Goal: Task Accomplishment & Management: Manage account settings

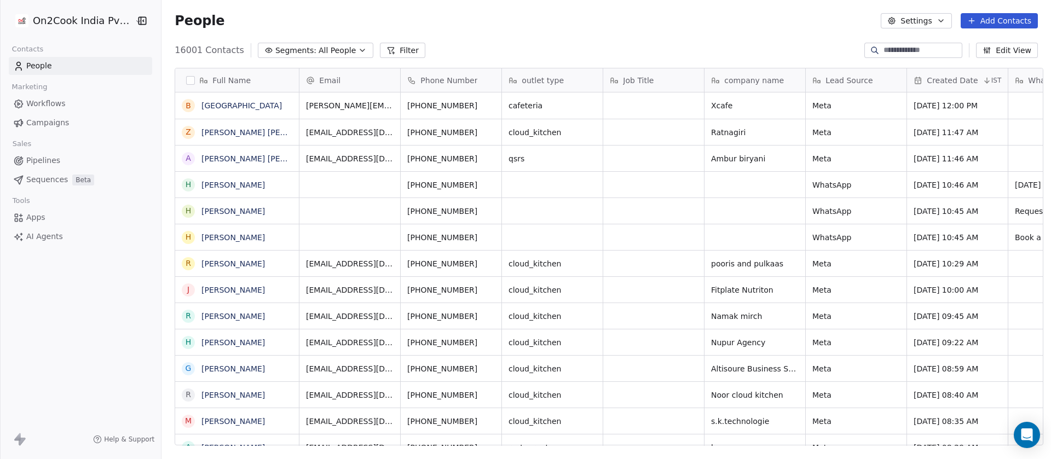
scroll to position [392, 882]
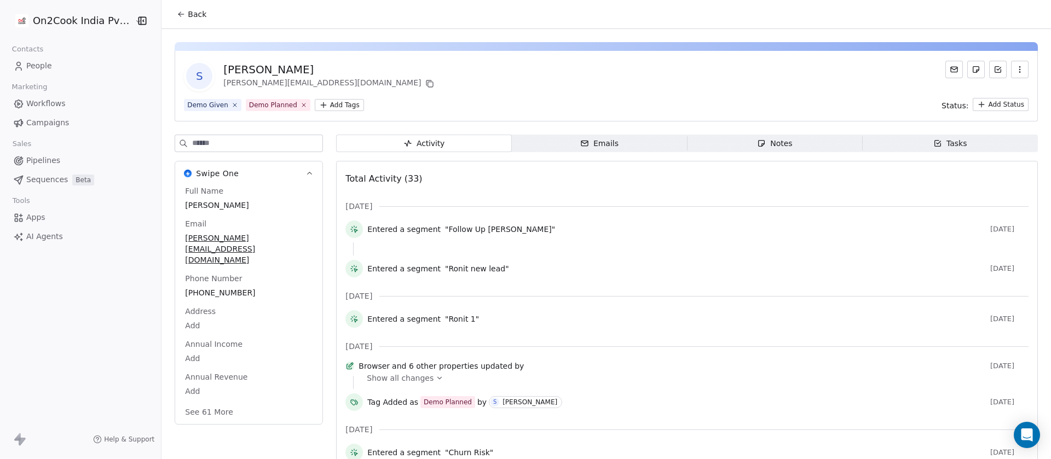
drag, startPoint x: 786, startPoint y: 139, endPoint x: 781, endPoint y: 136, distance: 5.6
click at [785, 139] on span "Notes Notes" at bounding box center [774, 144] width 175 height 18
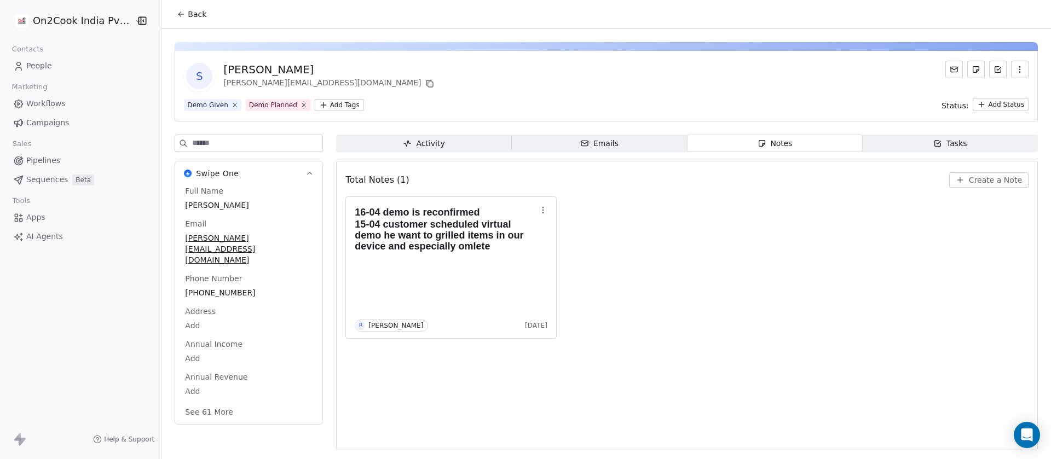
click at [1016, 176] on span "Create a Note" at bounding box center [995, 180] width 53 height 11
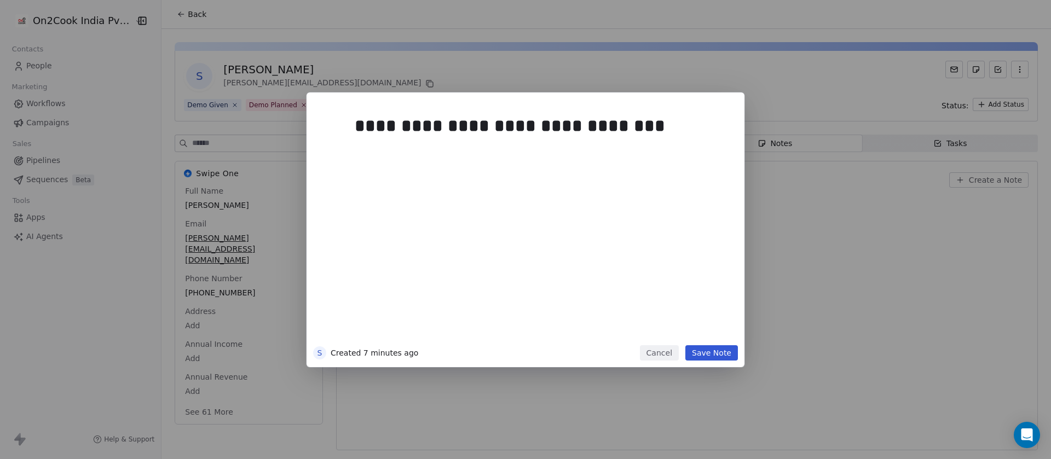
click at [702, 356] on button "Save Note" at bounding box center [712, 353] width 53 height 15
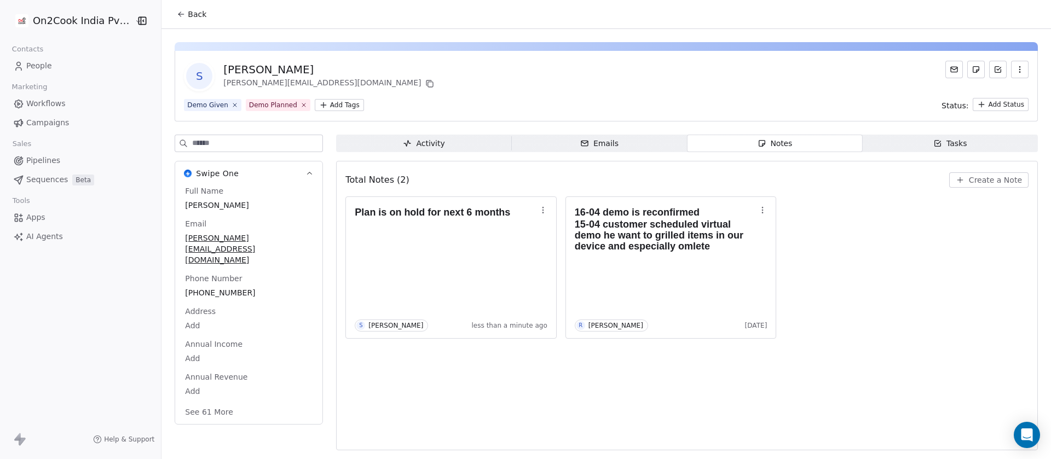
click at [205, 403] on button "See 61 More" at bounding box center [209, 413] width 61 height 20
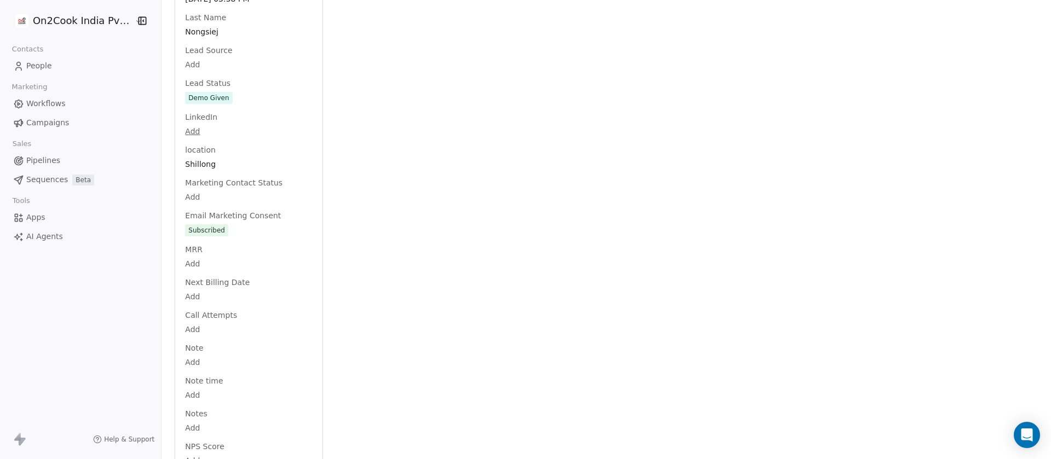
scroll to position [1172, 0]
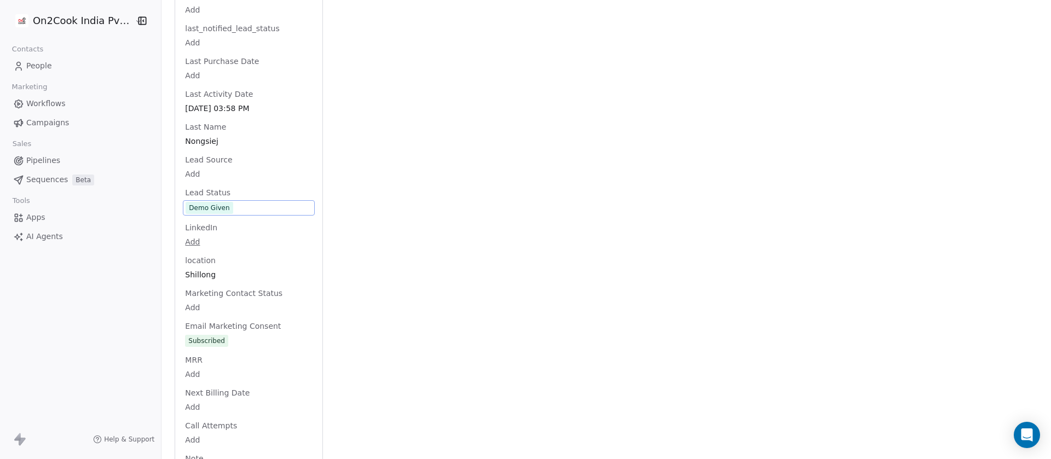
click at [229, 187] on div "Full Name Sylvester Nongsiej Email sylvester.rani@gmail.com Phone Number +91967…" at bounding box center [249, 125] width 132 height 2224
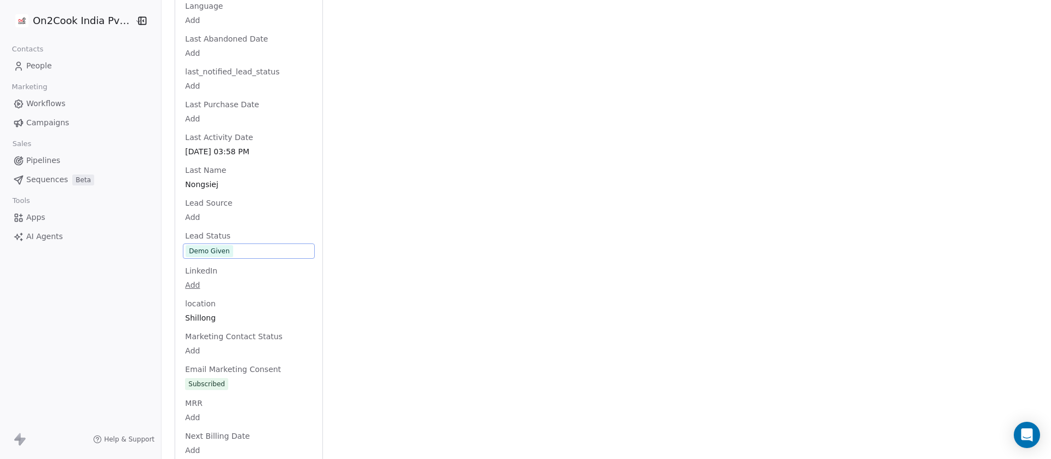
click at [231, 245] on span "Demo Given" at bounding box center [249, 251] width 127 height 12
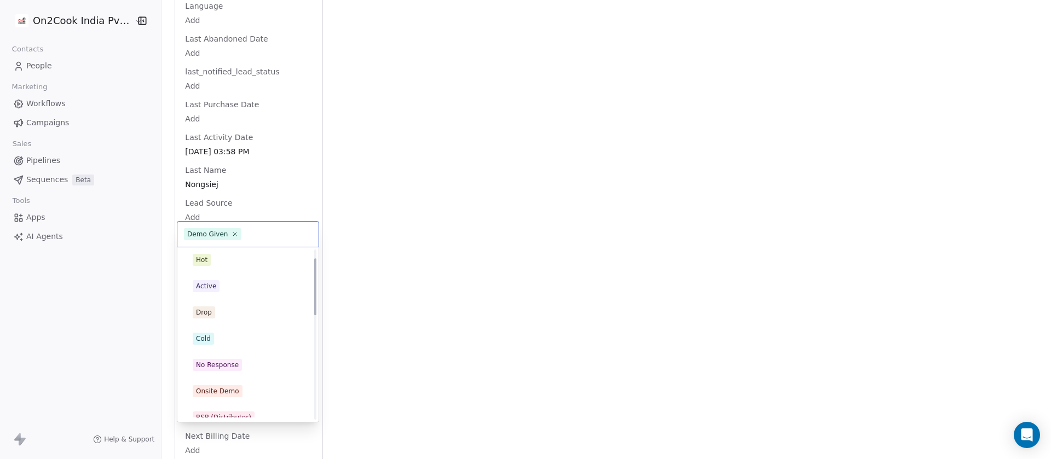
scroll to position [0, 0]
click at [225, 343] on div "Cold" at bounding box center [248, 342] width 111 height 12
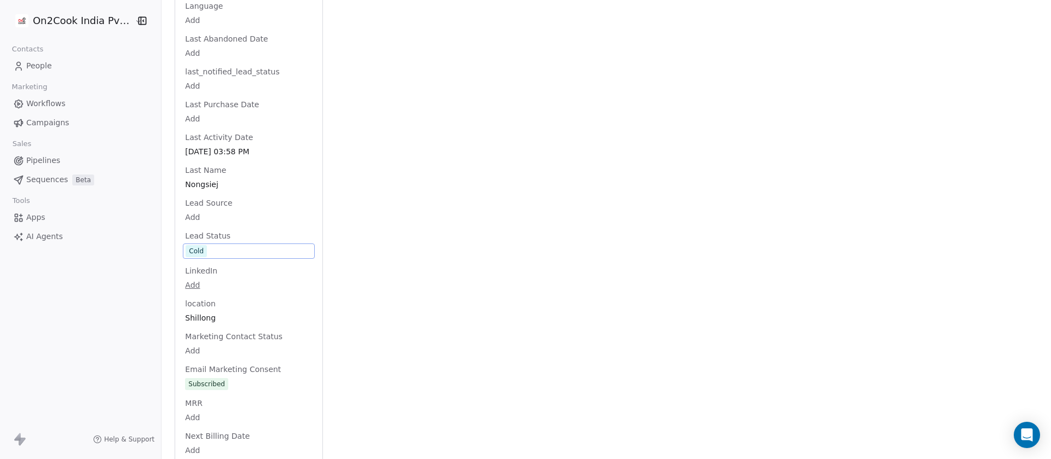
click at [382, 176] on div "Activity Activity Emails Emails Notes Notes Tasks Tasks Total Notes (2) Create …" at bounding box center [687, 149] width 702 height 2287
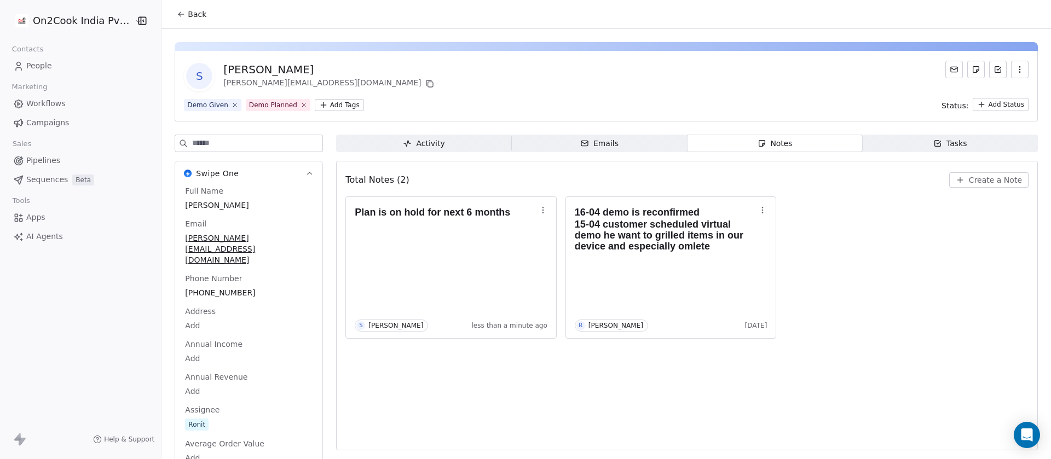
click at [200, 19] on button "Back" at bounding box center [191, 14] width 43 height 20
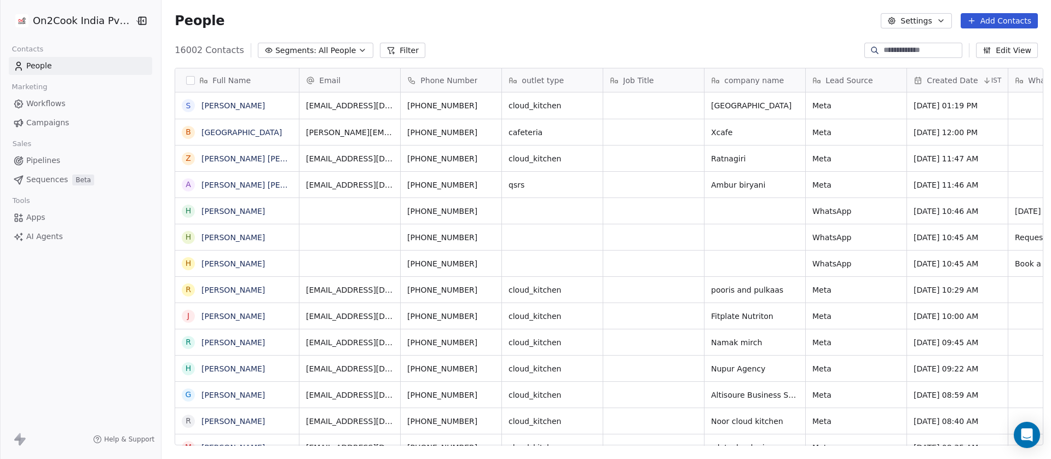
scroll to position [392, 882]
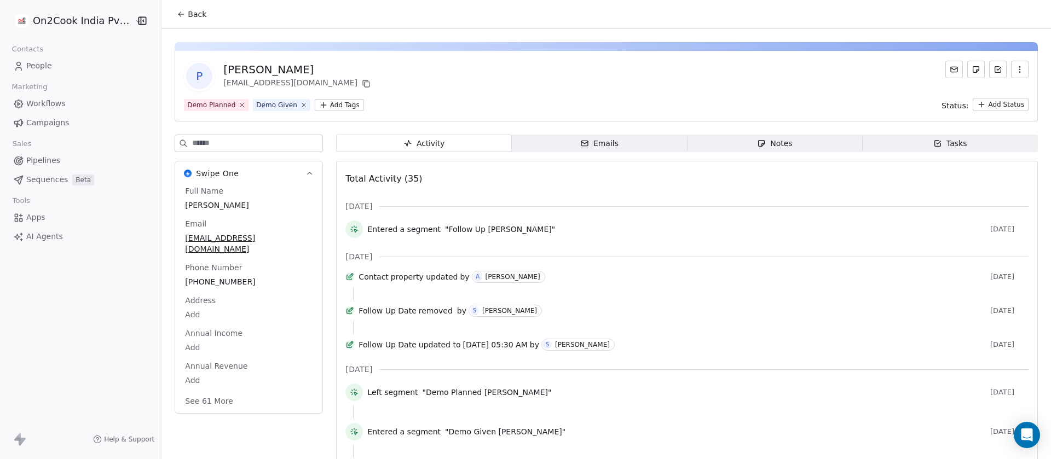
click at [759, 144] on icon "button" at bounding box center [762, 144] width 6 height 6
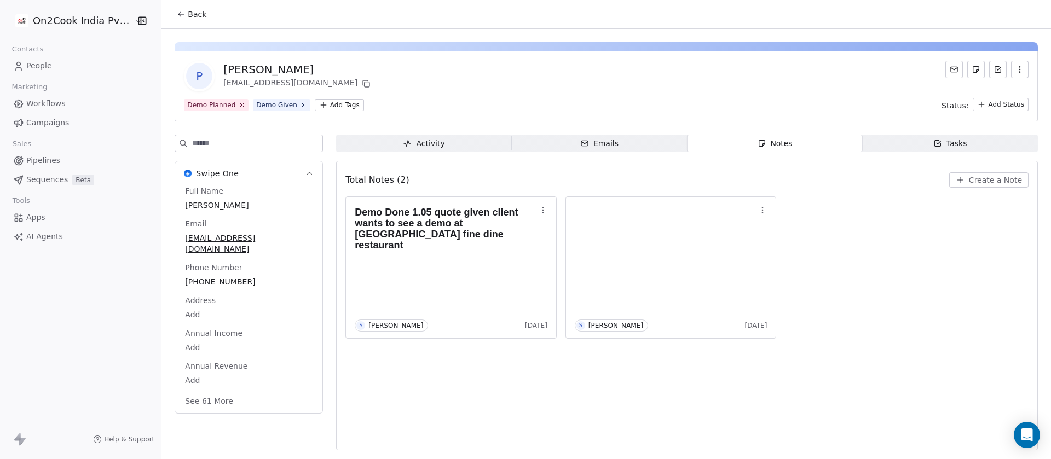
click at [234, 277] on span "+919823758075" at bounding box center [249, 282] width 128 height 11
click at [224, 277] on span "+919823758075" at bounding box center [249, 282] width 127 height 11
click at [226, 277] on input "**********" at bounding box center [237, 278] width 114 height 22
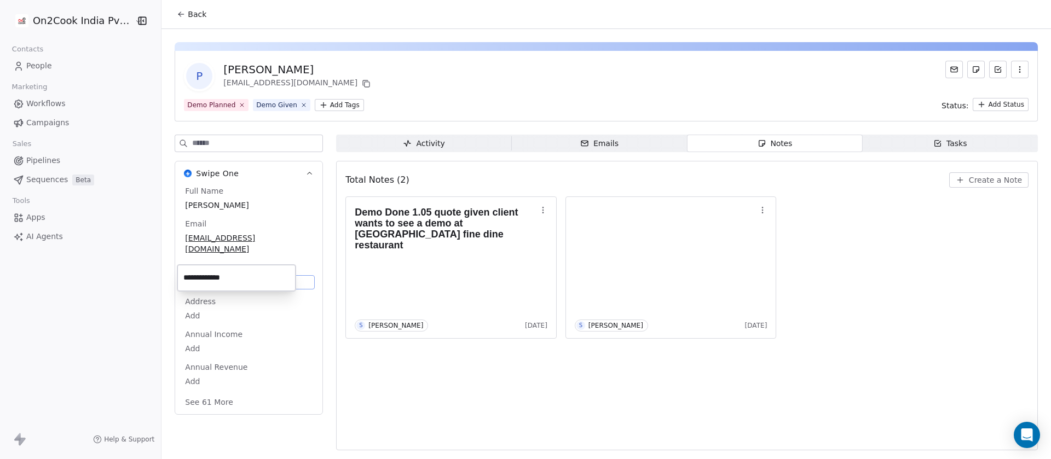
click at [226, 277] on input "**********" at bounding box center [237, 278] width 114 height 22
click at [655, 54] on html "**********" at bounding box center [525, 229] width 1051 height 459
click at [999, 186] on button "Create a Note" at bounding box center [989, 180] width 79 height 15
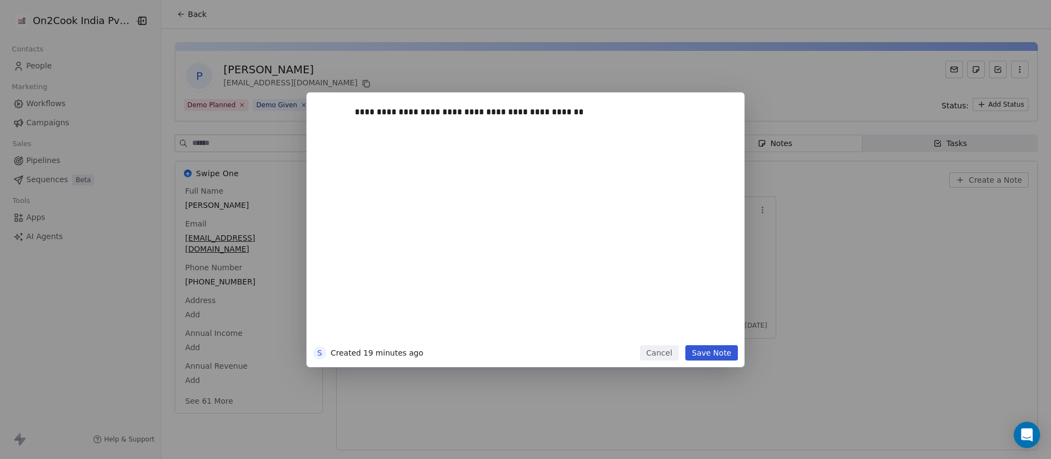
click at [704, 366] on div "**********" at bounding box center [526, 230] width 438 height 275
click at [706, 358] on button "Save Note" at bounding box center [712, 353] width 53 height 15
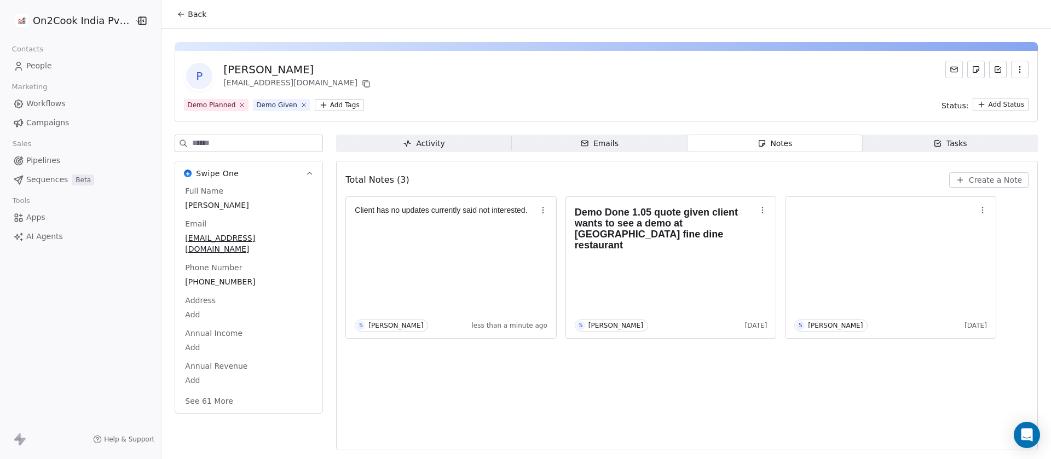
click at [209, 392] on button "See 61 More" at bounding box center [209, 402] width 61 height 20
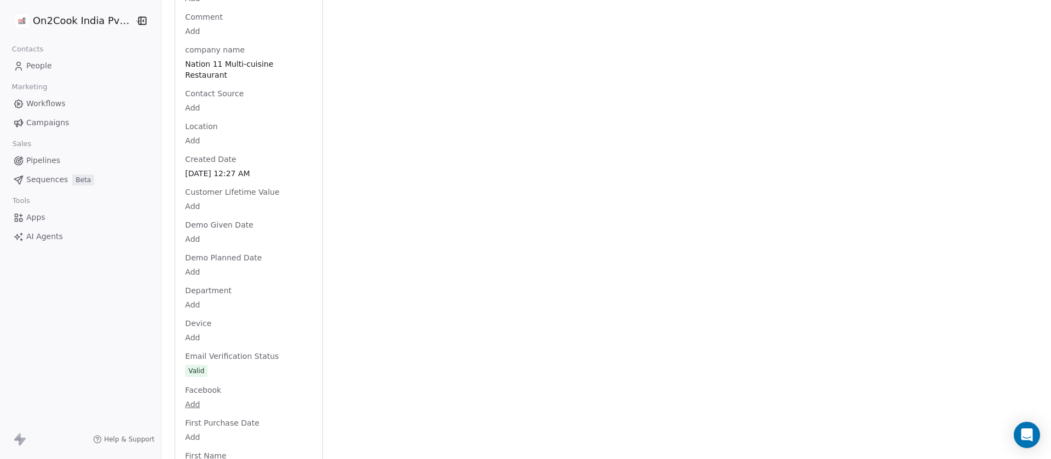
scroll to position [657, 0]
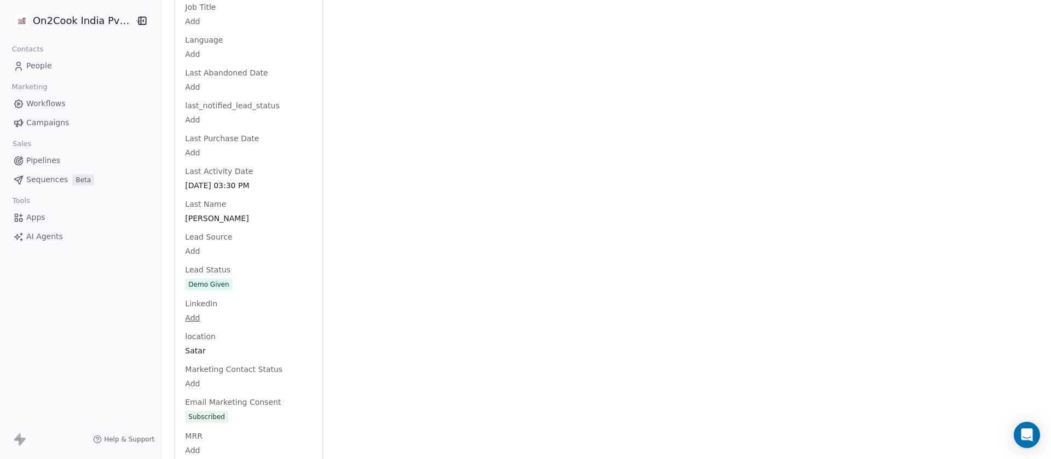
click at [235, 272] on div "Full Name Pratik Bhosale Email pratikbhosale75@gmail.com Phone Number +91982375…" at bounding box center [249, 218] width 132 height 2257
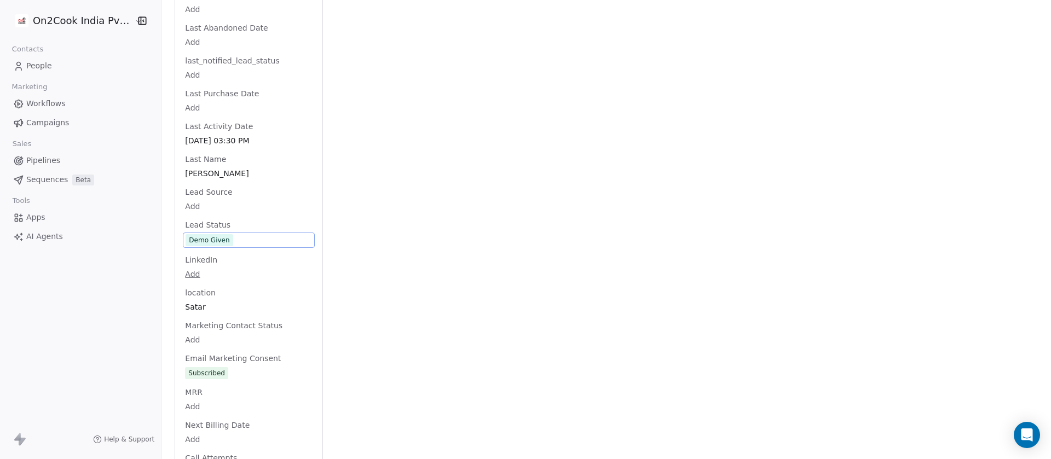
click at [232, 234] on span "Demo Given" at bounding box center [249, 240] width 127 height 12
click at [234, 234] on span "Demo Given" at bounding box center [249, 240] width 127 height 12
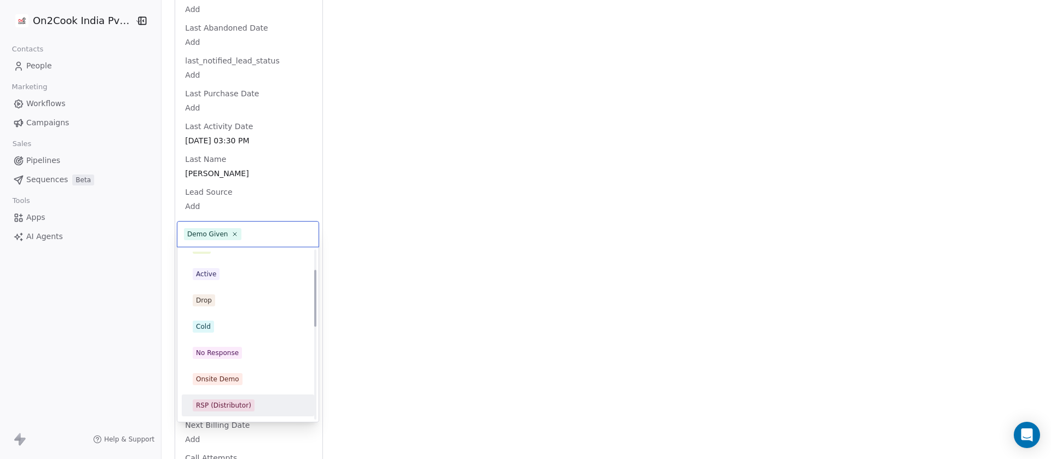
scroll to position [0, 0]
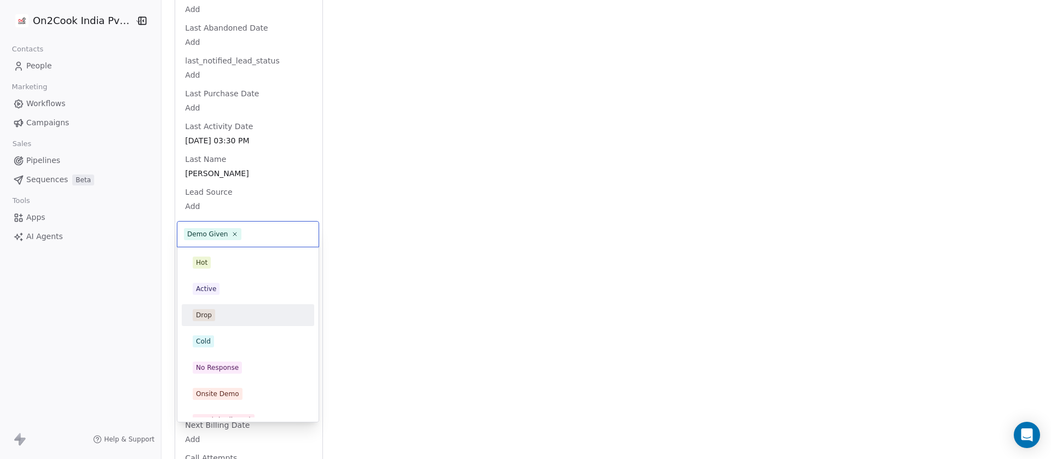
click at [227, 318] on div "Drop" at bounding box center [248, 315] width 111 height 12
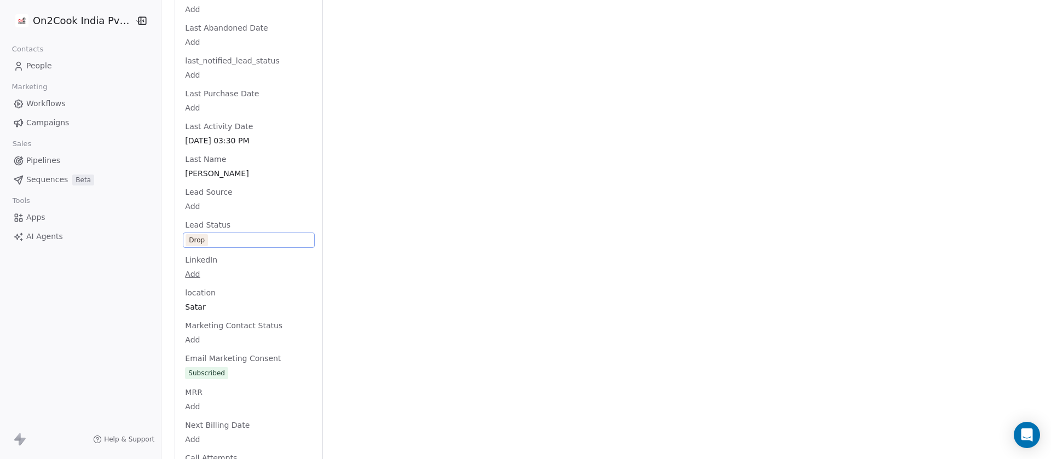
click at [377, 196] on div "Activity Activity Emails Emails Notes Notes Tasks Tasks Total Notes (3) Create …" at bounding box center [687, 155] width 702 height 2321
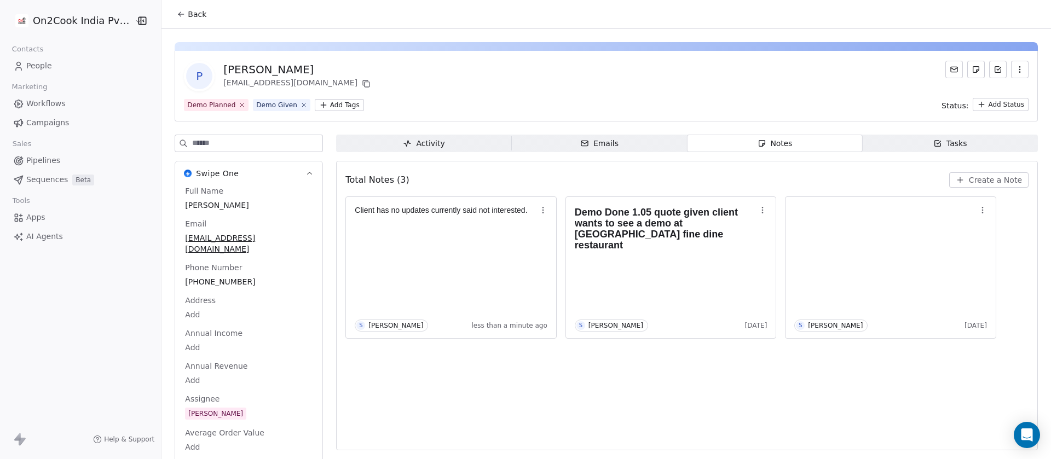
click at [188, 20] on button "Back" at bounding box center [191, 14] width 43 height 20
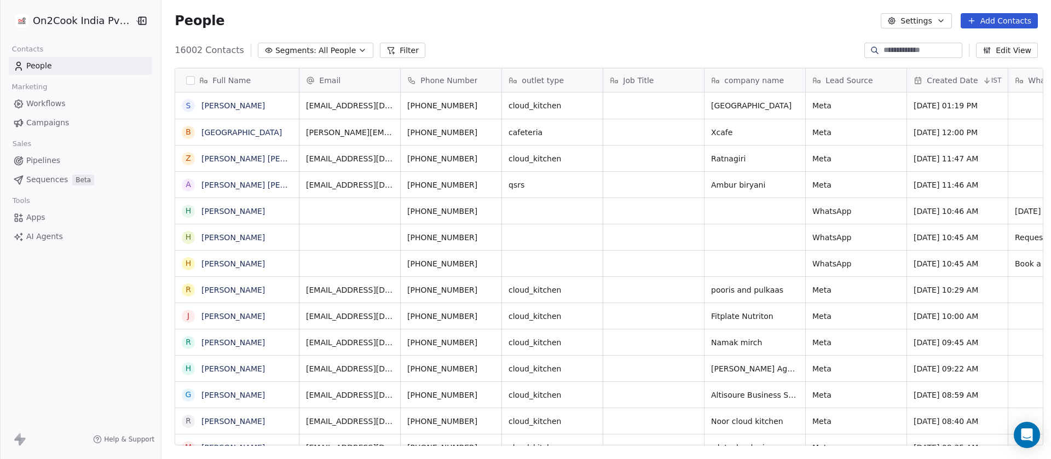
scroll to position [392, 882]
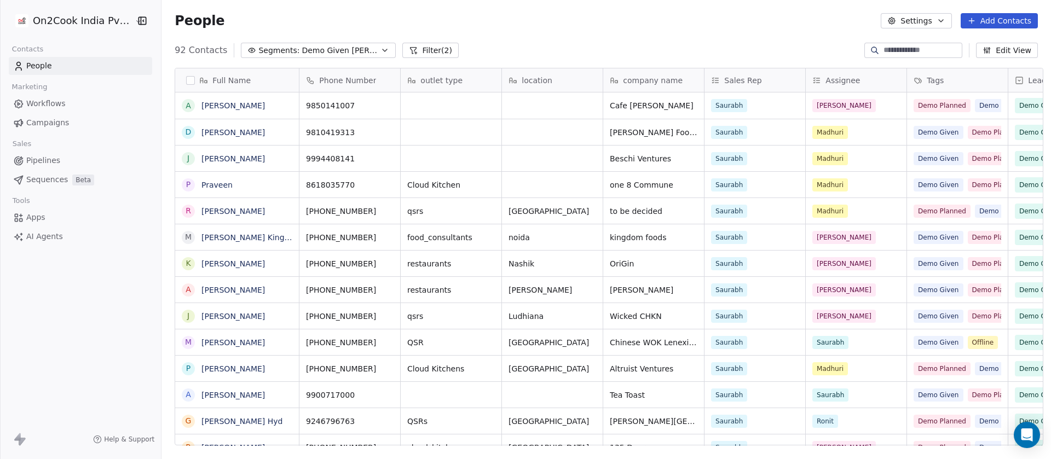
scroll to position [392, 882]
click at [645, 39] on div "People Settings Add Contacts" at bounding box center [607, 21] width 890 height 42
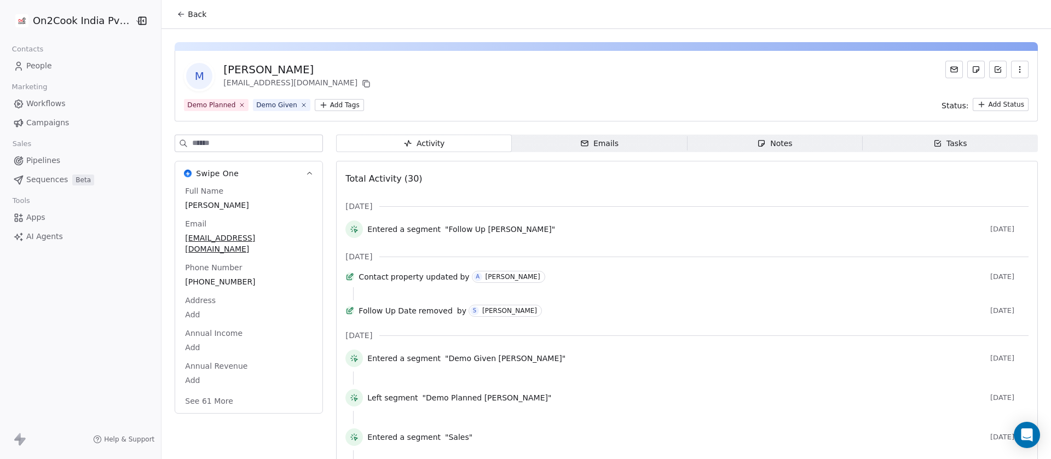
click at [789, 145] on span "Notes Notes" at bounding box center [774, 144] width 175 height 18
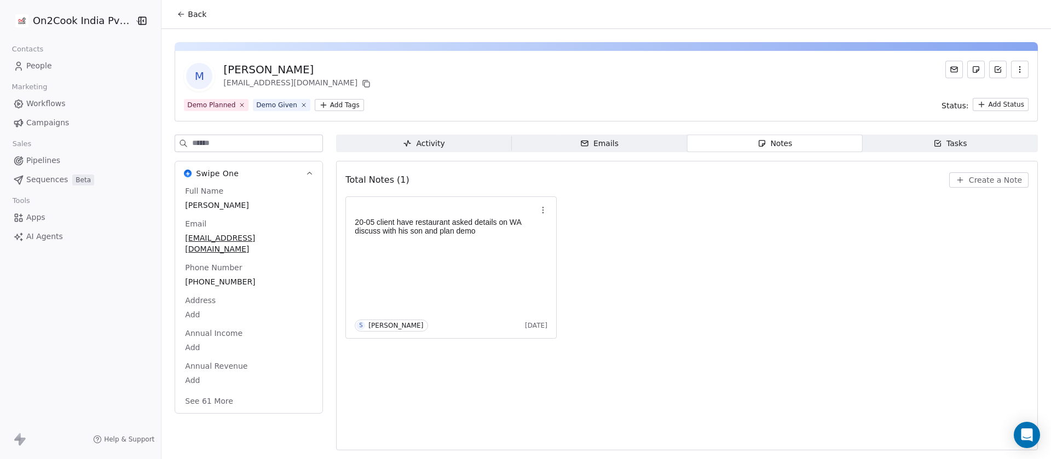
click at [255, 149] on input at bounding box center [257, 143] width 130 height 16
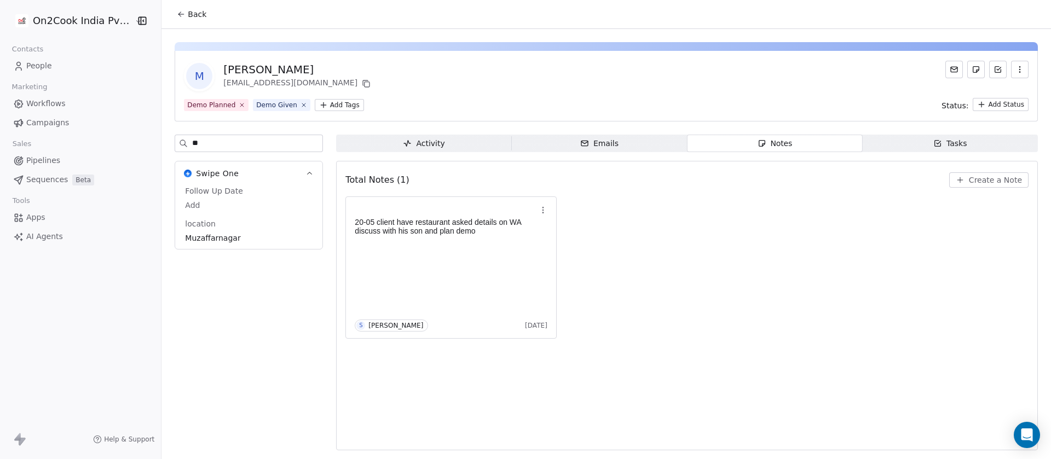
type input "**"
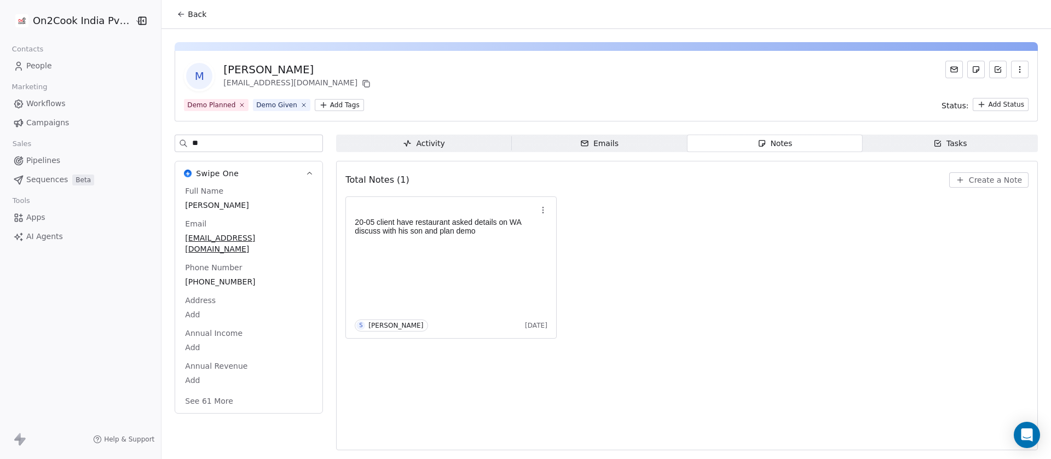
click at [965, 182] on icon "button" at bounding box center [960, 180] width 9 height 9
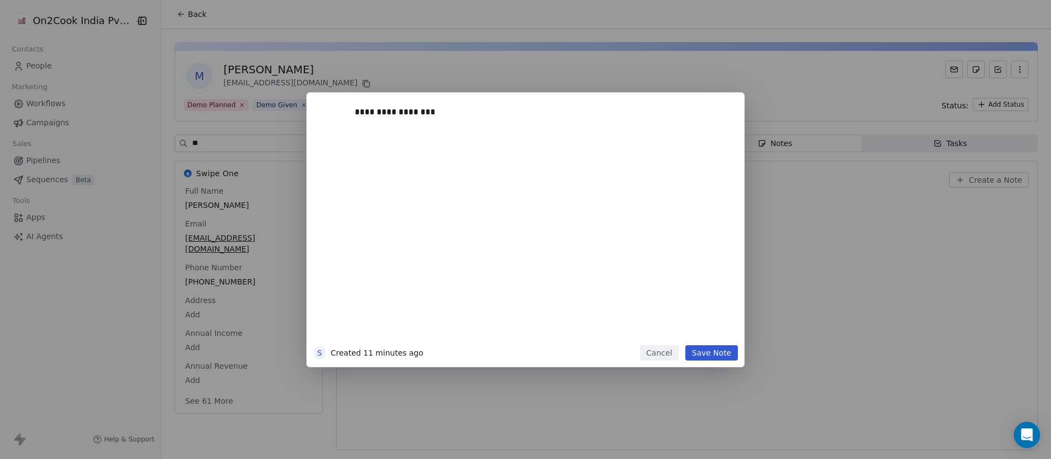
click at [698, 349] on button "Save Note" at bounding box center [712, 353] width 53 height 15
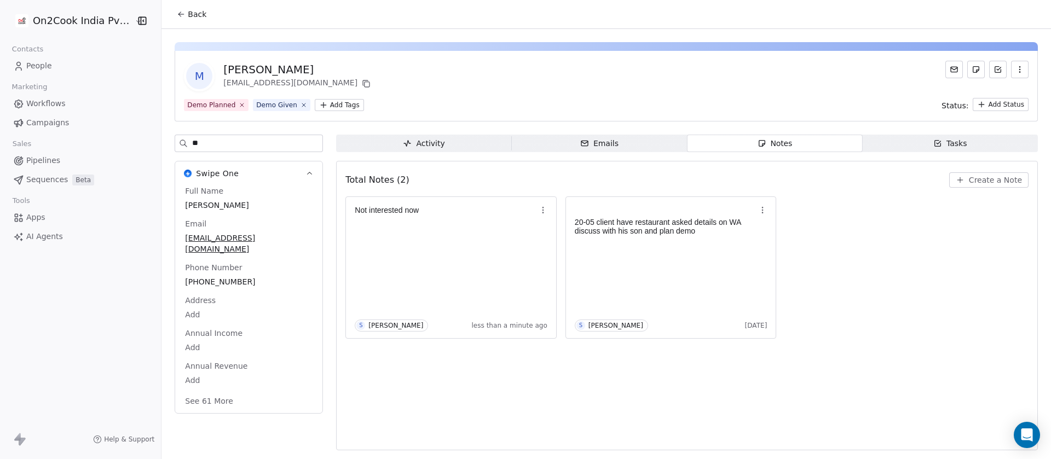
click at [232, 148] on input "**" at bounding box center [257, 143] width 130 height 16
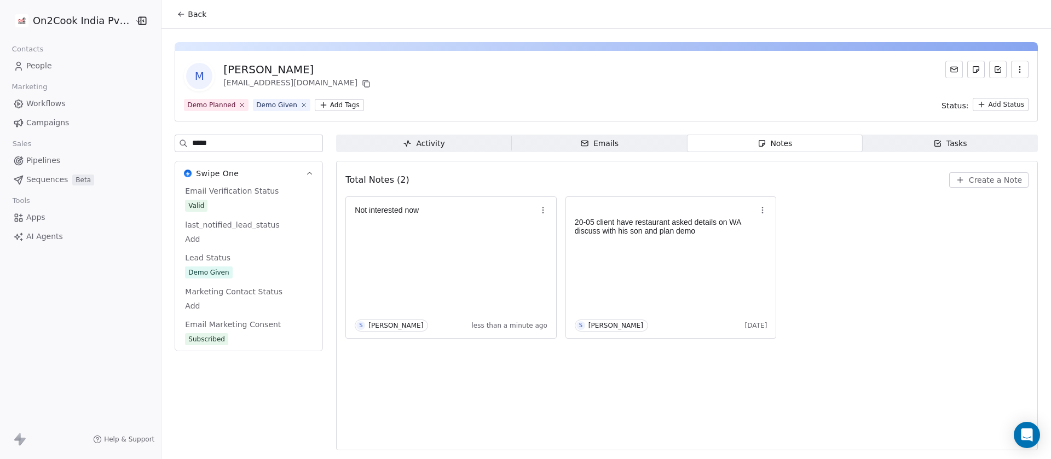
type input "*****"
click at [225, 268] on span "Demo Given" at bounding box center [249, 273] width 128 height 12
click at [236, 270] on span "Demo Given" at bounding box center [249, 273] width 127 height 12
click at [236, 272] on span "Demo Given" at bounding box center [249, 273] width 127 height 12
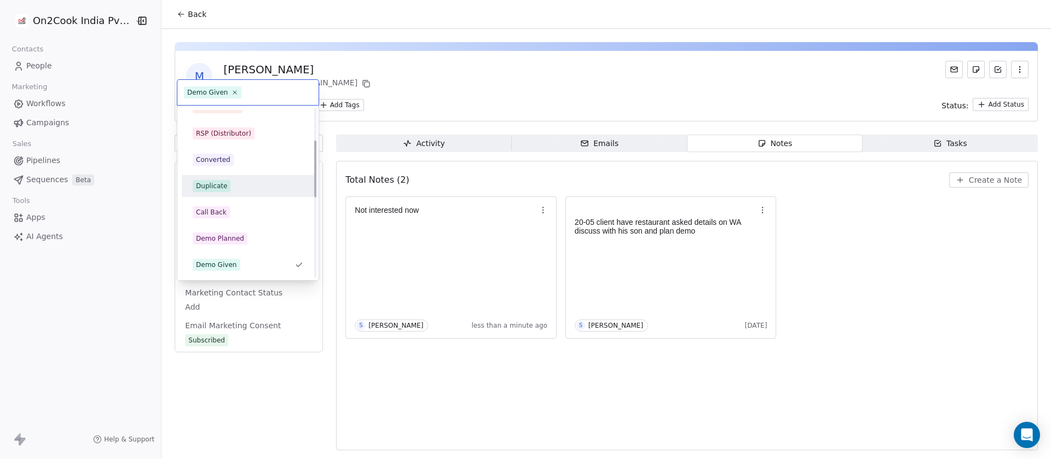
scroll to position [36, 0]
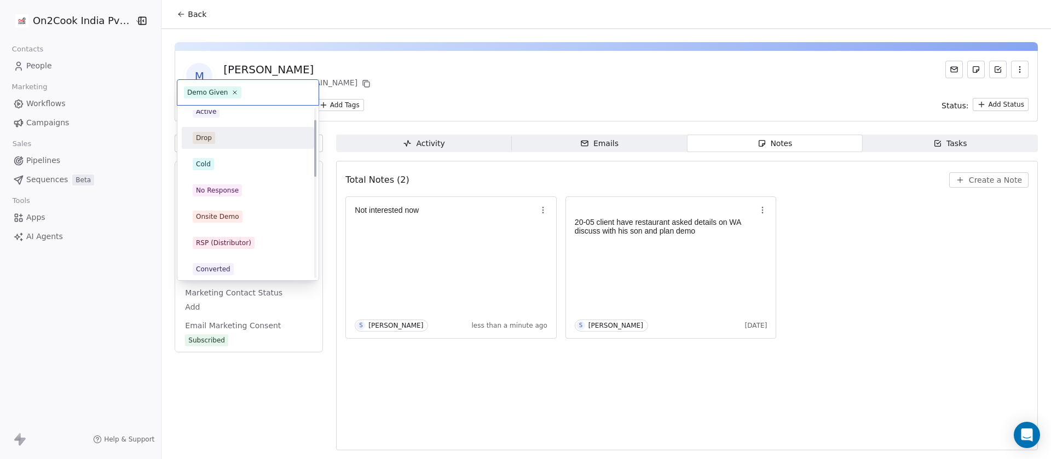
click at [214, 143] on div "Drop" at bounding box center [248, 138] width 111 height 12
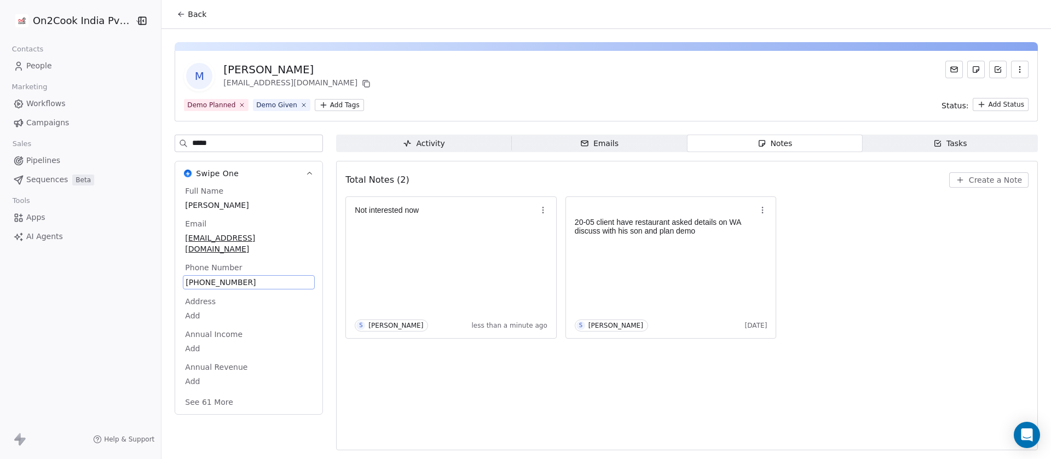
click at [455, 76] on div "M [PERSON_NAME] [EMAIL_ADDRESS][DOMAIN_NAME]" at bounding box center [606, 76] width 845 height 31
click at [193, 10] on span "Back" at bounding box center [197, 14] width 19 height 11
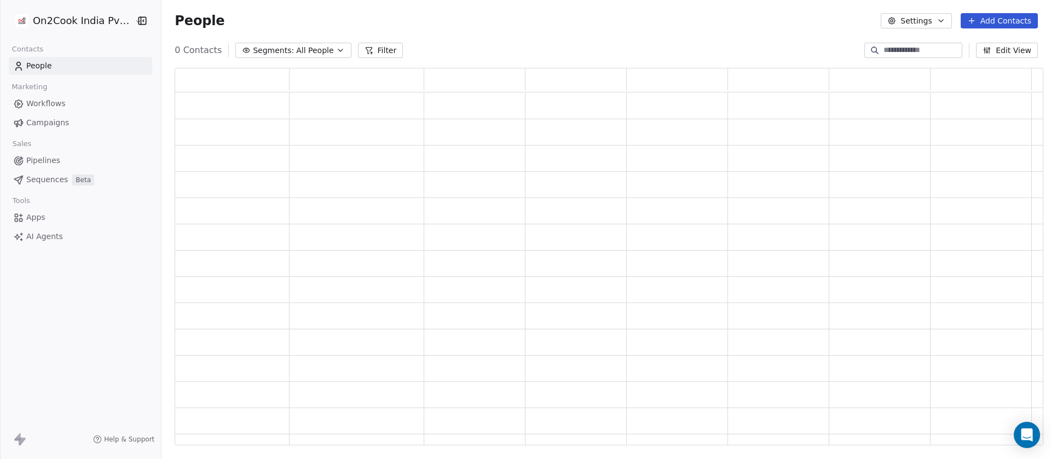
scroll to position [366, 856]
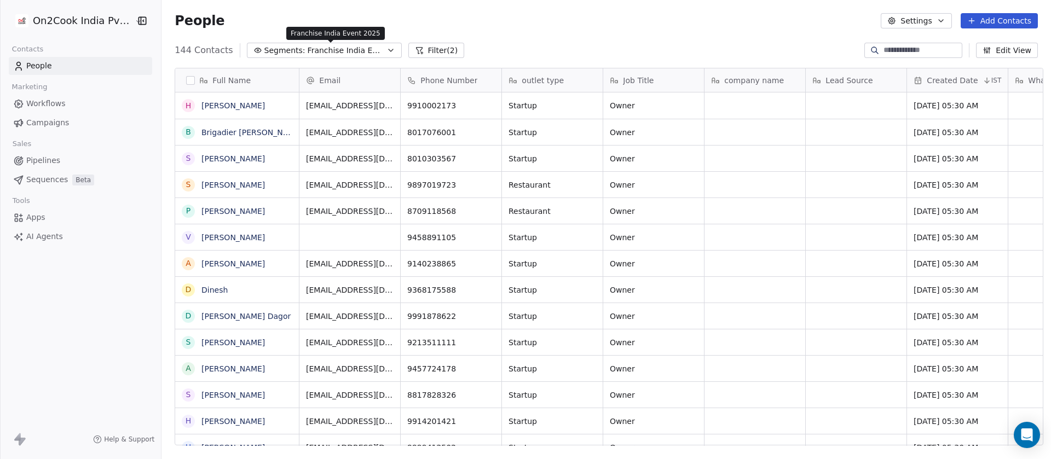
scroll to position [392, 882]
click at [326, 50] on span "Franchise India Event 2025" at bounding box center [346, 51] width 77 height 12
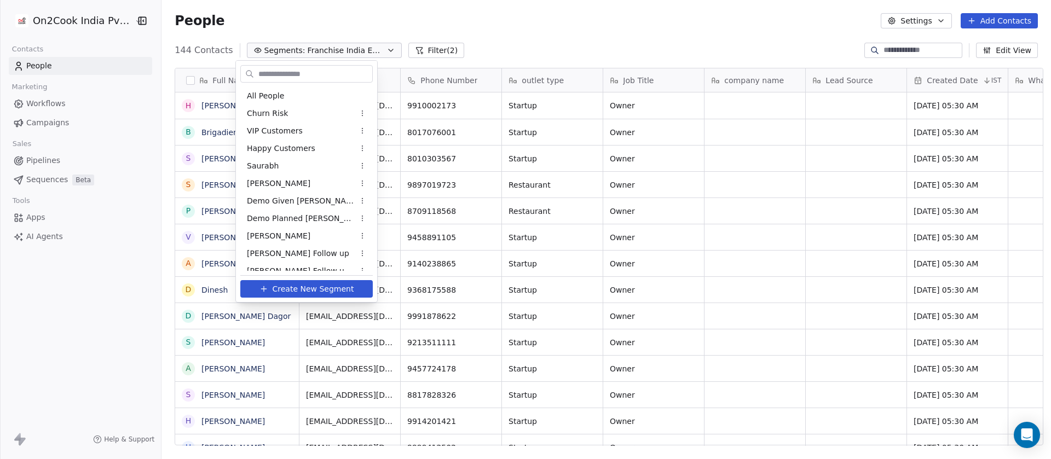
scroll to position [96, 0]
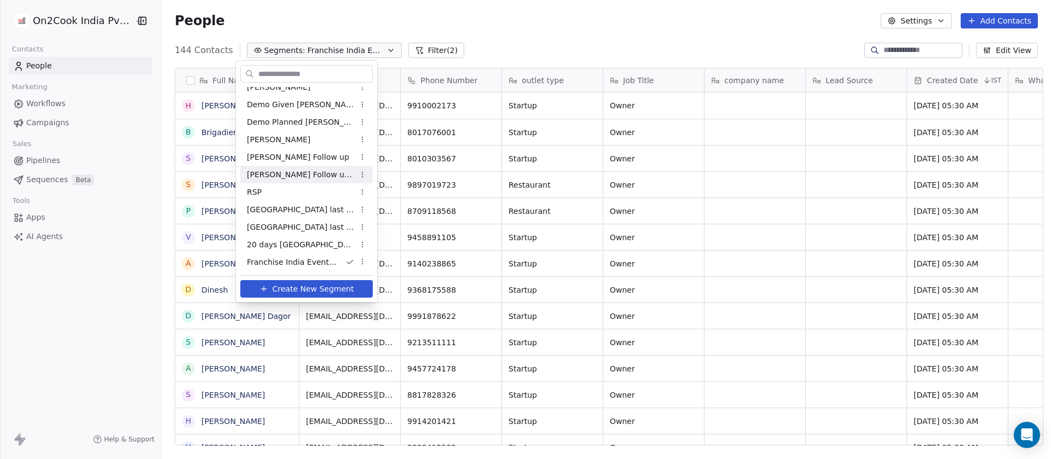
click at [527, 25] on html "On2Cook India Pvt. Ltd. Contacts People Marketing Workflows Campaigns Sales Pip…" at bounding box center [525, 229] width 1051 height 459
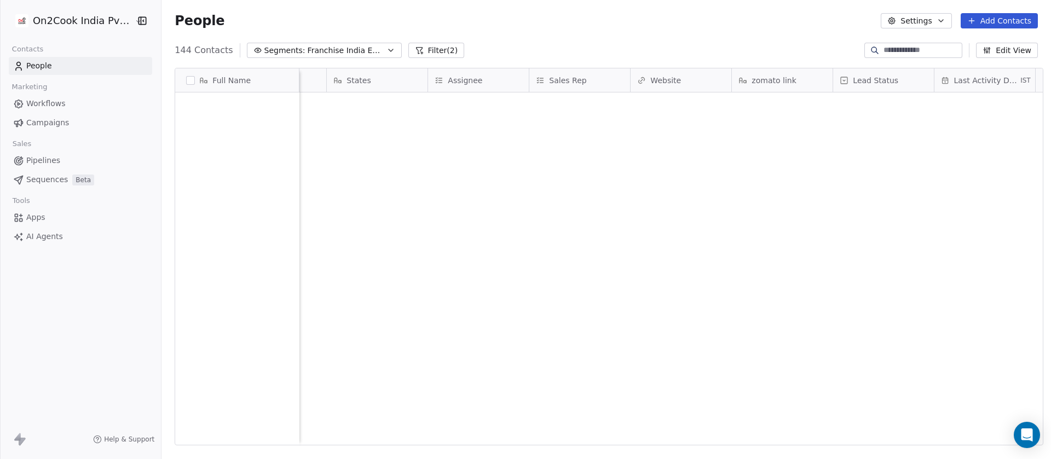
scroll to position [2985, 0]
click at [561, 82] on span "Sales Rep" at bounding box center [567, 80] width 37 height 11
click at [572, 41] on html "On2Cook India Pvt. Ltd. Contacts People Marketing Workflows Campaigns Sales Pip…" at bounding box center [525, 229] width 1051 height 459
click at [417, 51] on button "Filter (2)" at bounding box center [437, 50] width 56 height 15
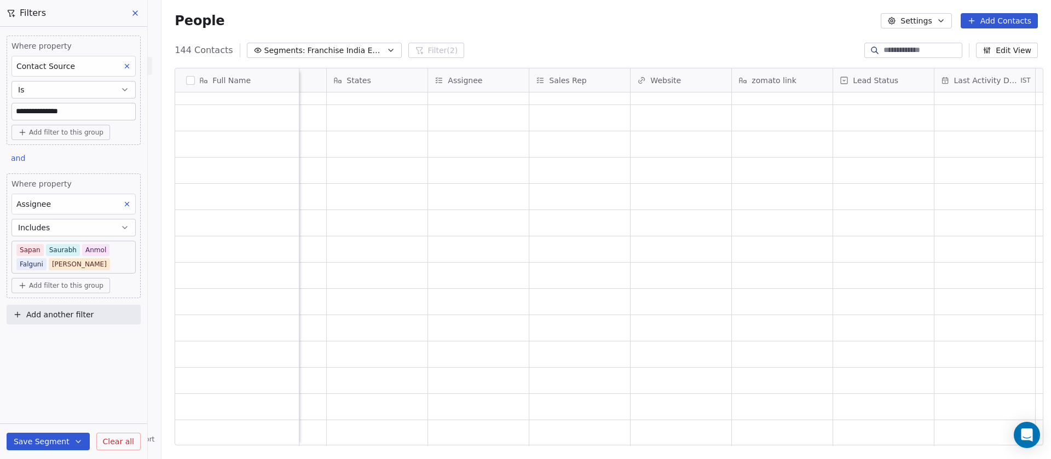
click at [79, 264] on body "**********" at bounding box center [525, 229] width 1051 height 459
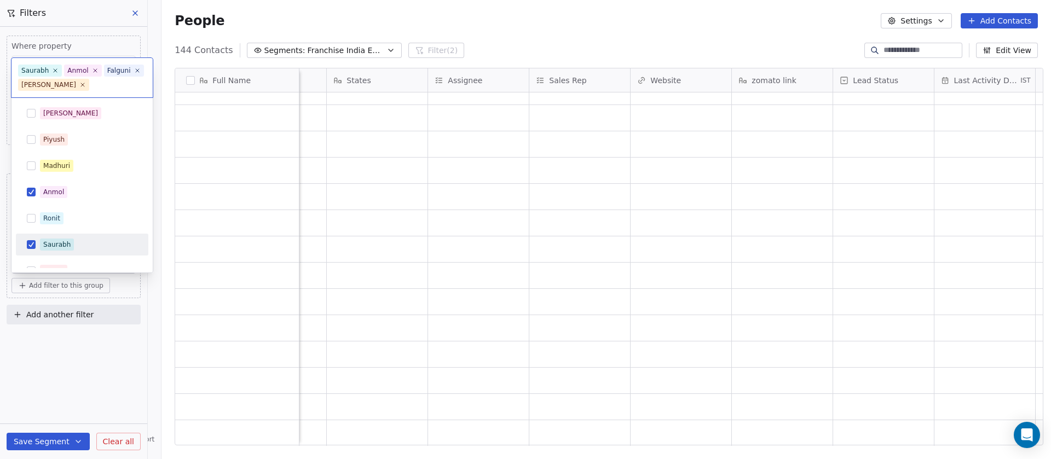
scroll to position [14, 0]
click at [56, 234] on div "Saurabh" at bounding box center [56, 231] width 27 height 10
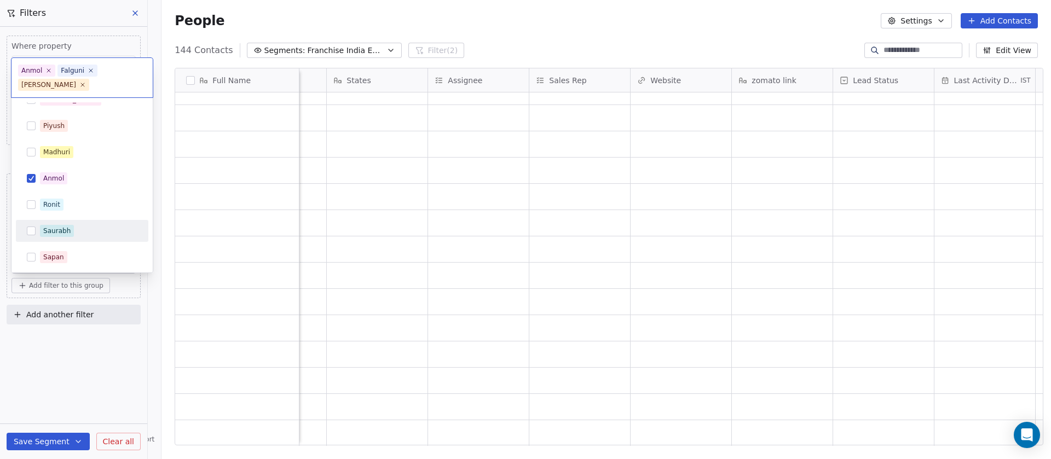
click at [56, 233] on div "Saurabh" at bounding box center [56, 231] width 27 height 10
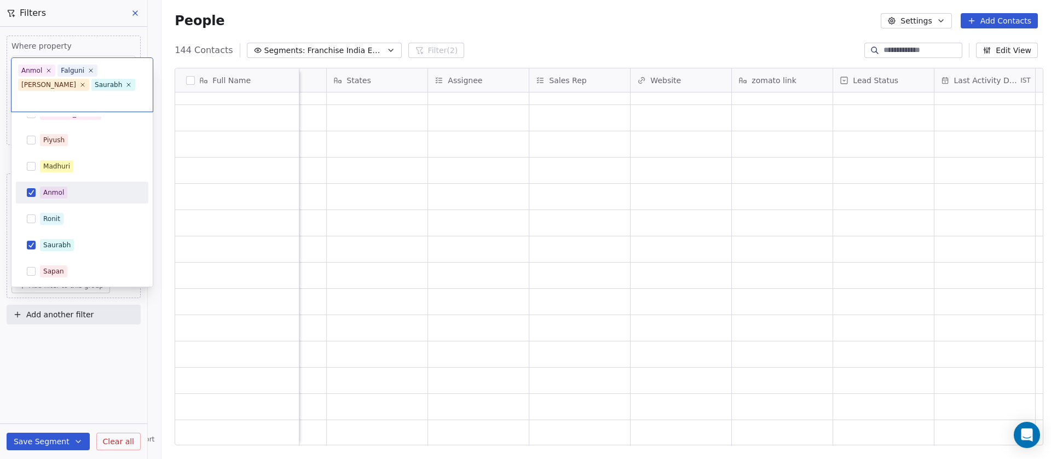
click at [53, 188] on div "Anmol" at bounding box center [53, 193] width 21 height 10
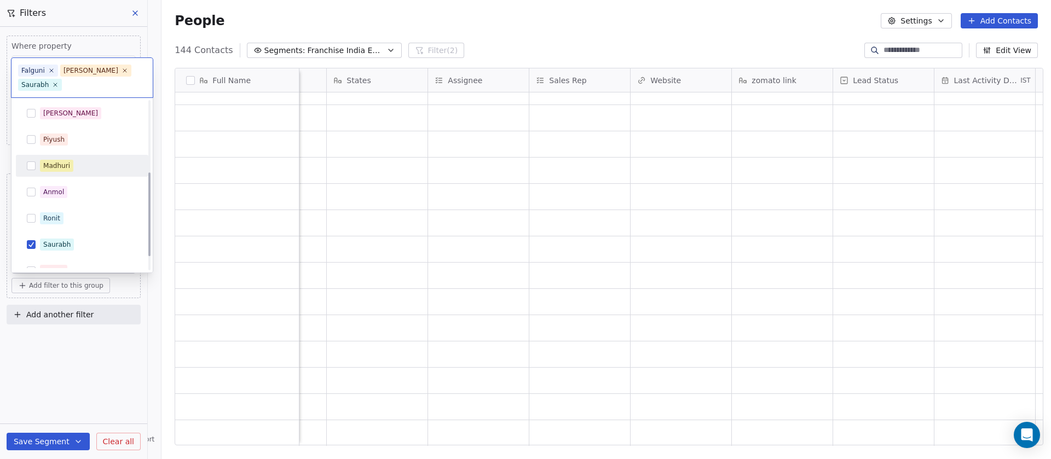
scroll to position [171, 0]
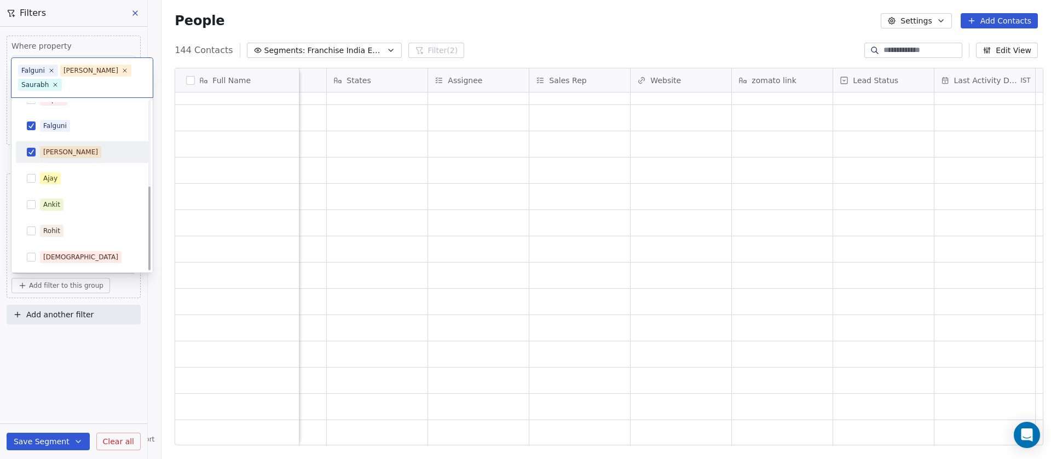
click at [51, 149] on div "Mary" at bounding box center [70, 152] width 55 height 10
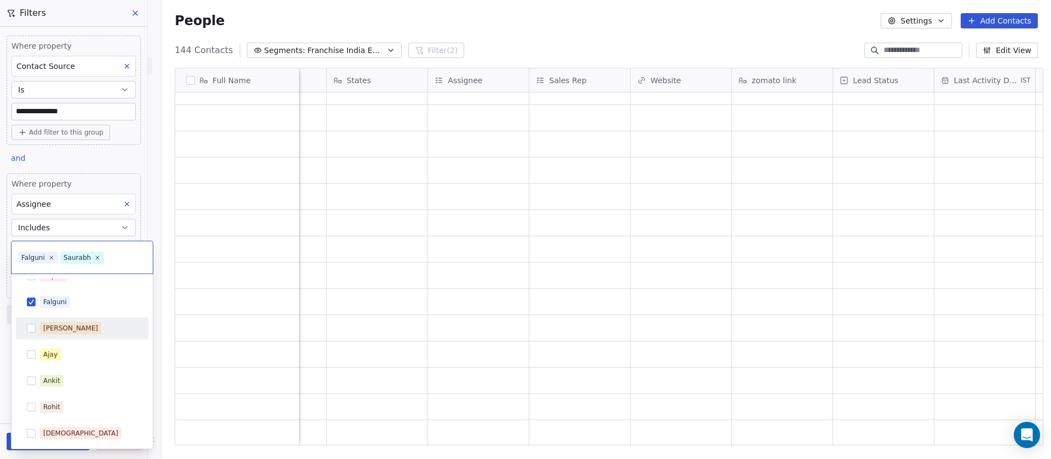
click at [50, 326] on div "Mary" at bounding box center [70, 329] width 55 height 10
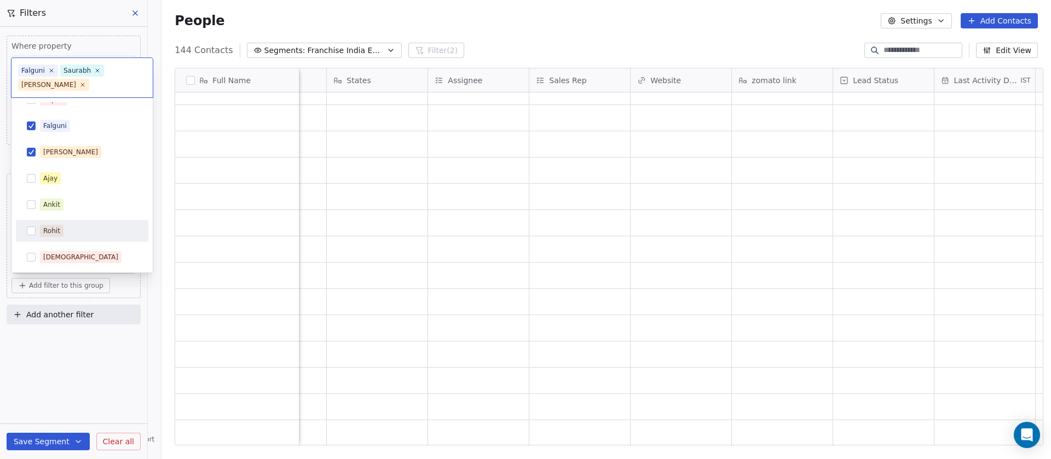
click at [88, 355] on html "**********" at bounding box center [525, 229] width 1051 height 459
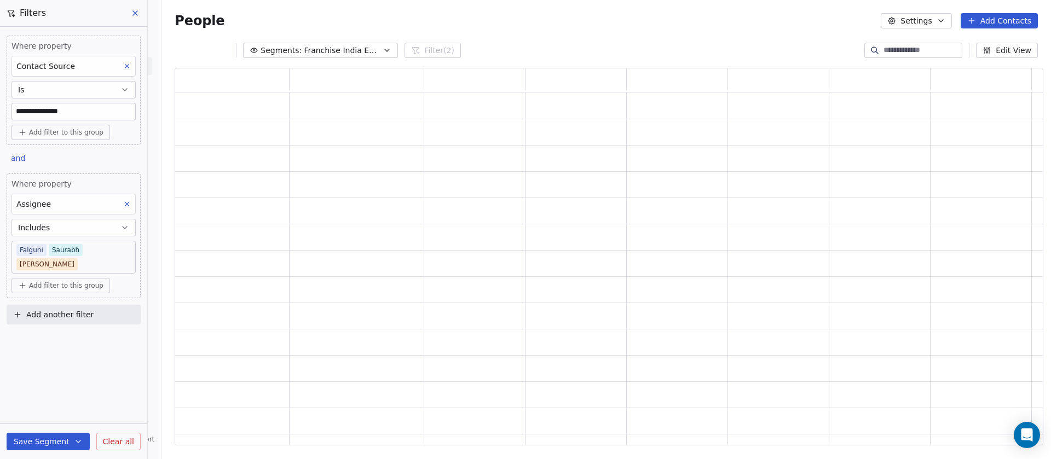
scroll to position [366, 856]
click at [112, 251] on body "**********" at bounding box center [525, 229] width 1051 height 459
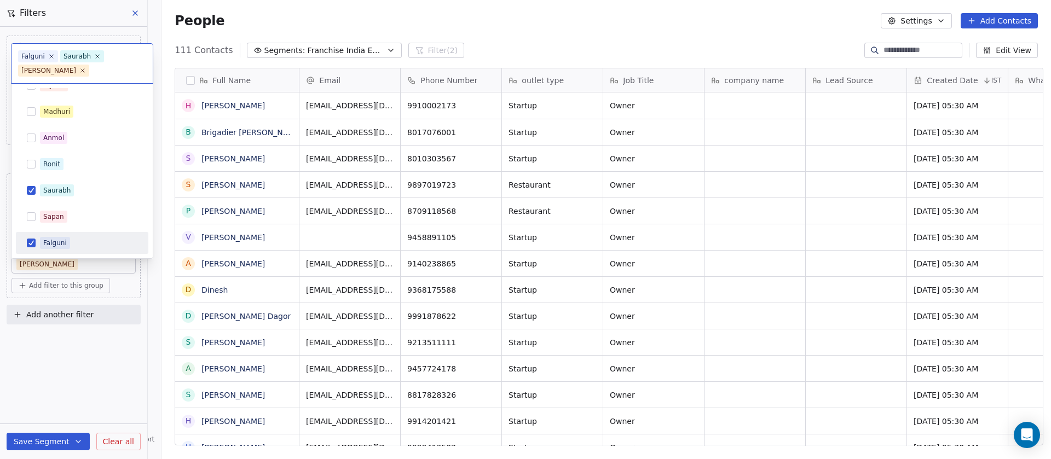
scroll to position [392, 882]
click at [71, 361] on html "**********" at bounding box center [525, 229] width 1051 height 459
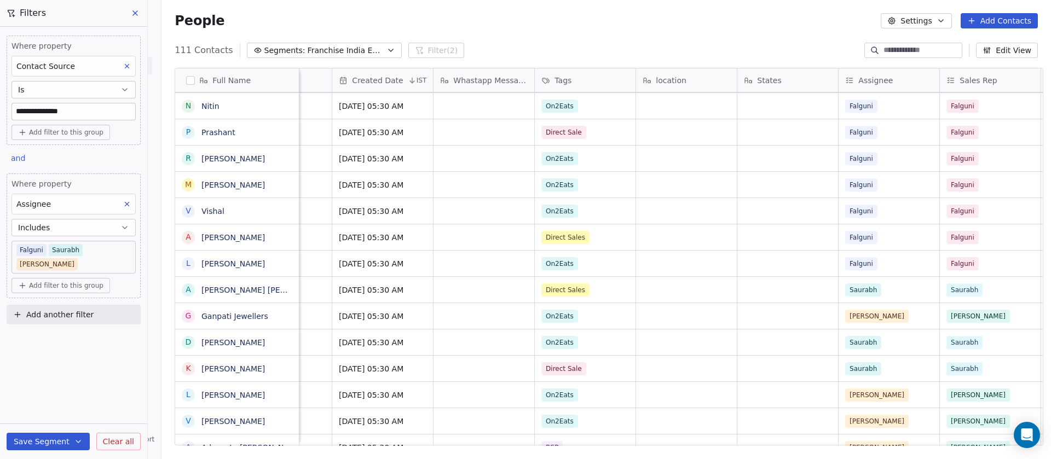
scroll to position [0, 493]
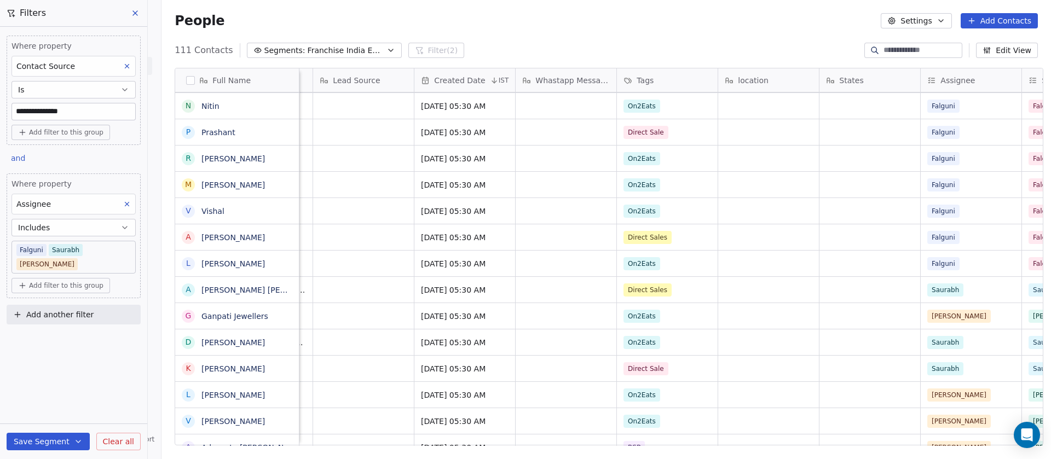
click at [113, 249] on body "**********" at bounding box center [525, 229] width 1051 height 459
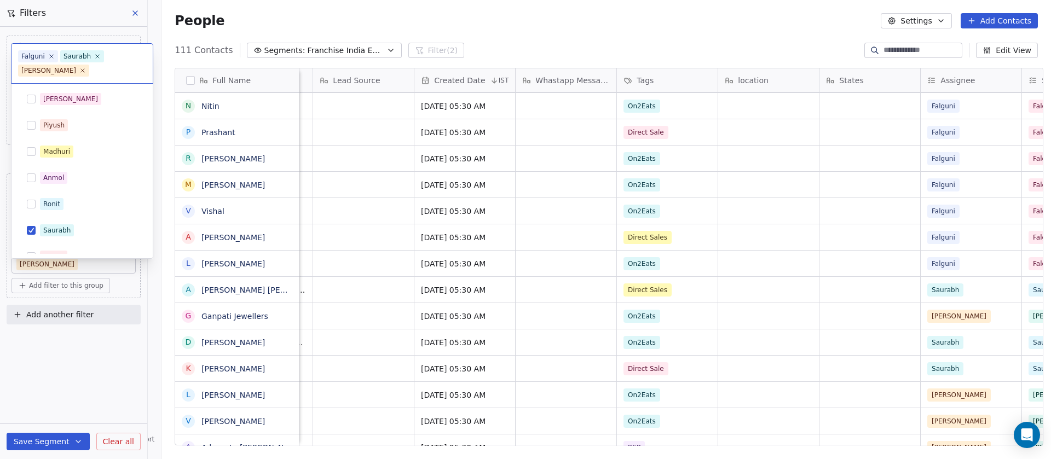
scroll to position [40, 0]
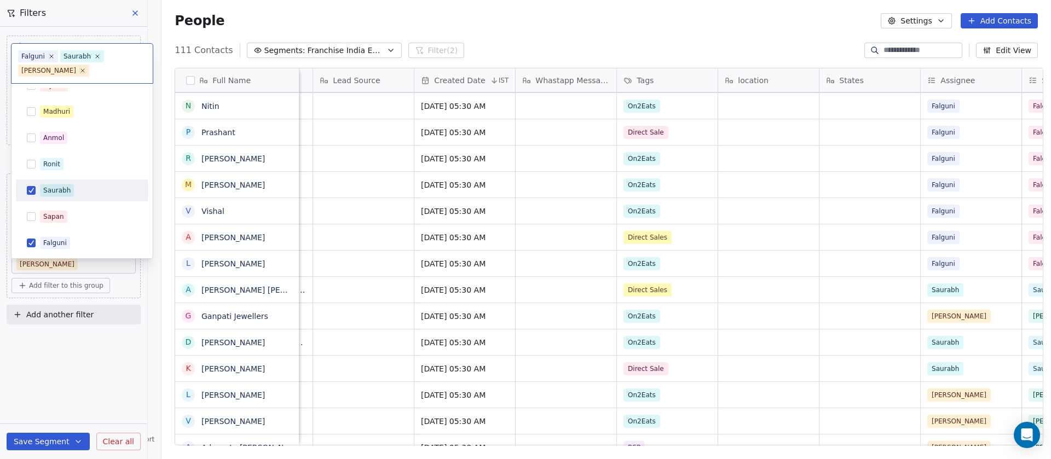
click at [56, 185] on span "Saurabh" at bounding box center [57, 191] width 34 height 12
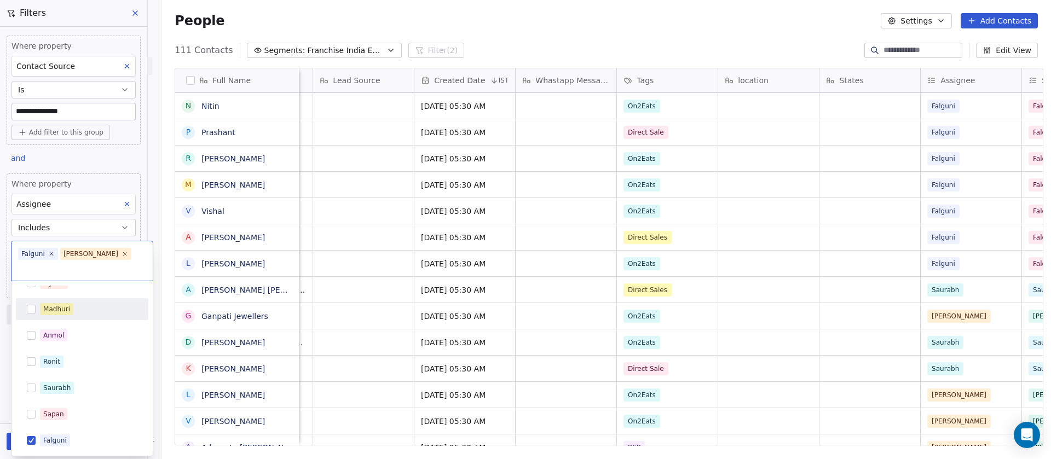
click at [128, 147] on html "**********" at bounding box center [525, 229] width 1051 height 459
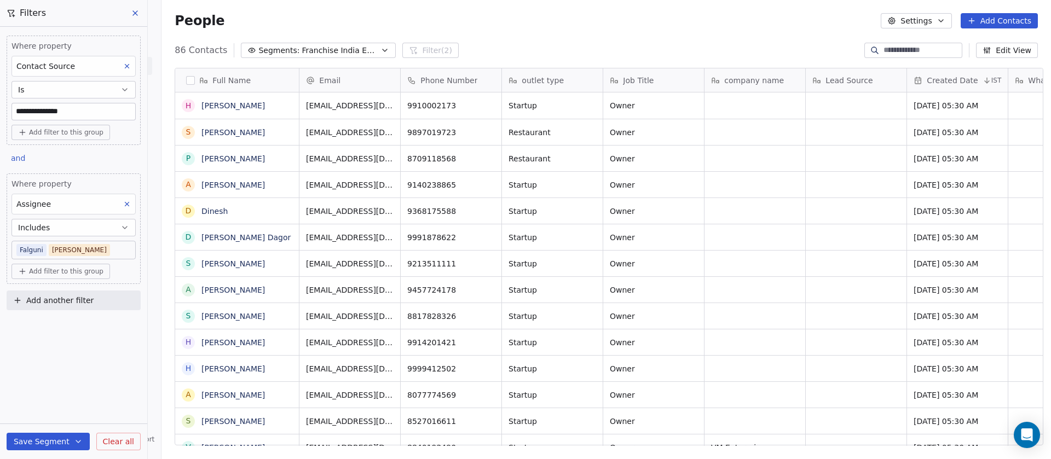
scroll to position [392, 882]
click at [74, 125] on button "Add filter to this group" at bounding box center [61, 132] width 99 height 15
click at [64, 152] on span "Contact properties" at bounding box center [58, 157] width 71 height 12
type input "***"
click at [54, 194] on span "Sales Rep" at bounding box center [41, 195] width 37 height 11
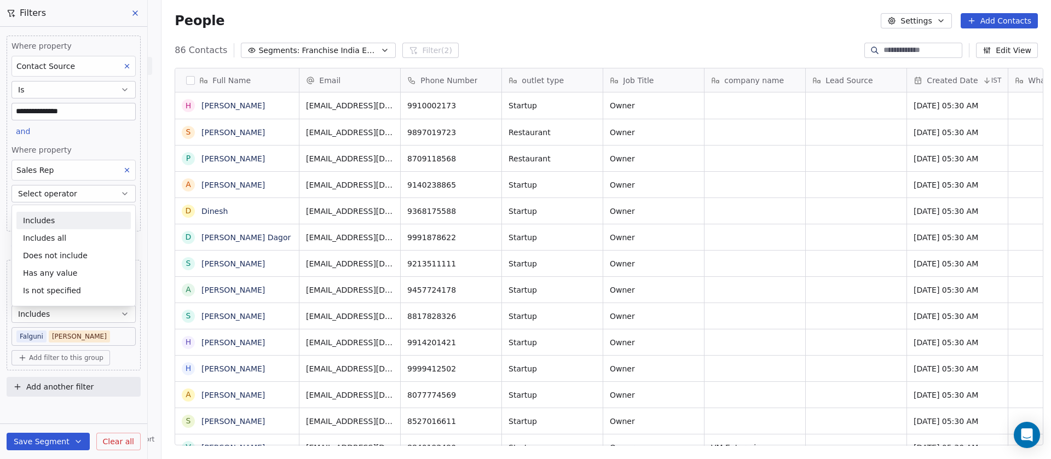
click at [66, 205] on div "Includes Includes all Does not include Has any value Is not specified" at bounding box center [74, 256] width 124 height 102
click at [57, 219] on div "Includes" at bounding box center [73, 221] width 114 height 18
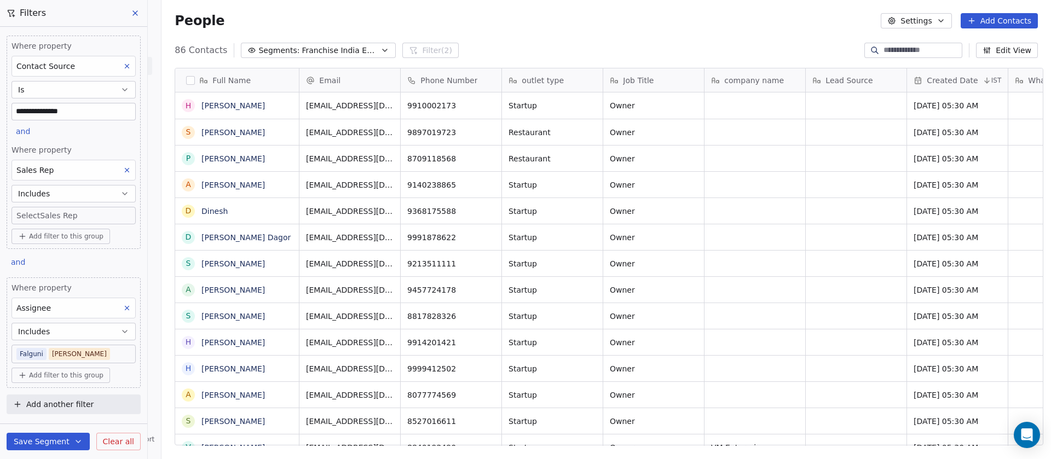
click at [60, 218] on body "**********" at bounding box center [525, 229] width 1051 height 459
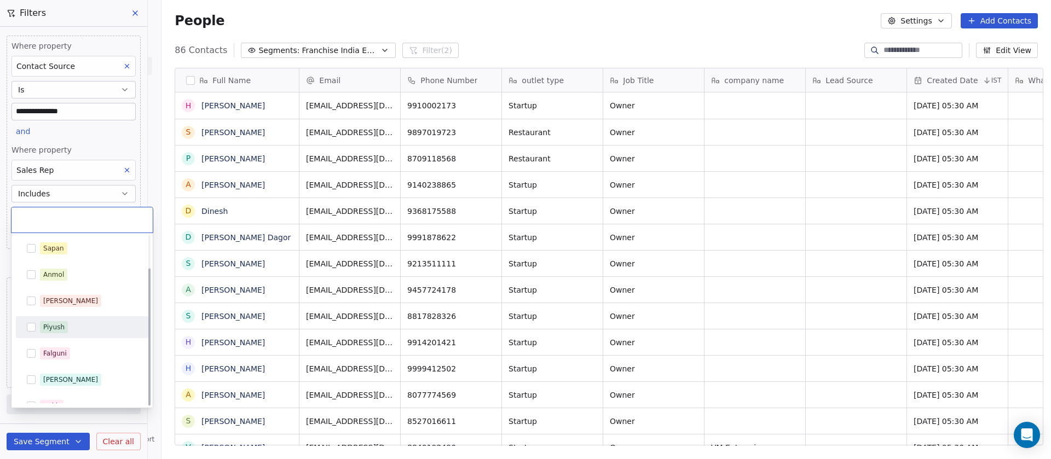
scroll to position [40, 0]
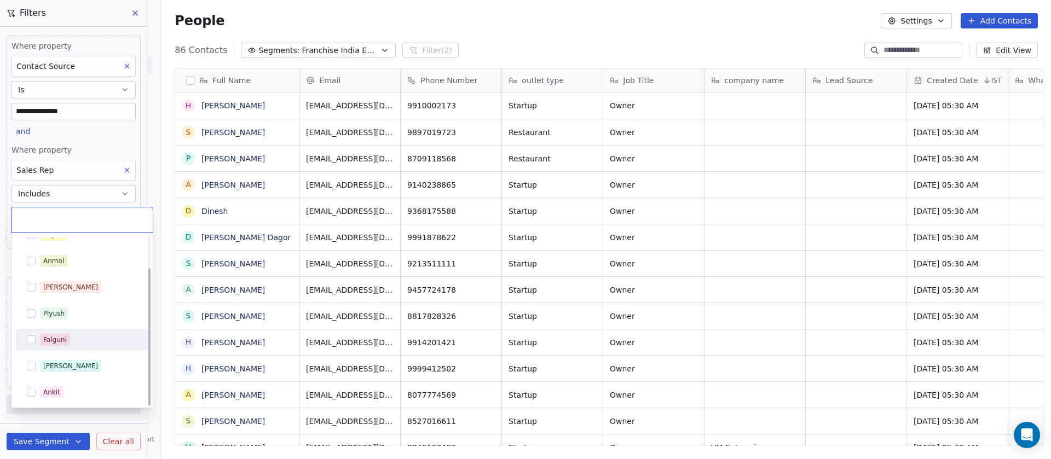
click at [45, 335] on div "Falguni" at bounding box center [55, 340] width 24 height 10
click at [123, 142] on html "**********" at bounding box center [525, 229] width 1051 height 459
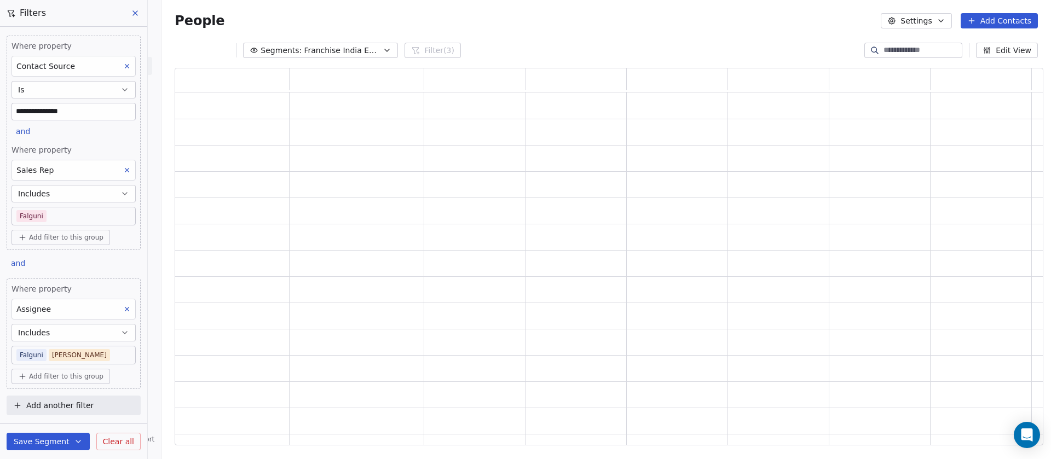
scroll to position [366, 856]
click at [125, 309] on icon at bounding box center [127, 310] width 4 height 4
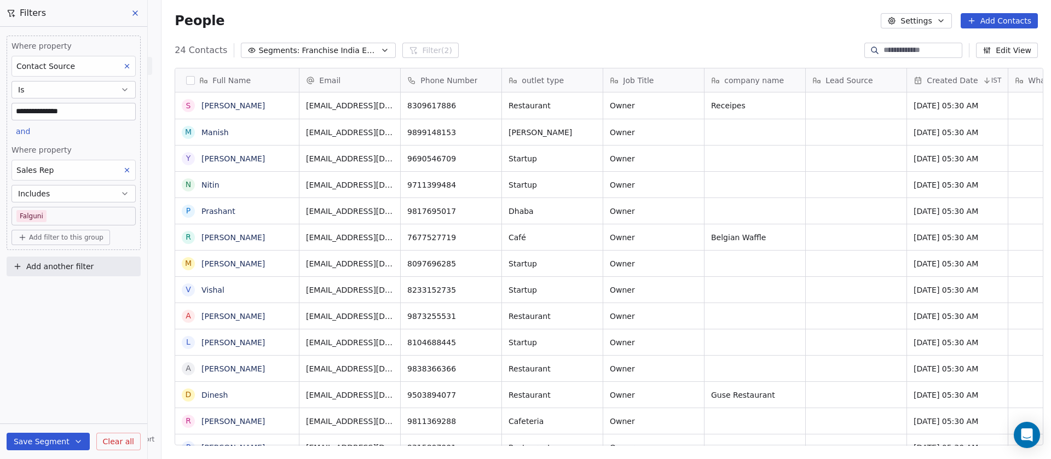
scroll to position [392, 882]
click at [71, 214] on body "**********" at bounding box center [525, 229] width 1051 height 459
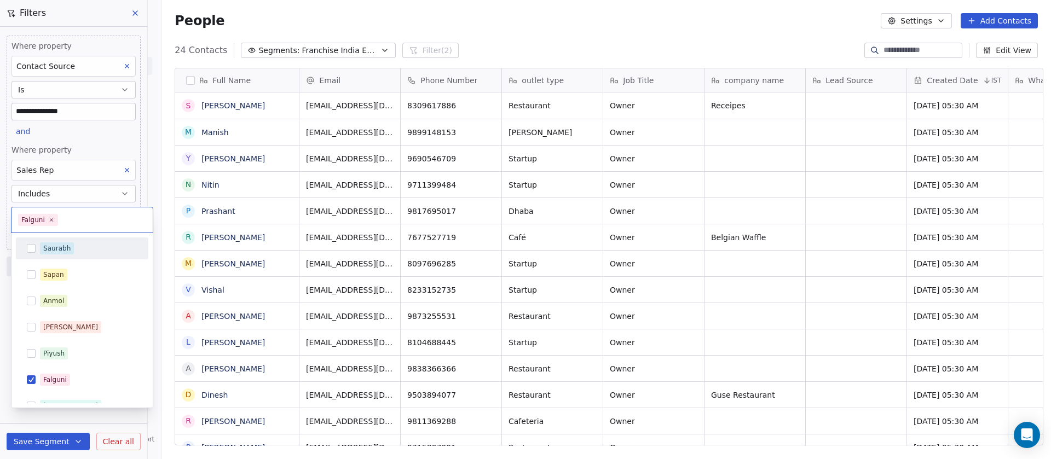
click at [70, 256] on div "Saurabh" at bounding box center [82, 249] width 124 height 18
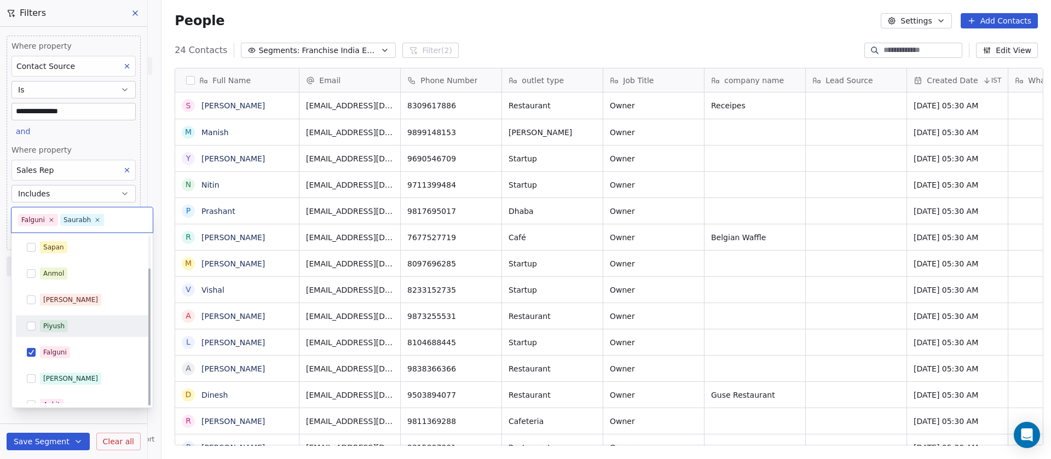
scroll to position [40, 0]
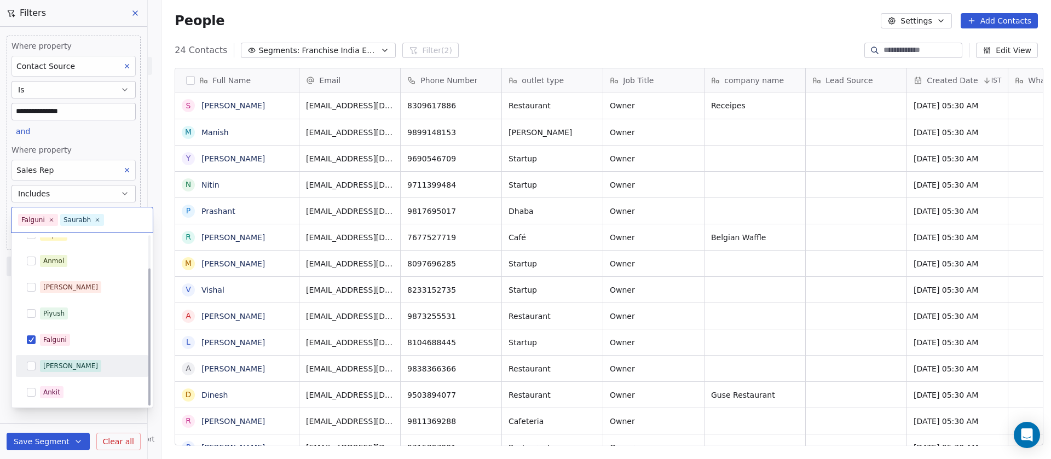
click at [71, 361] on div "Mary" at bounding box center [88, 366] width 97 height 12
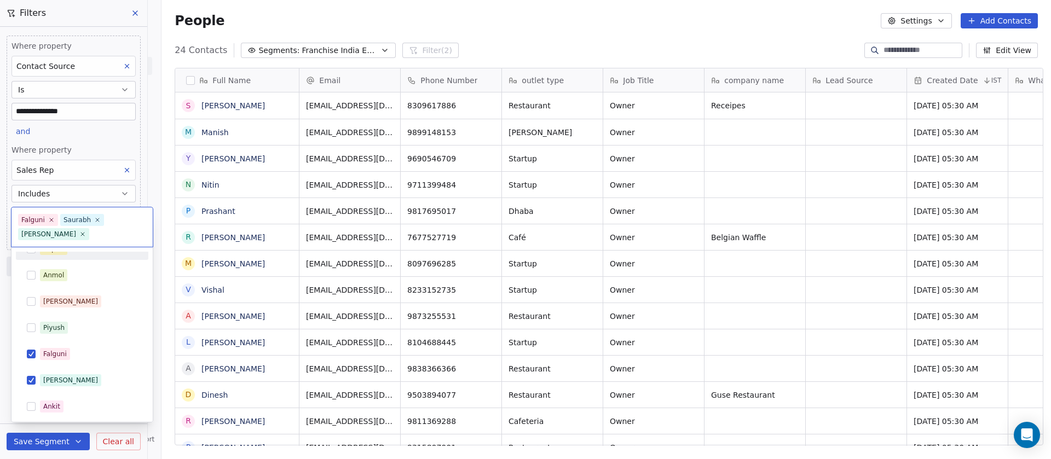
click at [120, 130] on html "**********" at bounding box center [525, 229] width 1051 height 459
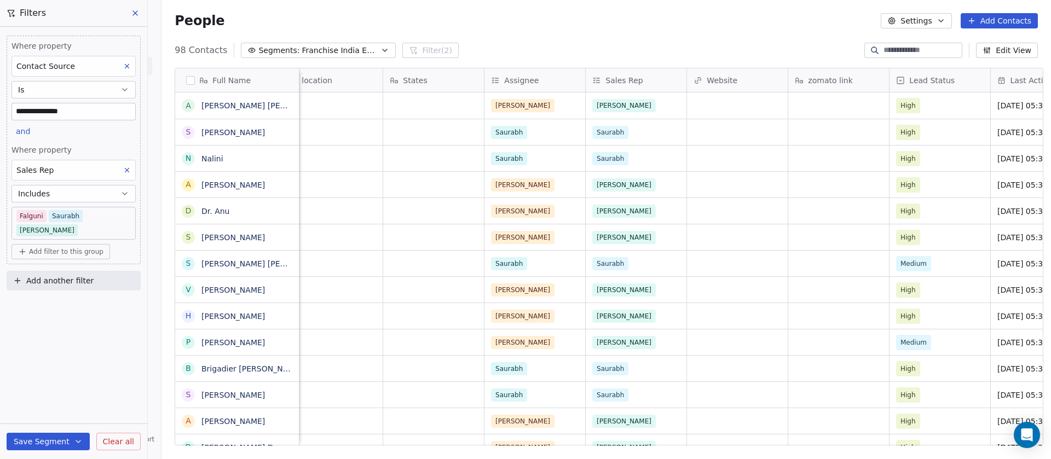
scroll to position [0, 904]
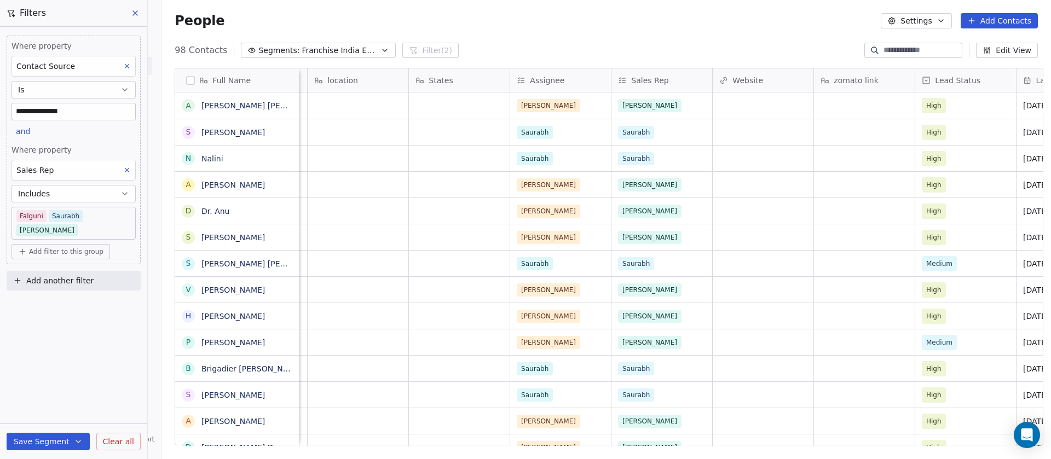
click at [561, 84] on div "Assignee" at bounding box center [559, 80] width 85 height 11
click at [573, 96] on div "Edit property" at bounding box center [543, 104] width 77 height 18
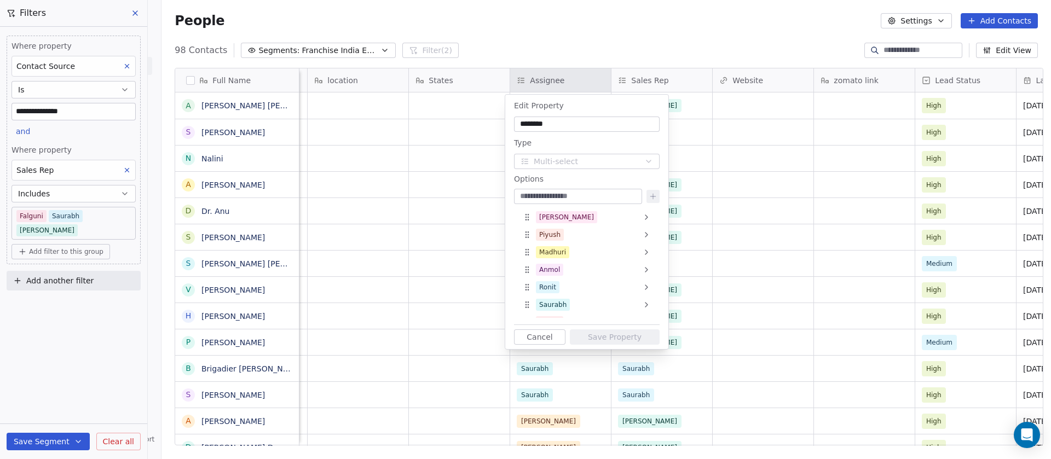
click at [543, 340] on button "Cancel" at bounding box center [539, 337] width 51 height 15
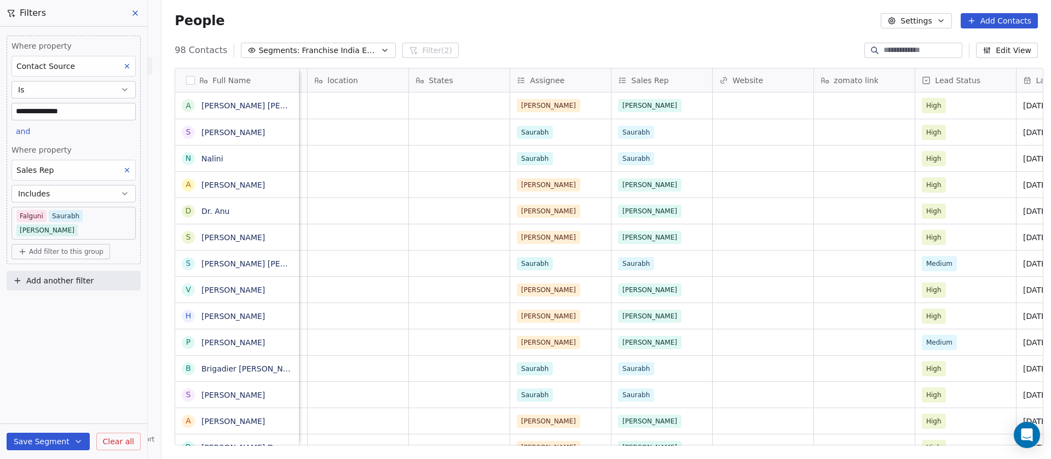
click at [530, 78] on span "Assignee" at bounding box center [547, 80] width 35 height 11
click at [561, 33] on html "**********" at bounding box center [525, 229] width 1051 height 459
drag, startPoint x: 568, startPoint y: 72, endPoint x: 515, endPoint y: 33, distance: 65.8
click at [515, 33] on div "People Settings Add Contacts" at bounding box center [607, 21] width 890 height 42
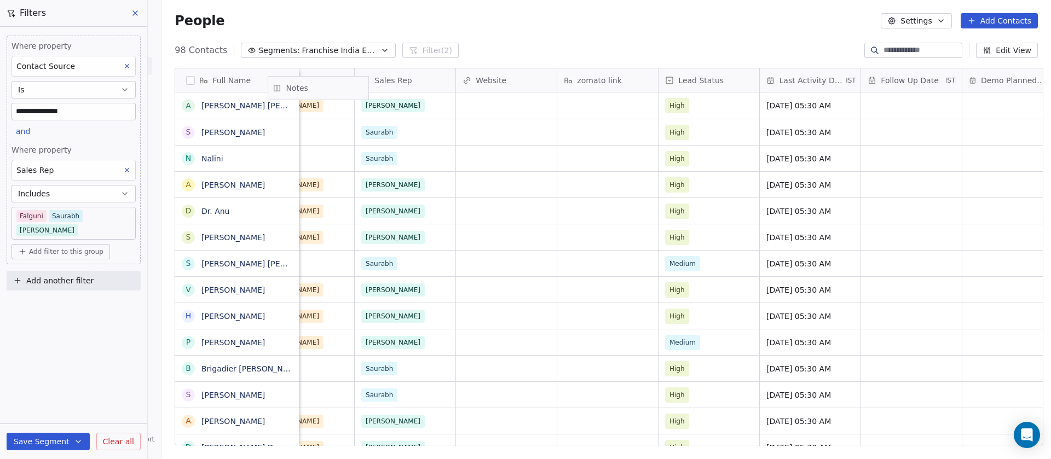
scroll to position [0, 1135]
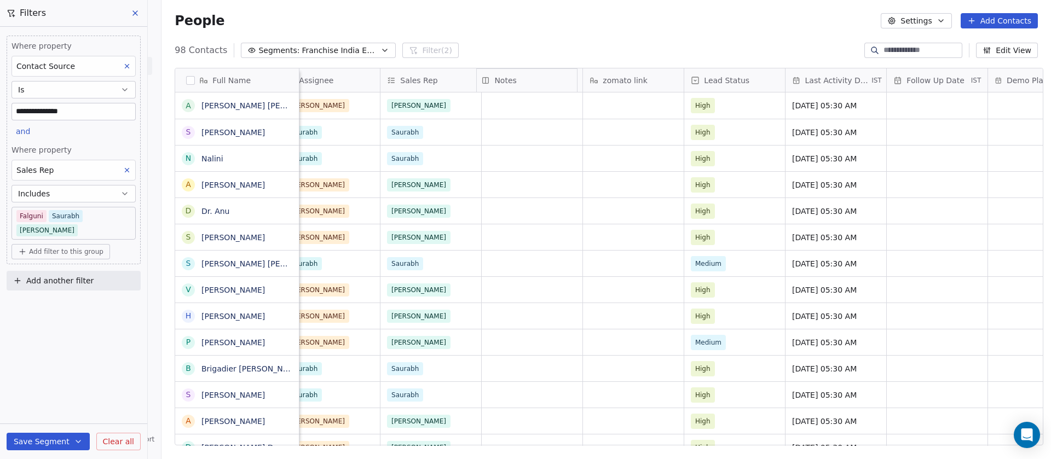
drag, startPoint x: 863, startPoint y: 82, endPoint x: 565, endPoint y: 105, distance: 298.8
click at [565, 105] on div "Full Name A Ashish Kumar Singh S Sachin Bhatia N Nalini A Anmol Arya D Dr. Anu …" at bounding box center [609, 257] width 868 height 378
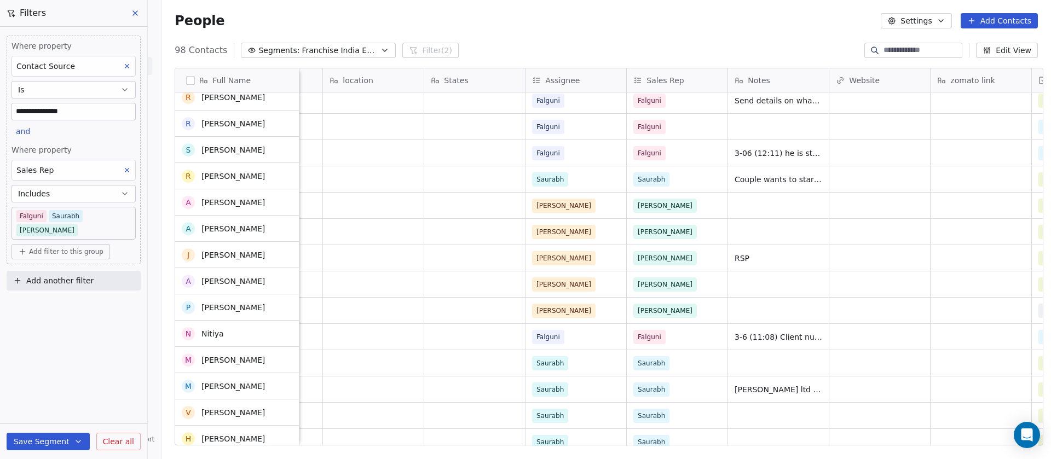
scroll to position [2191, 0]
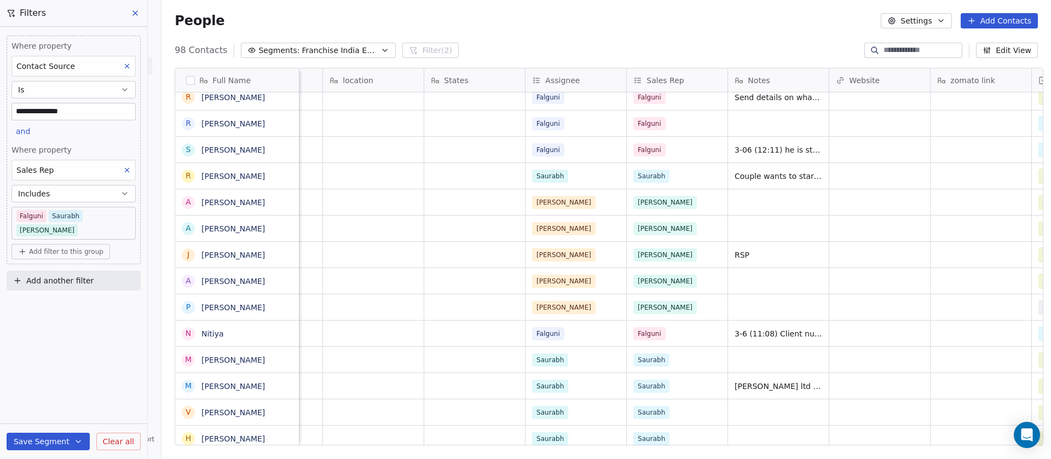
click at [779, 77] on div "Notes" at bounding box center [777, 80] width 85 height 11
click at [779, 23] on html "**********" at bounding box center [525, 229] width 1051 height 459
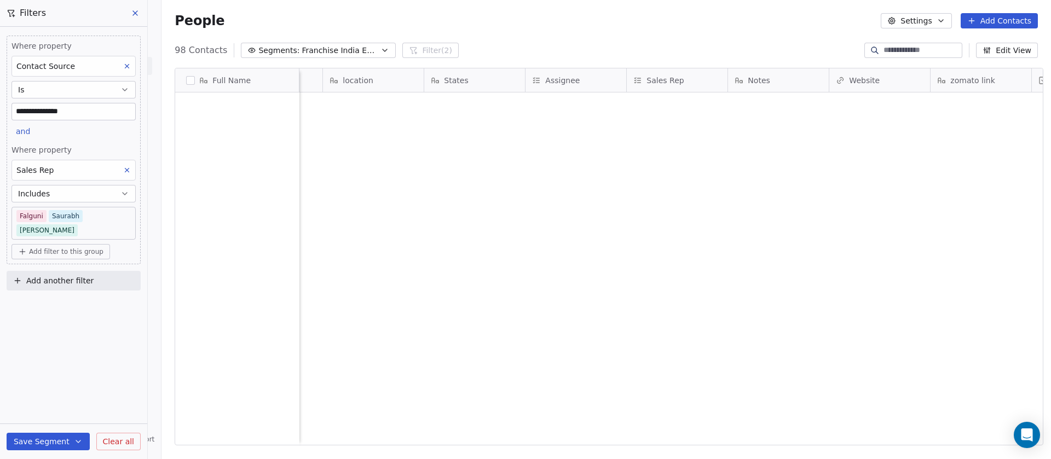
scroll to position [1910, 0]
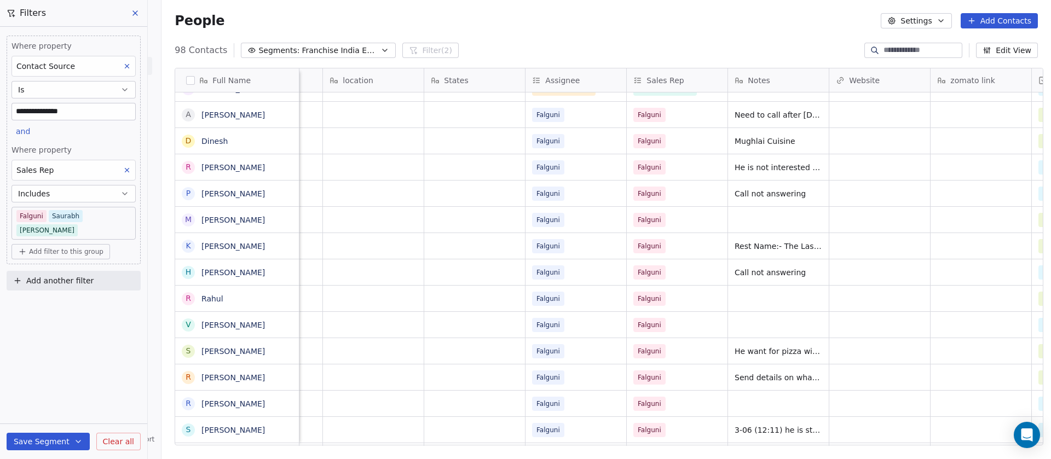
click at [103, 207] on body "**********" at bounding box center [525, 229] width 1051 height 459
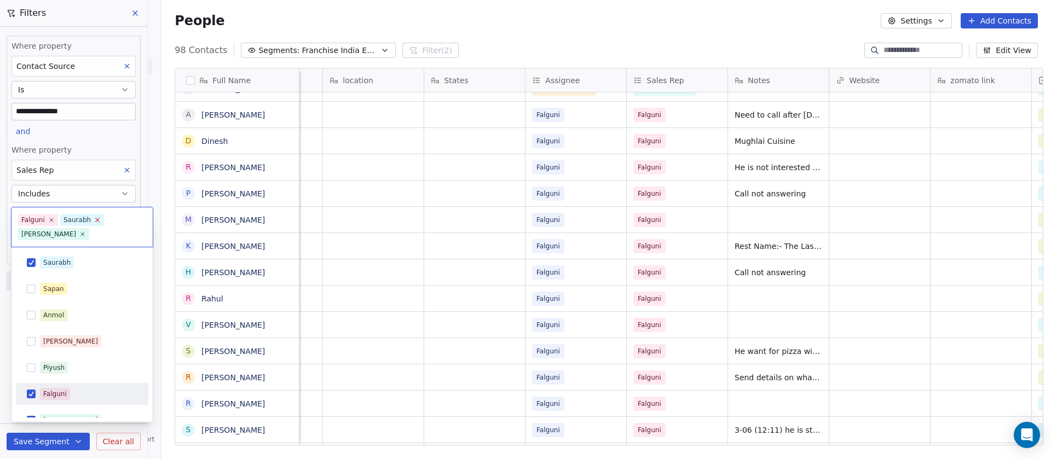
click at [95, 218] on icon at bounding box center [97, 219] width 7 height 7
click at [89, 217] on span "Mary" at bounding box center [95, 220] width 71 height 12
click at [121, 220] on icon at bounding box center [124, 219] width 7 height 7
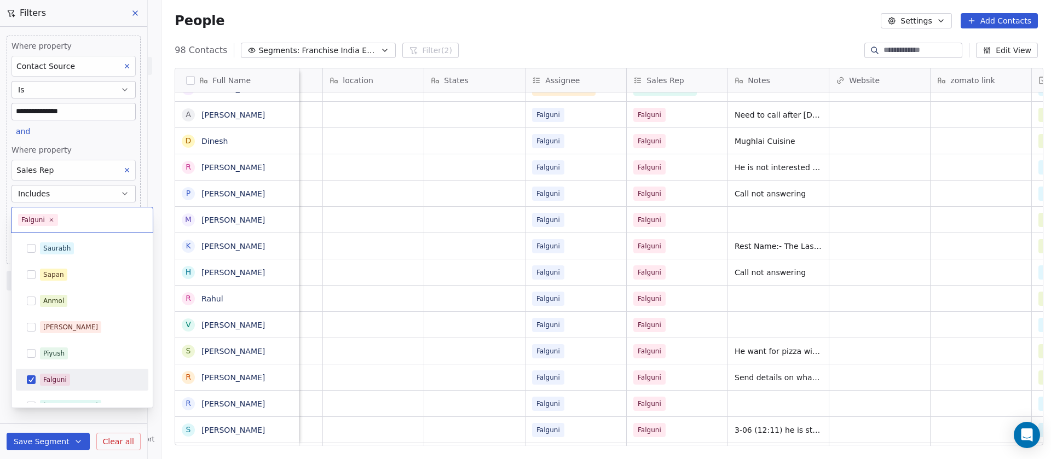
click at [604, 49] on html "**********" at bounding box center [525, 229] width 1051 height 459
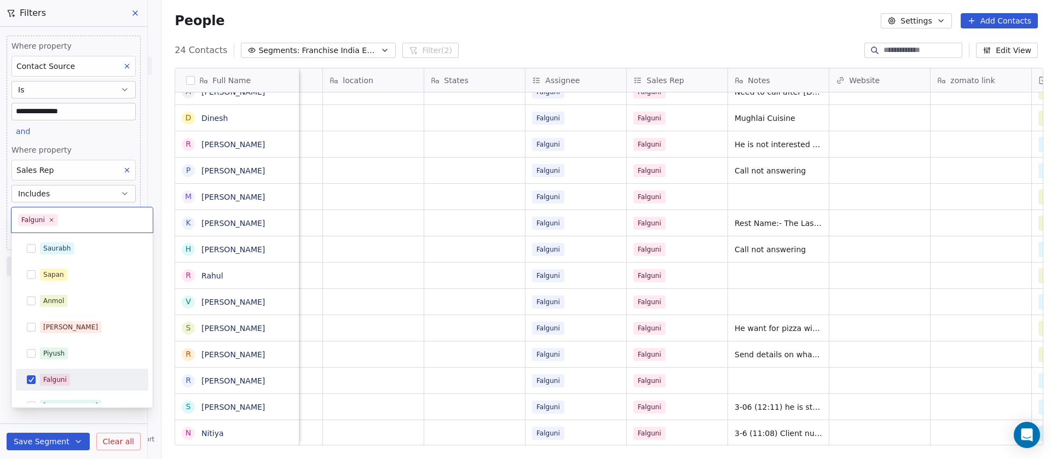
scroll to position [0, 0]
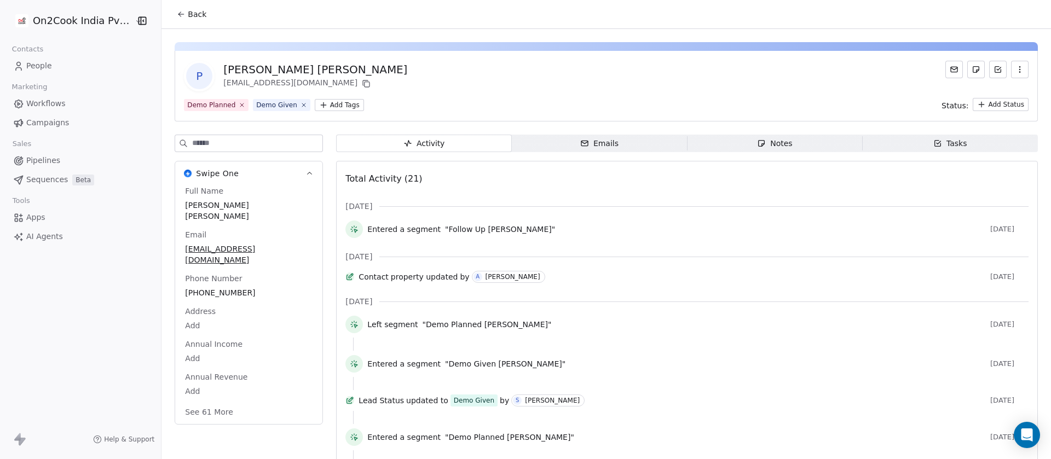
click at [771, 144] on div "Notes" at bounding box center [774, 144] width 35 height 12
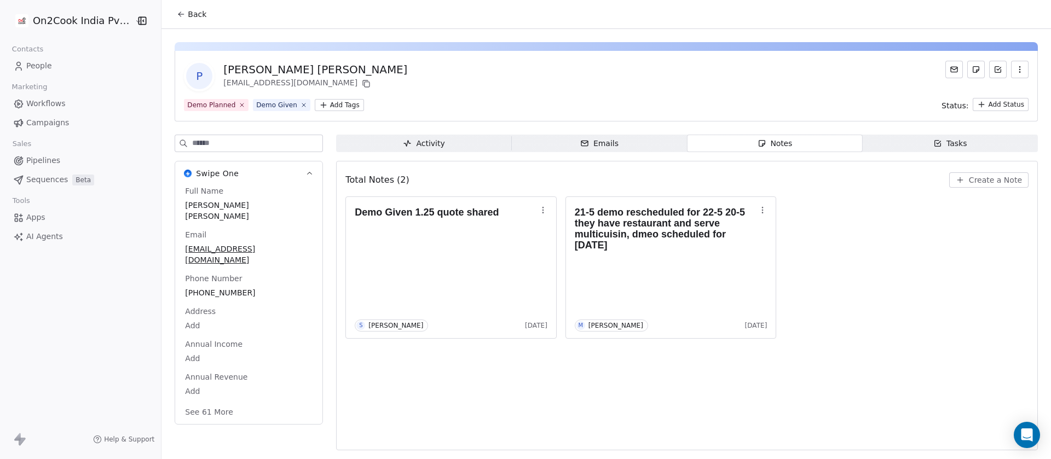
click at [220, 288] on span "[PHONE_NUMBER]" at bounding box center [249, 293] width 128 height 11
click at [220, 288] on span "[PHONE_NUMBER]" at bounding box center [249, 293] width 127 height 11
click at [883, 222] on html "**********" at bounding box center [525, 229] width 1051 height 459
click at [997, 177] on span "Create a Note" at bounding box center [995, 180] width 53 height 11
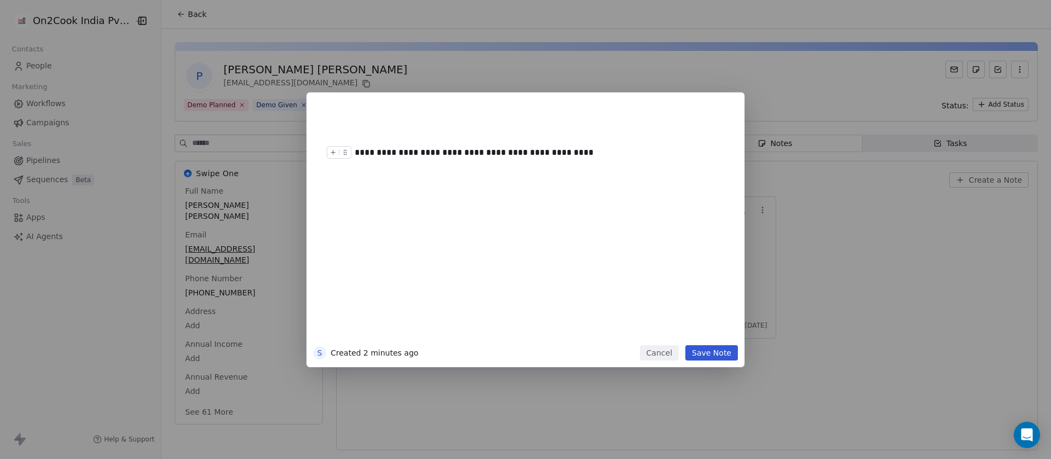
click at [718, 347] on button "Save Note" at bounding box center [712, 353] width 53 height 15
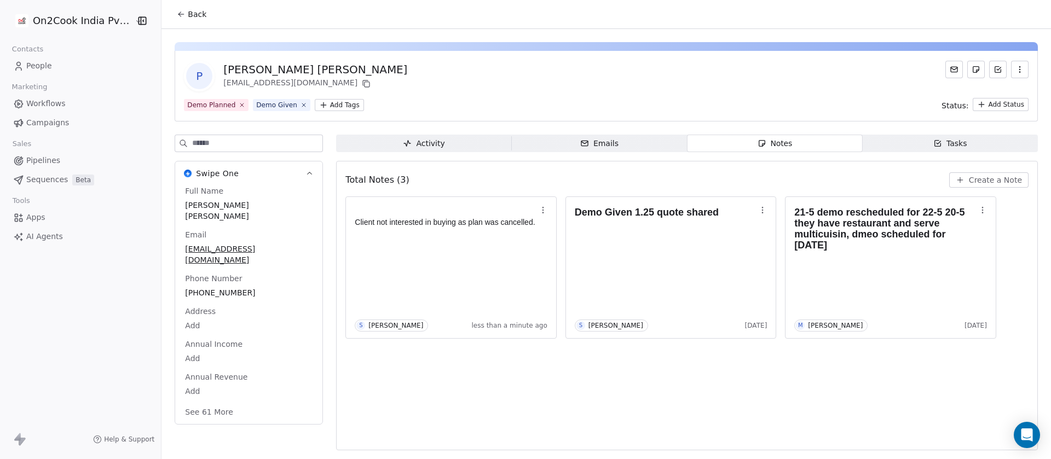
click at [245, 142] on input at bounding box center [257, 143] width 130 height 16
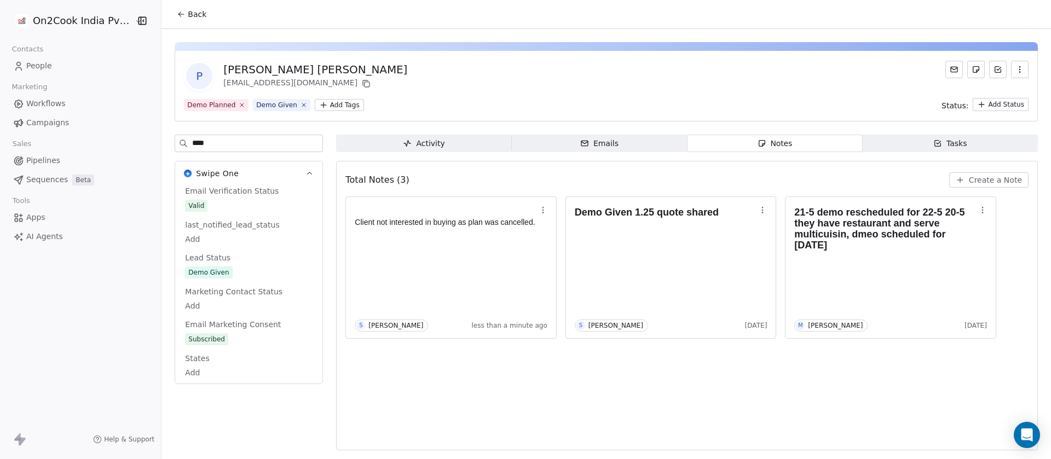
type input "****"
click at [239, 281] on div "Email Verification Status Valid last_notified_lead_status Add Lead Status Demo …" at bounding box center [249, 283] width 132 height 194
click at [229, 275] on span "Demo Given" at bounding box center [249, 273] width 128 height 12
click at [229, 275] on span "Demo Given" at bounding box center [249, 273] width 127 height 12
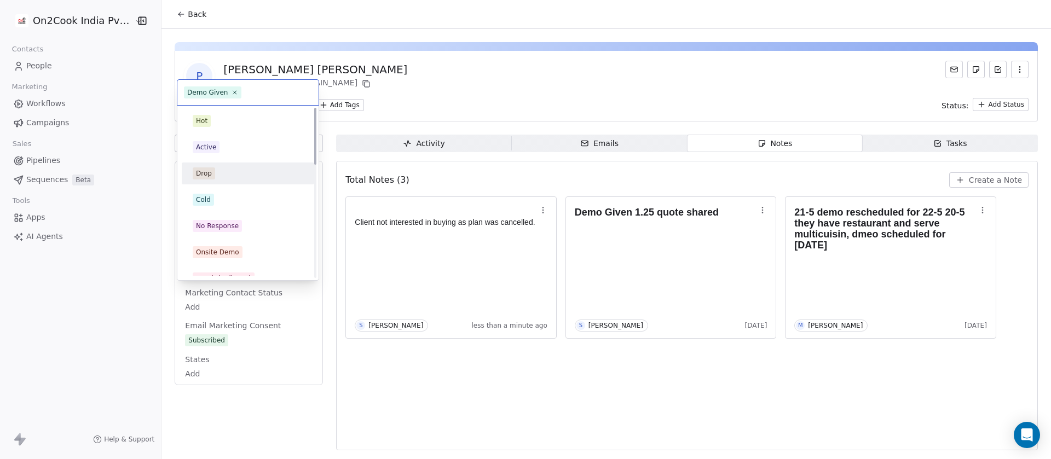
click at [222, 171] on div "Drop" at bounding box center [248, 174] width 111 height 12
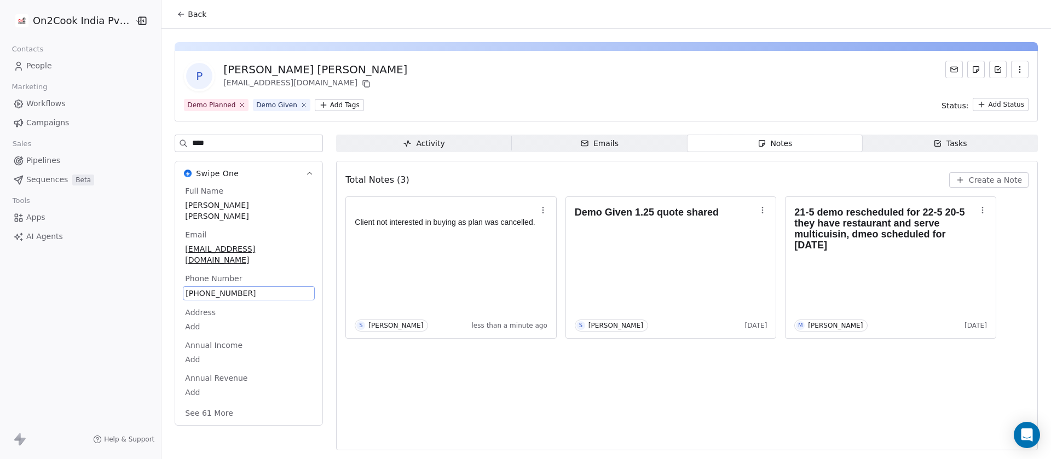
click at [492, 93] on div "P Pramod Kumar Chhabra chhabrapkc2000@gmail.com Demo Planned Demo Given Add Tag…" at bounding box center [607, 86] width 864 height 71
click at [434, 62] on div "P Pramod Kumar Chhabra chhabrapkc2000@gmail.com" at bounding box center [606, 76] width 845 height 31
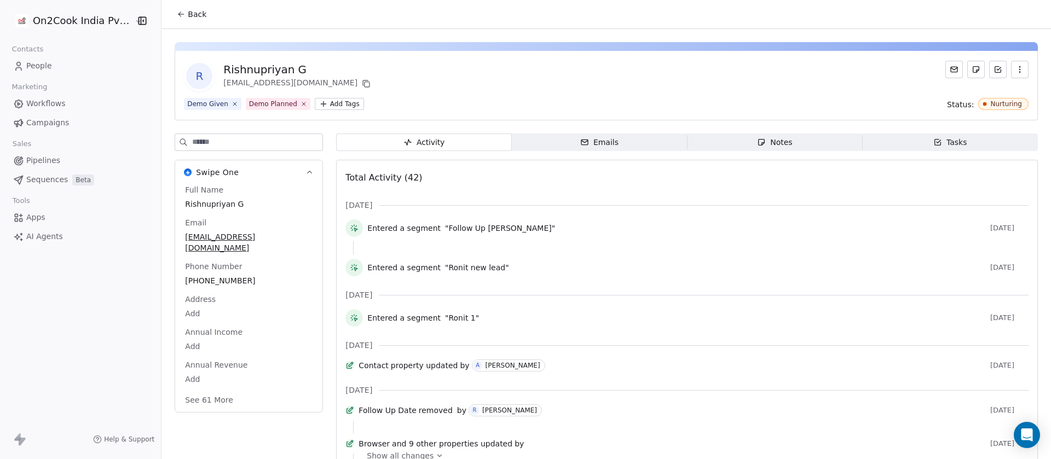
click at [734, 145] on span "Notes Notes" at bounding box center [774, 143] width 175 height 18
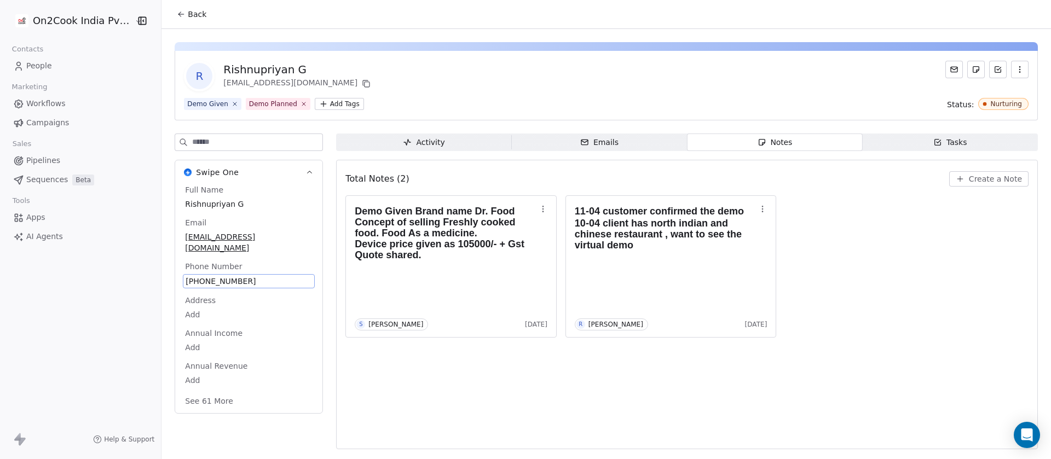
click at [247, 276] on span "[PHONE_NUMBER]" at bounding box center [249, 281] width 127 height 11
click at [244, 276] on span "[PHONE_NUMBER]" at bounding box center [249, 281] width 127 height 11
click at [935, 194] on html "**********" at bounding box center [525, 229] width 1051 height 459
click at [975, 176] on span "Create a Note" at bounding box center [995, 179] width 53 height 11
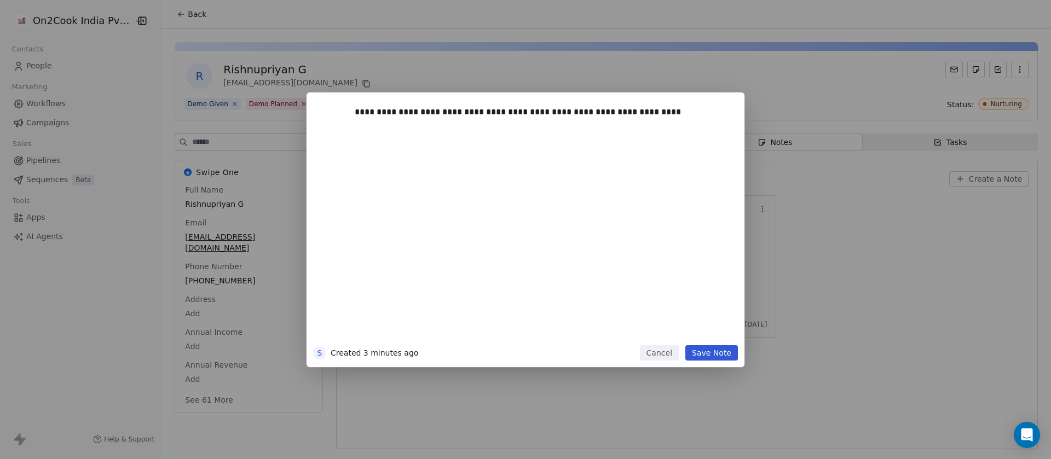
click at [712, 350] on button "Save Note" at bounding box center [712, 353] width 53 height 15
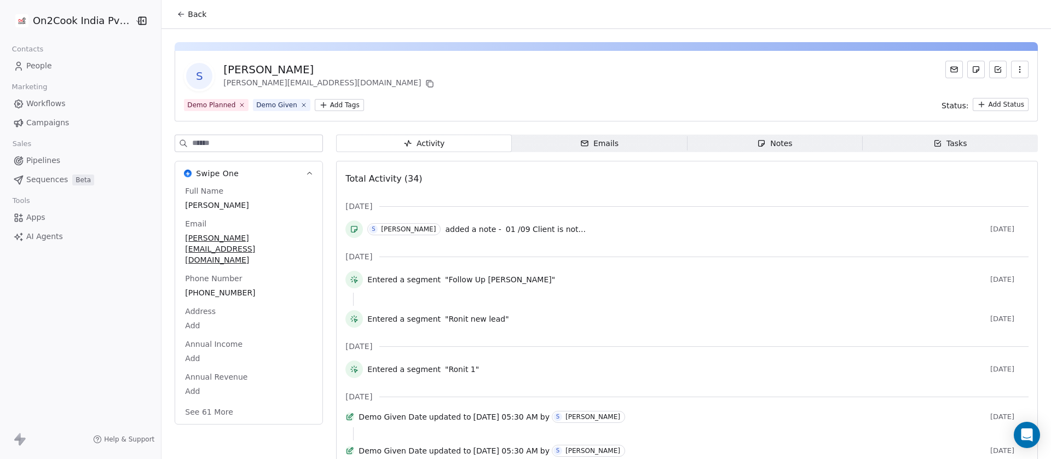
click at [771, 146] on div "Notes" at bounding box center [774, 144] width 35 height 12
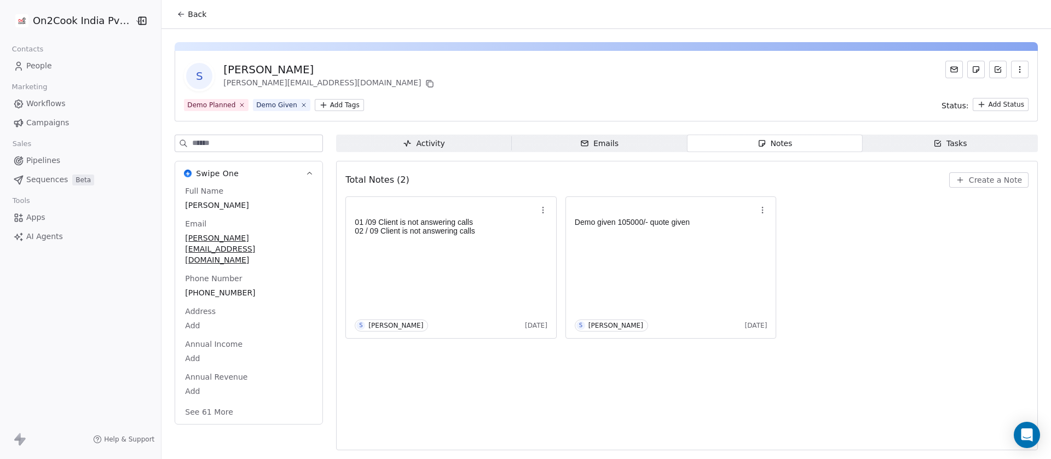
click at [980, 181] on span "Create a Note" at bounding box center [995, 180] width 53 height 11
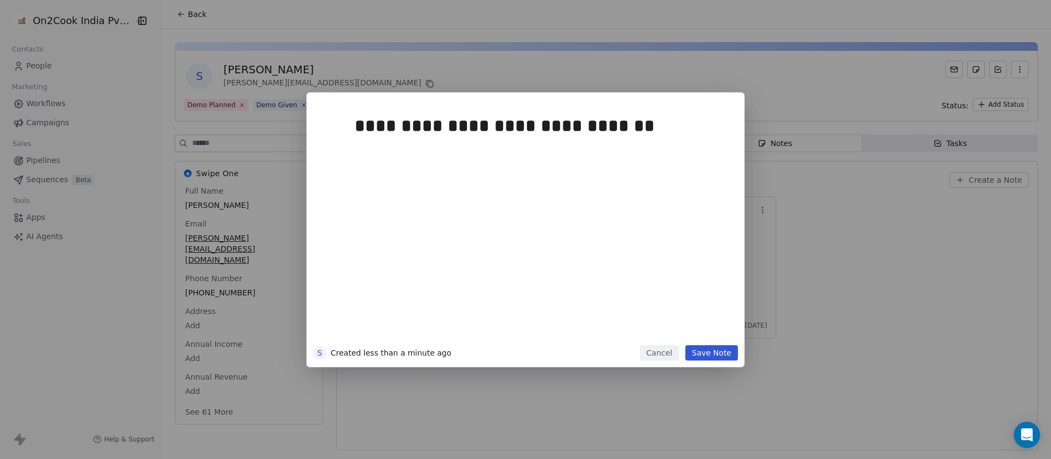
click at [710, 354] on button "Save Note" at bounding box center [712, 353] width 53 height 15
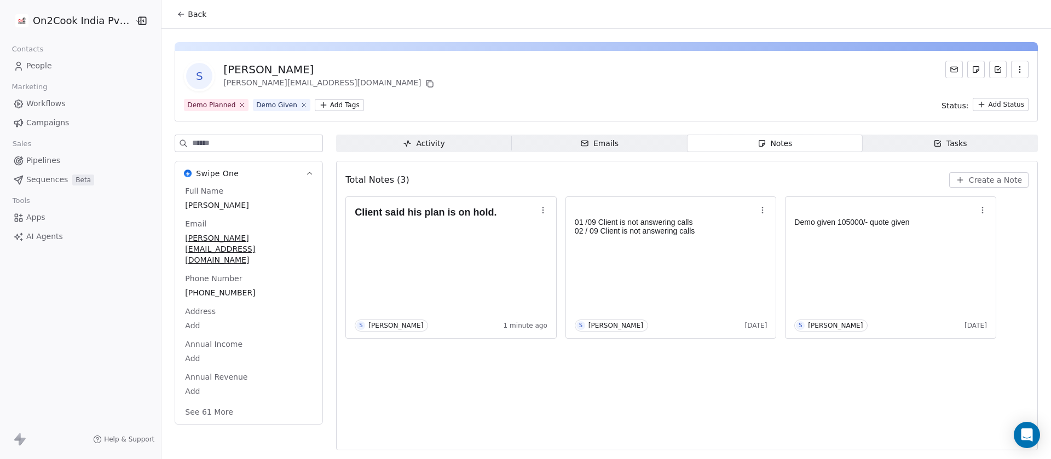
click at [245, 145] on input at bounding box center [257, 143] width 130 height 16
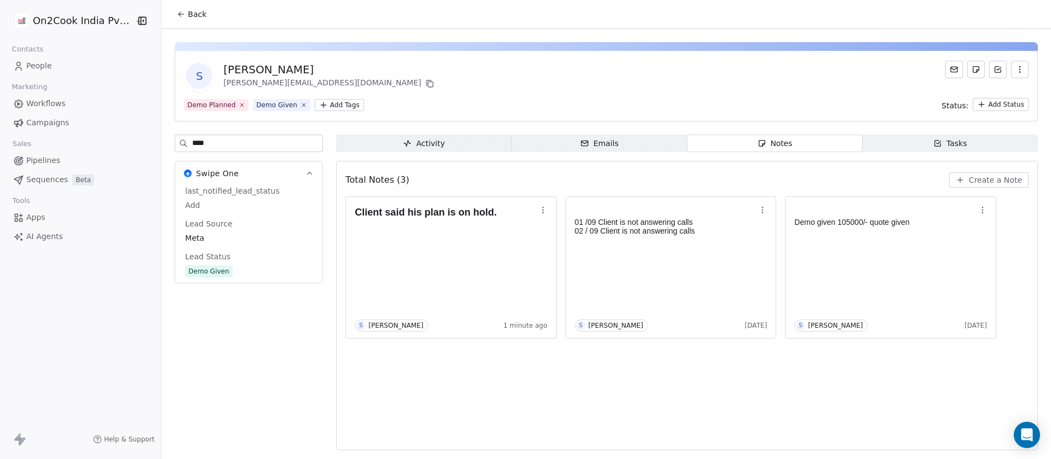
type input "****"
click at [233, 274] on span "Demo Given" at bounding box center [249, 272] width 127 height 12
click at [236, 271] on span "Demo Given" at bounding box center [249, 272] width 127 height 12
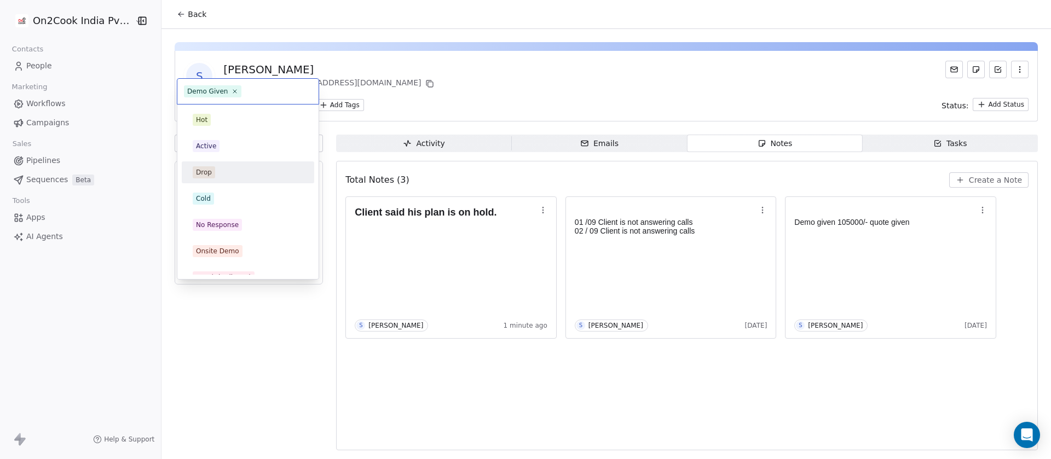
click at [222, 165] on div "Drop" at bounding box center [248, 173] width 124 height 18
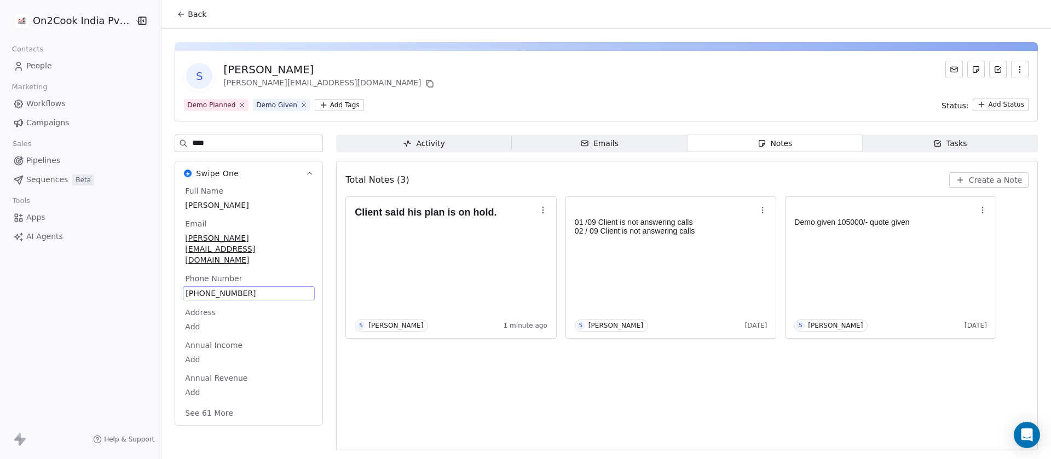
click at [503, 61] on div "S Sourav Praharaj sourav.praharaj4@gmail.com" at bounding box center [606, 76] width 845 height 31
click at [193, 13] on span "Back" at bounding box center [197, 14] width 19 height 11
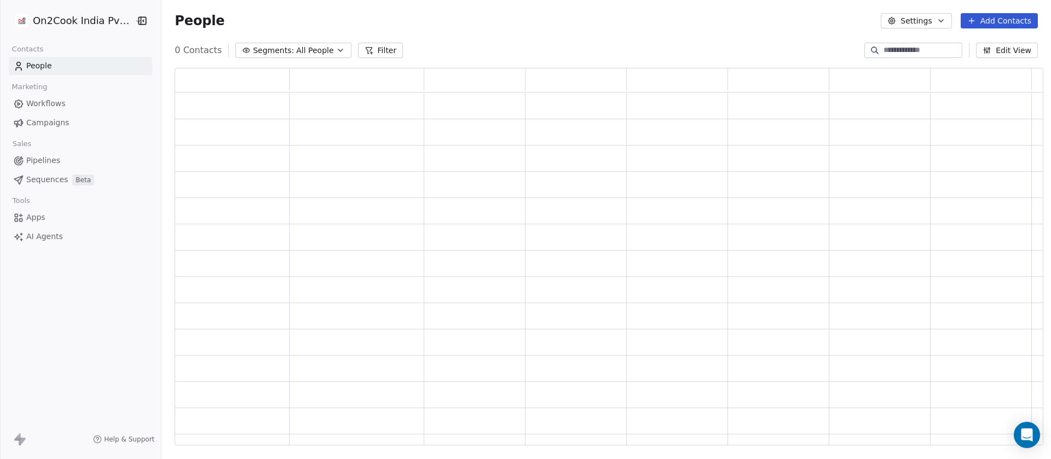
scroll to position [366, 856]
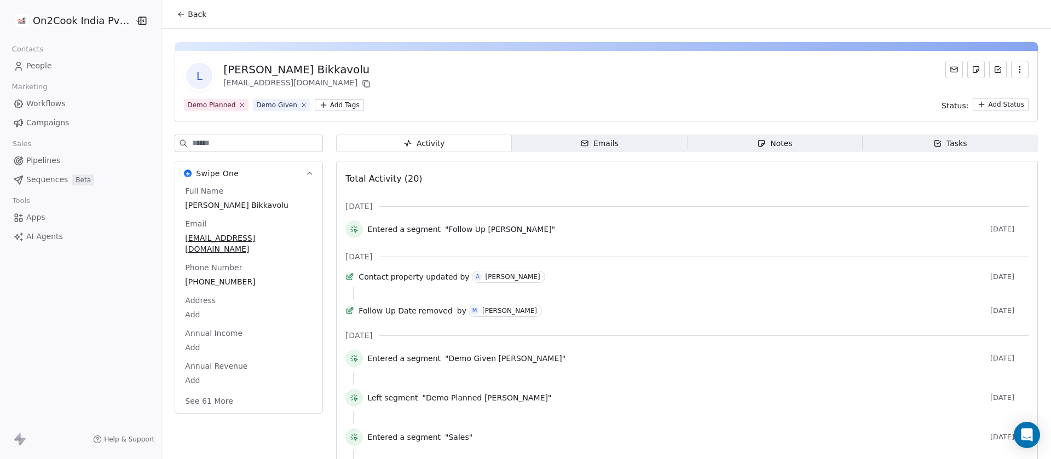
click at [784, 143] on span "Notes Notes" at bounding box center [774, 144] width 175 height 18
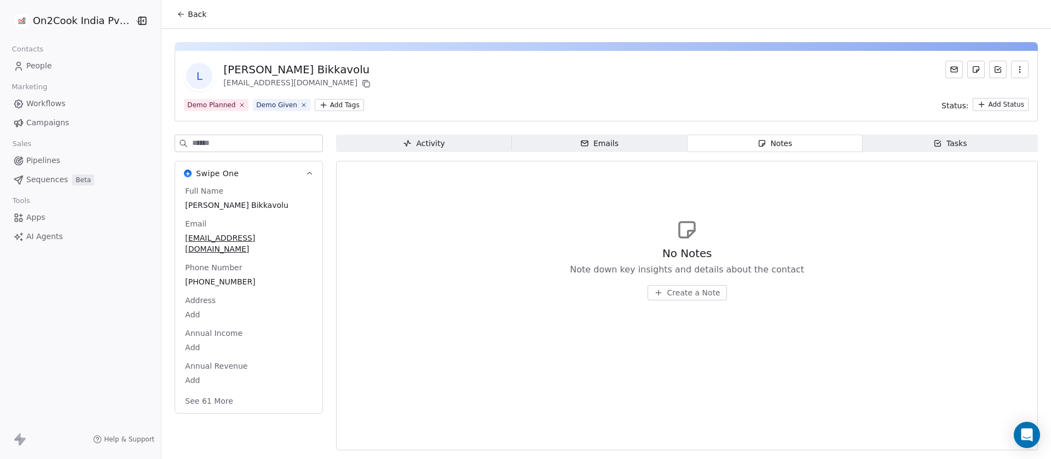
click at [210, 288] on span "[PHONE_NUMBER]" at bounding box center [249, 282] width 128 height 11
click at [210, 288] on span "[PHONE_NUMBER]" at bounding box center [249, 282] width 127 height 11
click at [706, 285] on html "**********" at bounding box center [525, 229] width 1051 height 459
click at [704, 286] on button "Create a Note" at bounding box center [687, 292] width 79 height 15
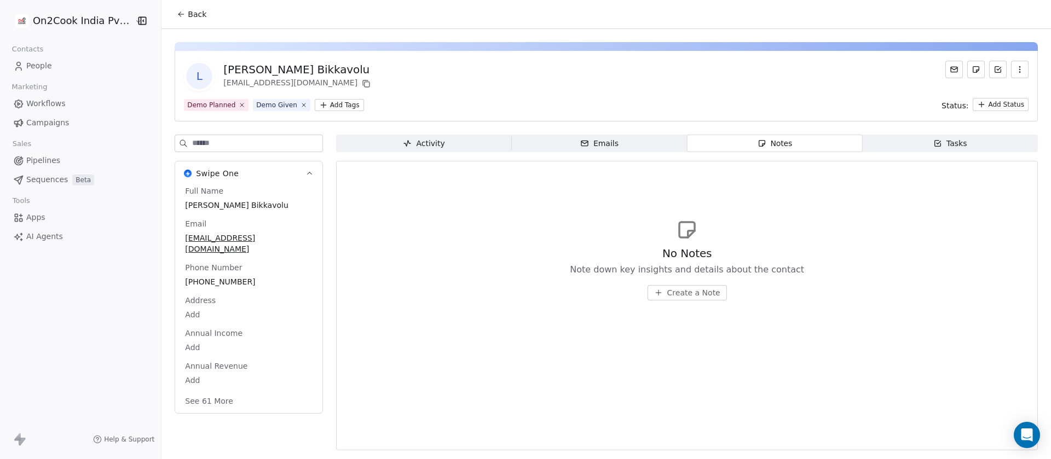
click at [204, 403] on button "See 61 More" at bounding box center [209, 402] width 61 height 20
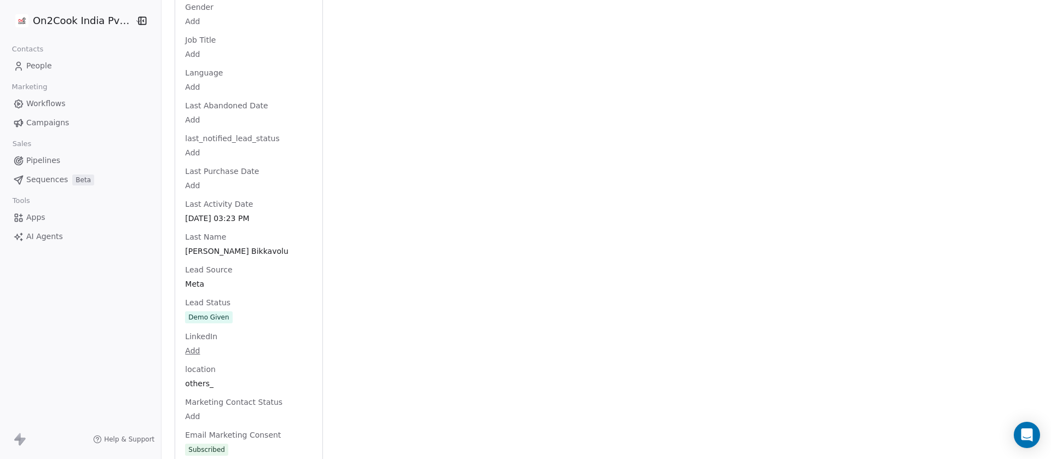
scroll to position [1095, 0]
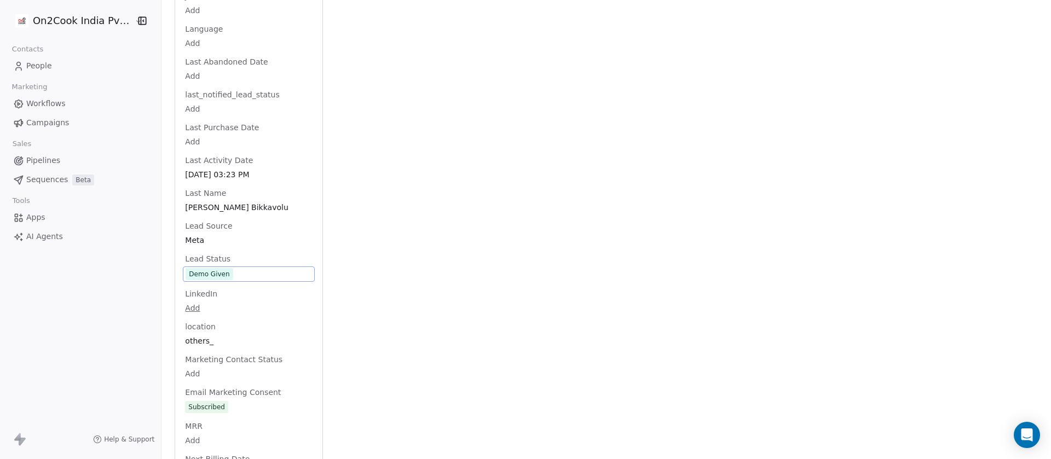
click at [233, 279] on div "Full Name [PERSON_NAME] Bikkavolu Email [EMAIL_ADDRESS][DOMAIN_NAME] Phone Numb…" at bounding box center [249, 202] width 132 height 2224
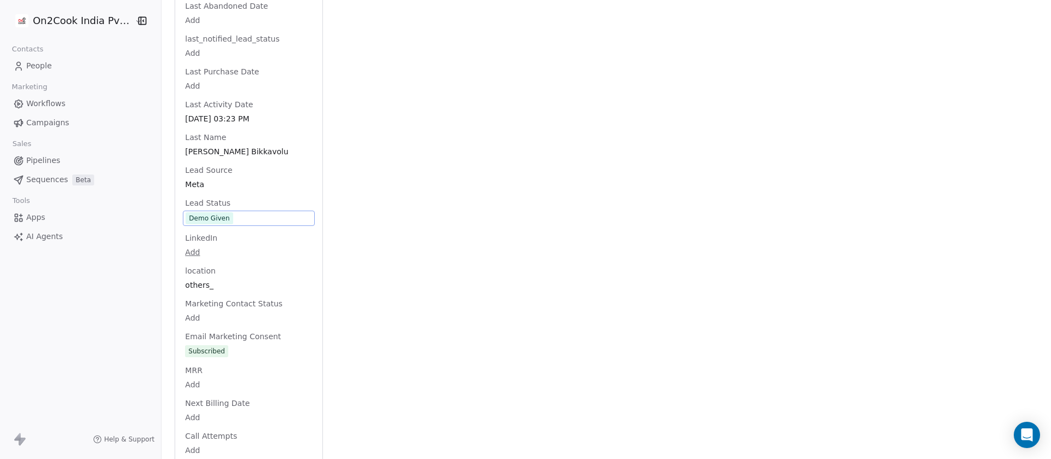
click at [238, 225] on span "Demo Given" at bounding box center [249, 218] width 127 height 12
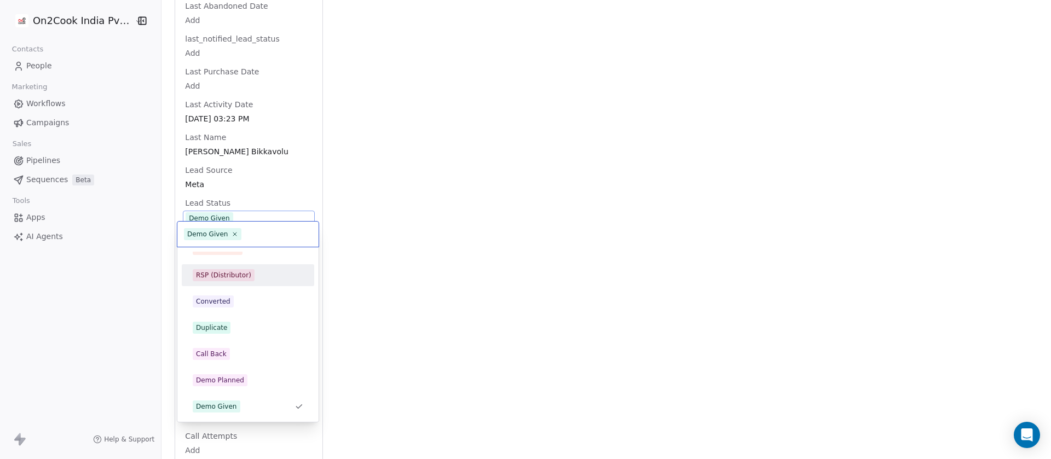
scroll to position [0, 0]
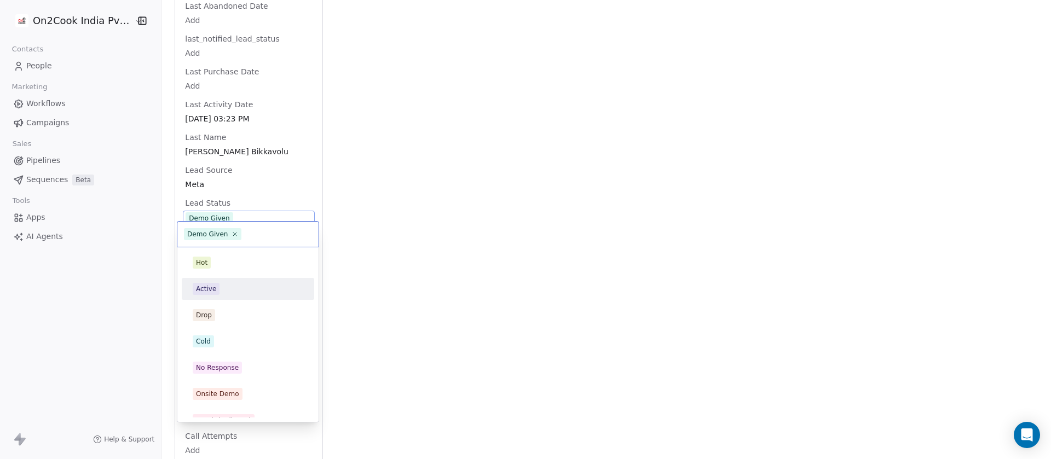
click at [304, 273] on div "Hot" at bounding box center [248, 263] width 133 height 22
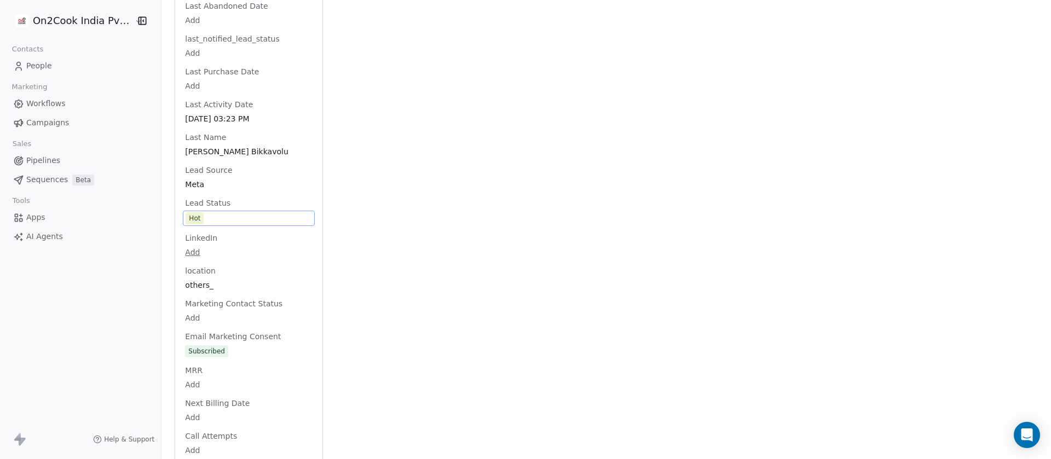
click at [227, 225] on span "Hot" at bounding box center [249, 218] width 127 height 12
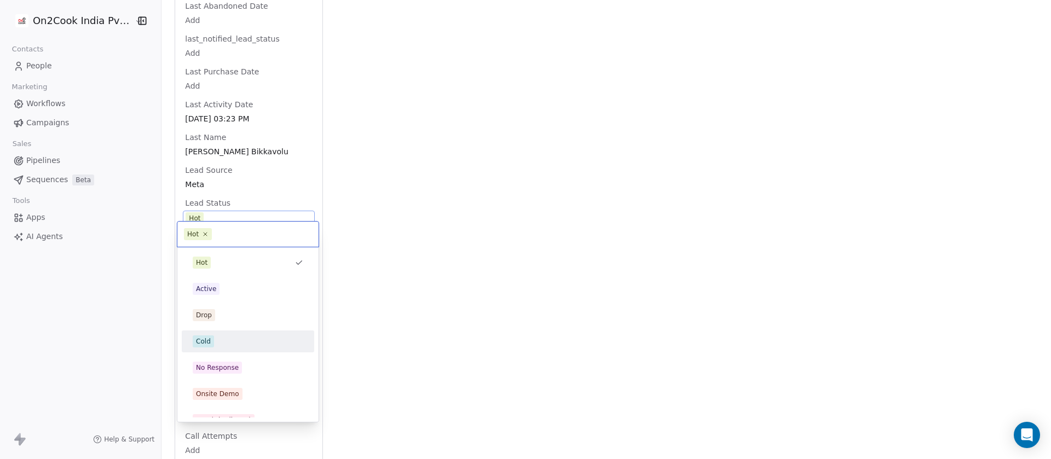
click at [225, 340] on div "Cold" at bounding box center [248, 342] width 111 height 12
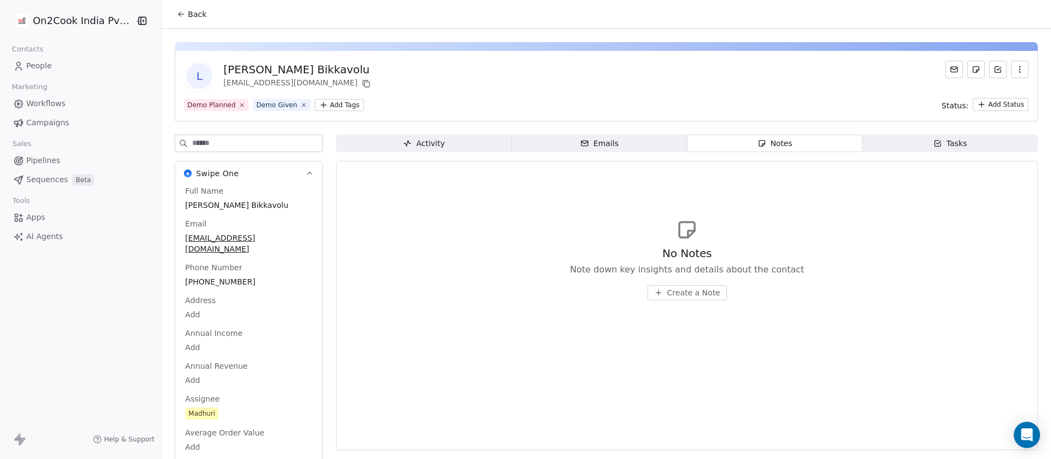
click at [671, 291] on span "Create a Note" at bounding box center [694, 293] width 53 height 11
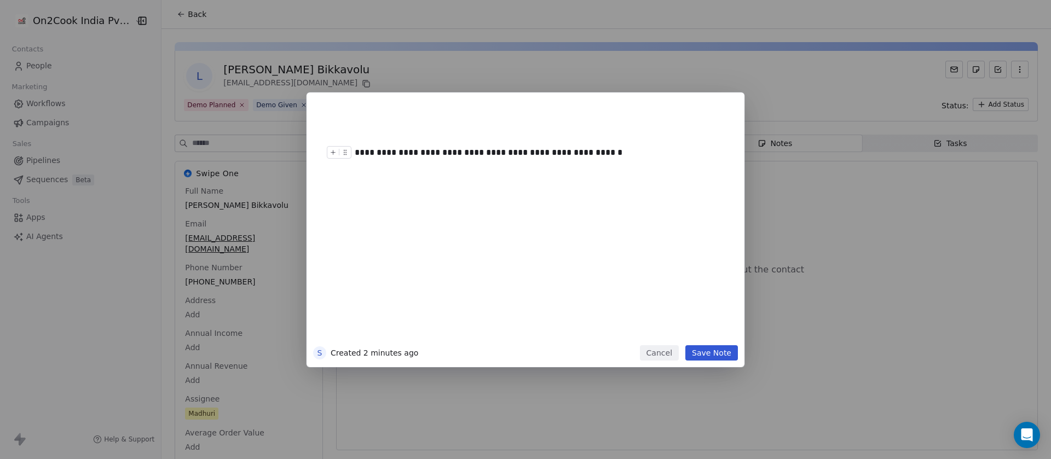
click at [708, 358] on button "Save Note" at bounding box center [712, 353] width 53 height 15
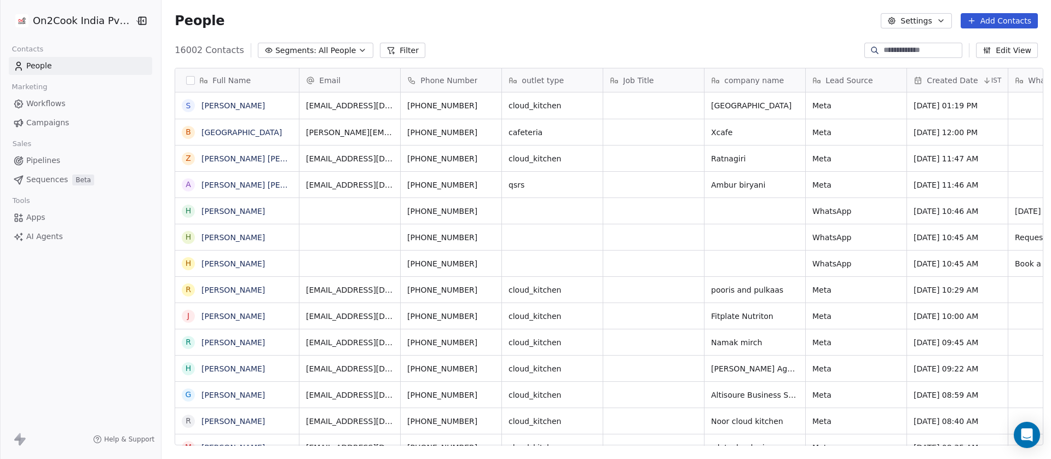
scroll to position [392, 882]
click at [319, 45] on span "All People" at bounding box center [337, 51] width 37 height 12
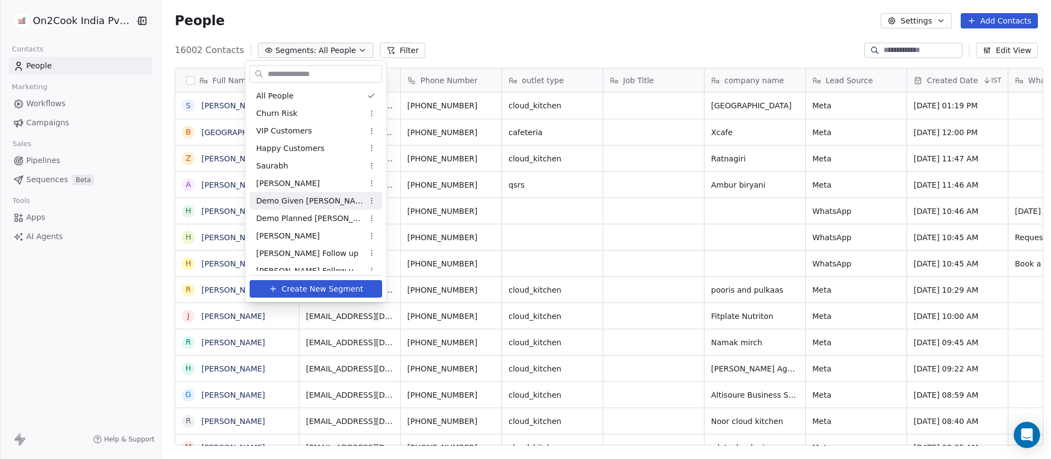
click at [317, 203] on div "Demo Given [PERSON_NAME]" at bounding box center [316, 201] width 133 height 18
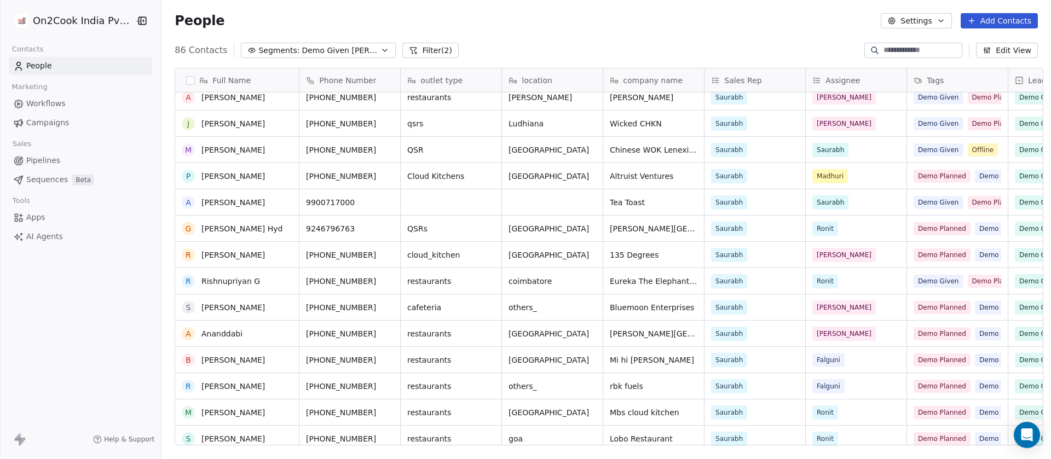
scroll to position [219, 0]
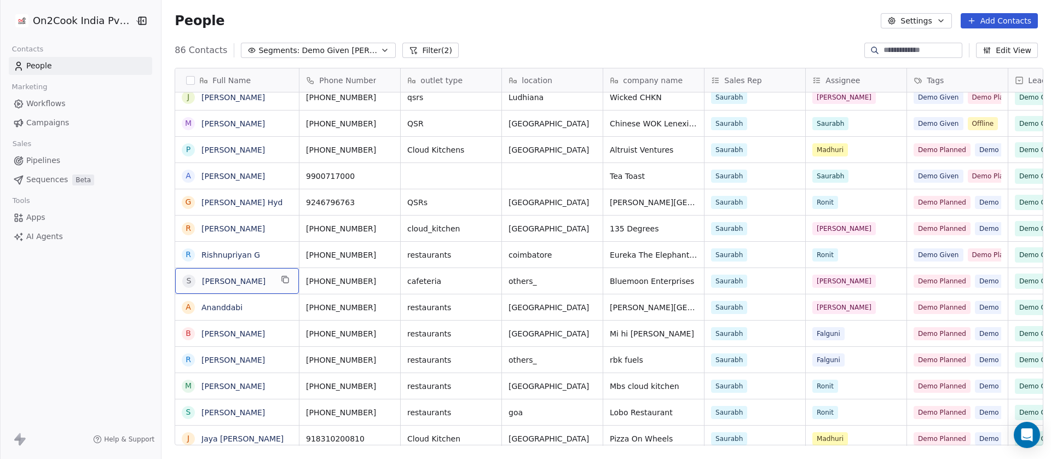
drag, startPoint x: 209, startPoint y: 287, endPoint x: 184, endPoint y: 289, distance: 25.2
drag, startPoint x: 184, startPoint y: 289, endPoint x: 114, endPoint y: 280, distance: 70.1
click at [114, 280] on div "On2Cook India Pvt. Ltd. Contacts People Marketing Workflows Campaigns Sales Pip…" at bounding box center [80, 229] width 161 height 459
drag, startPoint x: 212, startPoint y: 369, endPoint x: 206, endPoint y: 365, distance: 6.4
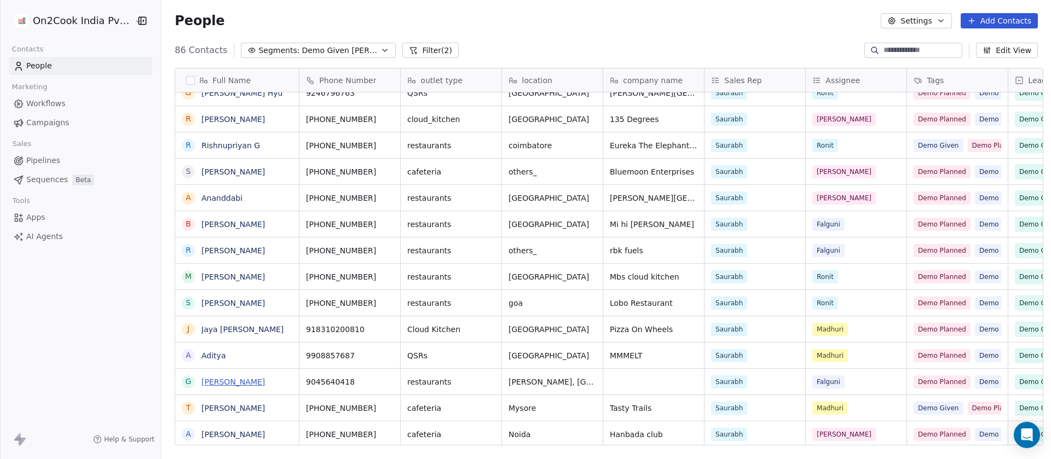
drag, startPoint x: 226, startPoint y: 388, endPoint x: 208, endPoint y: 380, distance: 19.9
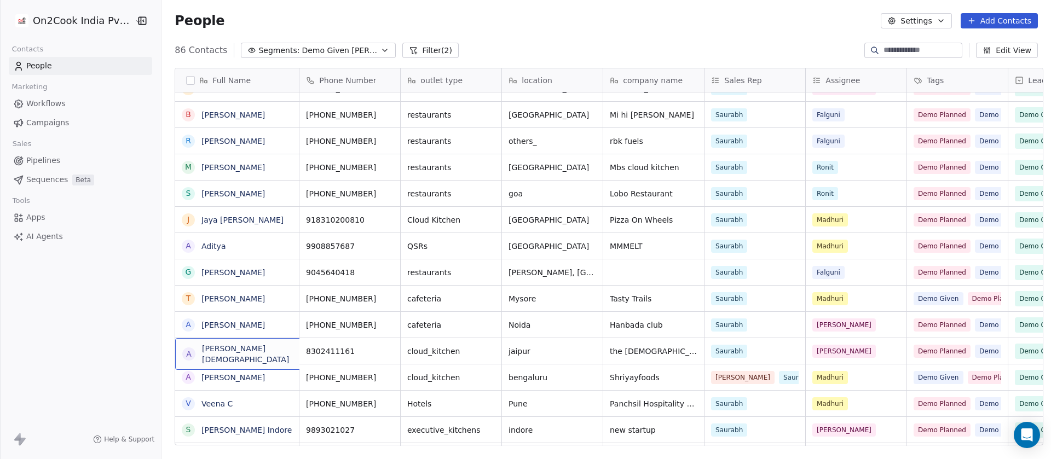
drag, startPoint x: 208, startPoint y: 344, endPoint x: 136, endPoint y: 331, distance: 72.9
click at [135, 330] on div "On2Cook India Pvt. Ltd. Contacts People Marketing Workflows Campaigns Sales Pip…" at bounding box center [80, 229] width 161 height 459
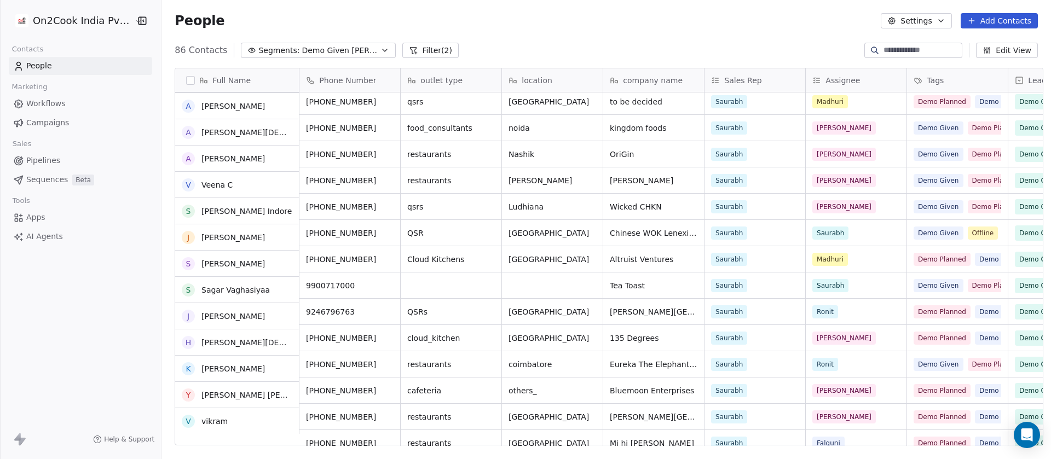
scroll to position [110, 0]
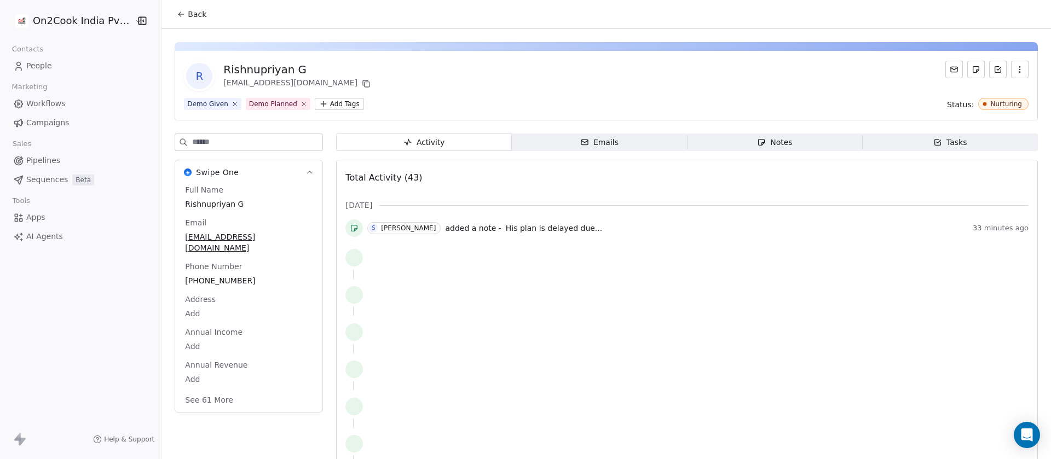
click at [763, 143] on div "Notes" at bounding box center [774, 143] width 35 height 12
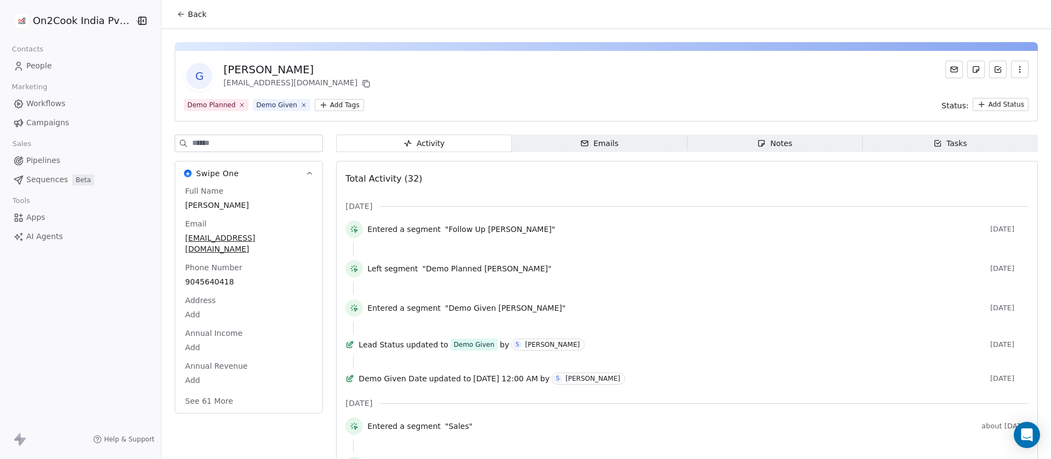
click at [767, 135] on span "Notes Notes" at bounding box center [774, 144] width 175 height 18
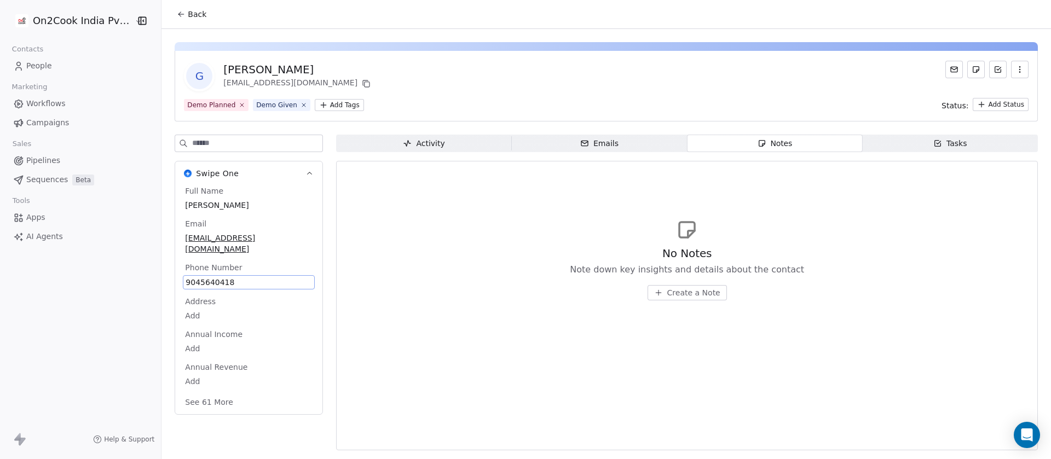
click at [213, 277] on span "9045640418" at bounding box center [249, 282] width 127 height 11
click at [213, 272] on input "**********" at bounding box center [237, 278] width 114 height 22
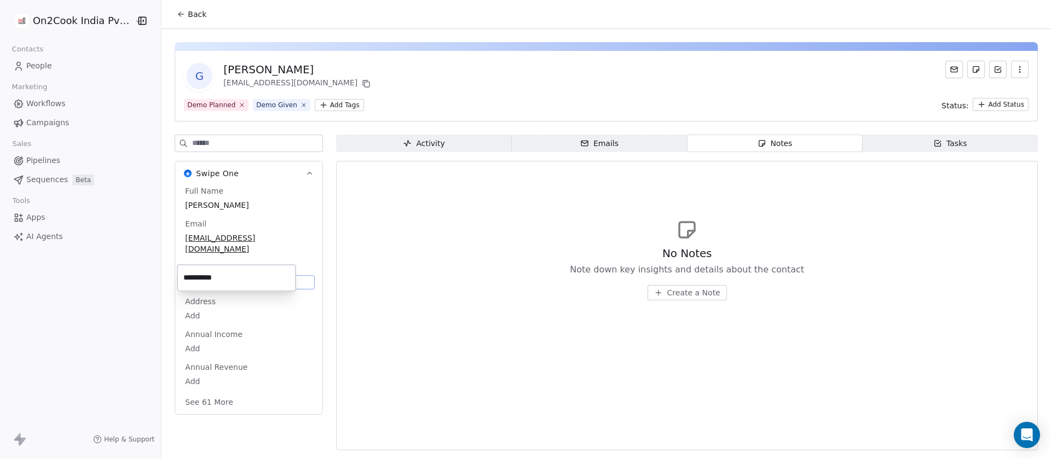
drag, startPoint x: 488, startPoint y: 226, endPoint x: 486, endPoint y: 206, distance: 20.4
click at [488, 226] on html "**********" at bounding box center [525, 229] width 1051 height 459
click at [221, 142] on input at bounding box center [257, 143] width 130 height 16
click at [673, 291] on span "Create a Note" at bounding box center [694, 293] width 53 height 11
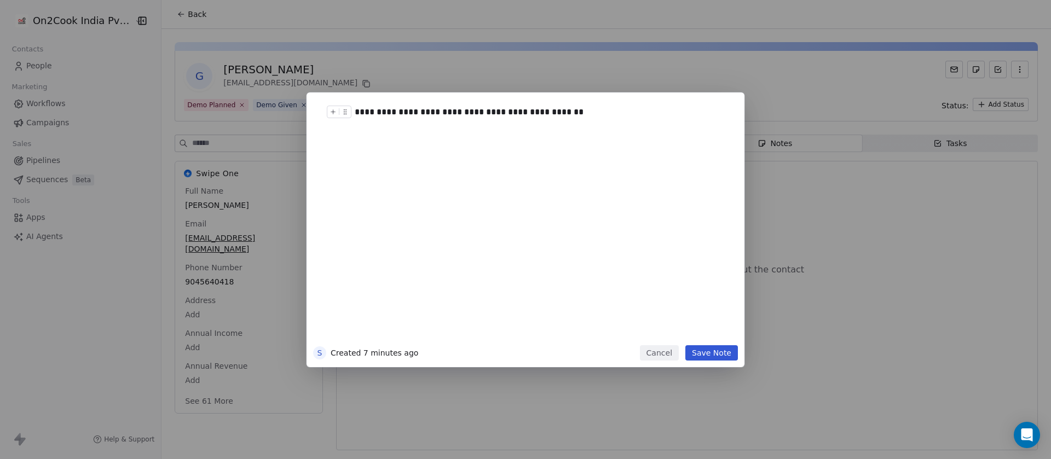
click at [702, 352] on button "Save Note" at bounding box center [712, 353] width 53 height 15
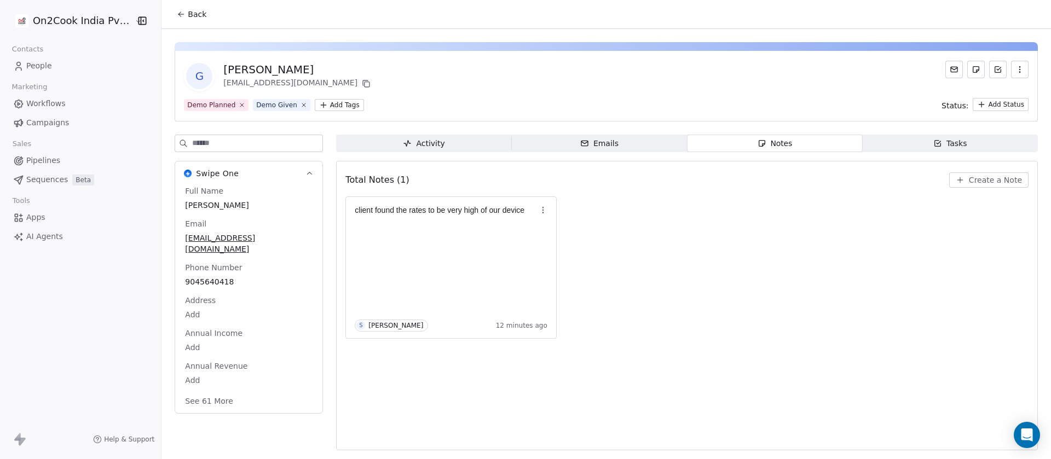
click at [244, 145] on input at bounding box center [257, 143] width 130 height 16
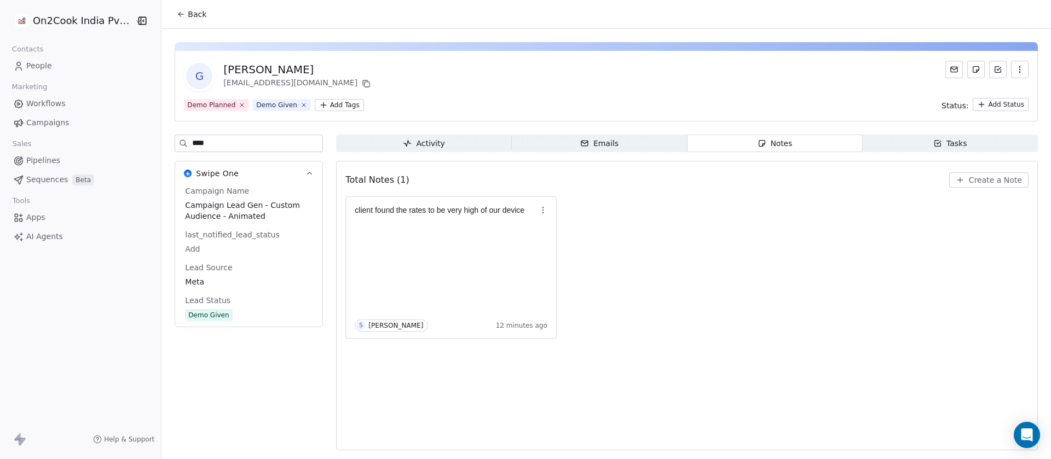
type input "****"
click at [224, 318] on span "Demo Given" at bounding box center [208, 315] width 47 height 12
click at [239, 314] on span "Demo Given" at bounding box center [249, 316] width 127 height 12
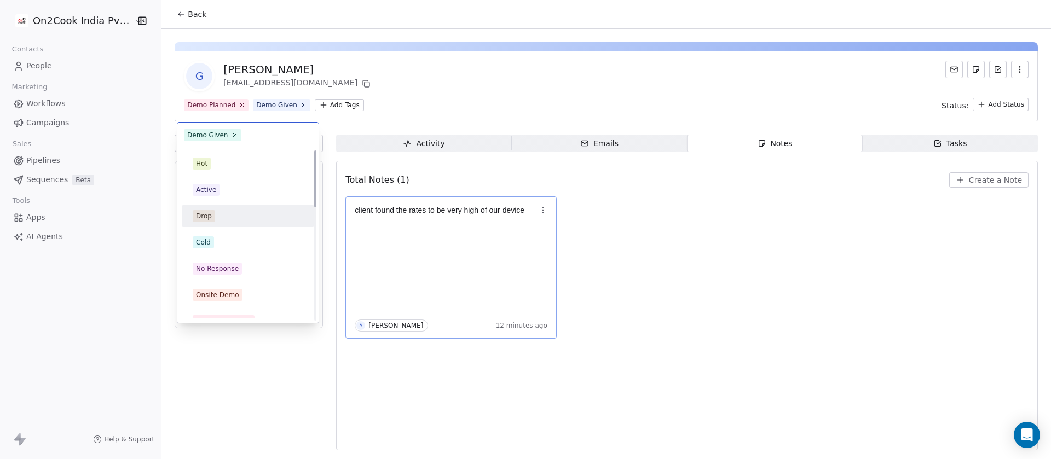
drag, startPoint x: 226, startPoint y: 208, endPoint x: 361, endPoint y: 212, distance: 135.9
click at [225, 208] on div "Drop" at bounding box center [248, 217] width 124 height 18
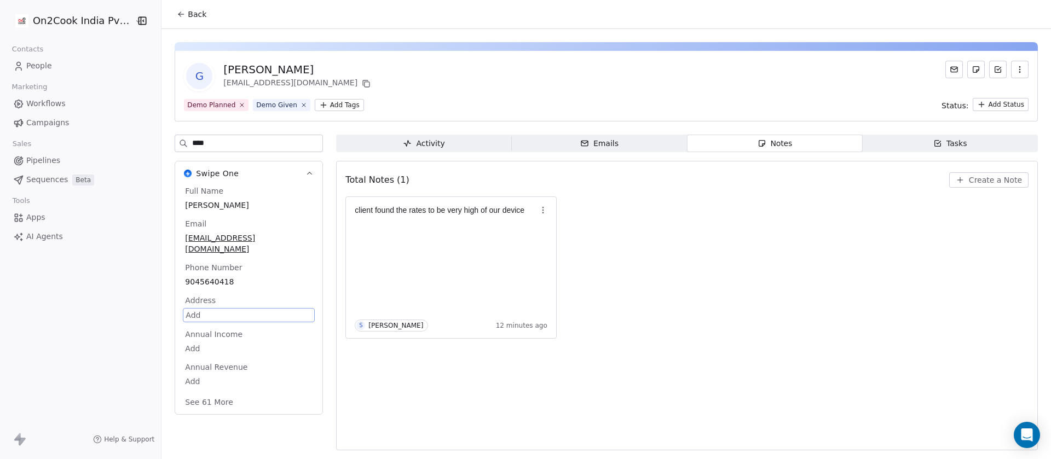
click at [835, 212] on div "client found the rates to be very high of our device S Saurabh Shah 12 minutes …" at bounding box center [687, 268] width 683 height 142
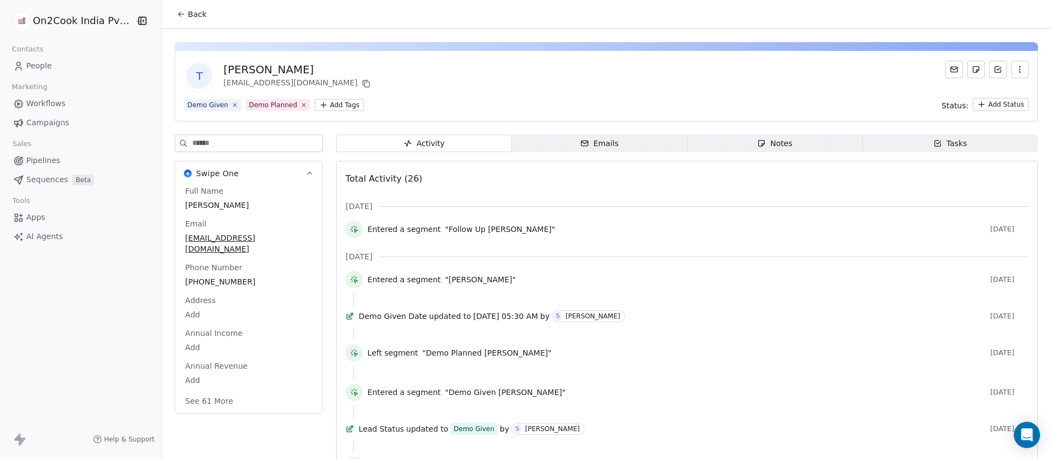
click at [790, 140] on span "Notes Notes" at bounding box center [774, 144] width 175 height 18
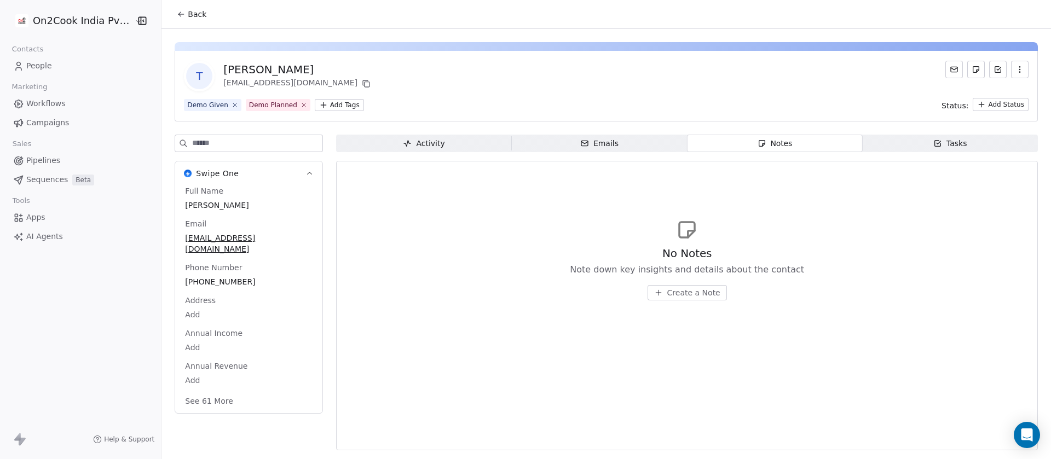
click at [210, 395] on button "See 61 More" at bounding box center [209, 402] width 61 height 20
click at [683, 291] on span "Create a Note" at bounding box center [694, 293] width 53 height 11
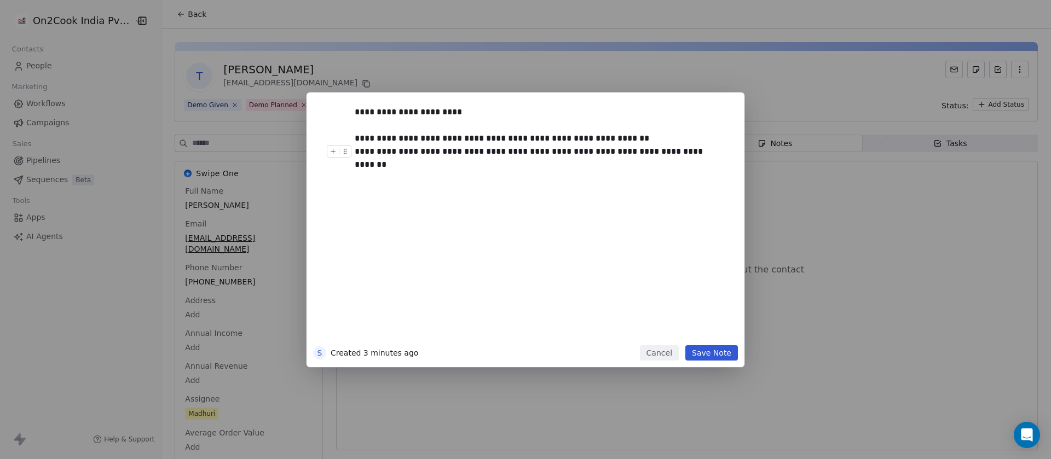
click at [711, 153] on div "**********" at bounding box center [536, 151] width 362 height 13
click at [716, 353] on button "Save Note" at bounding box center [712, 353] width 53 height 15
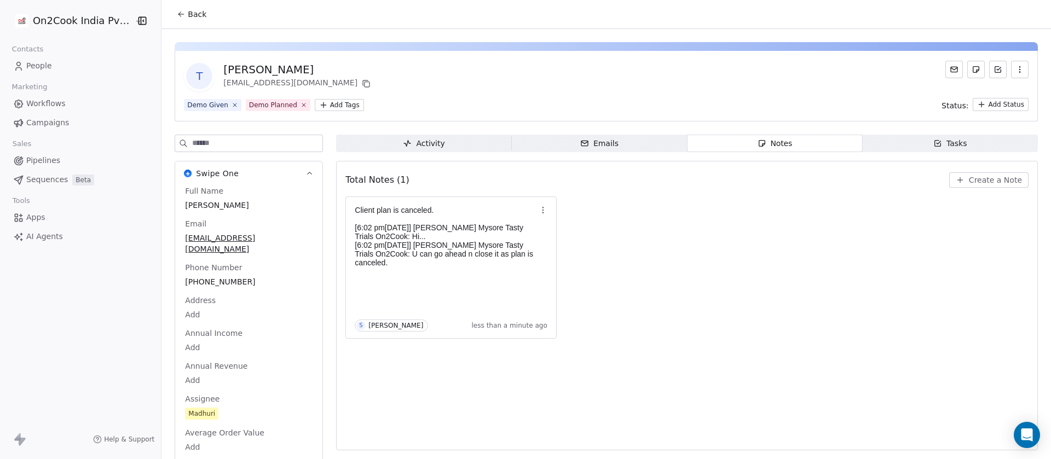
click at [226, 141] on input at bounding box center [257, 143] width 130 height 16
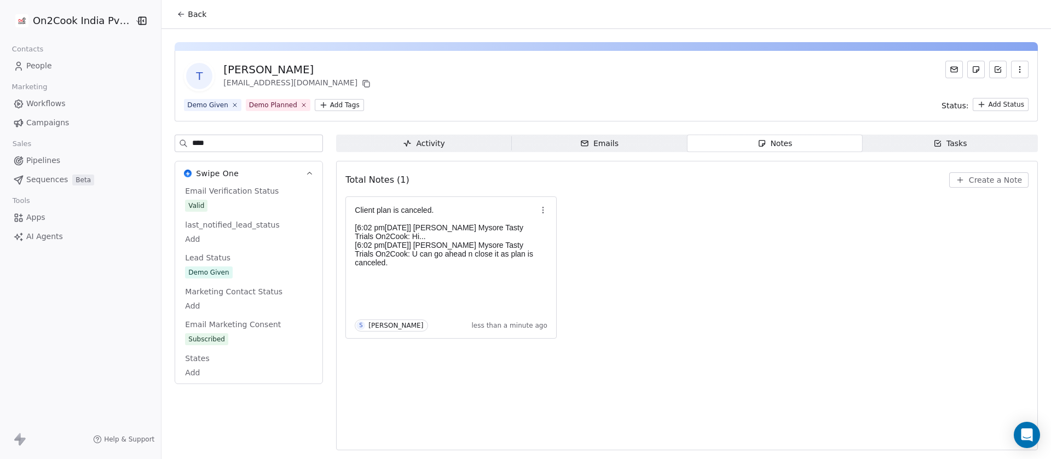
type input "****"
click at [219, 273] on div "Demo Given" at bounding box center [208, 272] width 41 height 11
click at [243, 273] on span "Demo Given" at bounding box center [249, 273] width 127 height 12
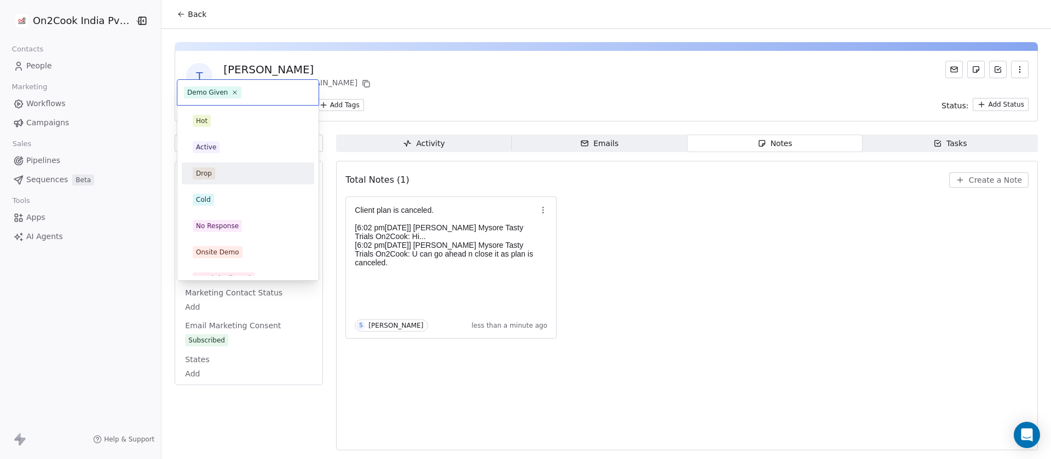
click at [220, 171] on div "Drop" at bounding box center [248, 174] width 111 height 12
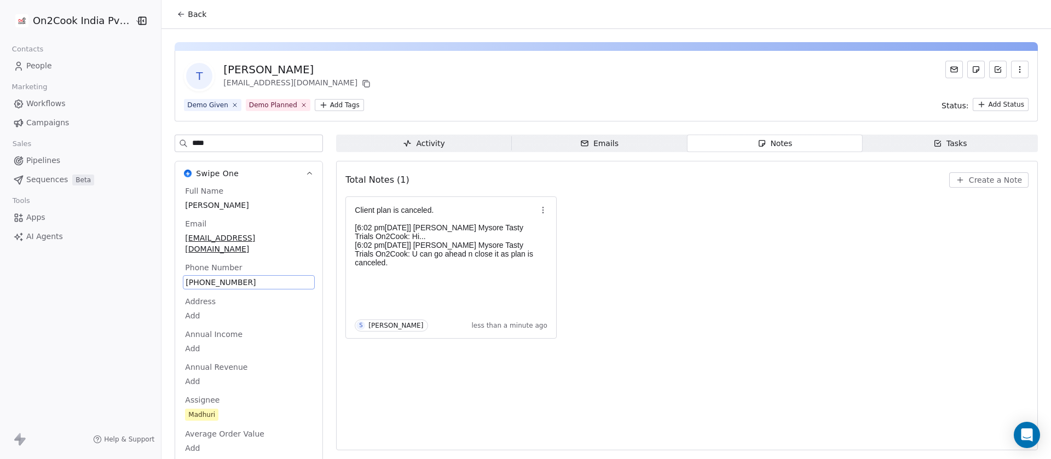
scroll to position [42, 0]
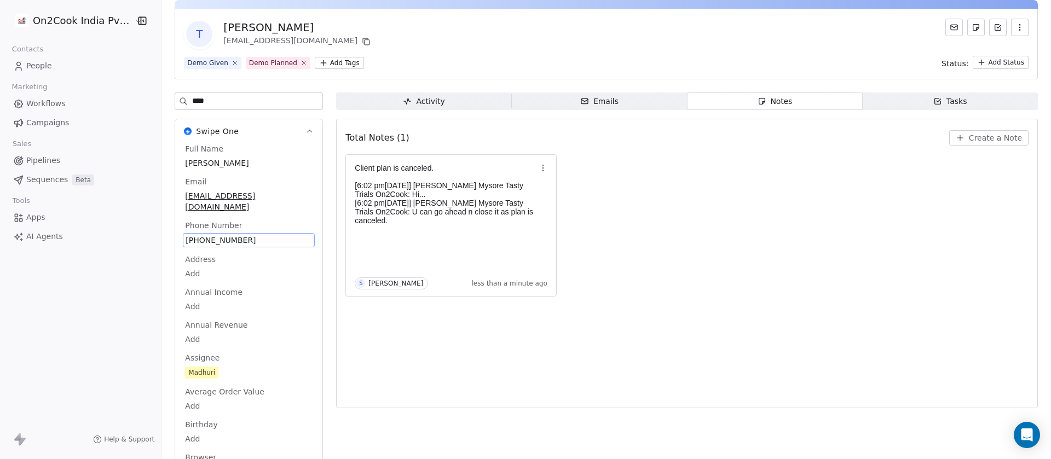
click at [487, 62] on div "Demo Given Demo Planned Add Tags Status: Add Status" at bounding box center [606, 62] width 845 height 13
click at [755, 185] on div "Client plan is canceled. [6:02 pm, 12/9/2025] Trupti Shah Mysore Tasty Trials O…" at bounding box center [687, 225] width 683 height 142
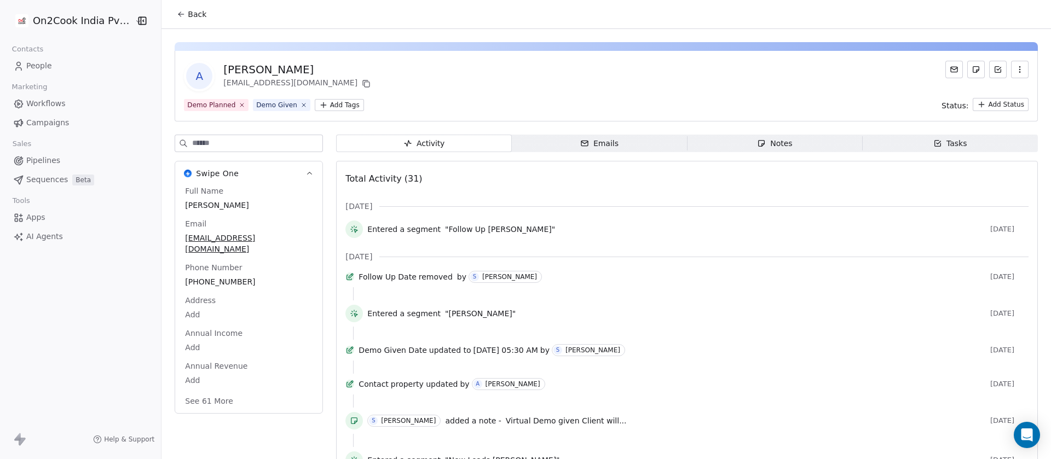
click at [220, 267] on div "Full Name Abhishek Ahuja Email abhi6red@gmail.com Phone Number +918384071738 Ad…" at bounding box center [249, 297] width 132 height 223
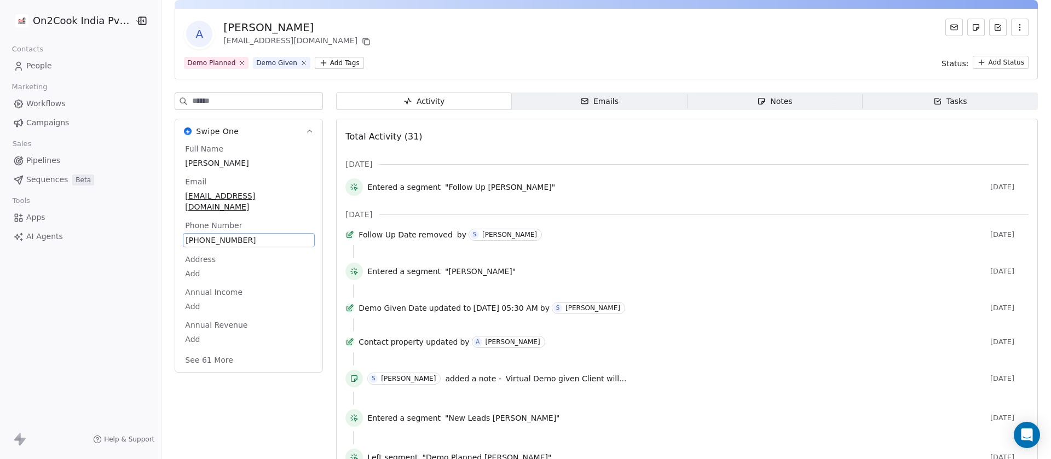
click at [246, 233] on div "+918384071738" at bounding box center [249, 240] width 132 height 14
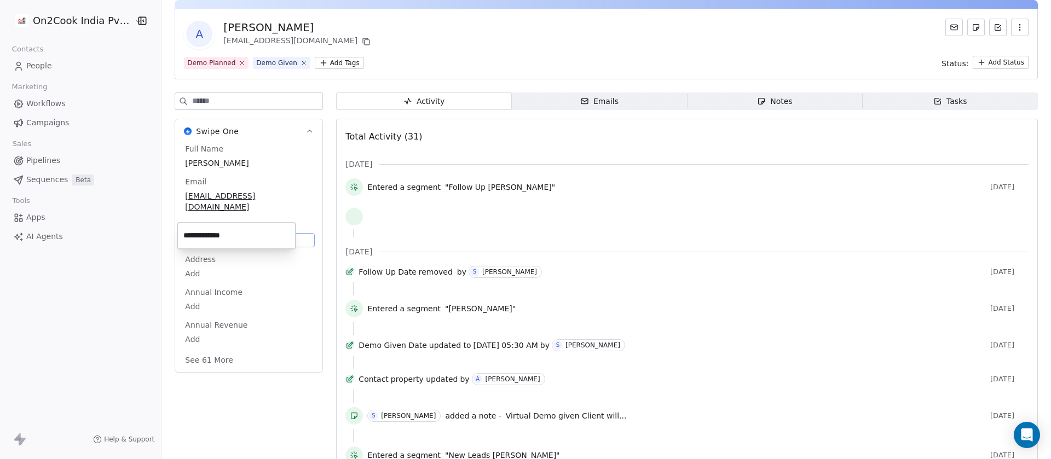
click at [267, 271] on html "On2Cook India Pvt. Ltd. Contacts People Marketing Workflows Campaigns Sales Pip…" at bounding box center [525, 229] width 1051 height 459
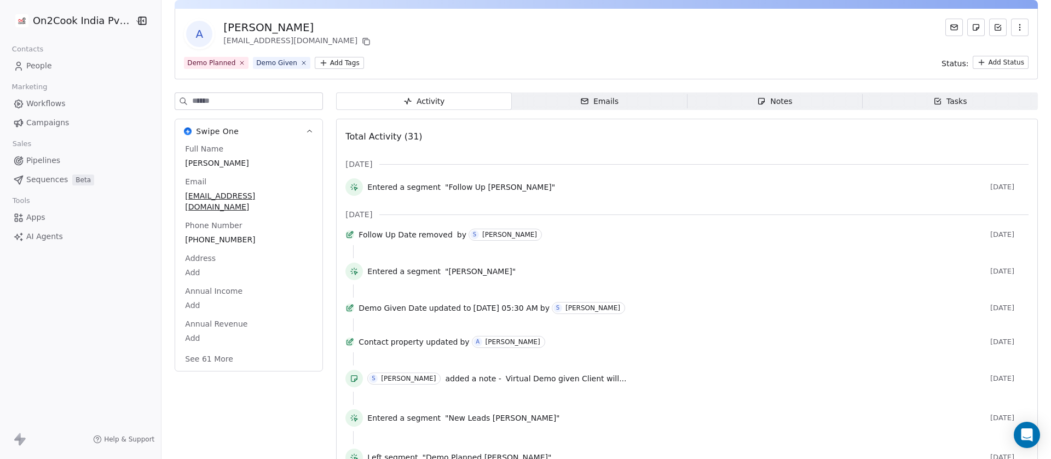
click at [770, 104] on div "Notes" at bounding box center [774, 102] width 35 height 12
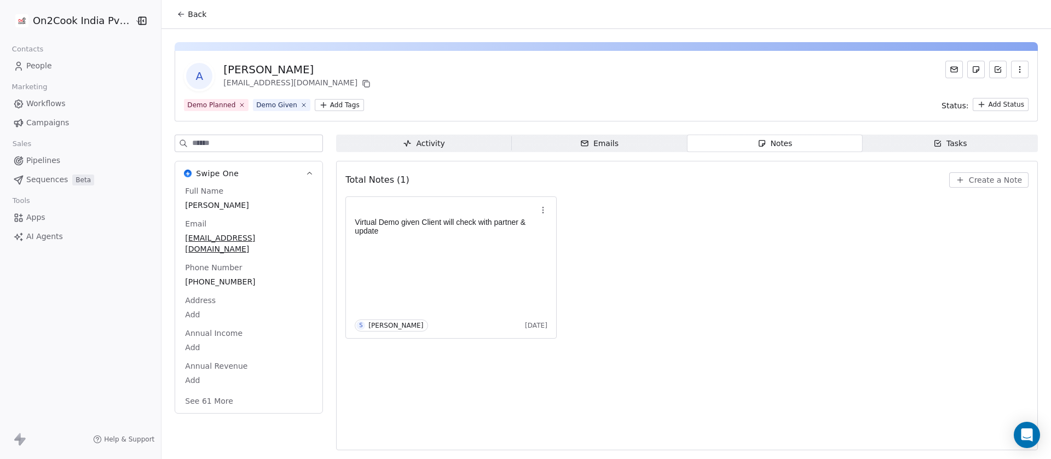
click at [969, 173] on button "Create a Note" at bounding box center [989, 180] width 79 height 15
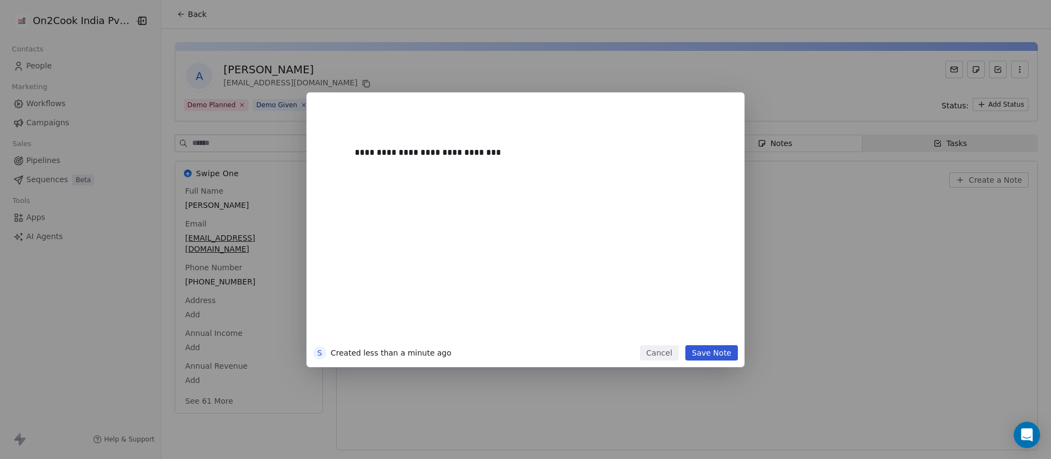
click at [714, 358] on button "Save Note" at bounding box center [712, 353] width 53 height 15
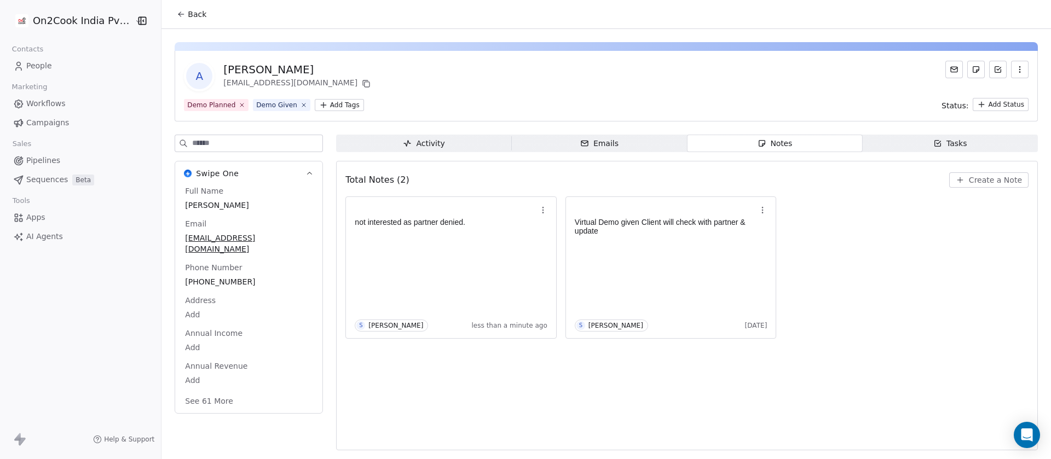
click at [196, 145] on input at bounding box center [257, 143] width 130 height 16
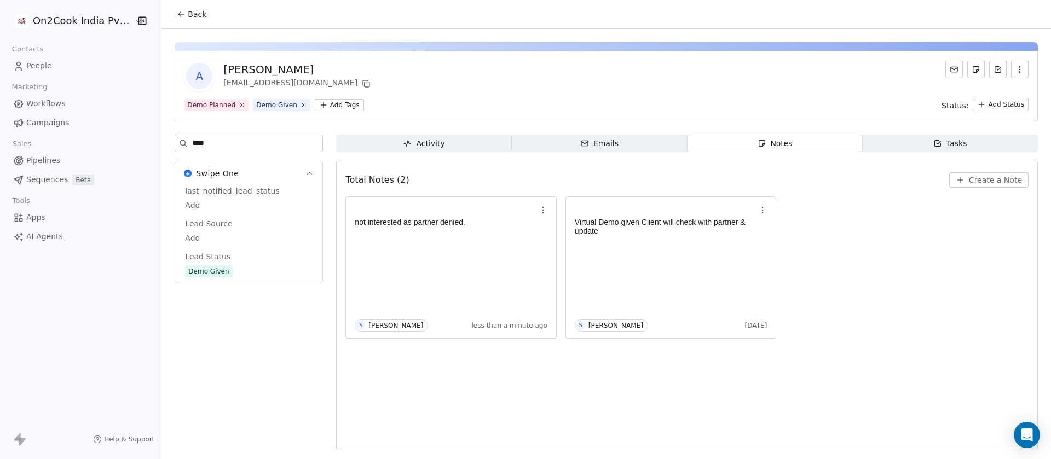
type input "****"
click at [229, 263] on div "Lead Status Demo Given" at bounding box center [249, 264] width 132 height 27
click at [211, 271] on div "Demo Given" at bounding box center [208, 271] width 41 height 11
click at [245, 271] on span "Demo Given" at bounding box center [249, 272] width 127 height 12
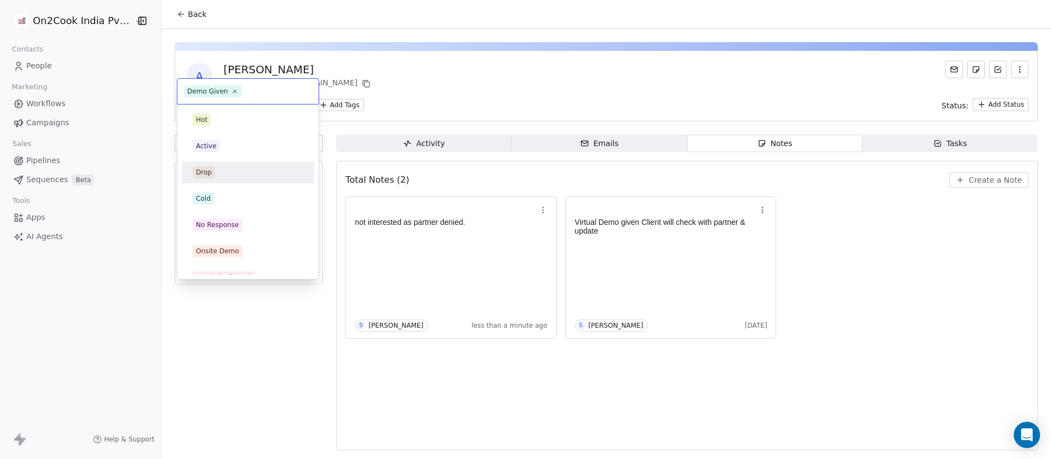
click at [225, 172] on div "Drop" at bounding box center [248, 172] width 111 height 12
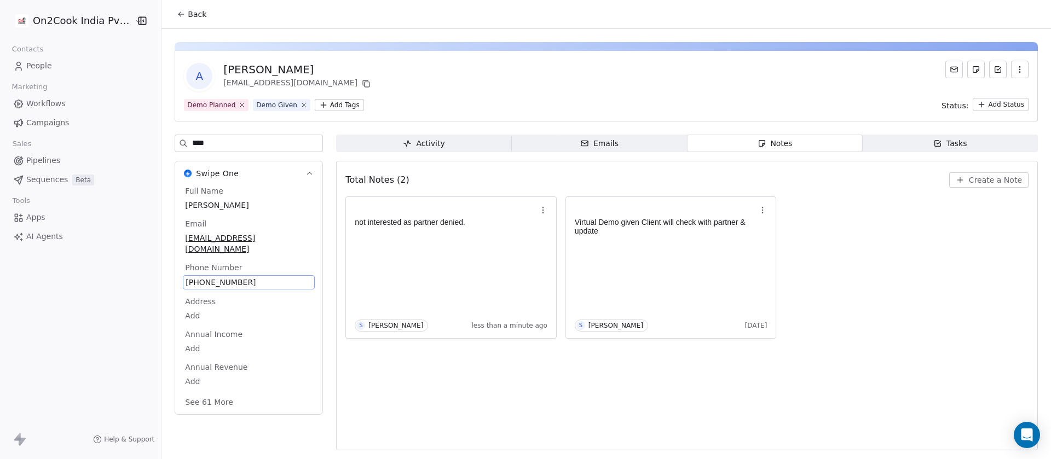
click at [533, 83] on div "A Abhishek Ahuja abhi6red@gmail.com" at bounding box center [606, 76] width 845 height 31
click at [180, 20] on button "Back" at bounding box center [191, 14] width 43 height 20
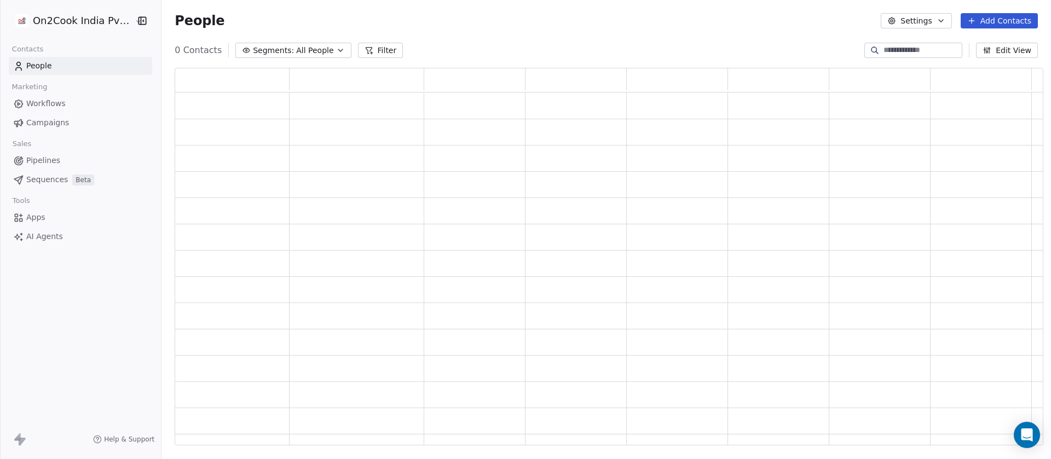
scroll to position [366, 856]
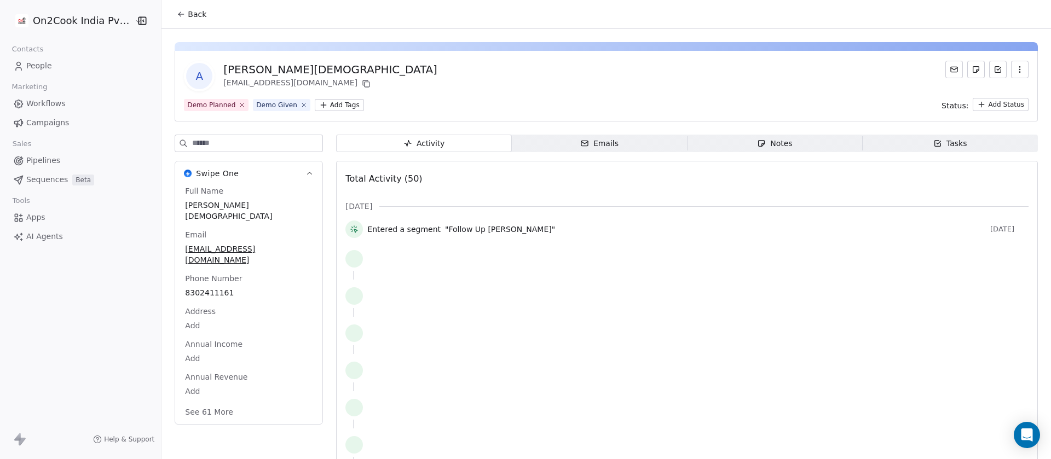
click at [778, 145] on div "Notes" at bounding box center [774, 144] width 35 height 12
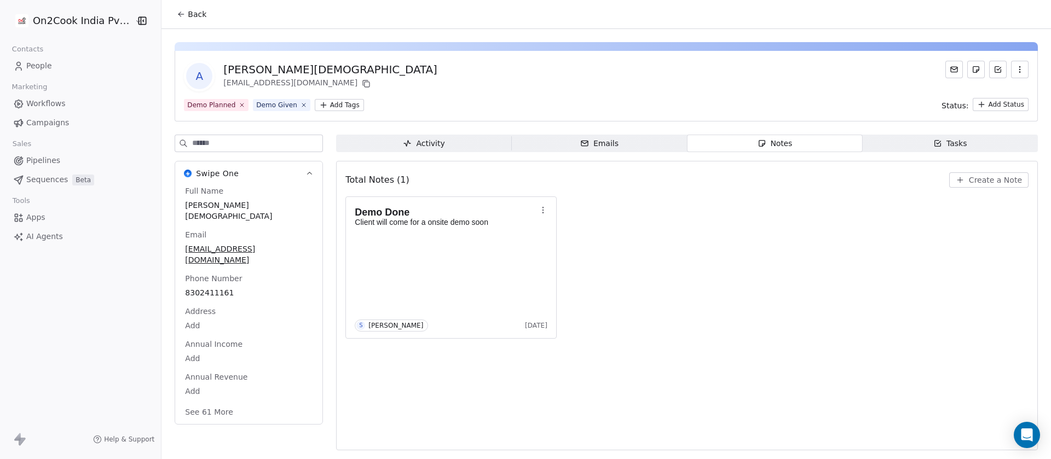
click at [804, 304] on div "Demo Done Client will come for a onsite demo soon S Saurabh Shah 3 months ago" at bounding box center [687, 268] width 683 height 142
click at [974, 174] on button "Create a Note" at bounding box center [989, 180] width 79 height 15
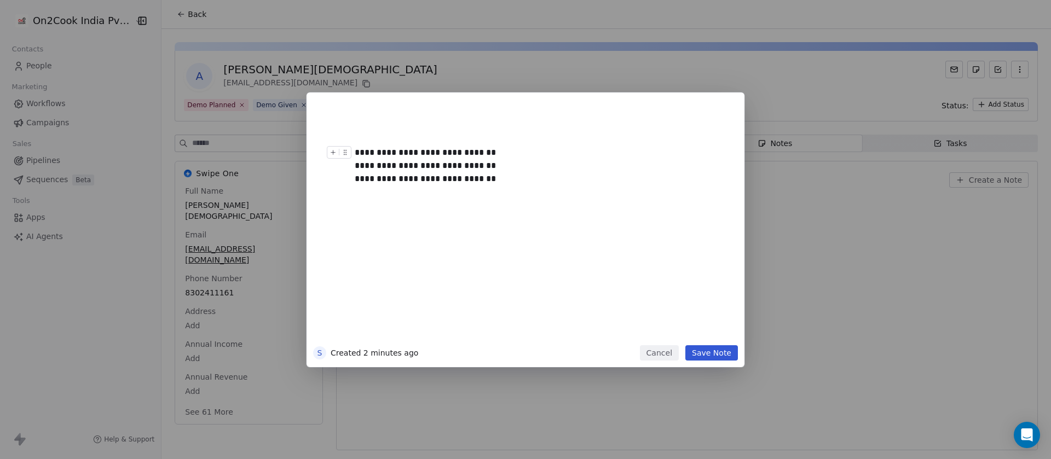
click at [711, 357] on button "Save Note" at bounding box center [712, 353] width 53 height 15
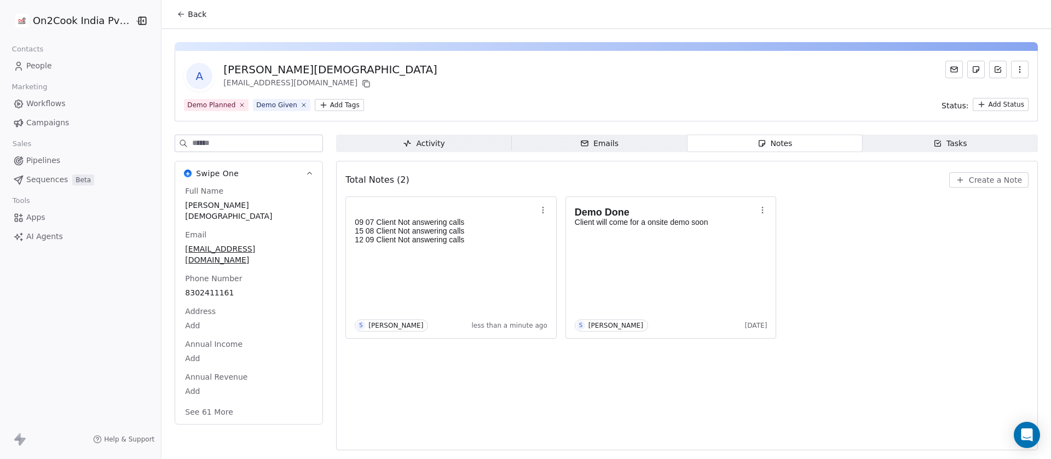
click at [211, 403] on button "See 61 More" at bounding box center [209, 413] width 61 height 20
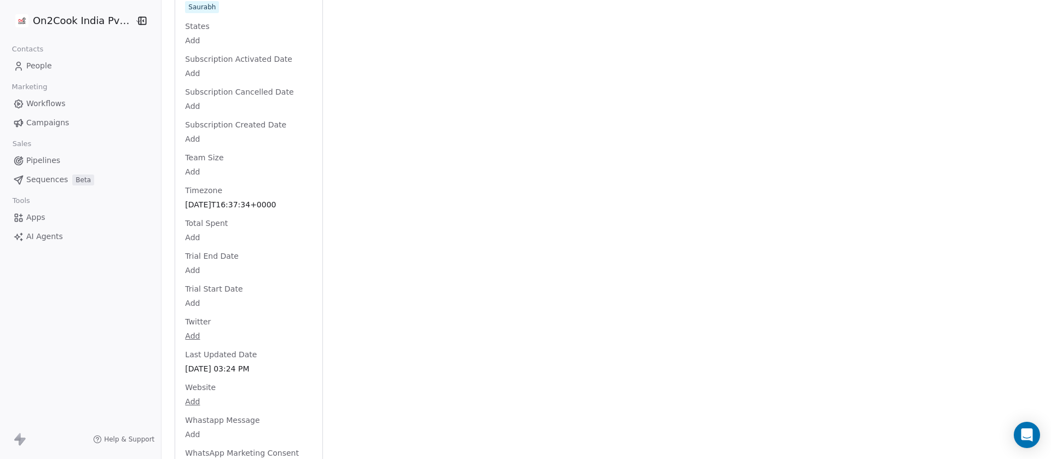
scroll to position [1995, 0]
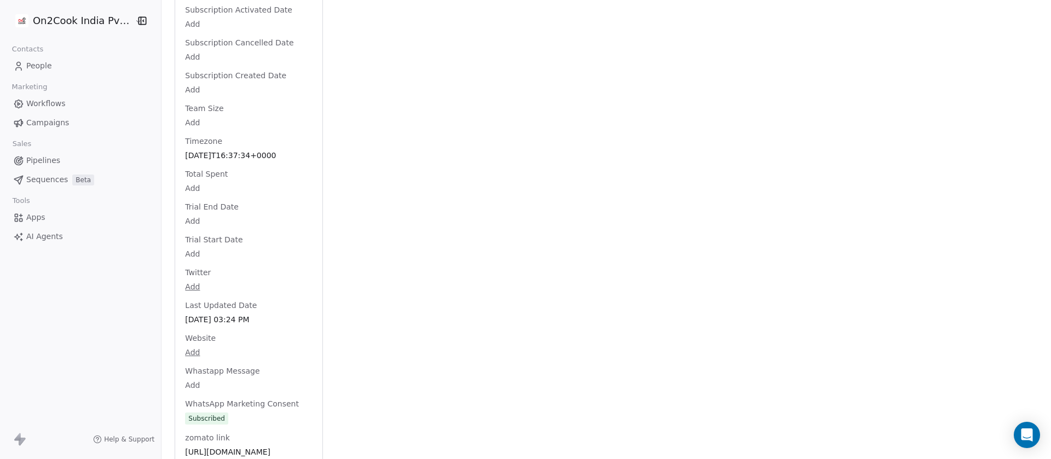
click at [229, 447] on span "https://www.zomato.com/jaipur/the-jain-kitchen-durgapura/menu" at bounding box center [249, 452] width 128 height 11
click at [229, 446] on span "https://www.zomato.com/jaipur/the-jain-kitchen-durgapura/menu" at bounding box center [249, 451] width 127 height 11
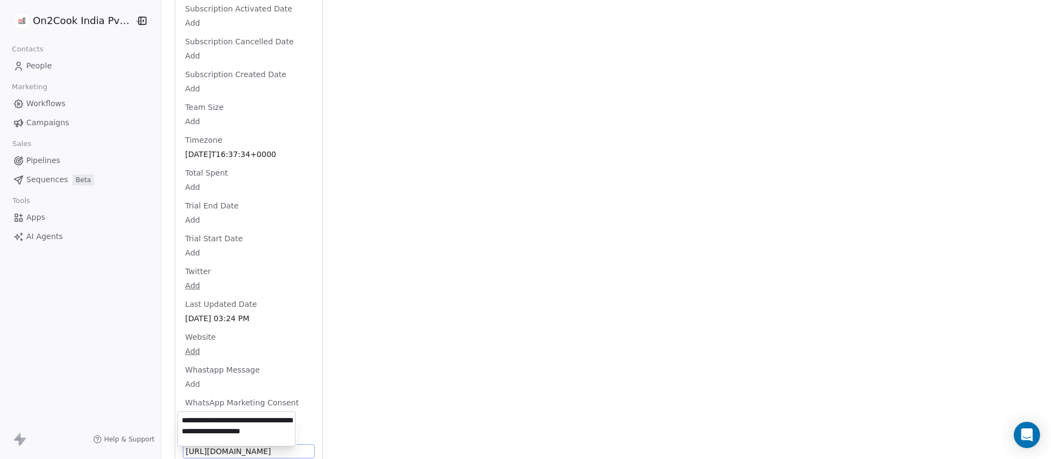
click at [578, 199] on html "On2Cook India Pvt. Ltd. Contacts People Marketing Workflows Campaigns Sales Pip…" at bounding box center [525, 229] width 1051 height 459
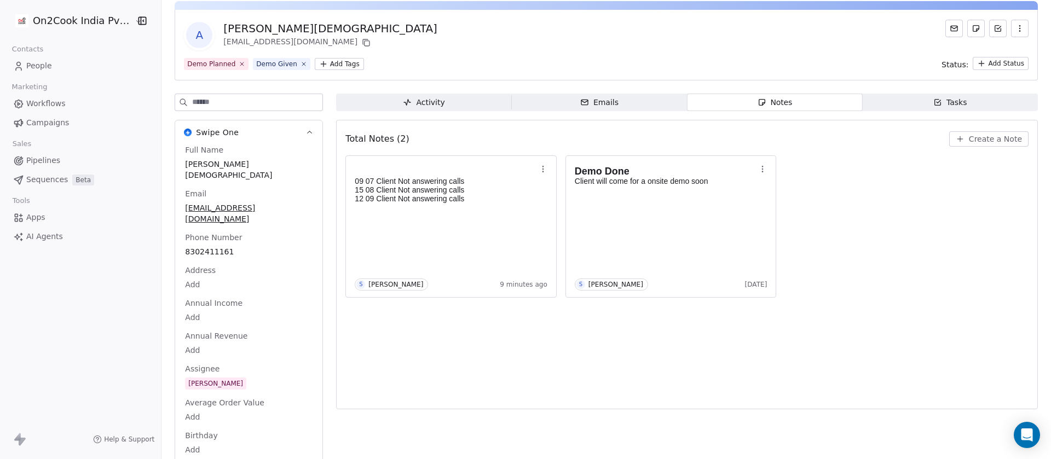
scroll to position [0, 0]
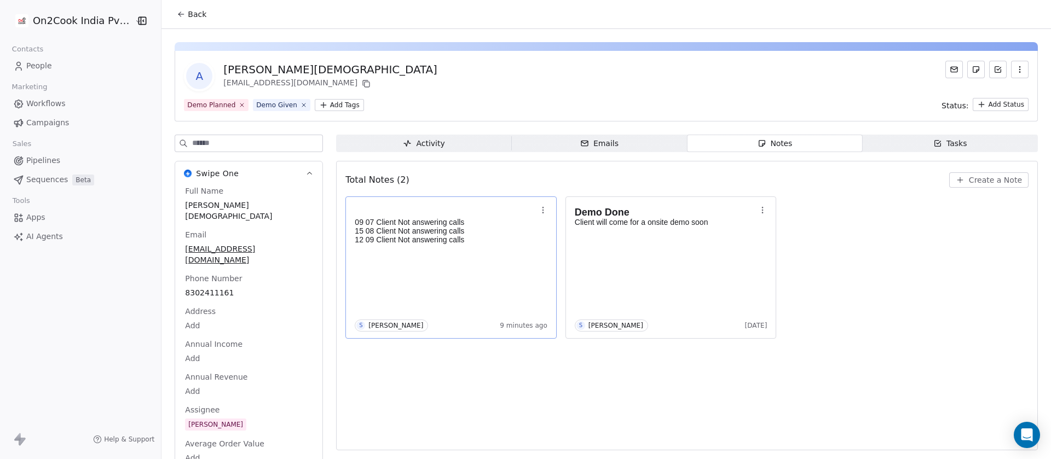
click at [508, 243] on p "12 09 Client Not answering calls" at bounding box center [446, 239] width 182 height 9
click at [491, 236] on p "12 09 Client Not answering calls" at bounding box center [446, 239] width 182 height 9
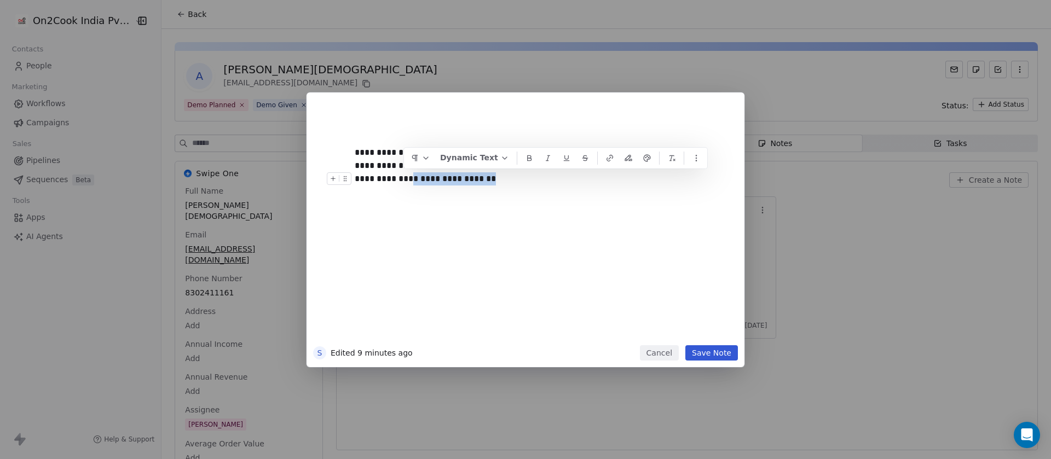
drag, startPoint x: 483, startPoint y: 183, endPoint x: 405, endPoint y: 179, distance: 78.5
click at [405, 179] on div "**********" at bounding box center [536, 179] width 362 height 13
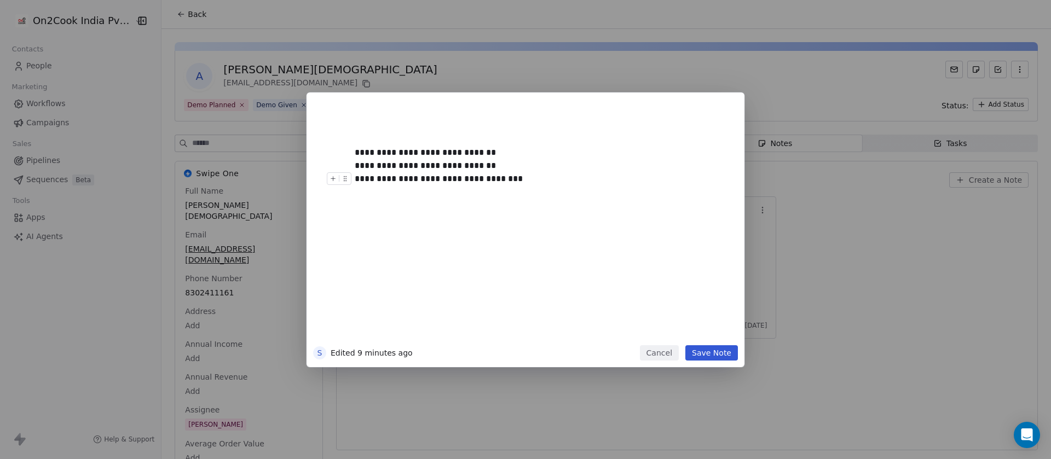
click at [718, 353] on button "Save Note" at bounding box center [712, 353] width 53 height 15
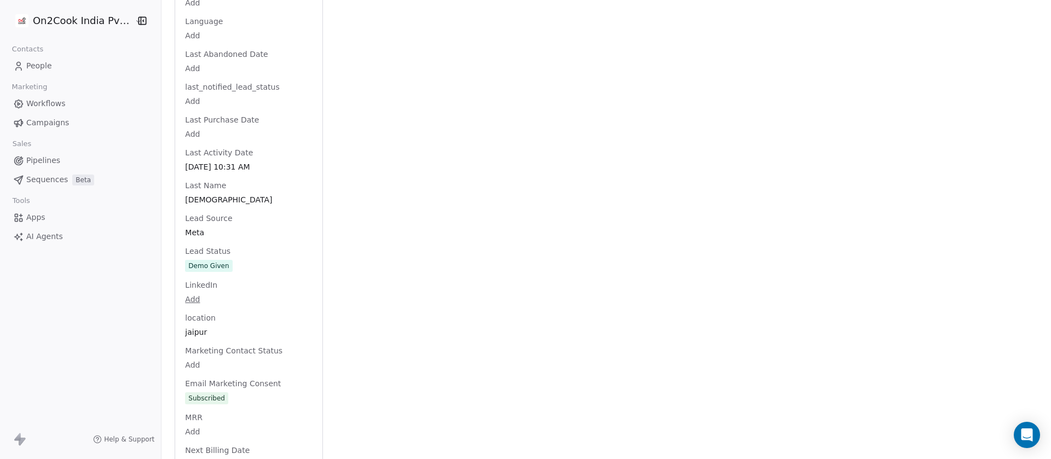
scroll to position [1205, 0]
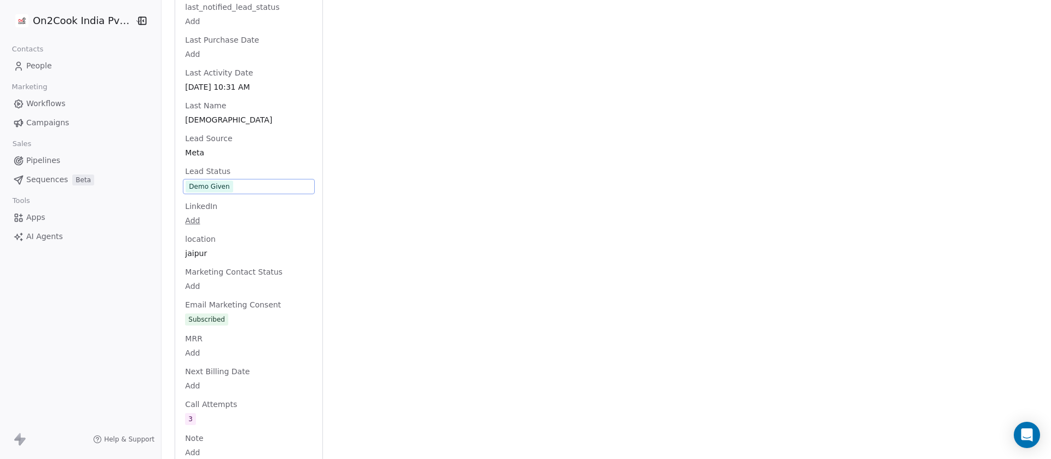
click at [231, 157] on div "Full Name Amit Jain Email amitjain67037@gmail.com Phone Number 8302411161 Addre…" at bounding box center [249, 115] width 132 height 2269
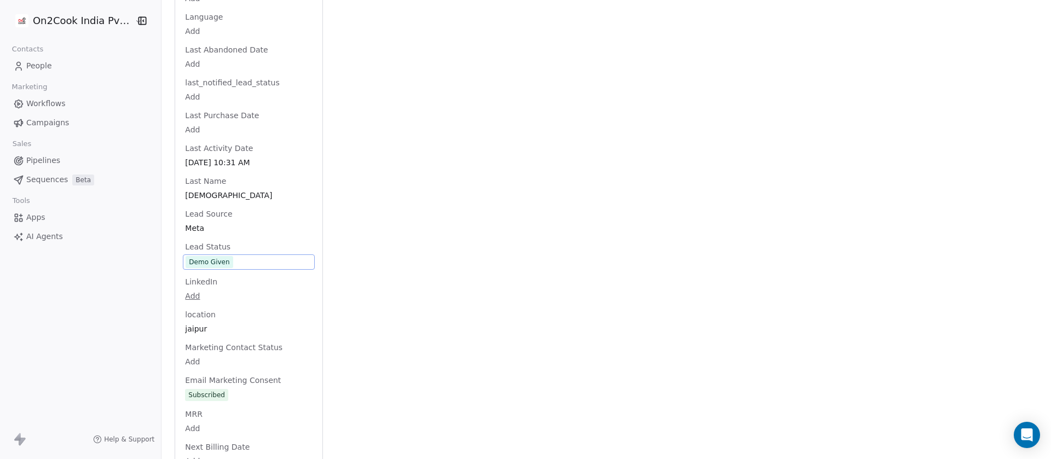
click at [235, 256] on span "Demo Given" at bounding box center [249, 262] width 127 height 12
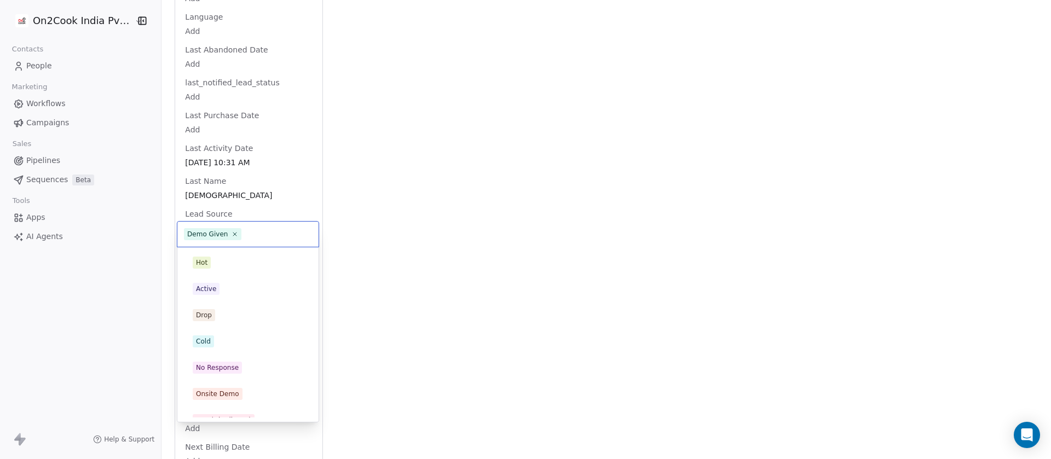
scroll to position [145, 0]
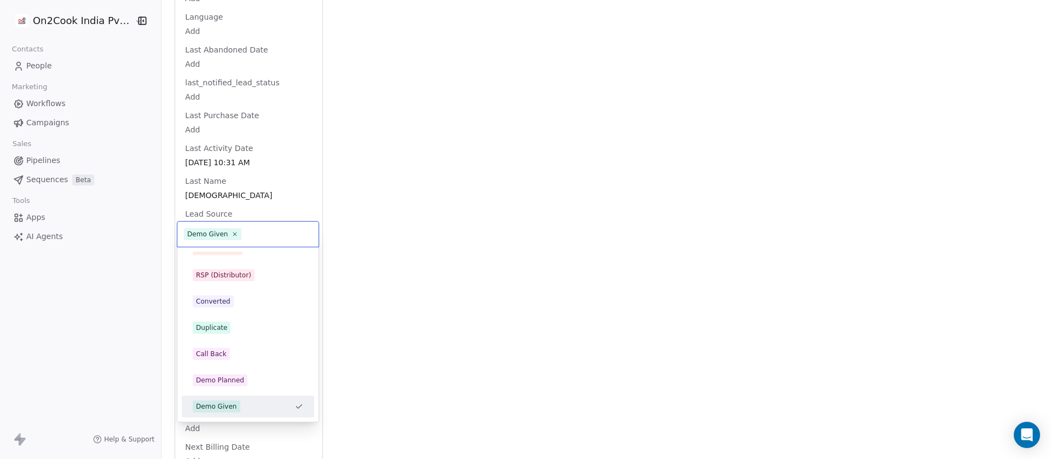
click at [235, 234] on icon at bounding box center [235, 234] width 7 height 7
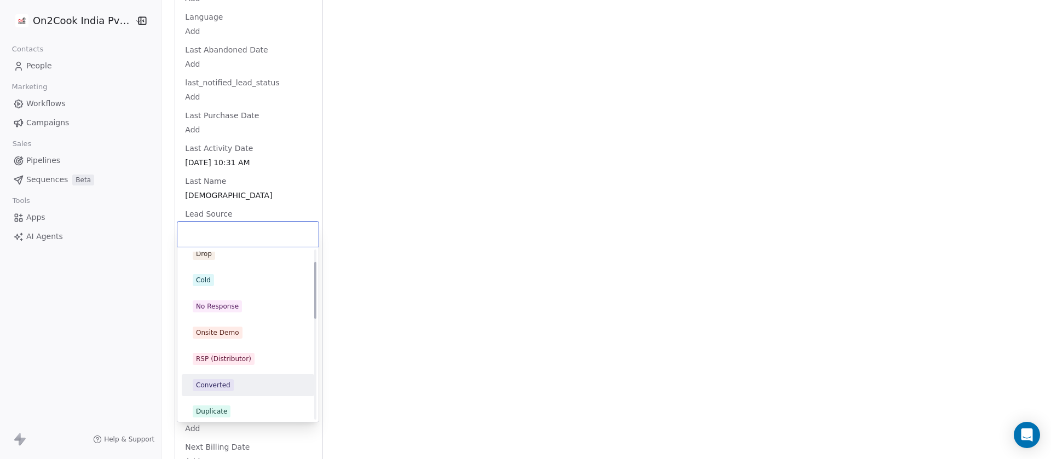
scroll to position [36, 0]
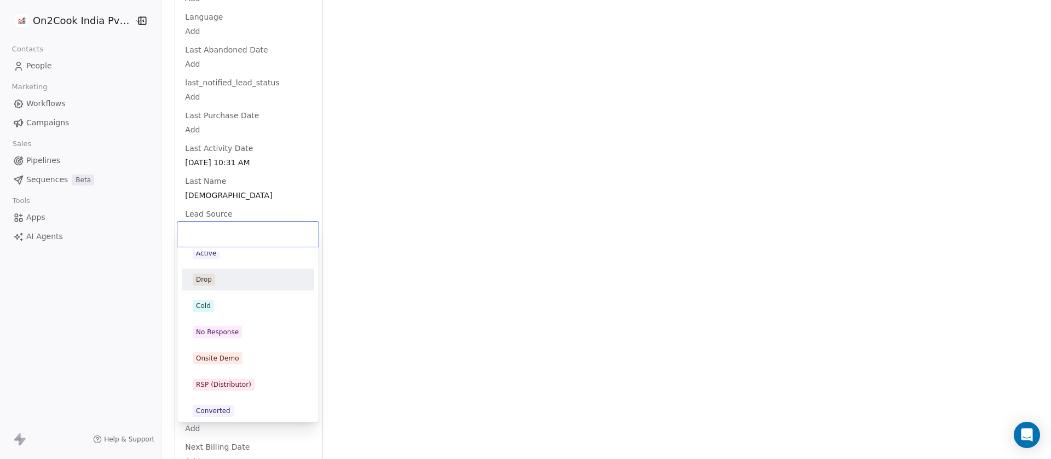
click at [223, 277] on div "Drop" at bounding box center [248, 280] width 111 height 12
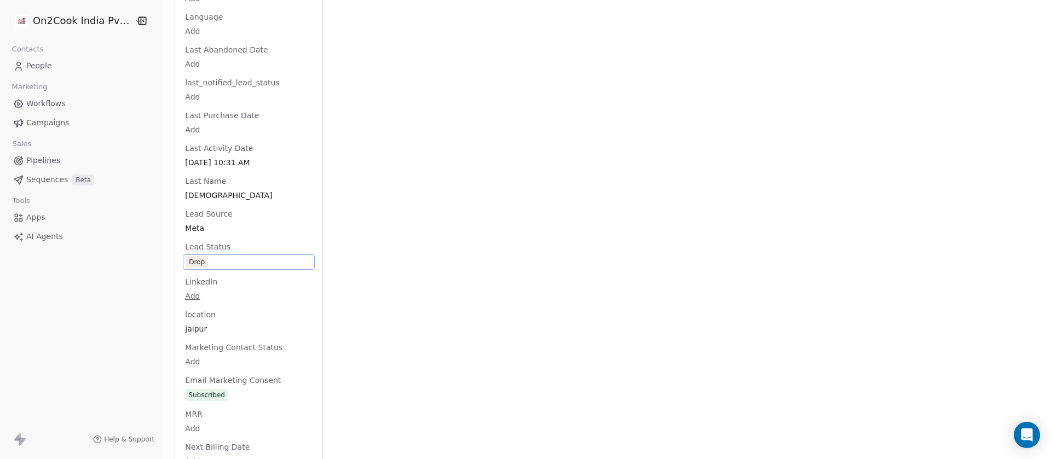
click at [532, 170] on div "Activity Activity Emails Emails Notes Notes Tasks Tasks Total Notes (2) Create …" at bounding box center [687, 172] width 702 height 2332
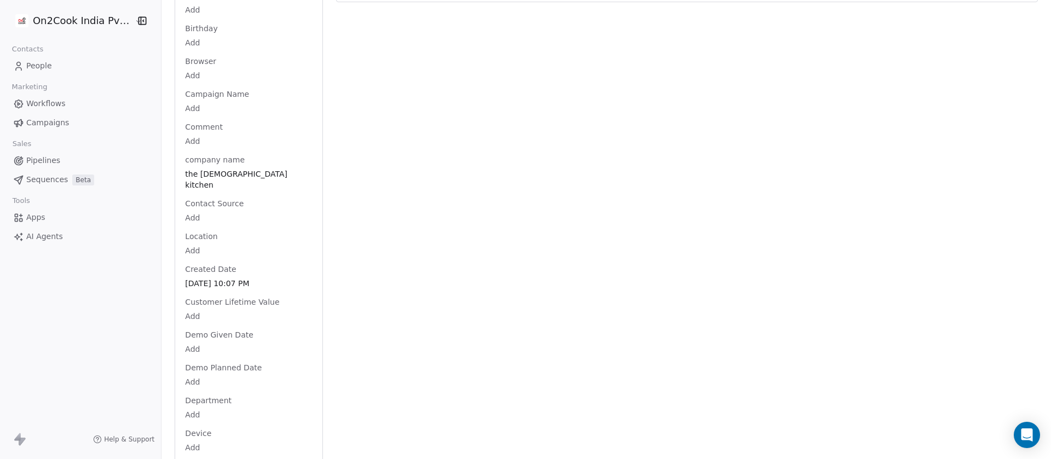
scroll to position [0, 0]
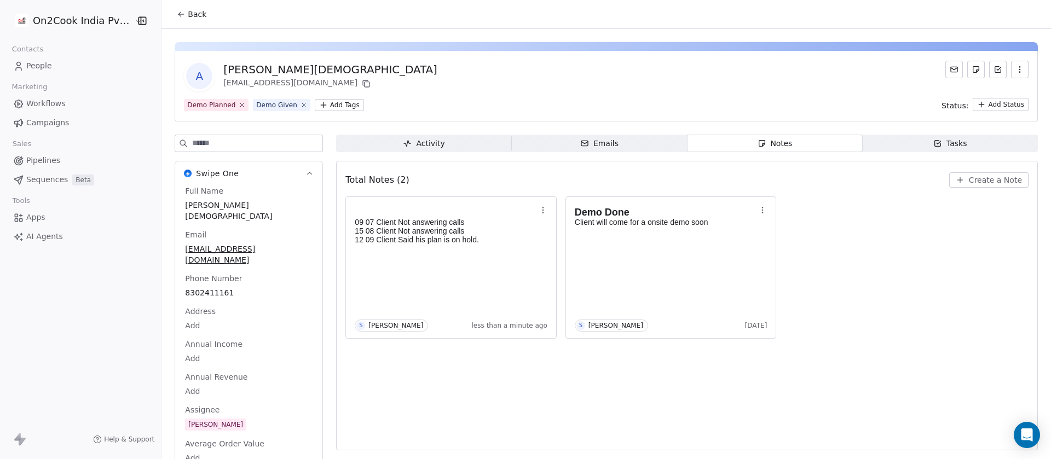
click at [202, 10] on button "Back" at bounding box center [191, 14] width 43 height 20
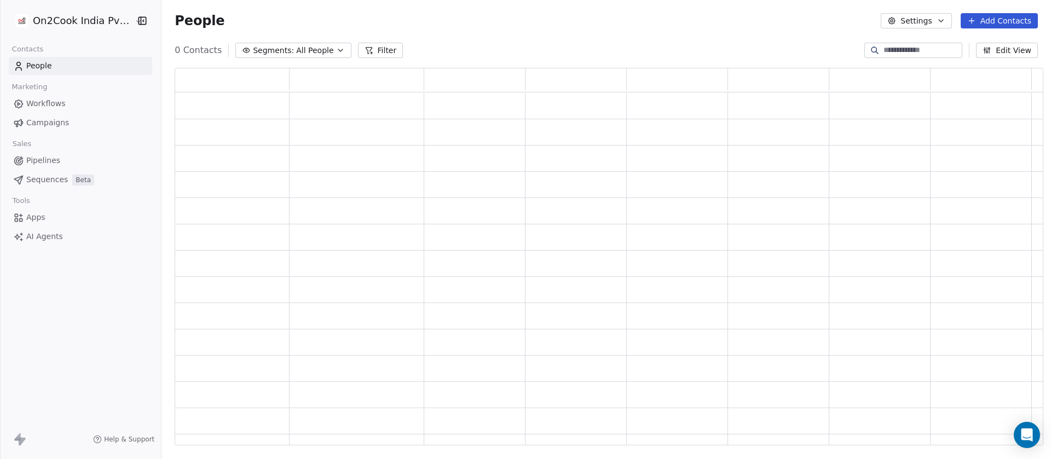
scroll to position [366, 856]
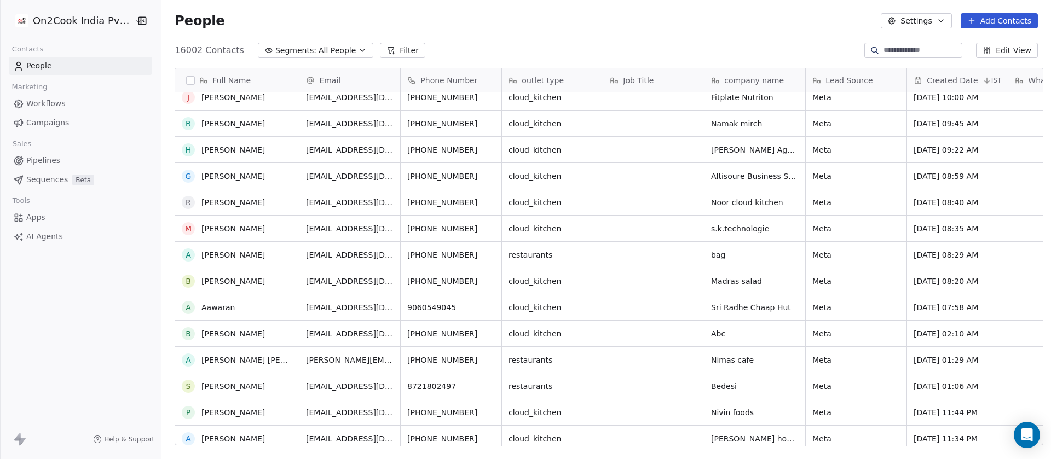
scroll to position [219, 0]
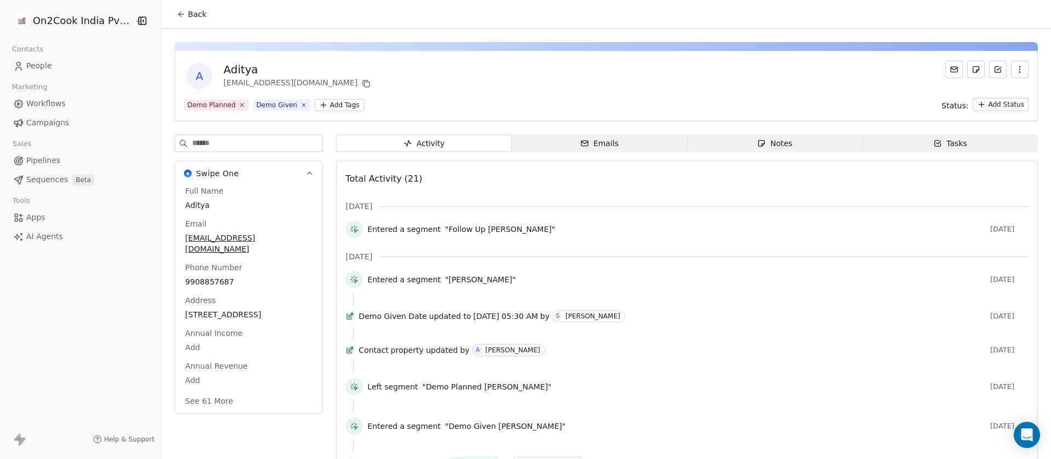
click at [757, 140] on icon "button" at bounding box center [761, 143] width 9 height 9
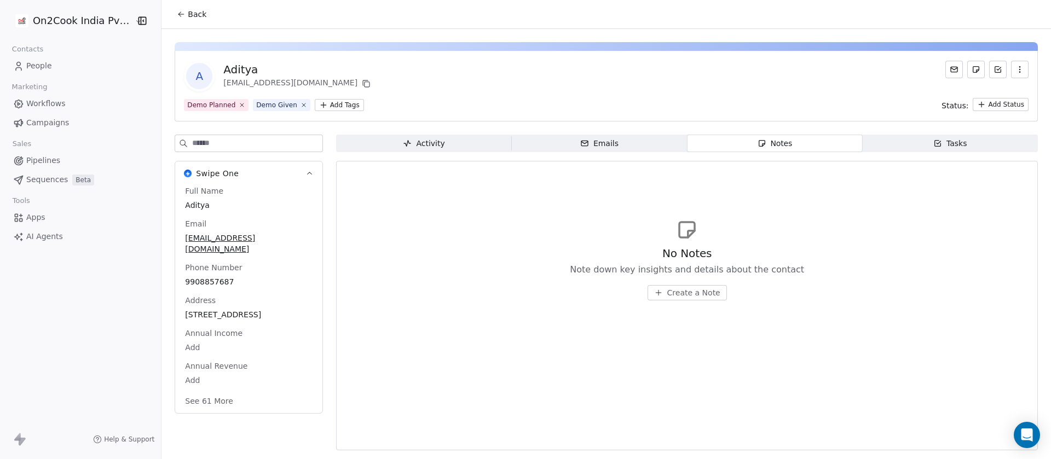
click at [187, 275] on div "9908857687" at bounding box center [249, 281] width 132 height 13
click at [233, 277] on span "9908857687" at bounding box center [249, 282] width 127 height 11
click at [679, 289] on html "**********" at bounding box center [525, 229] width 1051 height 459
click at [679, 293] on span "Create a Note" at bounding box center [694, 293] width 53 height 11
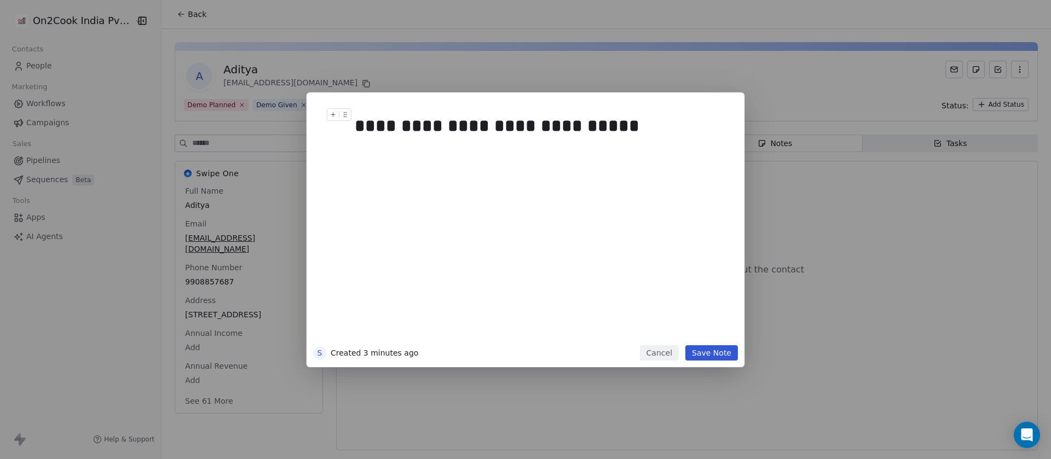
click at [632, 122] on div "**********" at bounding box center [536, 126] width 362 height 26
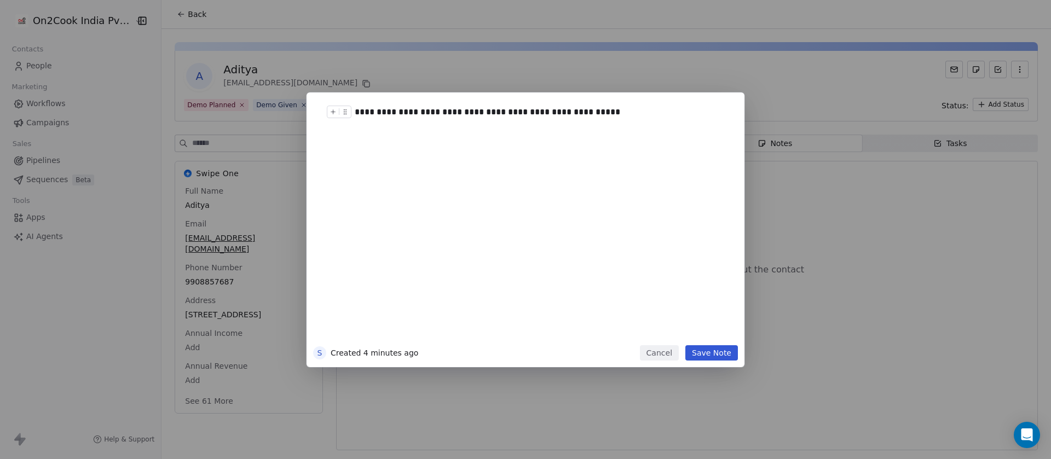
click at [410, 114] on div "**********" at bounding box center [536, 112] width 362 height 13
click at [626, 118] on div "**********" at bounding box center [542, 222] width 375 height 233
click at [393, 126] on div "**********" at bounding box center [536, 119] width 362 height 26
click at [553, 122] on div "**********" at bounding box center [536, 119] width 362 height 26
click at [708, 346] on button "Save Note" at bounding box center [712, 353] width 53 height 15
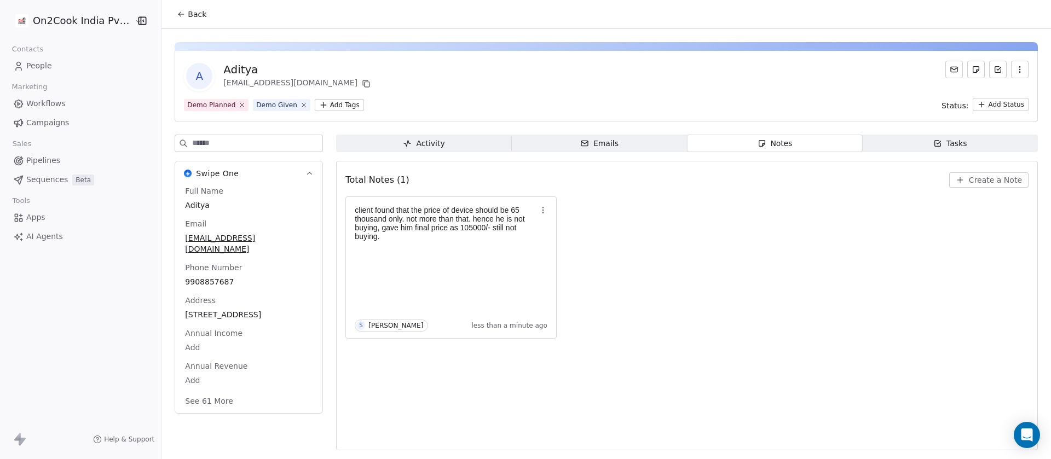
click at [206, 411] on button "See 61 More" at bounding box center [209, 402] width 61 height 20
click at [217, 145] on input at bounding box center [257, 143] width 130 height 16
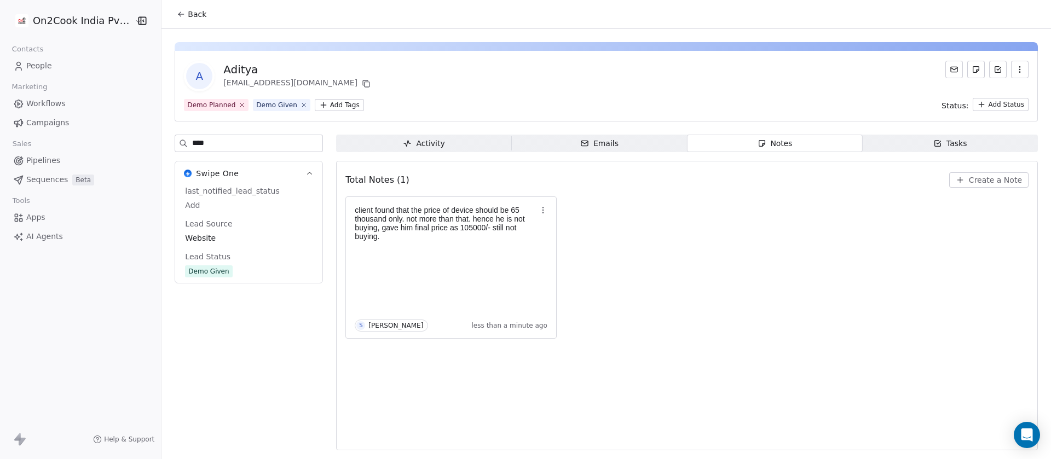
type input "****"
click at [228, 267] on span "Demo Given" at bounding box center [249, 272] width 128 height 12
click at [238, 269] on span "Demo Given" at bounding box center [249, 272] width 127 height 12
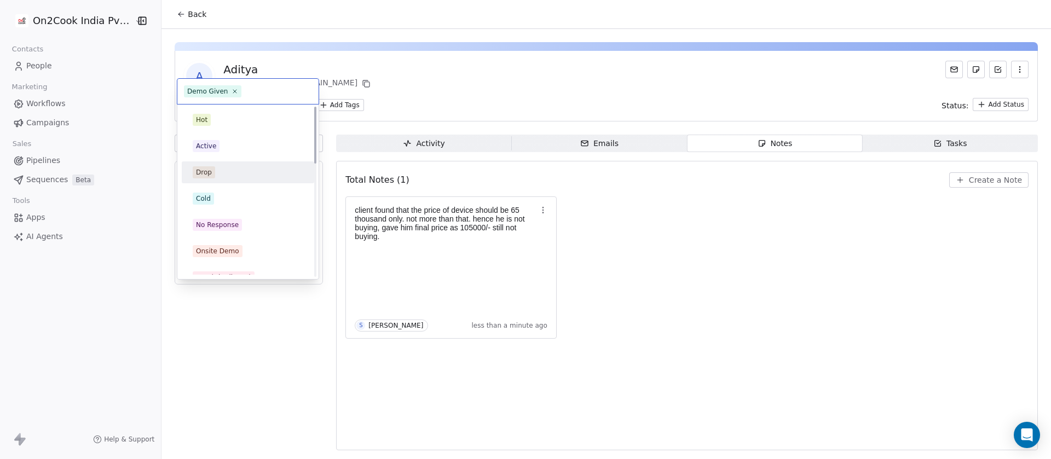
click at [227, 176] on div "Drop" at bounding box center [248, 172] width 111 height 12
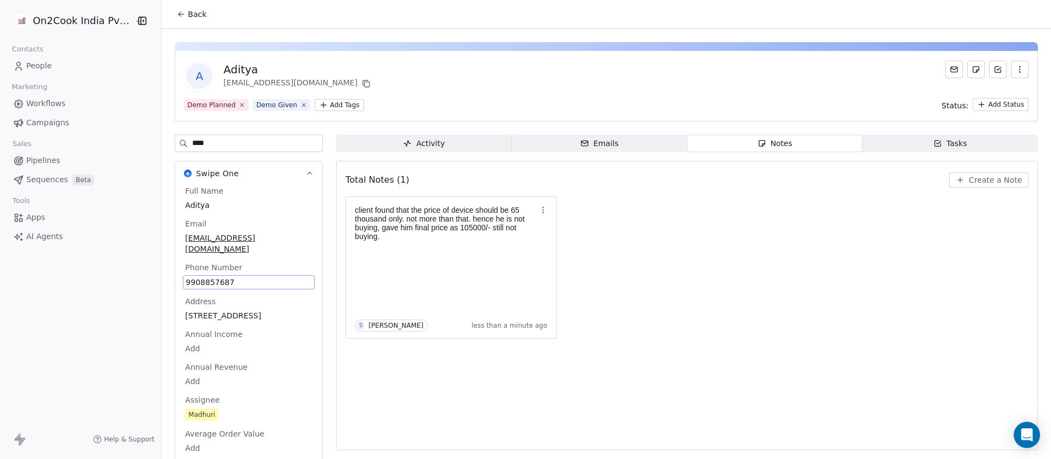
scroll to position [42, 0]
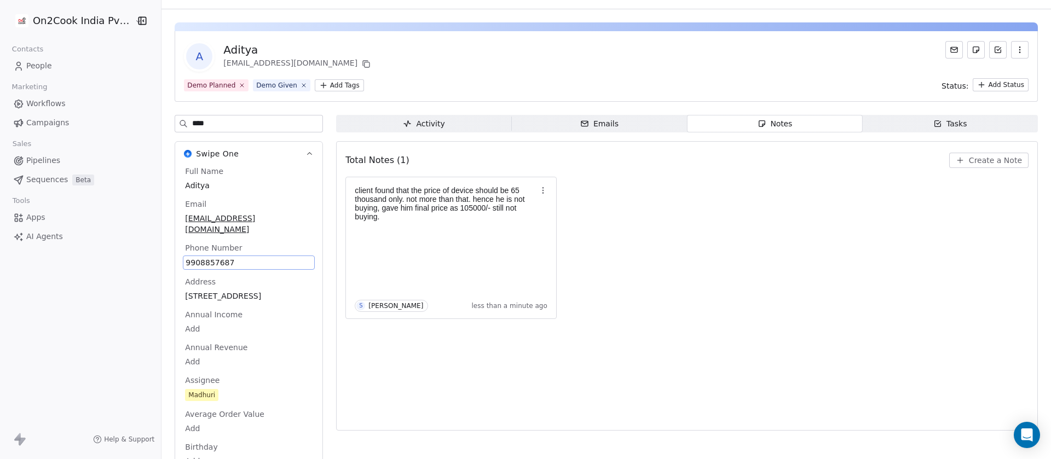
scroll to position [0, 0]
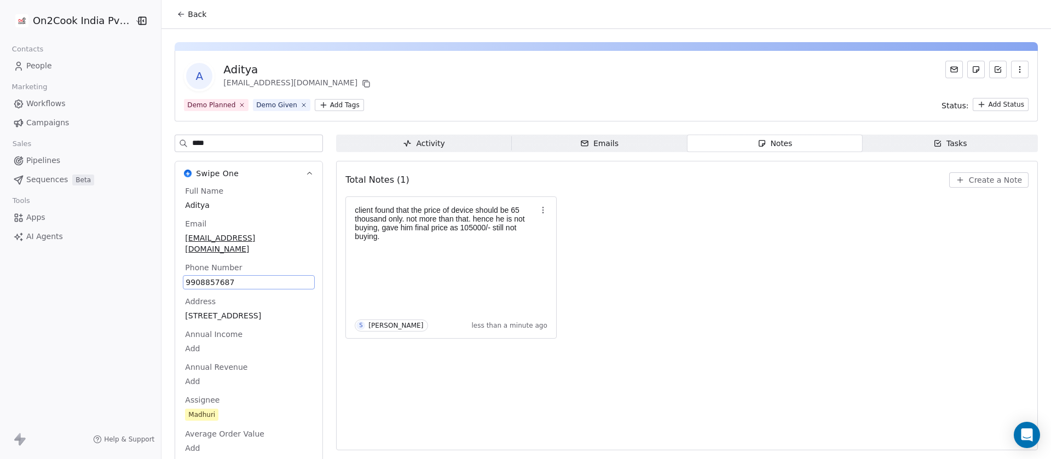
click at [188, 15] on span "Back" at bounding box center [197, 14] width 19 height 11
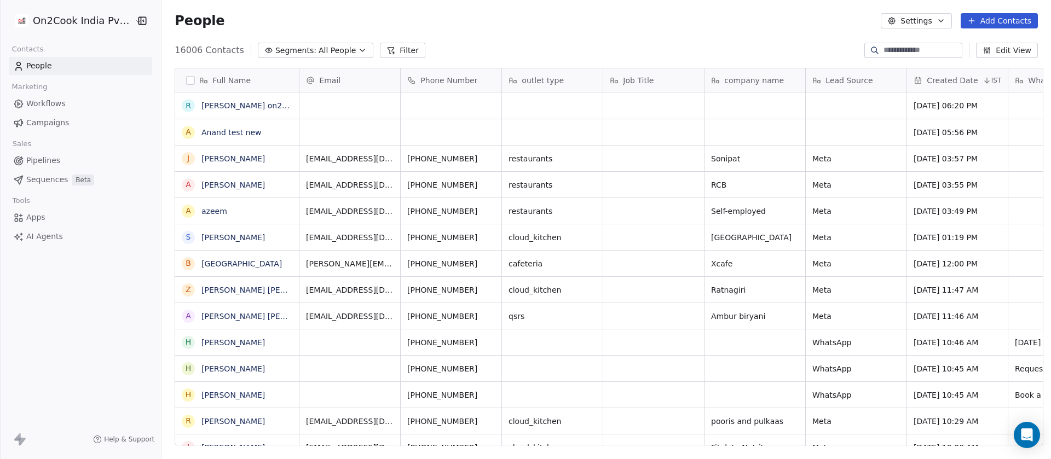
scroll to position [392, 882]
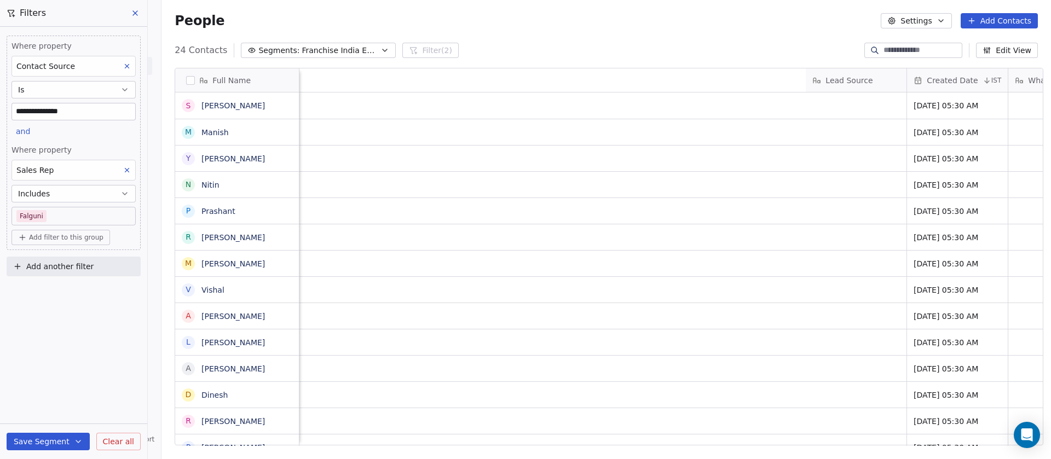
scroll to position [392, 882]
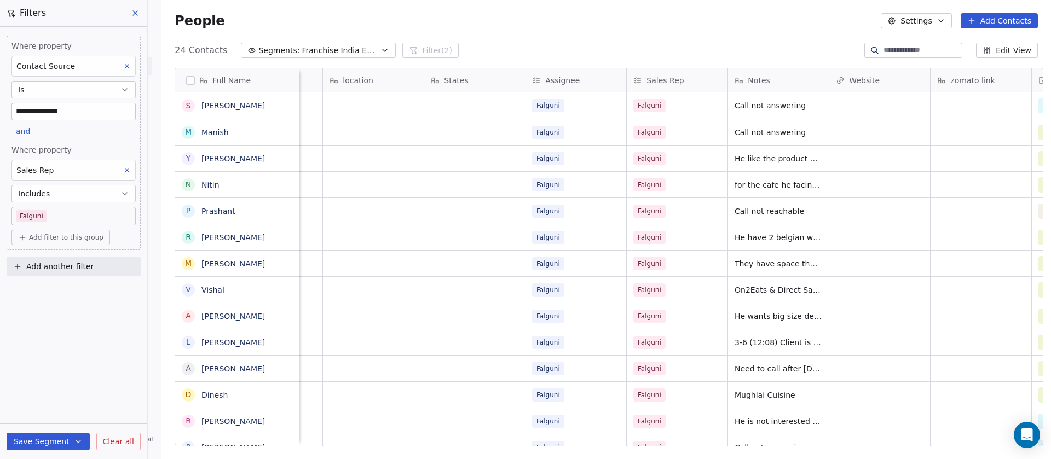
click at [136, 9] on icon at bounding box center [135, 13] width 9 height 9
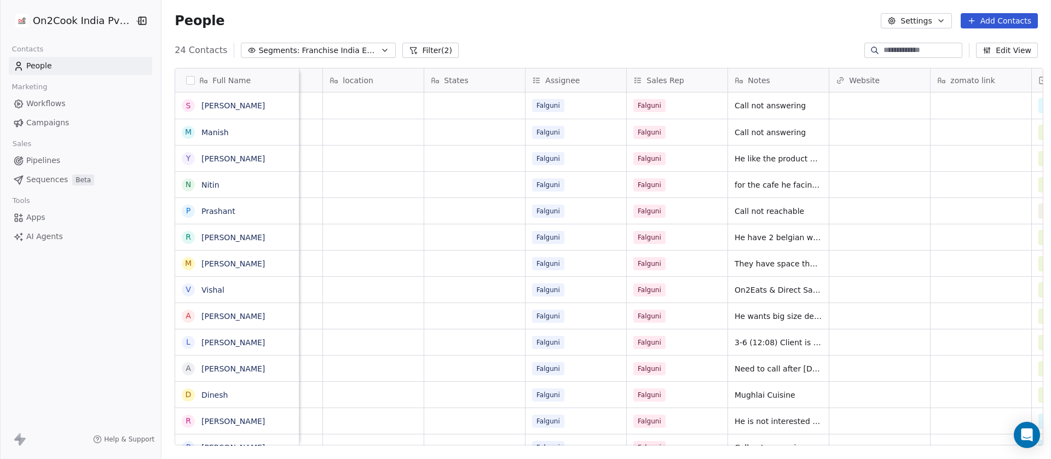
click at [315, 50] on span "Franchise India Event 2025" at bounding box center [340, 51] width 77 height 12
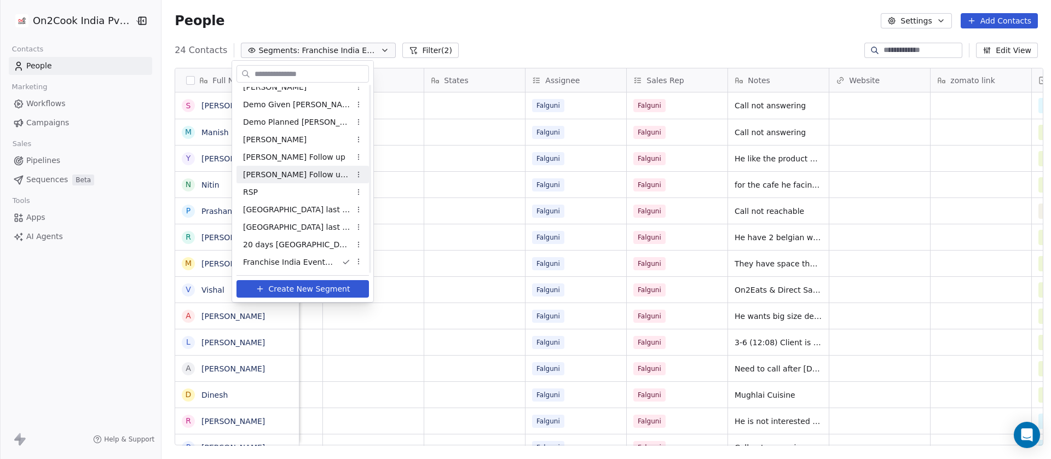
scroll to position [0, 0]
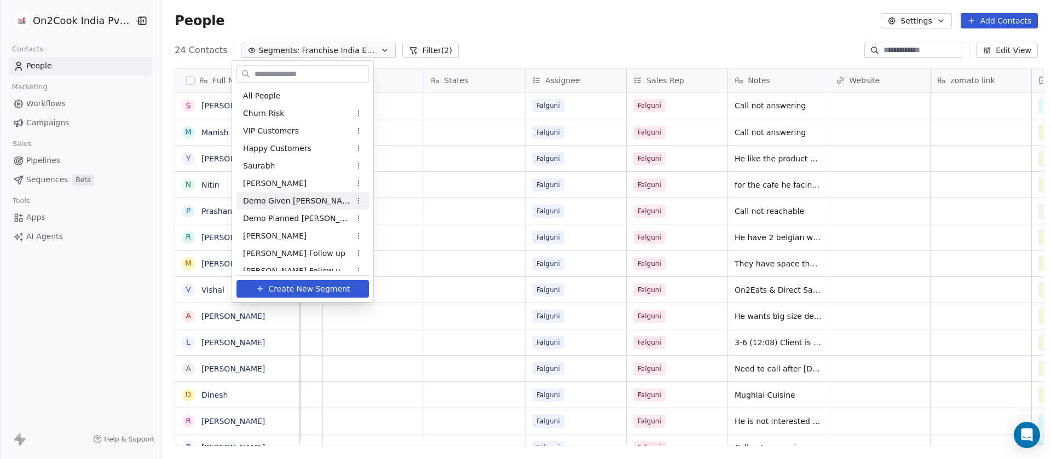
click at [315, 202] on div "Demo Given [PERSON_NAME]" at bounding box center [303, 201] width 133 height 18
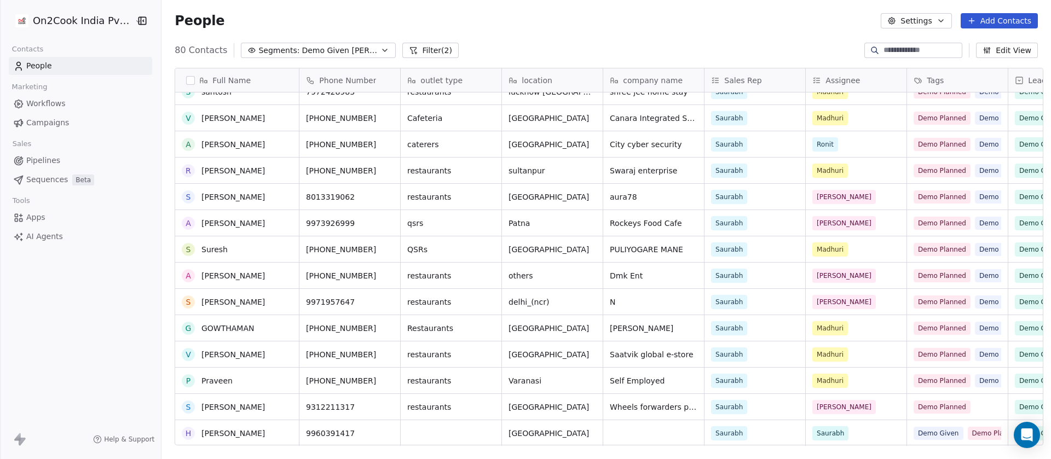
scroll to position [1530, 0]
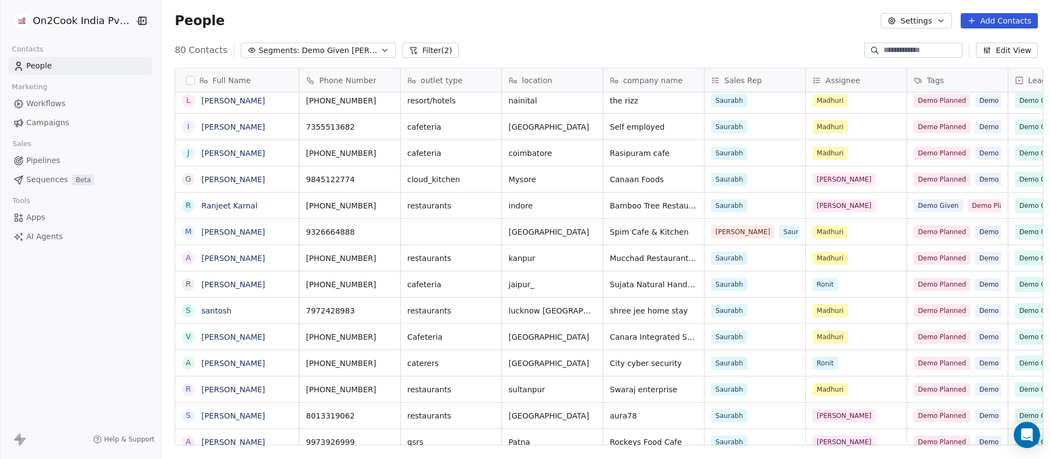
click at [403, 52] on button "Filter (2)" at bounding box center [431, 50] width 56 height 15
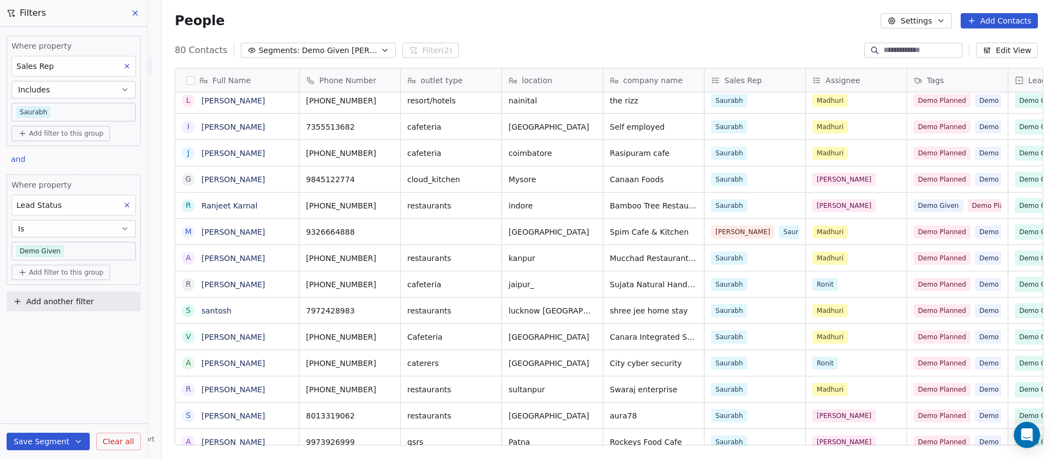
click at [71, 250] on body "On2Cook India Pvt. Ltd. Contacts People Marketing Workflows Campaigns Sales Pip…" at bounding box center [525, 229] width 1051 height 459
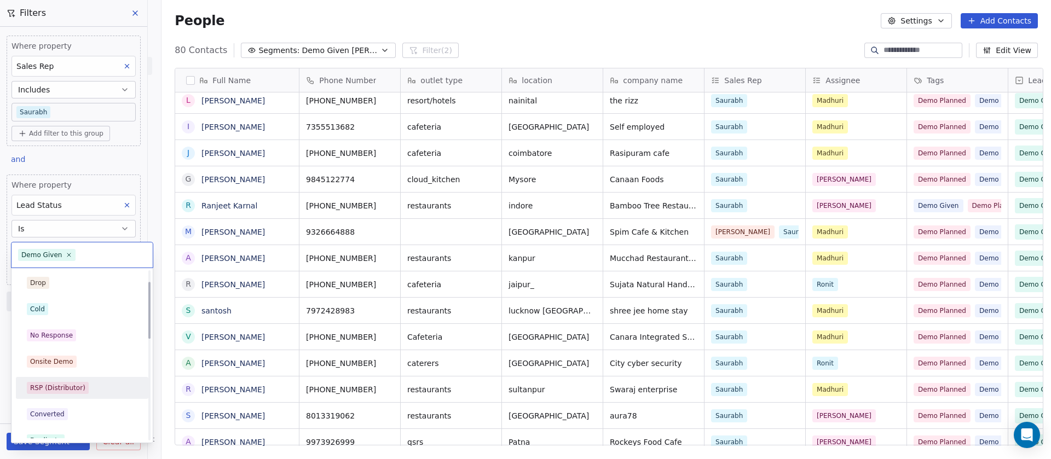
scroll to position [0, 0]
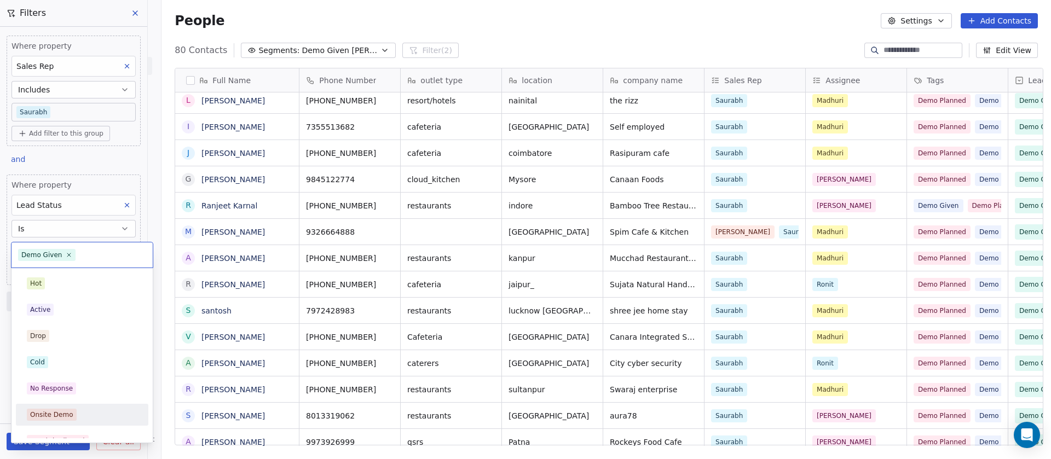
click at [56, 418] on div "Onsite Demo" at bounding box center [51, 415] width 43 height 10
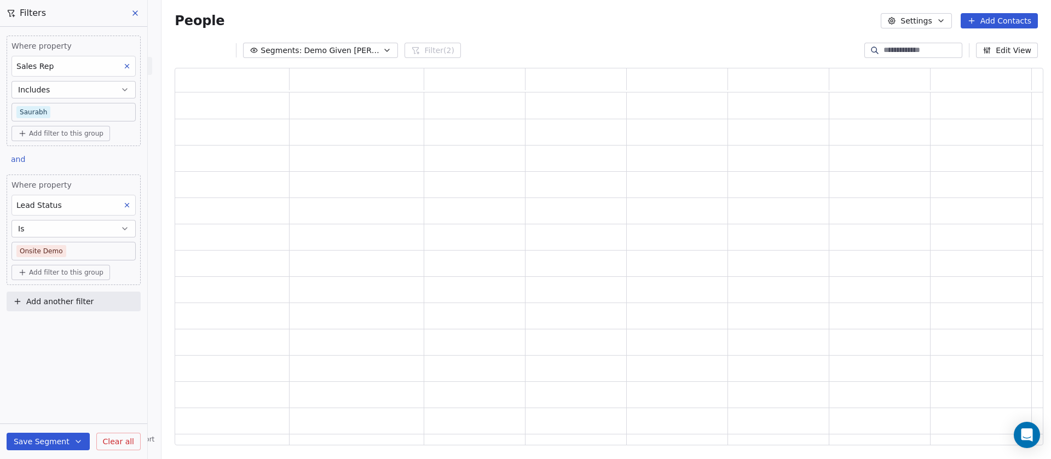
scroll to position [366, 856]
click at [91, 229] on button "Is" at bounding box center [74, 229] width 124 height 18
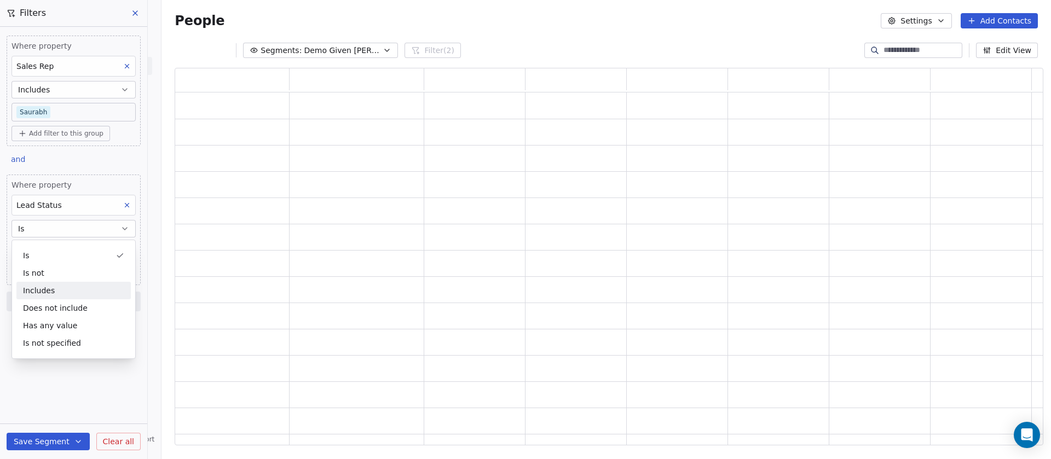
click at [75, 292] on div "Includes" at bounding box center [73, 291] width 114 height 18
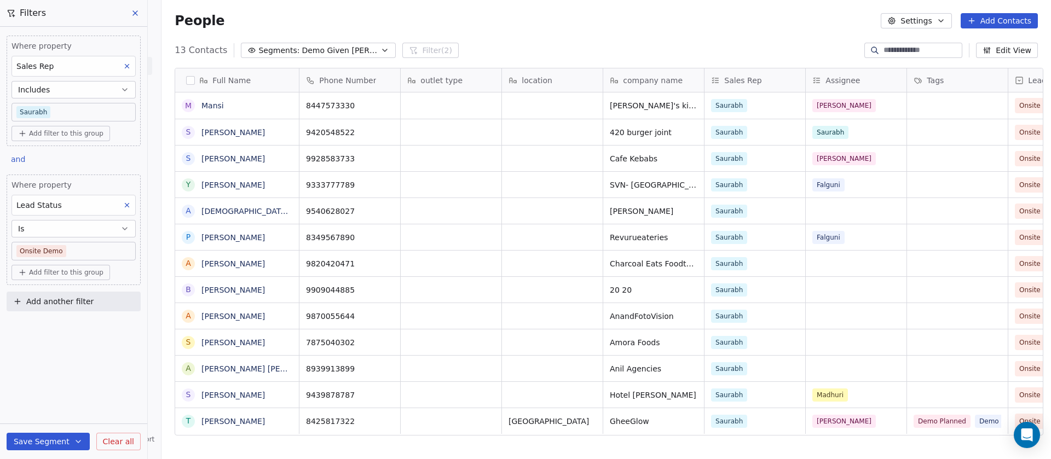
scroll to position [392, 882]
click at [83, 253] on body "On2Cook India Pvt. Ltd. Contacts People Marketing Workflows Campaigns Sales Pip…" at bounding box center [525, 229] width 1051 height 459
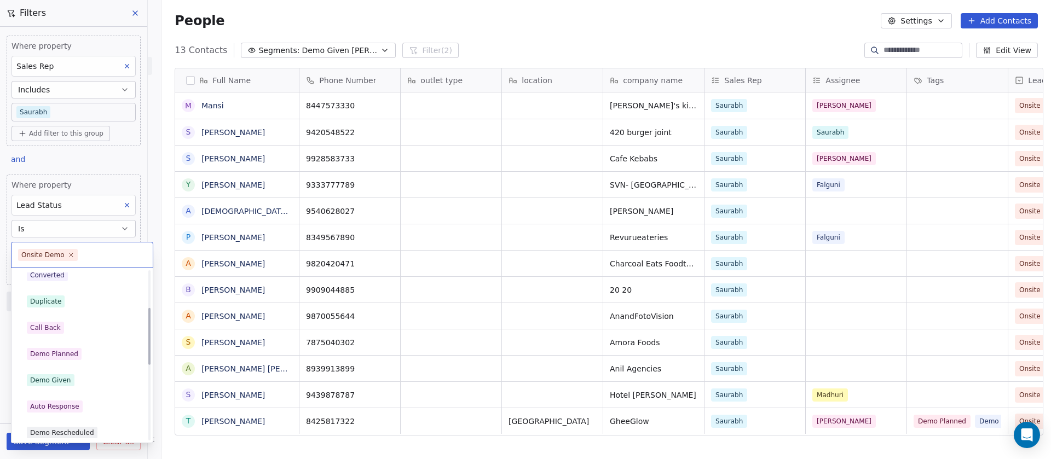
scroll to position [219, 0]
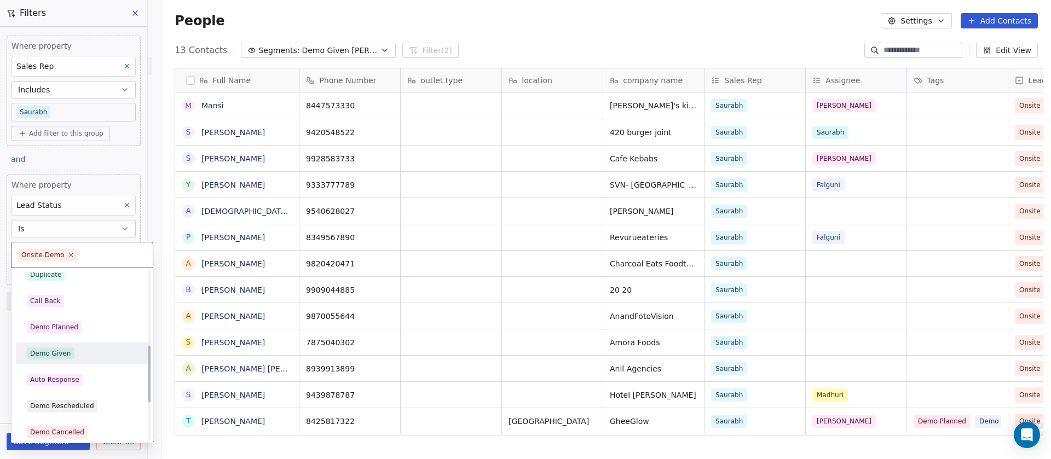
click at [67, 359] on span "Demo Given" at bounding box center [51, 354] width 48 height 12
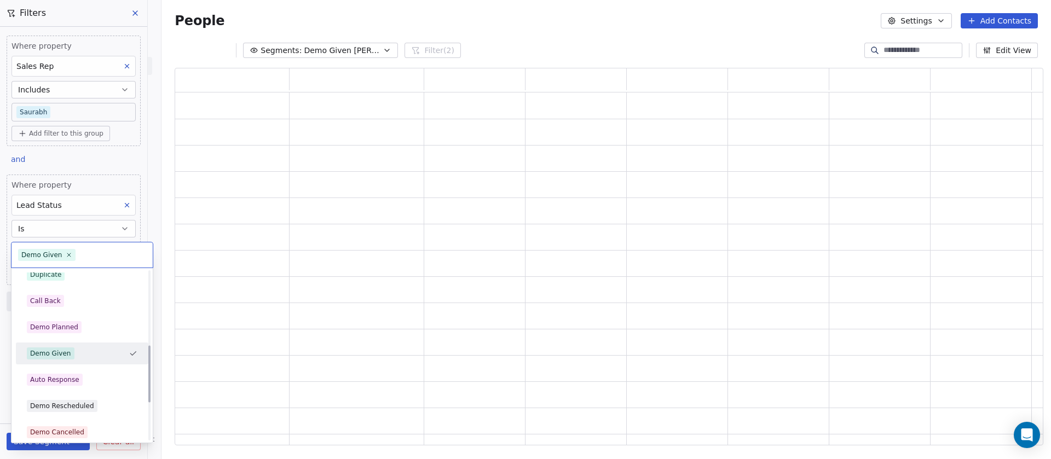
scroll to position [366, 856]
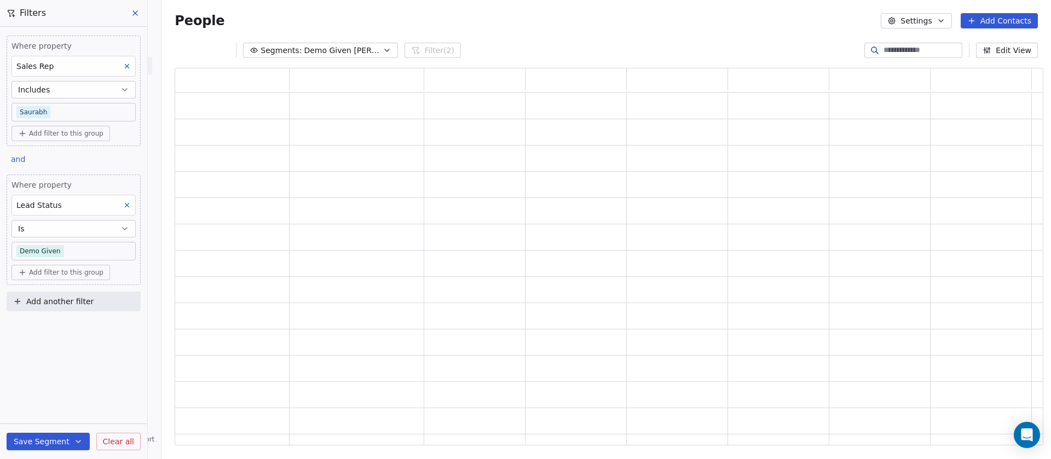
click at [78, 275] on span "Add filter to this group" at bounding box center [66, 272] width 74 height 9
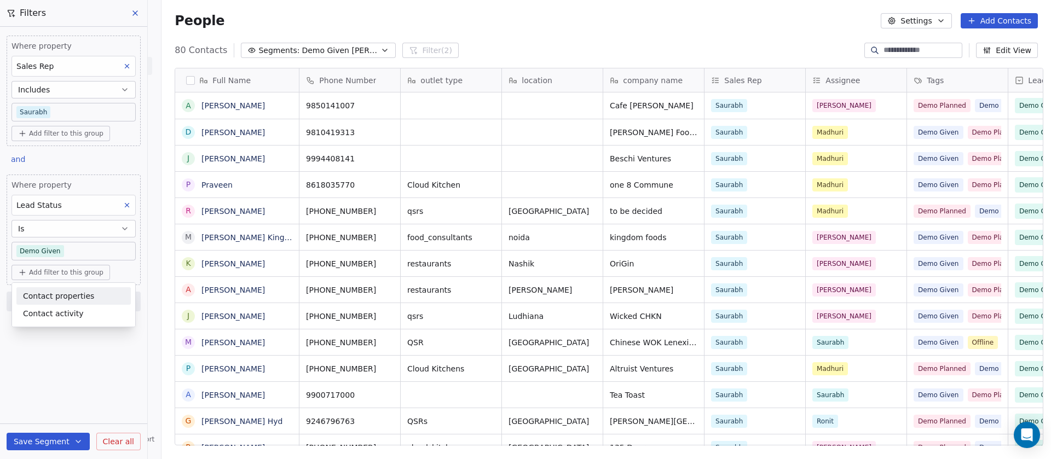
scroll to position [392, 882]
click at [72, 298] on span "Contact properties" at bounding box center [58, 297] width 71 height 12
click at [83, 246] on body "On2Cook India Pvt. Ltd. Contacts People Marketing Workflows Campaigns Sales Pip…" at bounding box center [525, 229] width 1051 height 459
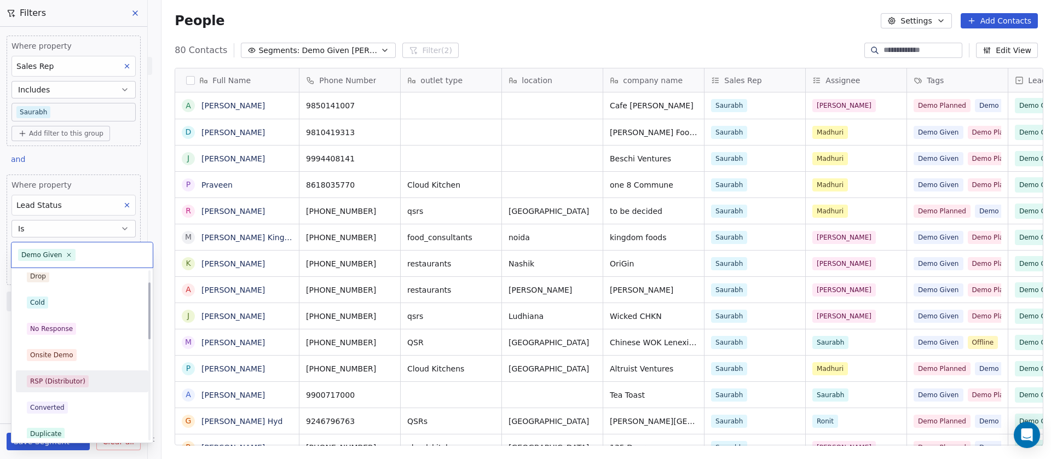
scroll to position [36, 0]
click at [78, 369] on div "Onsite Demo" at bounding box center [82, 380] width 133 height 22
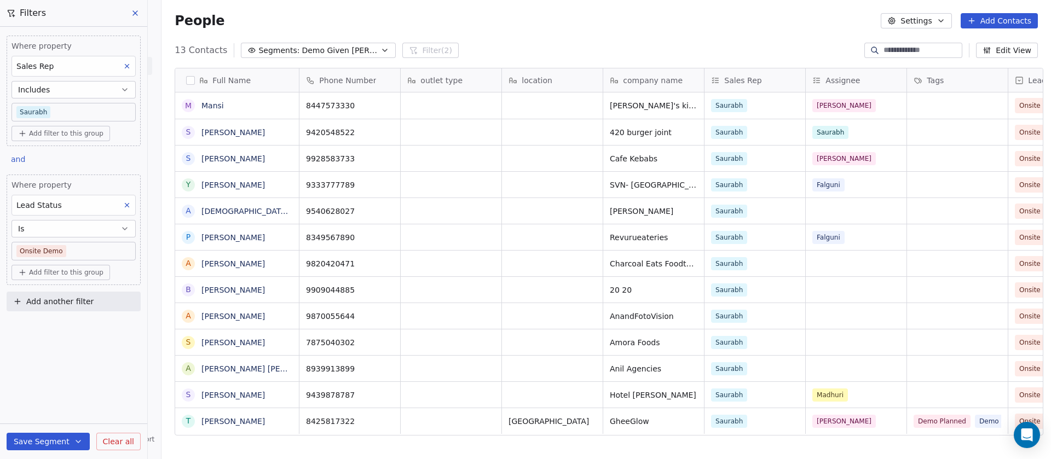
click at [99, 252] on body "On2Cook India Pvt. Ltd. Contacts People Marketing Workflows Campaigns Sales Pip…" at bounding box center [525, 229] width 1051 height 459
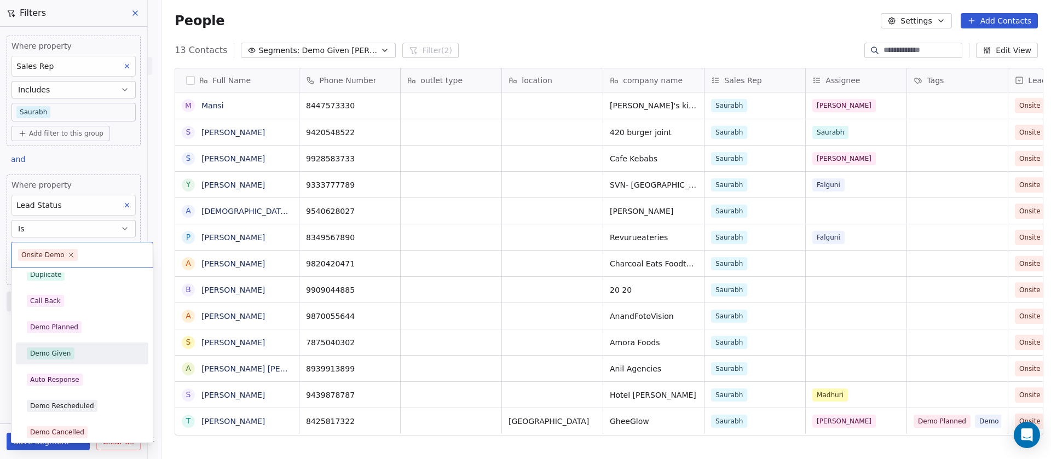
click at [73, 350] on div "Demo Given" at bounding box center [82, 354] width 111 height 12
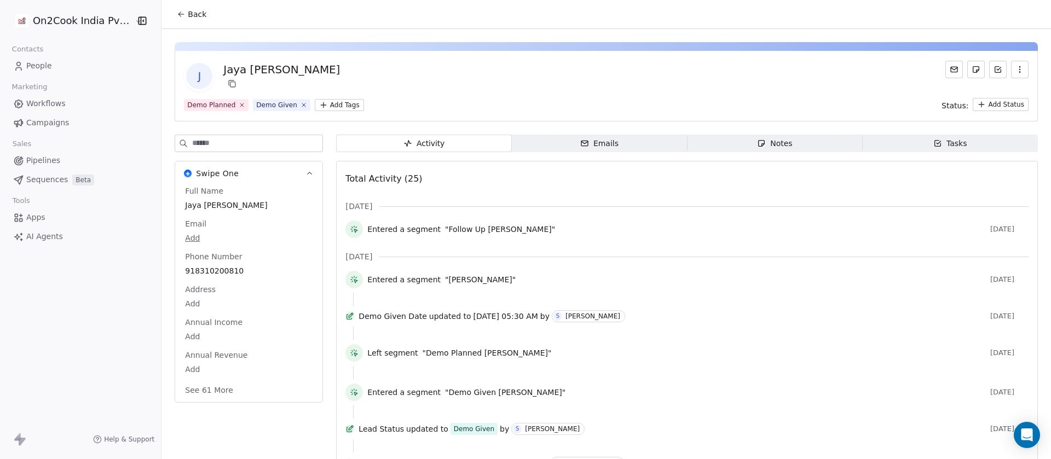
click at [771, 147] on div "Notes" at bounding box center [774, 144] width 35 height 12
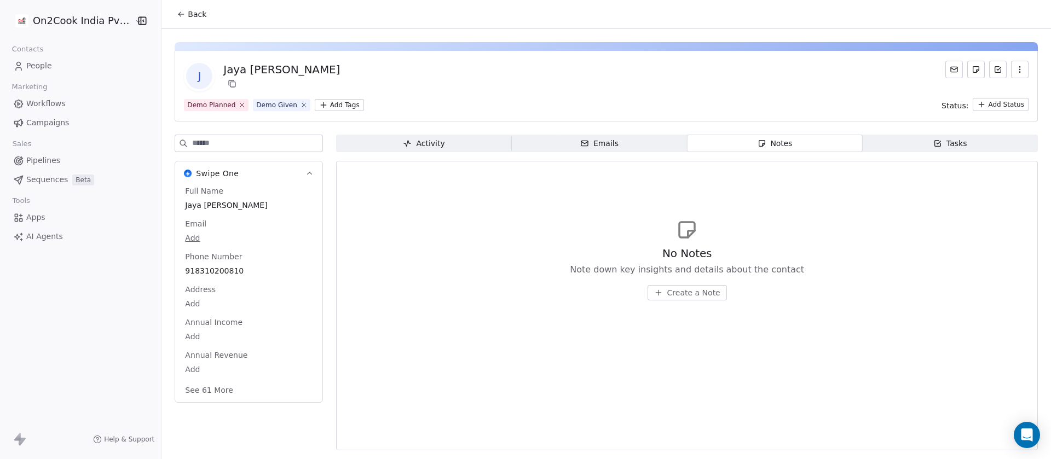
click at [683, 296] on span "Create a Note" at bounding box center [694, 293] width 53 height 11
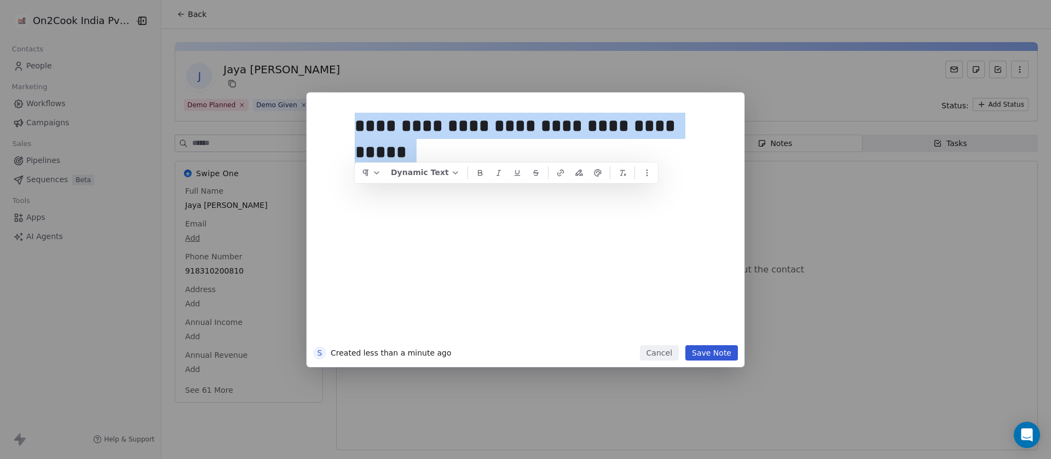
copy div "**********"
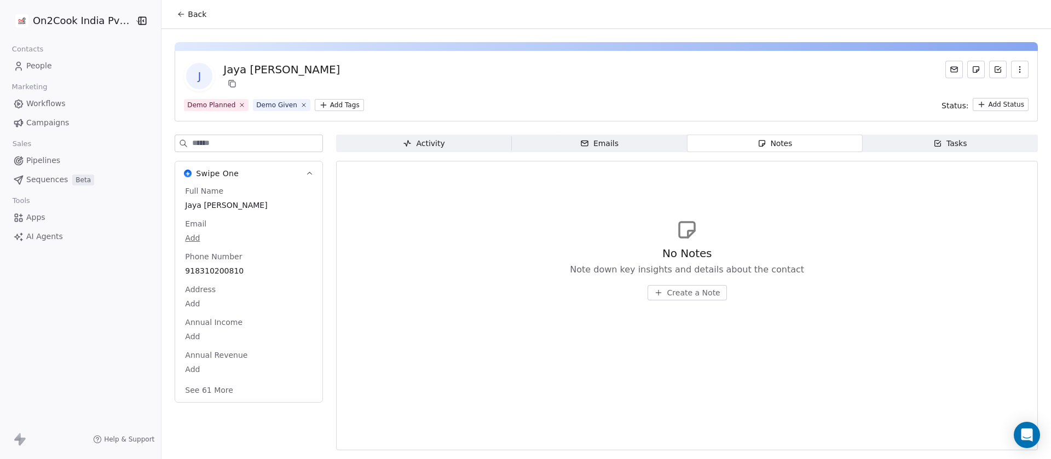
click at [705, 296] on span "Create a Note" at bounding box center [694, 293] width 53 height 11
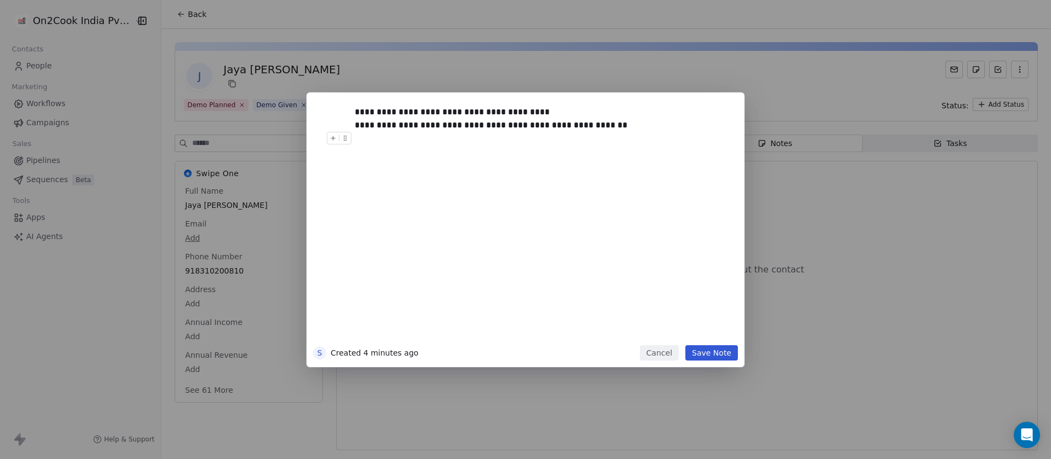
click at [706, 350] on button "Save Note" at bounding box center [712, 353] width 53 height 15
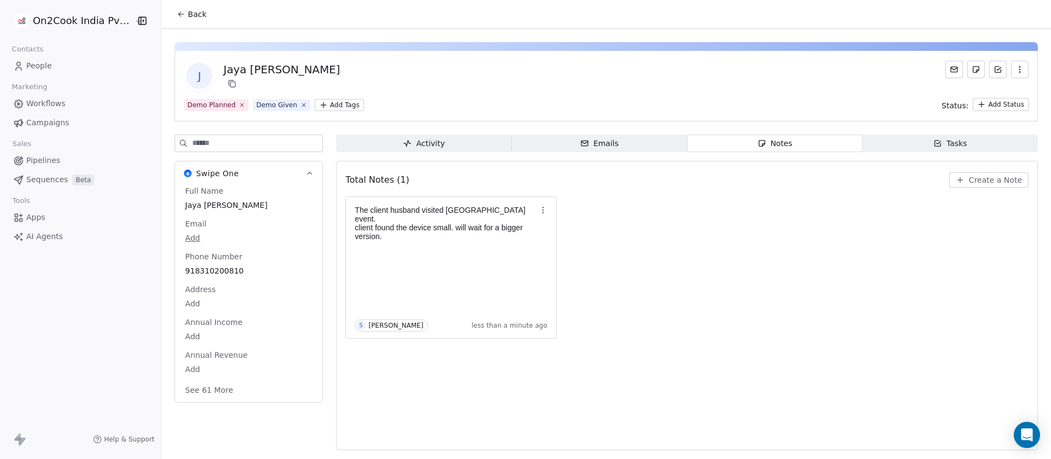
click at [196, 388] on button "See 61 More" at bounding box center [209, 391] width 61 height 20
click at [214, 146] on input at bounding box center [257, 143] width 130 height 16
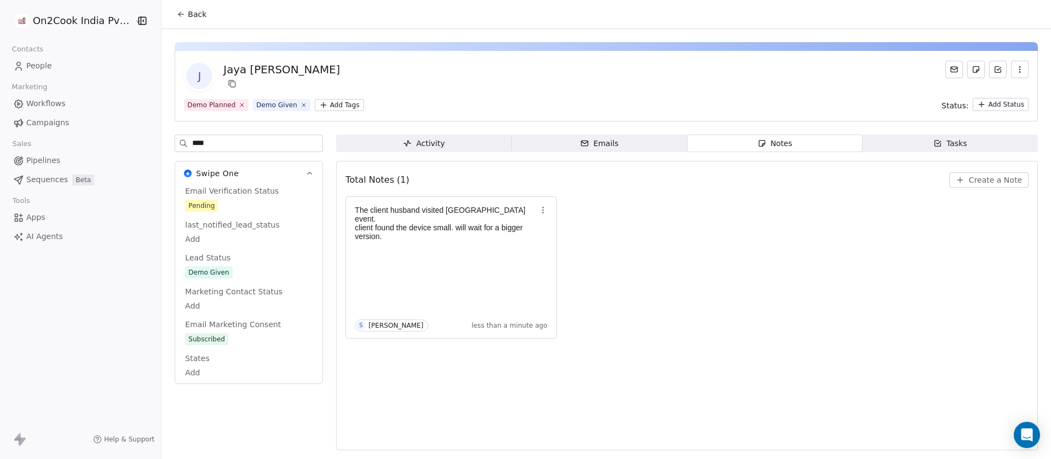
type input "****"
click at [223, 269] on span "Demo Given" at bounding box center [208, 273] width 47 height 12
click at [242, 274] on span "Demo Given" at bounding box center [249, 273] width 127 height 12
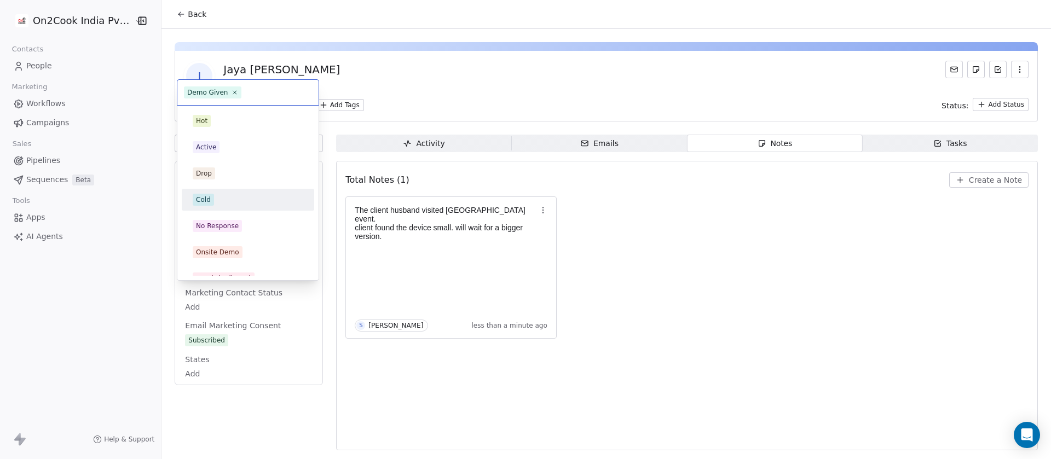
click at [227, 199] on div "Cold" at bounding box center [248, 200] width 111 height 12
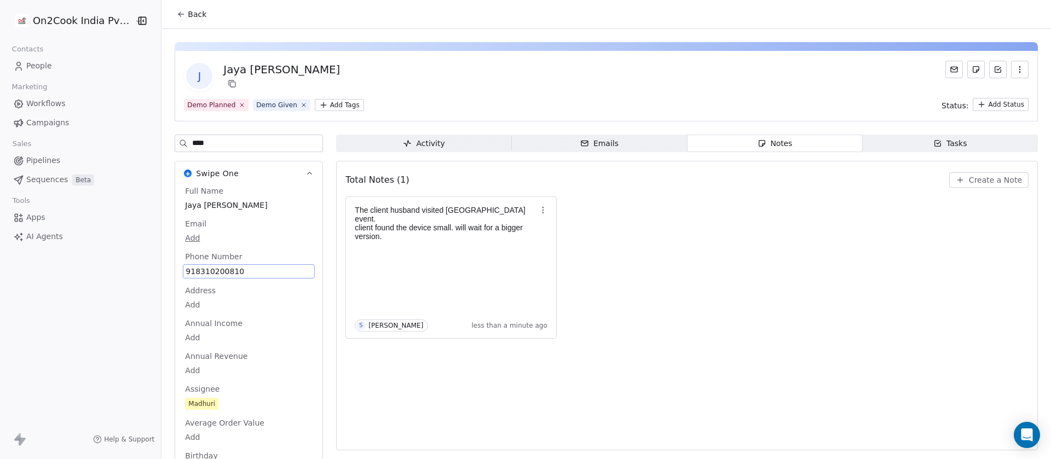
scroll to position [42, 0]
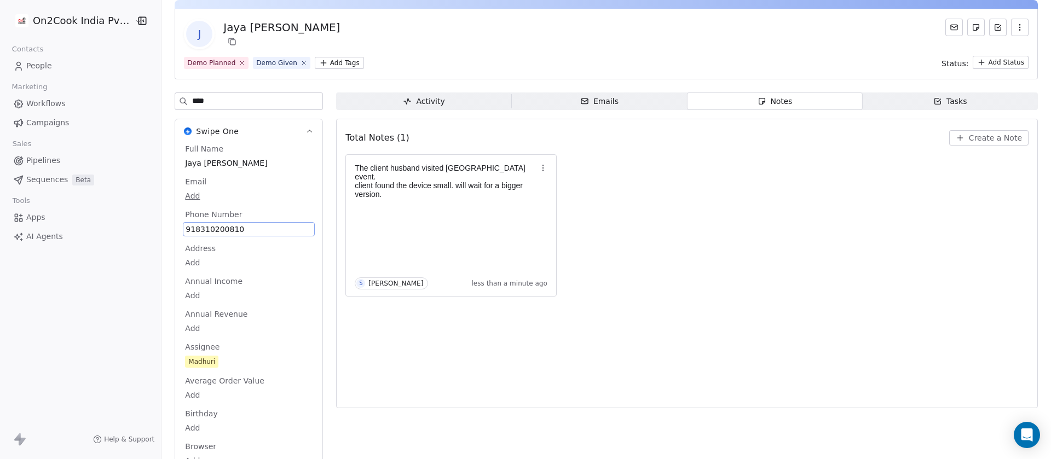
click at [497, 61] on div "Demo Planned Demo Given Add Tags Status: Add Status" at bounding box center [606, 62] width 845 height 13
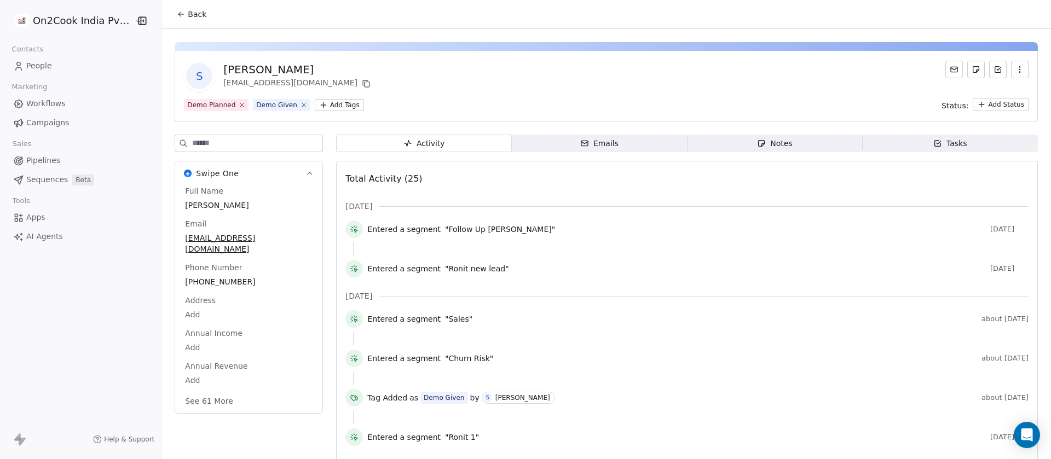
click at [782, 145] on div "Notes" at bounding box center [774, 144] width 35 height 12
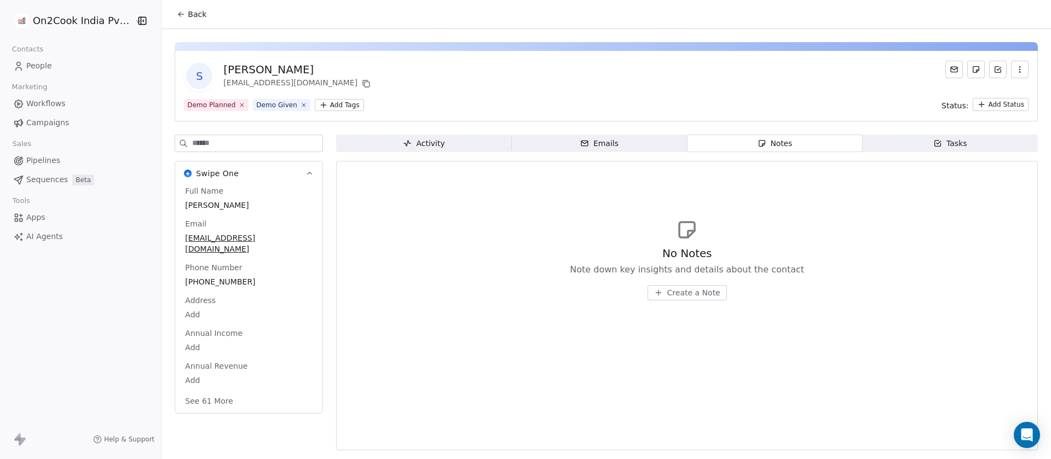
click at [233, 140] on input at bounding box center [257, 143] width 130 height 16
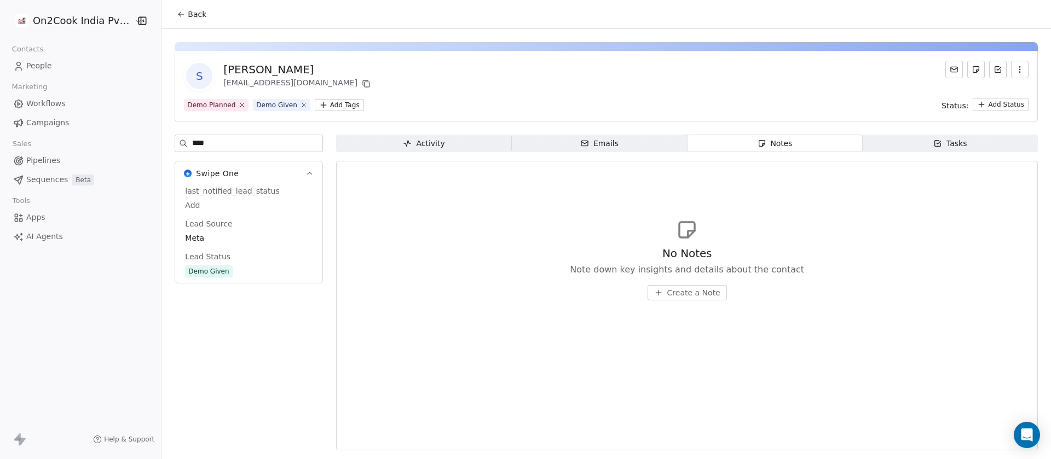
type input "****"
click at [691, 293] on span "Create a Note" at bounding box center [694, 293] width 53 height 11
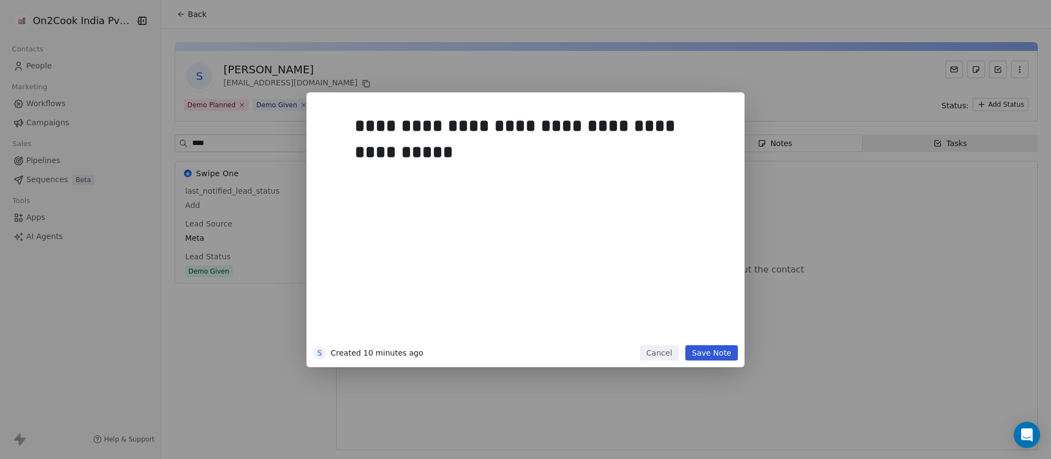
click at [721, 357] on button "Save Note" at bounding box center [712, 353] width 53 height 15
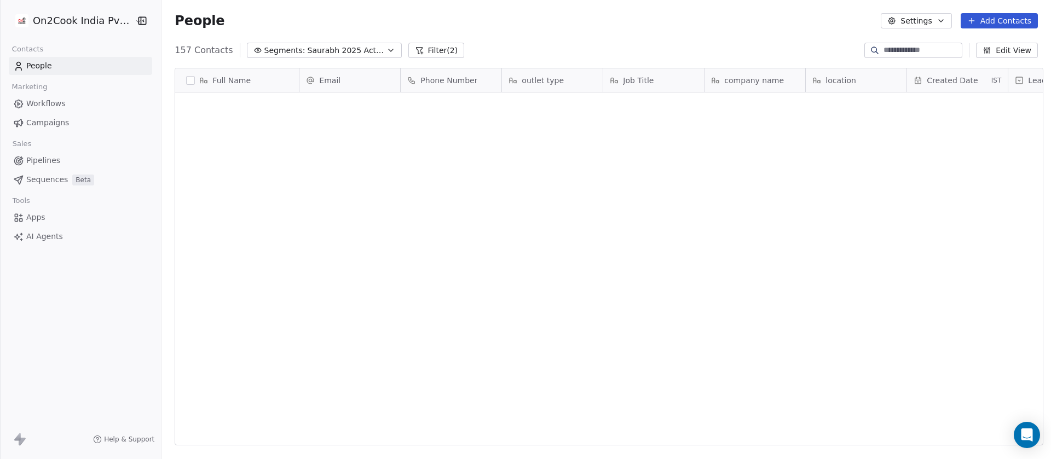
click at [53, 158] on span "Pipelines" at bounding box center [43, 161] width 34 height 12
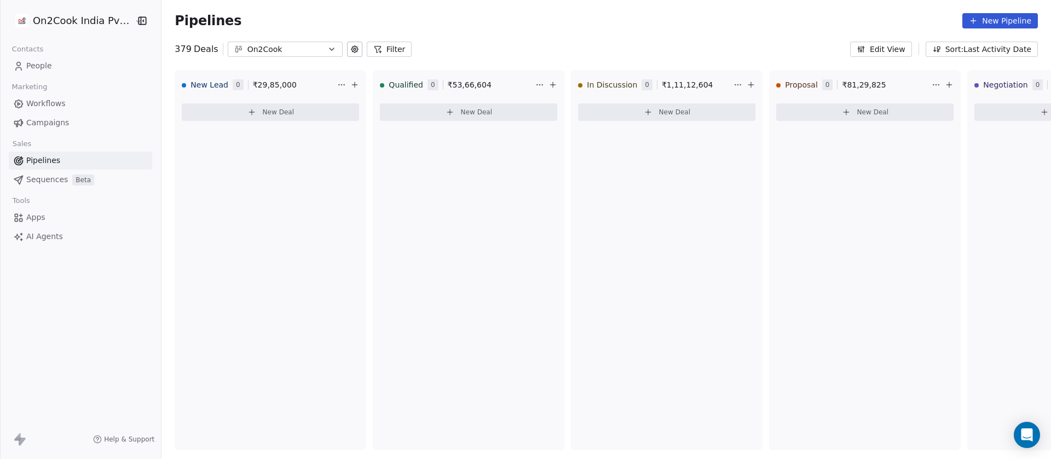
click at [375, 48] on icon at bounding box center [378, 50] width 6 height 6
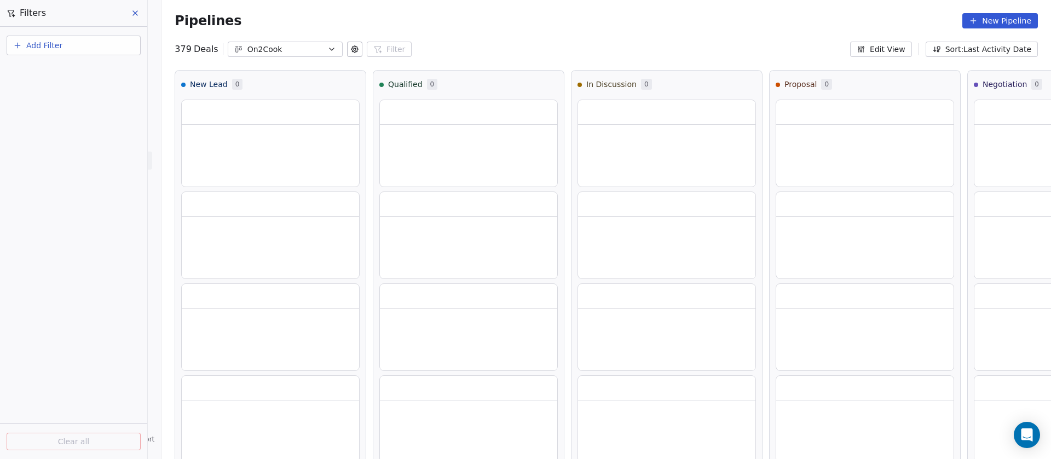
click at [90, 38] on button "Add Filter" at bounding box center [74, 46] width 134 height 20
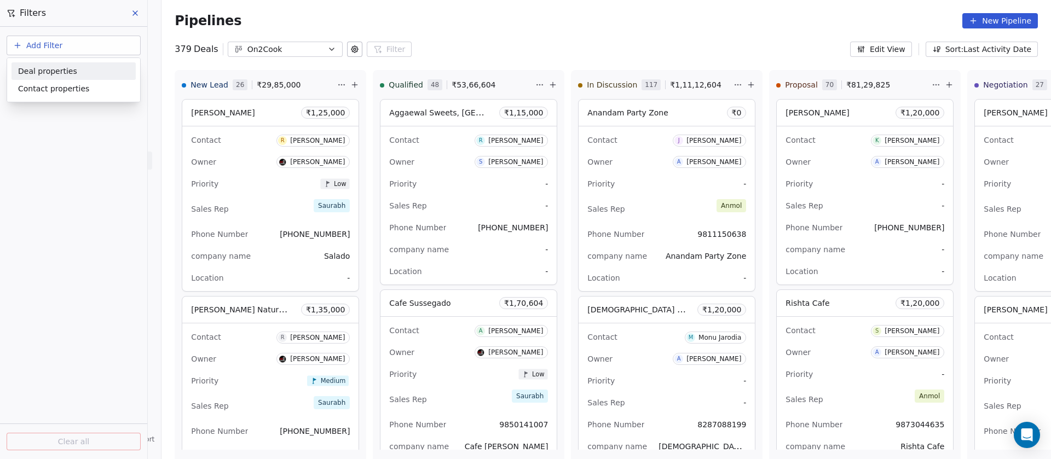
click at [81, 74] on div "Deal properties" at bounding box center [73, 72] width 111 height 12
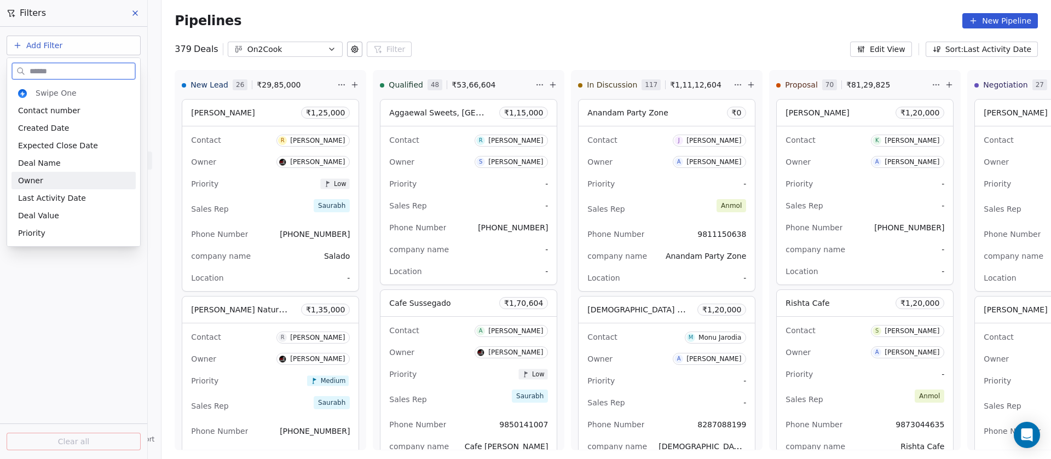
click at [51, 176] on div "Owner" at bounding box center [73, 180] width 111 height 11
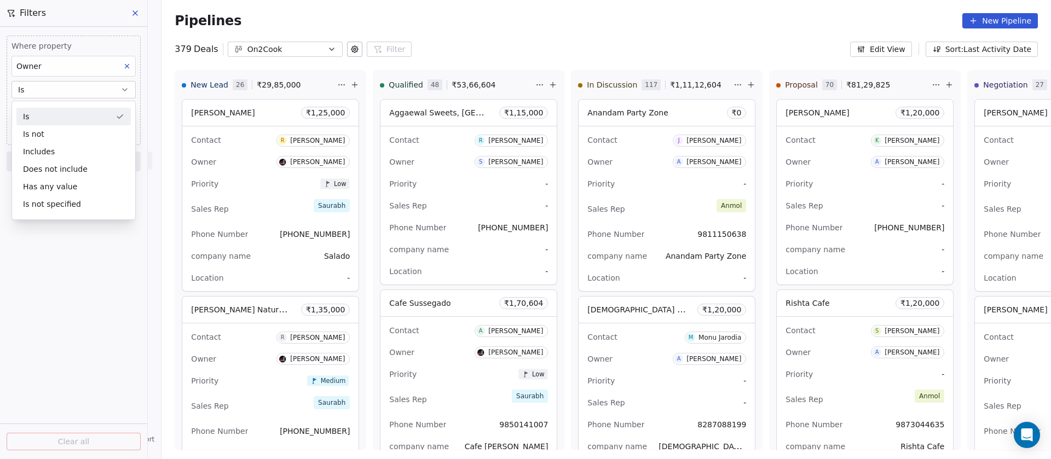
click at [61, 117] on div "Is" at bounding box center [73, 117] width 114 height 18
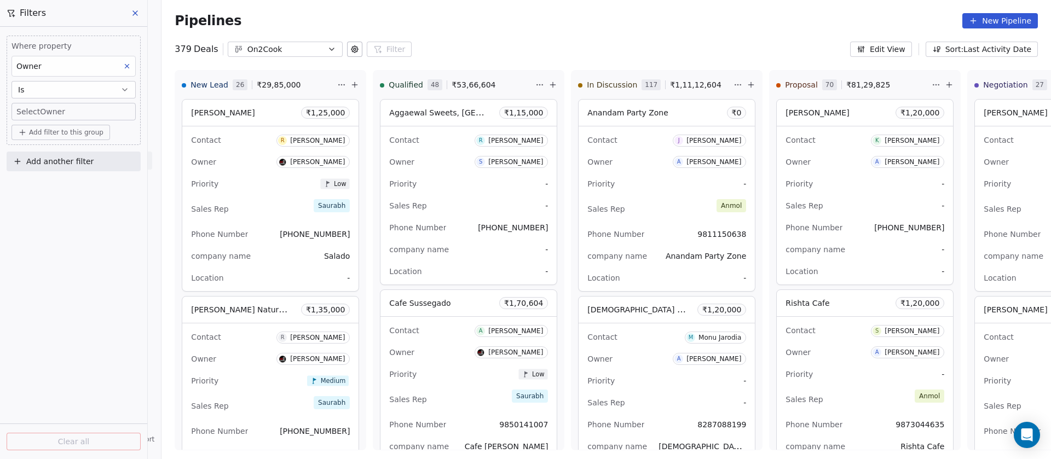
click at [55, 112] on body "On2Cook India Pvt. Ltd. Contacts People Marketing Workflows Campaigns Sales Pip…" at bounding box center [525, 229] width 1051 height 459
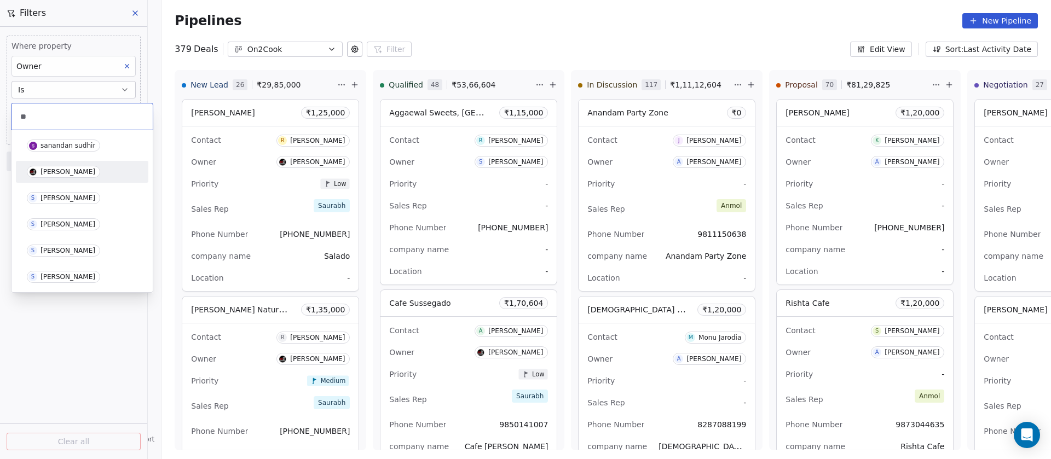
type input "**"
click at [63, 166] on span "[PERSON_NAME]" at bounding box center [63, 172] width 73 height 12
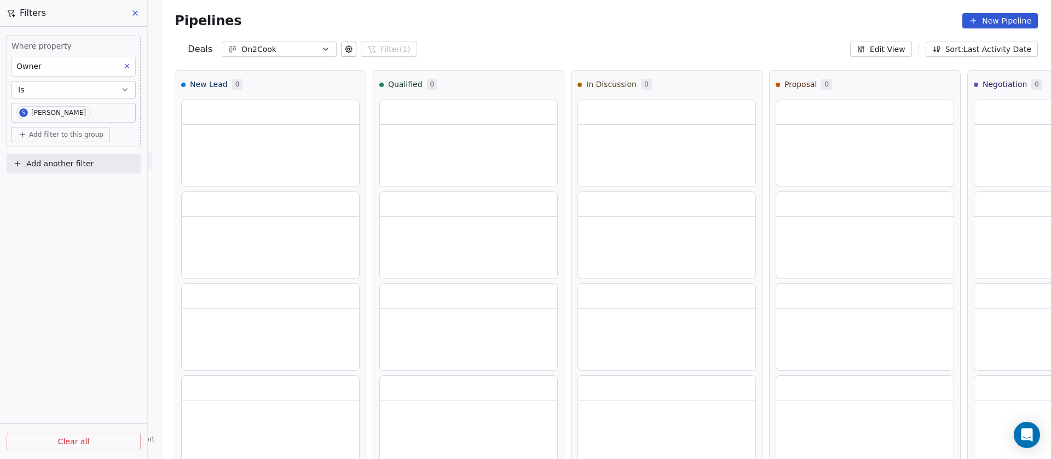
click at [72, 136] on span "Add filter to this group" at bounding box center [66, 134] width 74 height 9
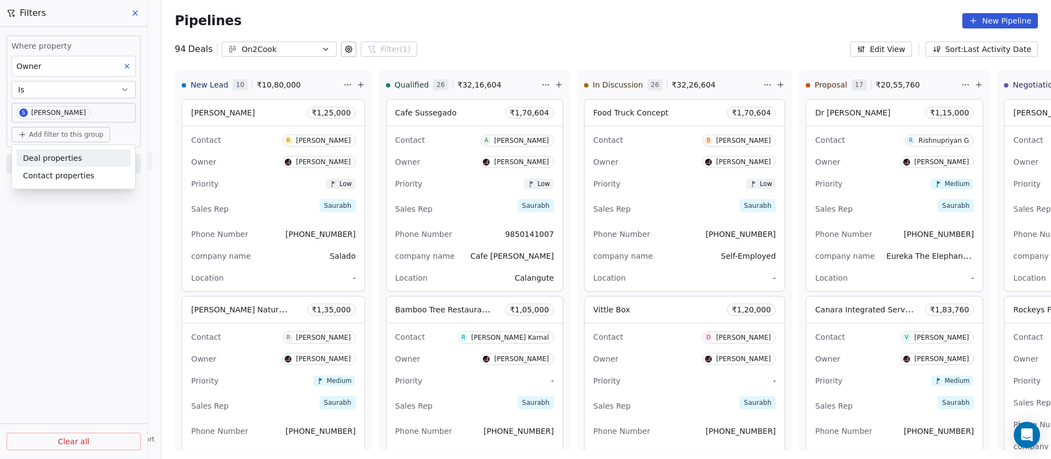
click at [69, 156] on span "Deal properties" at bounding box center [52, 159] width 59 height 12
click at [69, 136] on span "Add filter to this group" at bounding box center [66, 134] width 74 height 9
click at [68, 173] on span "Contact properties" at bounding box center [58, 176] width 71 height 12
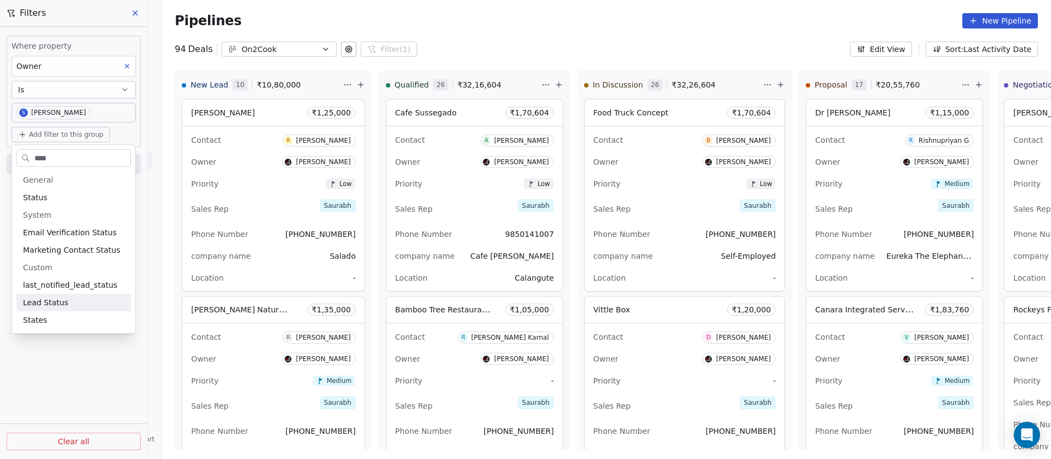
type input "****"
click at [44, 304] on span "Lead Status" at bounding box center [45, 302] width 45 height 11
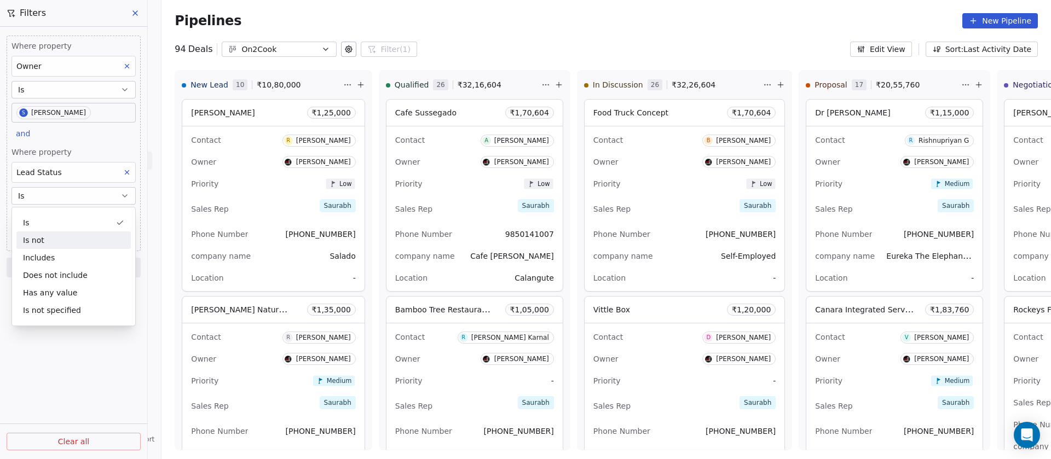
click at [51, 233] on div "Is not" at bounding box center [73, 241] width 114 height 18
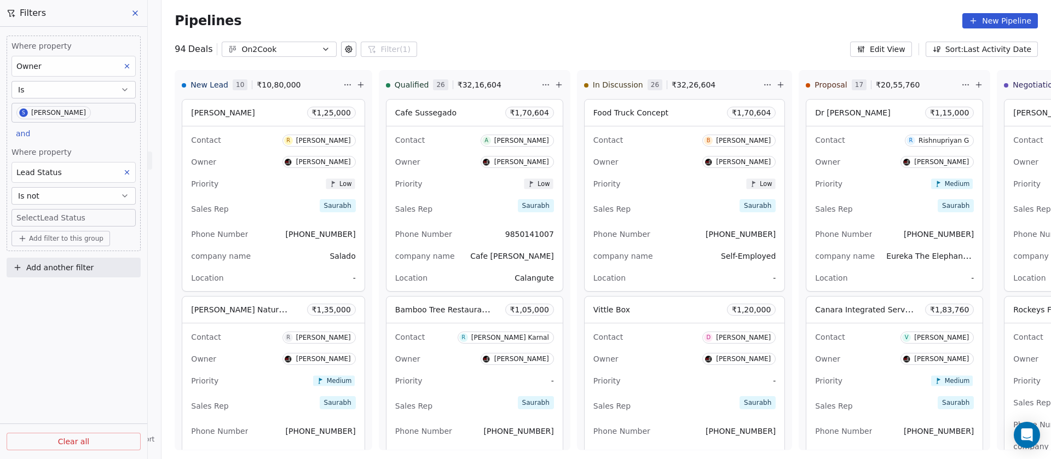
click at [64, 219] on body "On2Cook India Pvt. Ltd. Contacts People Marketing Workflows Campaigns Sales Pip…" at bounding box center [525, 229] width 1051 height 459
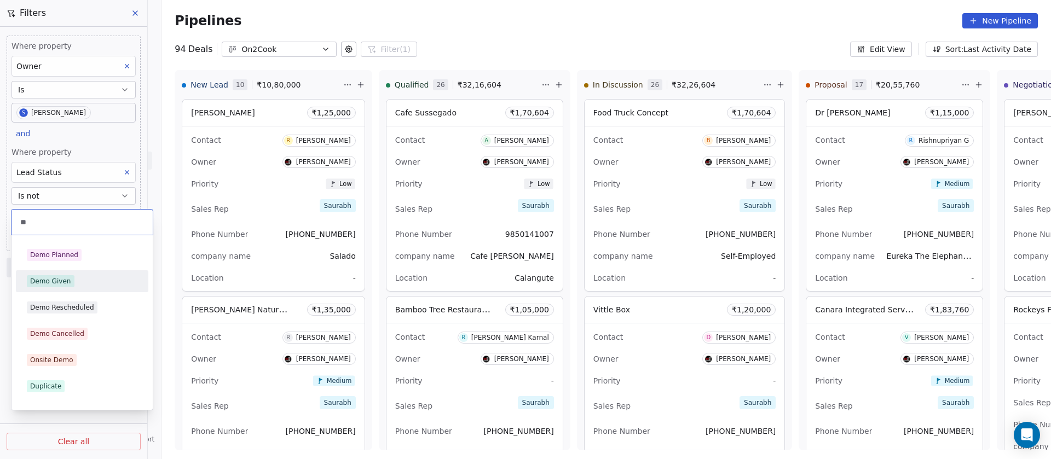
type input "**"
click at [61, 275] on span "Demo Given" at bounding box center [51, 281] width 48 height 12
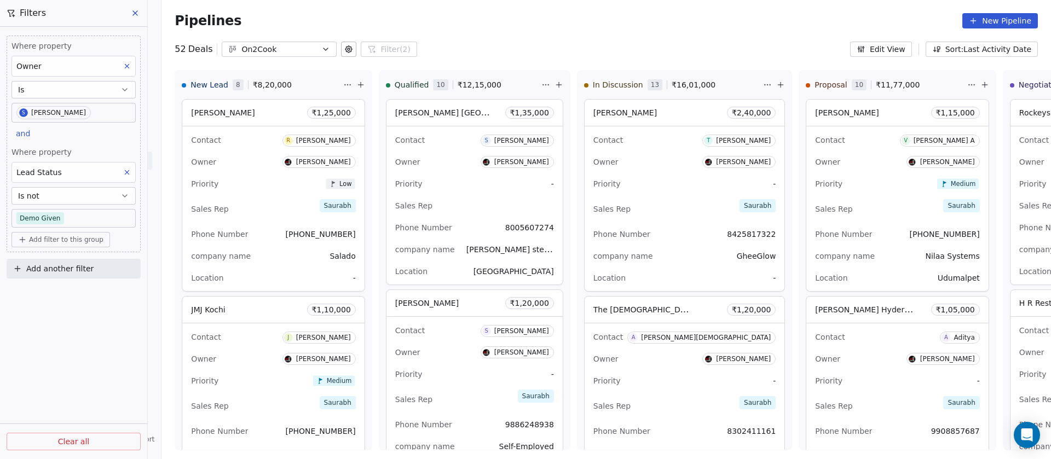
click at [67, 338] on div "Where property Owner Is S Saurabh Shah and Where property Lead Status Is not De…" at bounding box center [73, 243] width 147 height 433
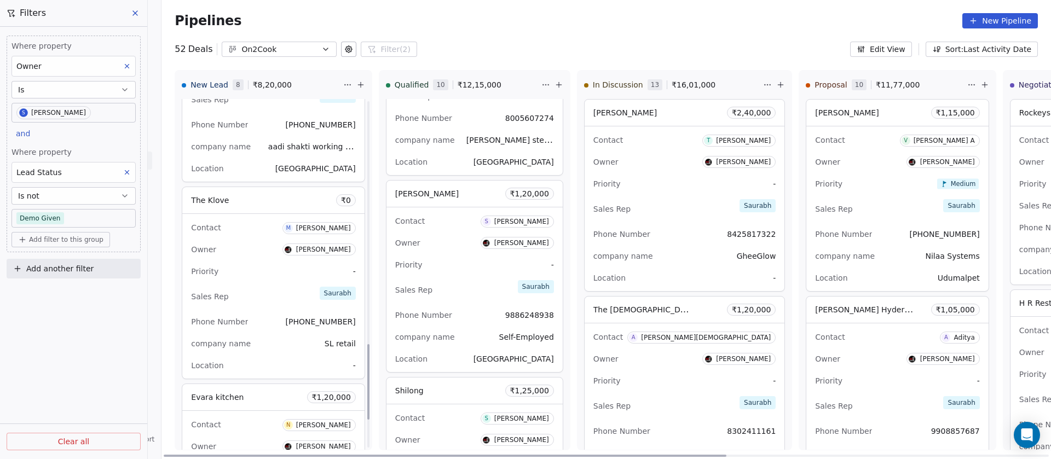
scroll to position [1257, 0]
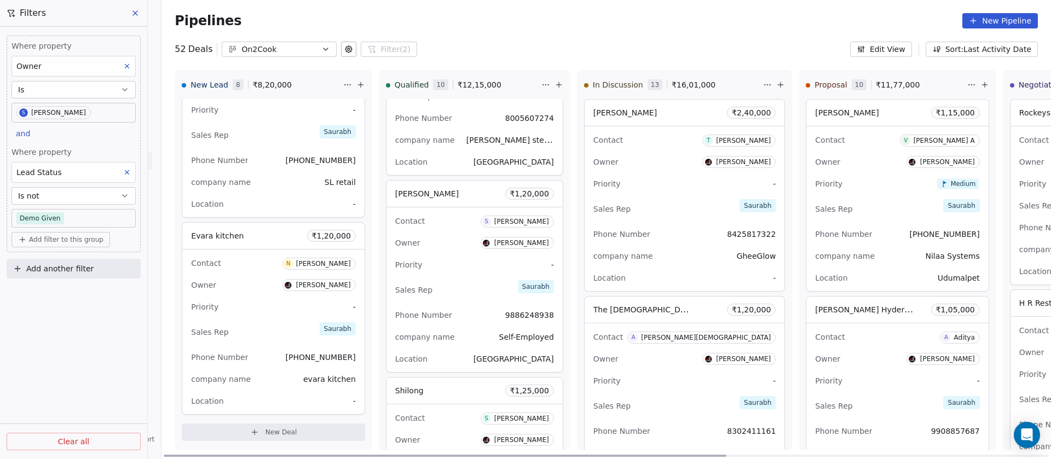
click at [239, 251] on div "Contact N Neha Khurana Owner Saurabh Shah Priority - Sales Rep Saurabh Phone Nu…" at bounding box center [273, 332] width 182 height 165
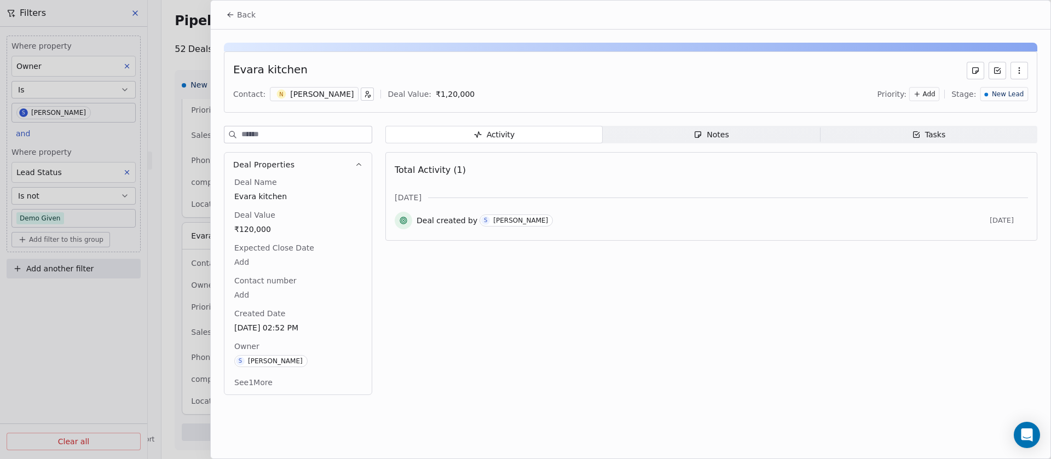
click at [277, 383] on button "See 1 More" at bounding box center [253, 383] width 51 height 20
click at [998, 97] on span "New Lead" at bounding box center [1008, 94] width 32 height 9
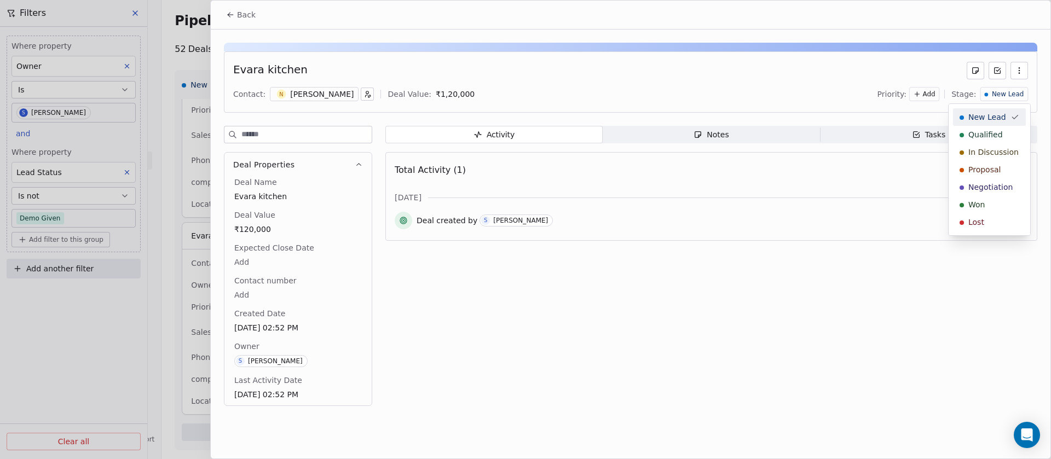
click at [778, 72] on html "On2Cook India Pvt. Ltd. Contacts People Marketing Workflows Campaigns Sales Pip…" at bounding box center [525, 229] width 1051 height 459
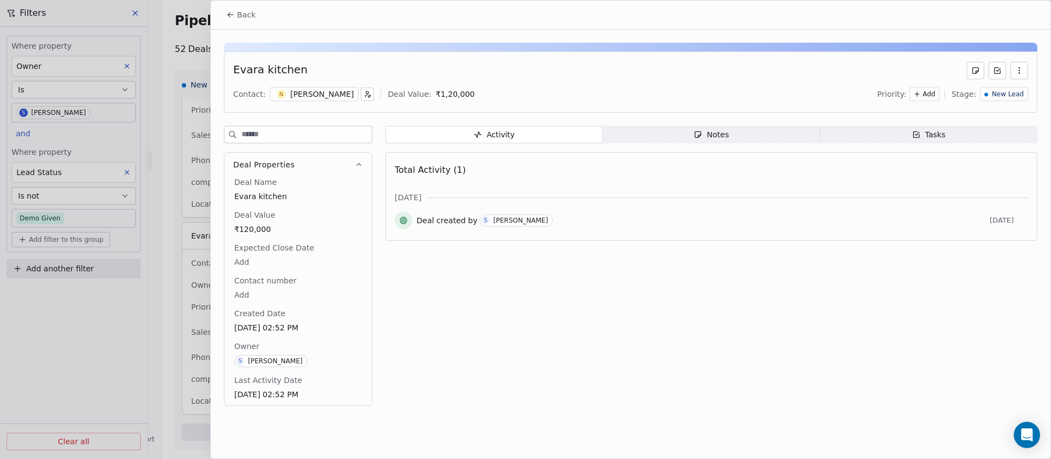
click at [1013, 92] on span "New Lead" at bounding box center [1008, 94] width 32 height 9
click at [984, 222] on div "Lost" at bounding box center [990, 222] width 60 height 11
click at [777, 90] on div "Contact: N Neha Khurana Deal Value: ₹ 1,20,000 Priority: Add Stage: Lost" at bounding box center [630, 94] width 795 height 16
click at [175, 35] on div at bounding box center [525, 229] width 1051 height 459
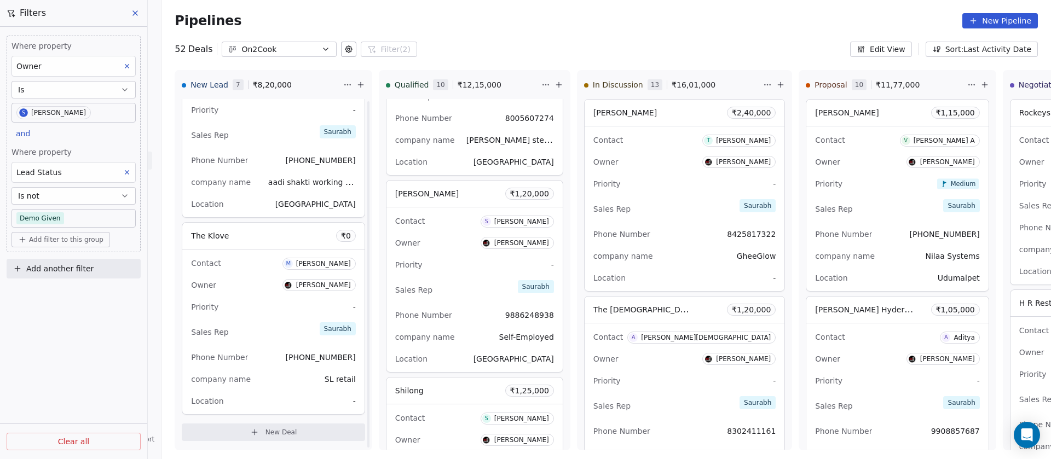
scroll to position [1060, 0]
click at [240, 267] on div "Contact M Manoj Misra" at bounding box center [273, 263] width 164 height 18
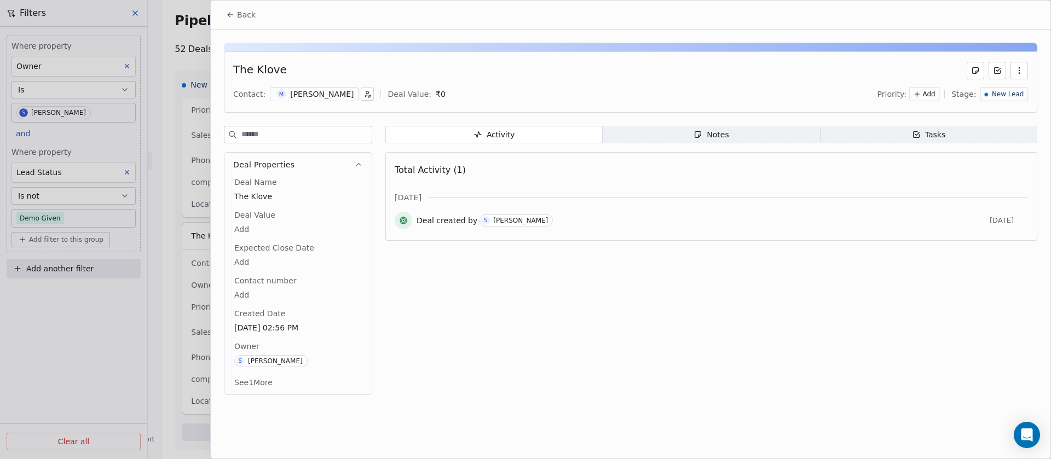
click at [301, 96] on div "Manoj Misra" at bounding box center [322, 94] width 64 height 11
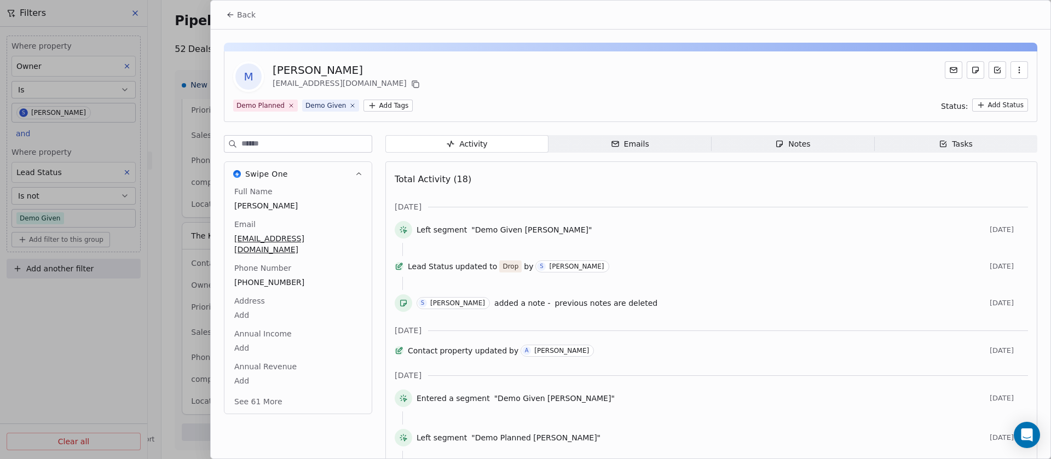
click at [252, 392] on button "See 61 More" at bounding box center [258, 402] width 61 height 20
click at [756, 140] on span "Notes Notes" at bounding box center [793, 144] width 163 height 18
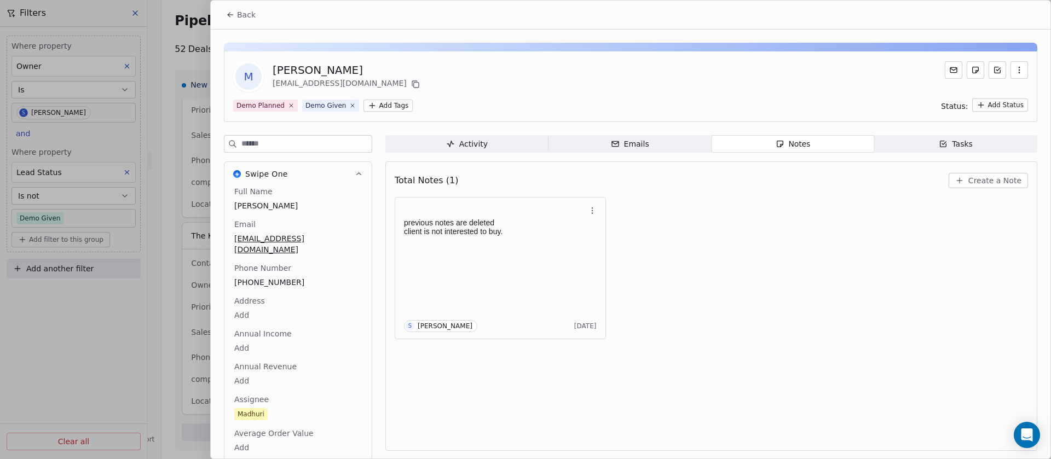
click at [245, 14] on span "Back" at bounding box center [246, 14] width 19 height 11
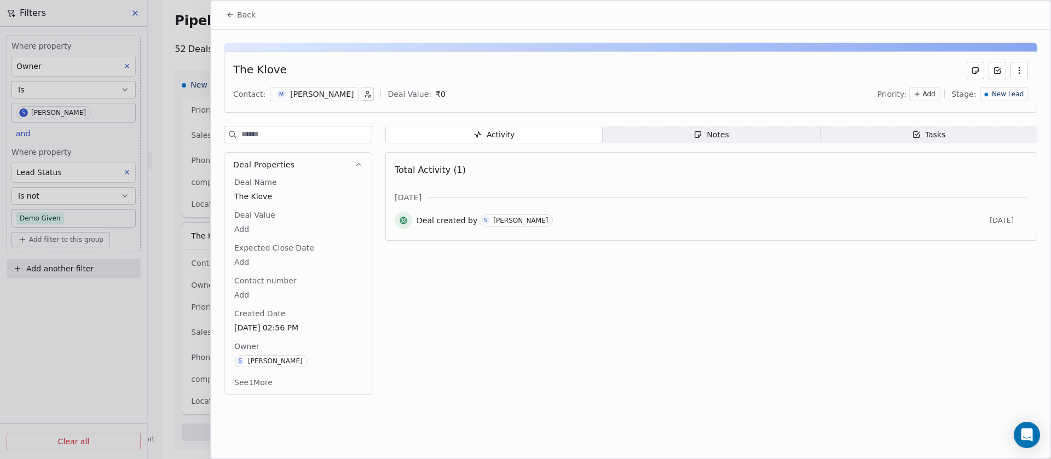
click at [997, 93] on span "New Lead" at bounding box center [1008, 94] width 32 height 9
click at [982, 217] on span "Lost" at bounding box center [977, 222] width 16 height 11
click at [247, 17] on span "Back" at bounding box center [246, 14] width 19 height 11
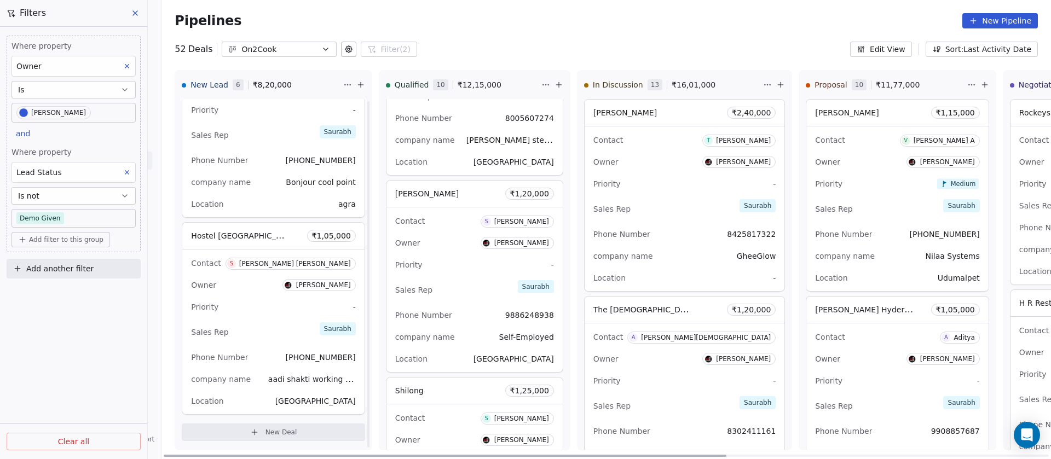
scroll to position [863, 0]
click at [246, 167] on div "Phone Number +918958317647" at bounding box center [273, 161] width 164 height 18
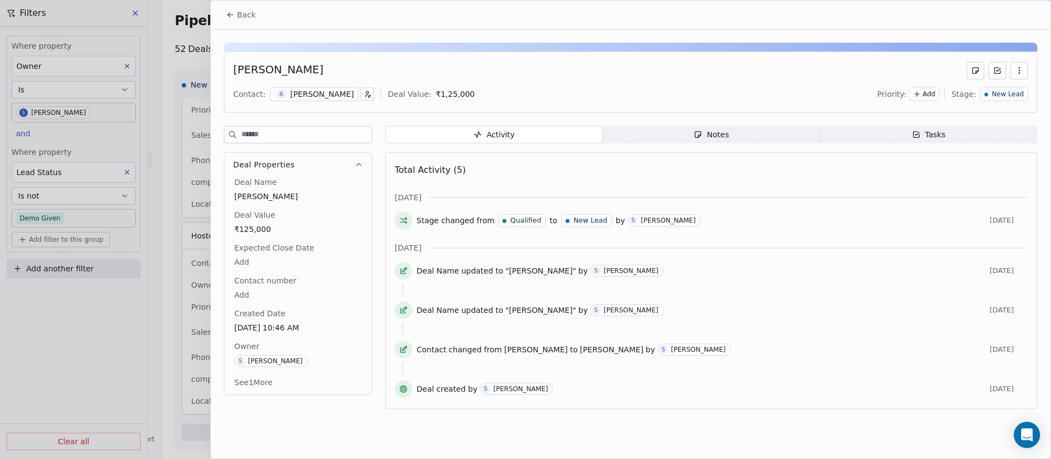
click at [308, 132] on input at bounding box center [307, 135] width 130 height 16
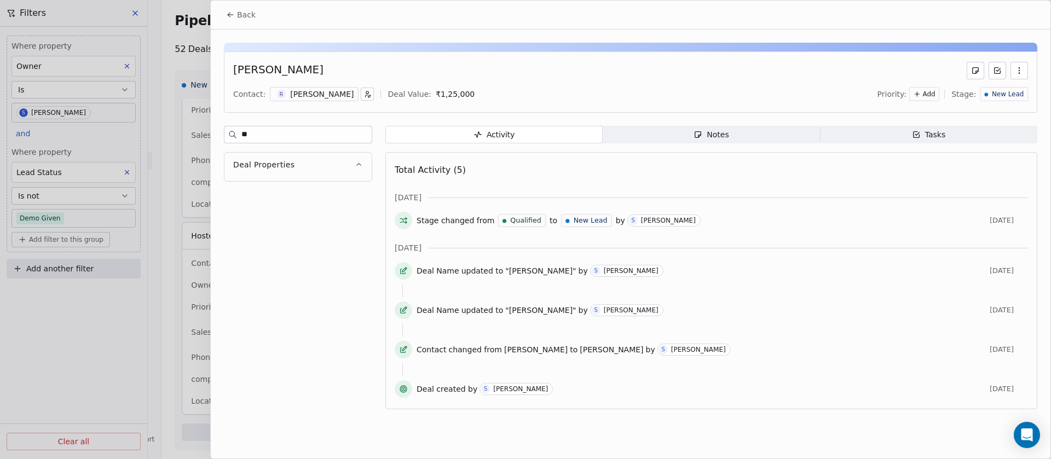
type input "*"
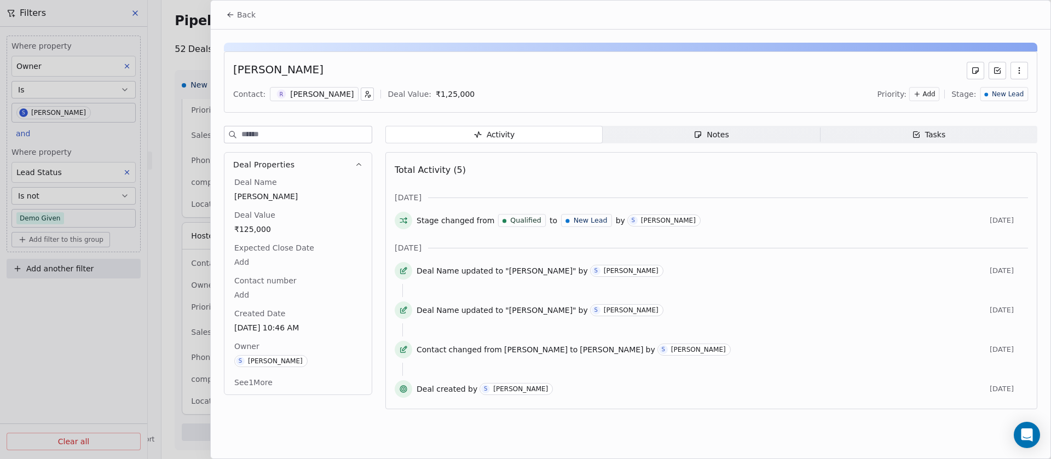
click at [304, 86] on div "Contact: R Rajeev Yadav Deal Value: ₹ 1,25,000 Priority: Add Stage: New Lead" at bounding box center [630, 94] width 795 height 16
click at [304, 90] on div "Rajeev Yadav" at bounding box center [322, 94] width 64 height 11
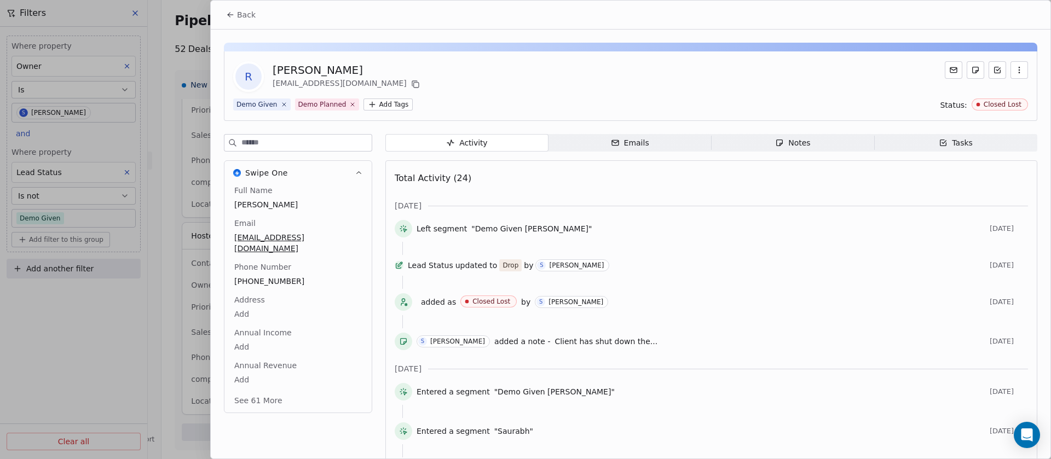
click at [303, 141] on input at bounding box center [307, 143] width 130 height 16
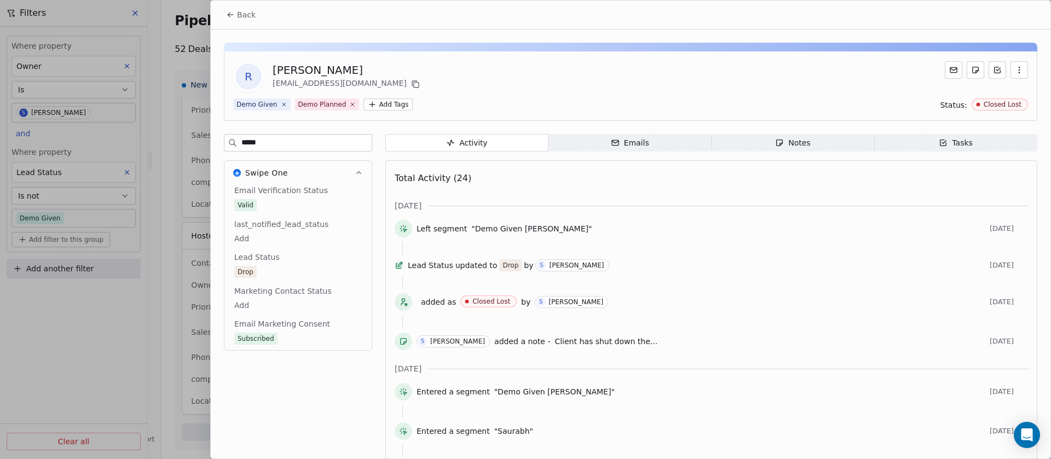
type input "*****"
click at [815, 144] on span "Notes Notes" at bounding box center [793, 143] width 163 height 18
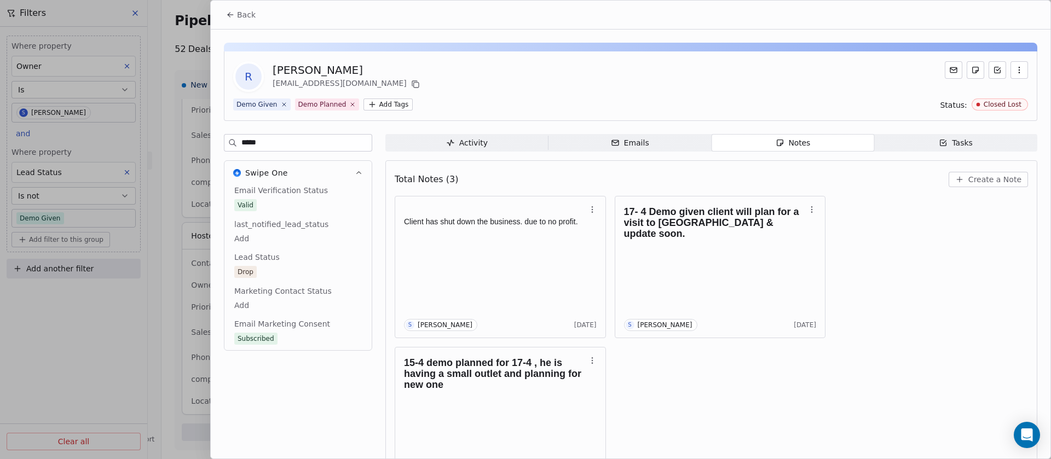
click at [251, 15] on span "Back" at bounding box center [246, 14] width 19 height 11
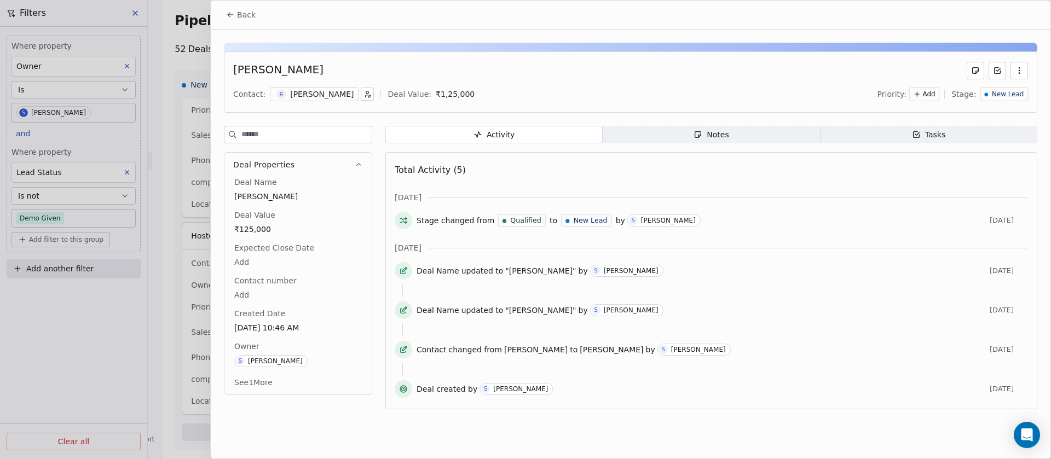
click at [251, 15] on span "Back" at bounding box center [246, 14] width 19 height 11
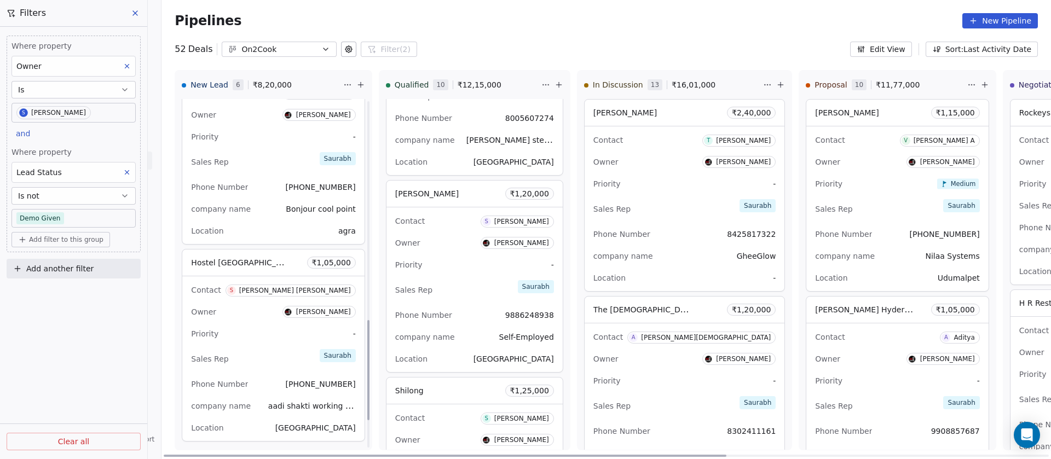
scroll to position [863, 0]
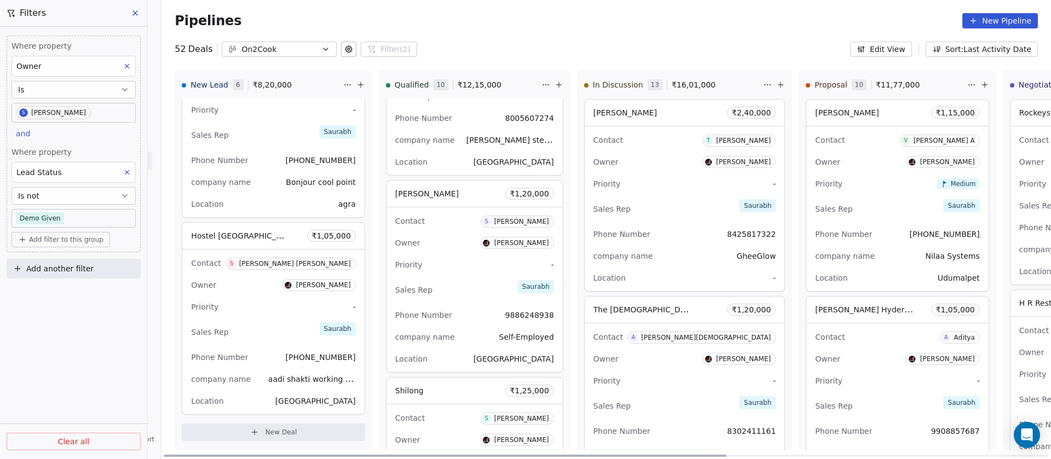
click at [253, 309] on div "Priority -" at bounding box center [273, 307] width 164 height 18
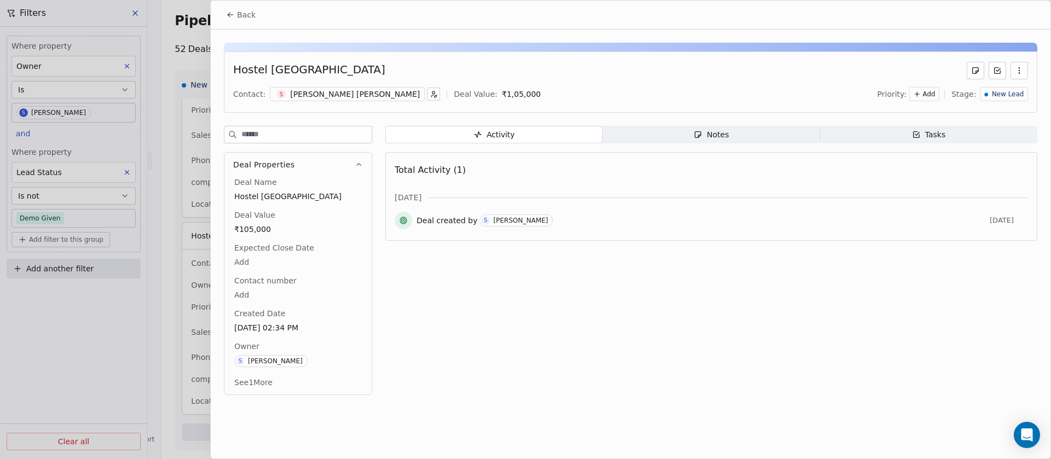
click at [715, 136] on div "Notes" at bounding box center [711, 135] width 35 height 12
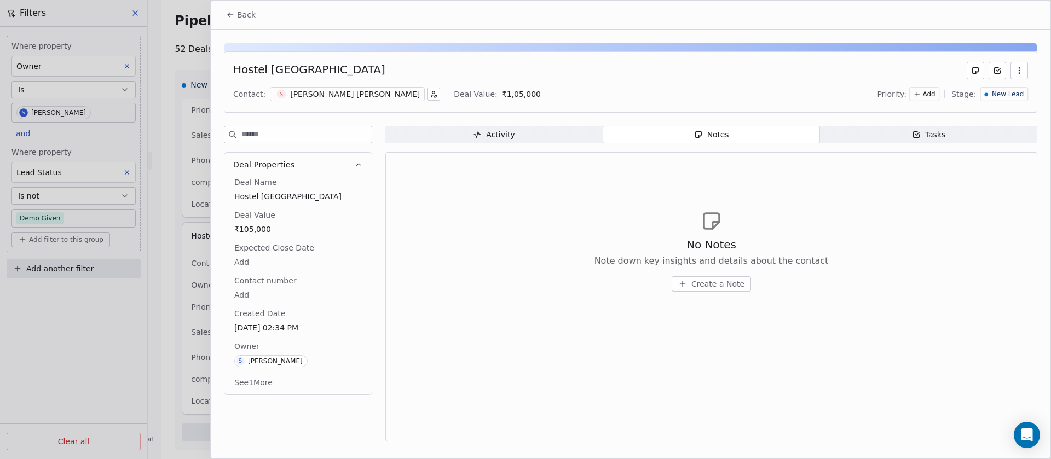
click at [898, 137] on span "Tasks Tasks" at bounding box center [928, 135] width 217 height 18
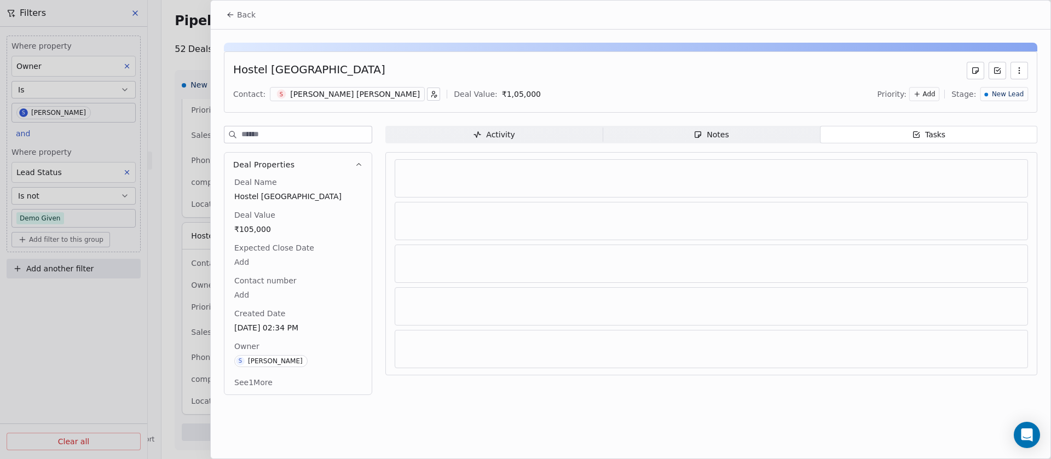
click at [326, 90] on div "Sanjeev Kumar Singh" at bounding box center [355, 94] width 130 height 11
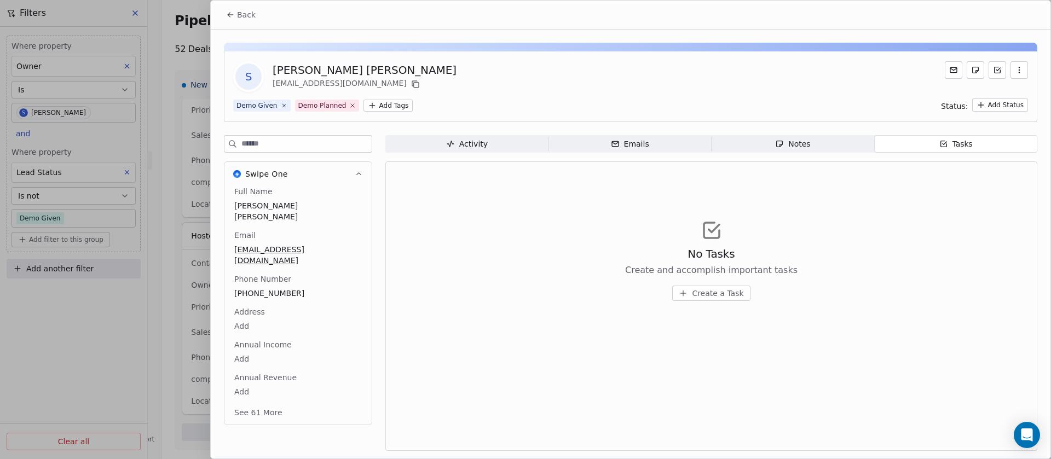
click at [788, 139] on div "Notes" at bounding box center [792, 145] width 35 height 12
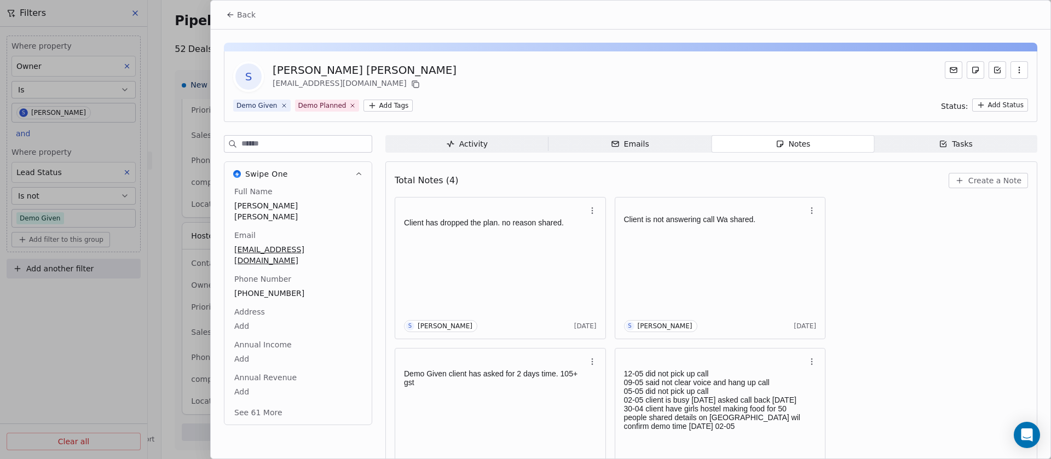
click at [244, 18] on span "Back" at bounding box center [246, 14] width 19 height 11
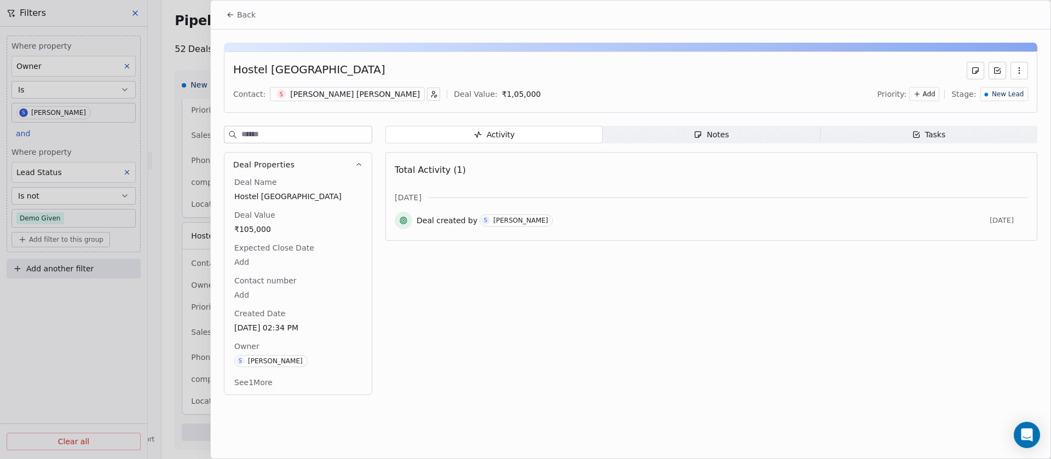
click at [1007, 97] on span "New Lead" at bounding box center [1008, 94] width 32 height 9
click at [999, 219] on div "Lost" at bounding box center [990, 222] width 60 height 11
click at [175, 52] on div at bounding box center [525, 229] width 1051 height 459
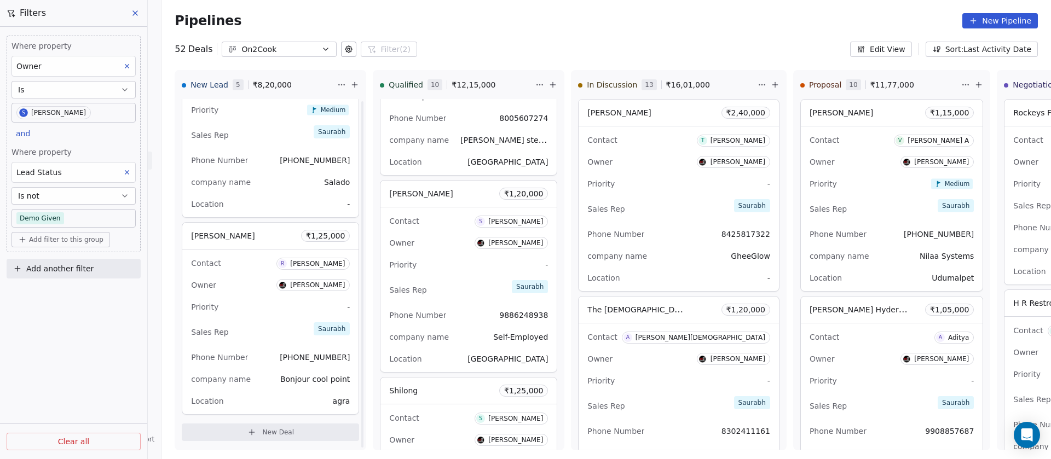
click at [214, 263] on div "Contact R Rajeev Yadav" at bounding box center [270, 263] width 159 height 18
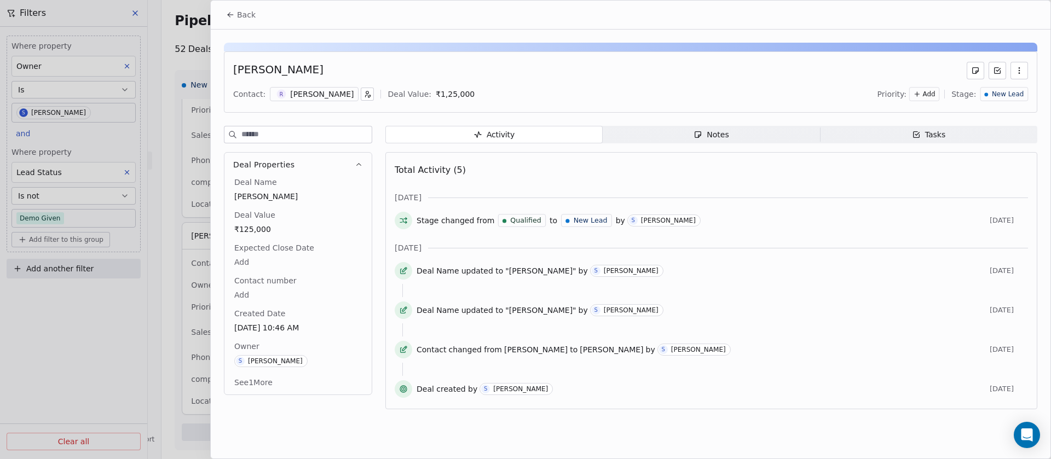
click at [997, 96] on span "New Lead" at bounding box center [1008, 94] width 32 height 9
click at [970, 221] on span "Lost" at bounding box center [977, 222] width 16 height 11
click at [182, 49] on div at bounding box center [525, 229] width 1051 height 459
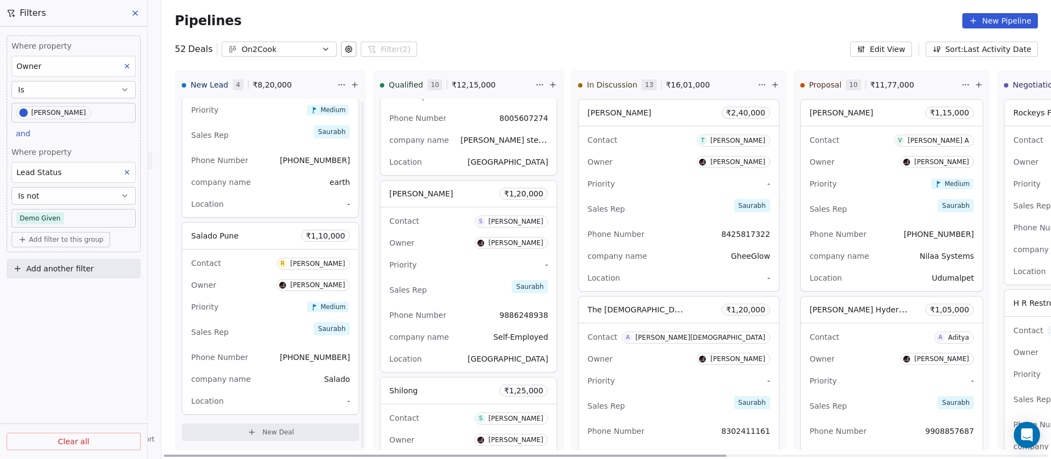
scroll to position [468, 0]
click at [246, 267] on div "Contact R Rohit Nandurkar" at bounding box center [270, 263] width 159 height 18
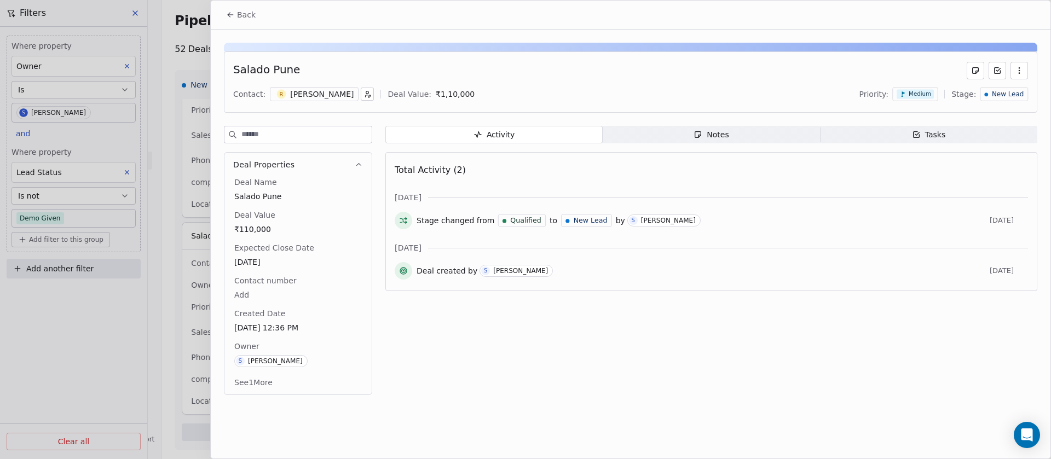
click at [1024, 95] on span "New Lead" at bounding box center [1008, 94] width 32 height 9
click at [969, 221] on span "Lost" at bounding box center [977, 222] width 16 height 11
click at [719, 137] on div "Notes" at bounding box center [711, 135] width 35 height 12
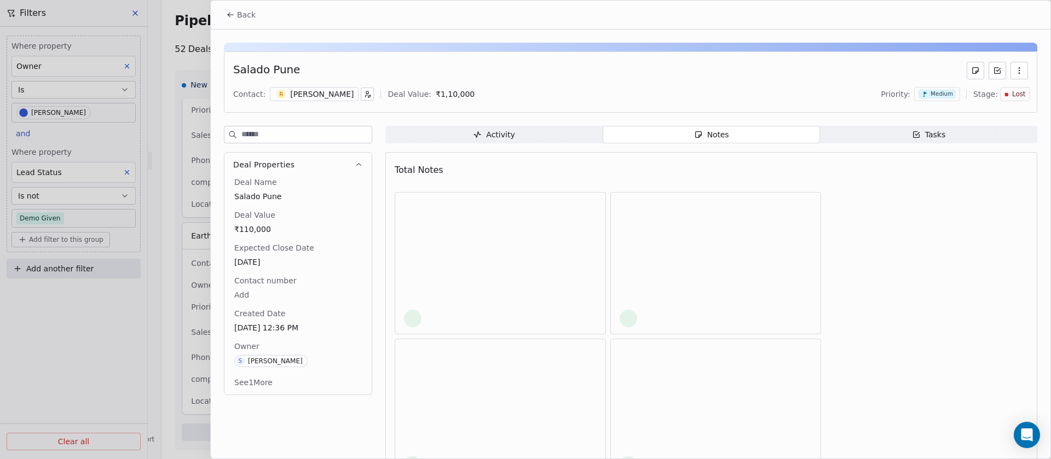
scroll to position [271, 0]
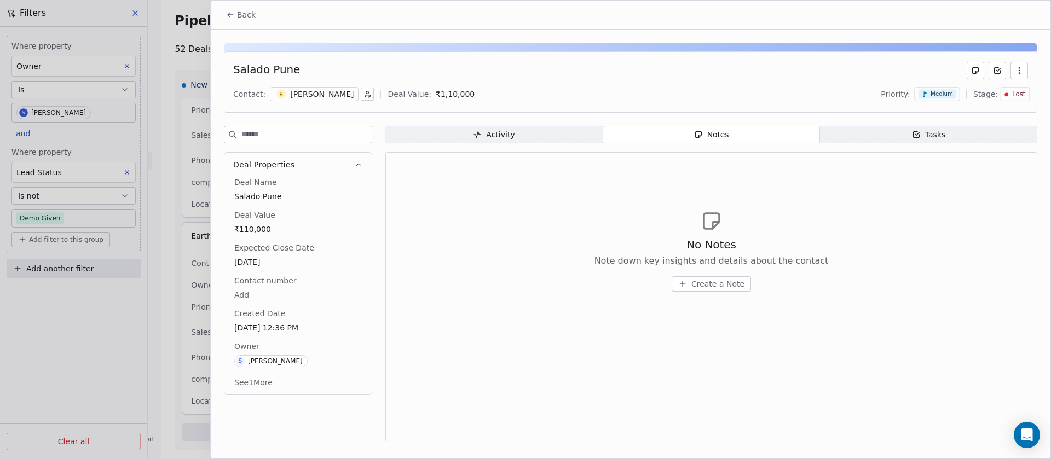
click at [246, 14] on span "Back" at bounding box center [246, 14] width 19 height 11
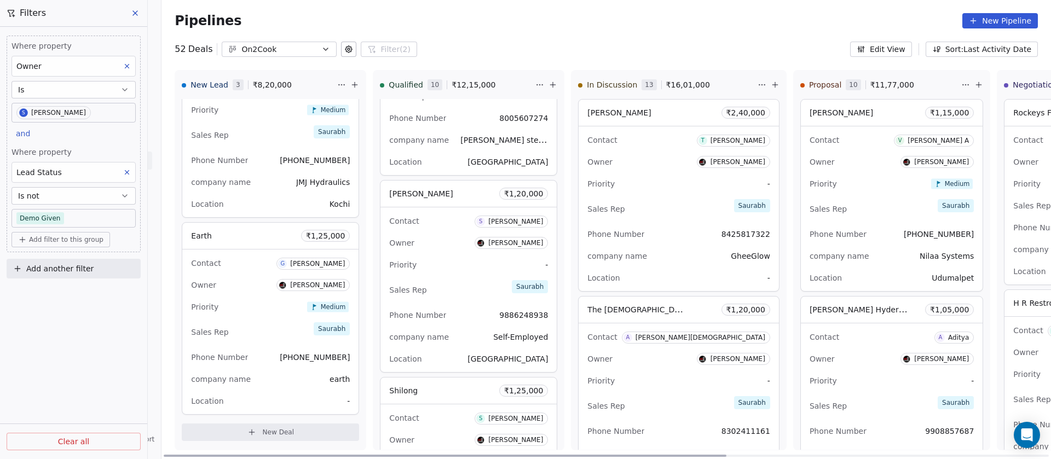
click at [230, 246] on div "Earth ₹ 1,25,000" at bounding box center [270, 236] width 176 height 26
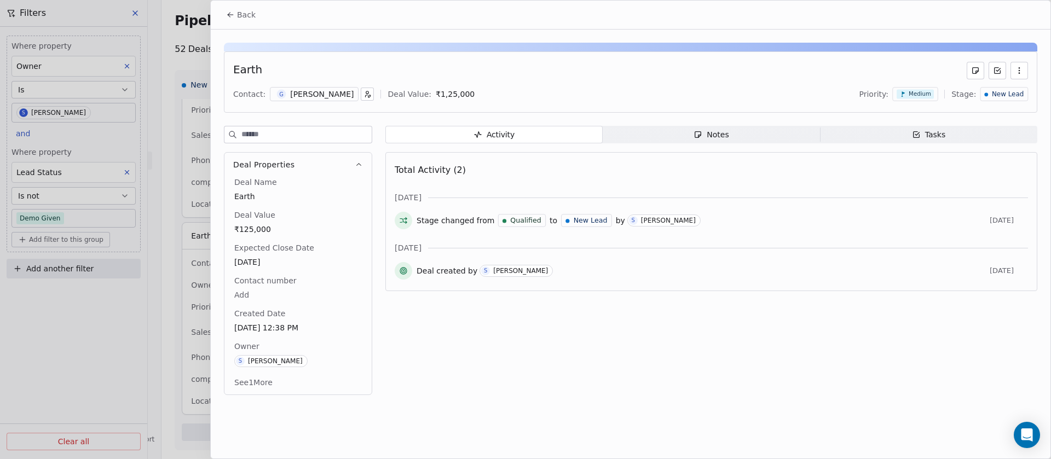
click at [318, 97] on div "Gautam Munot" at bounding box center [322, 94] width 64 height 11
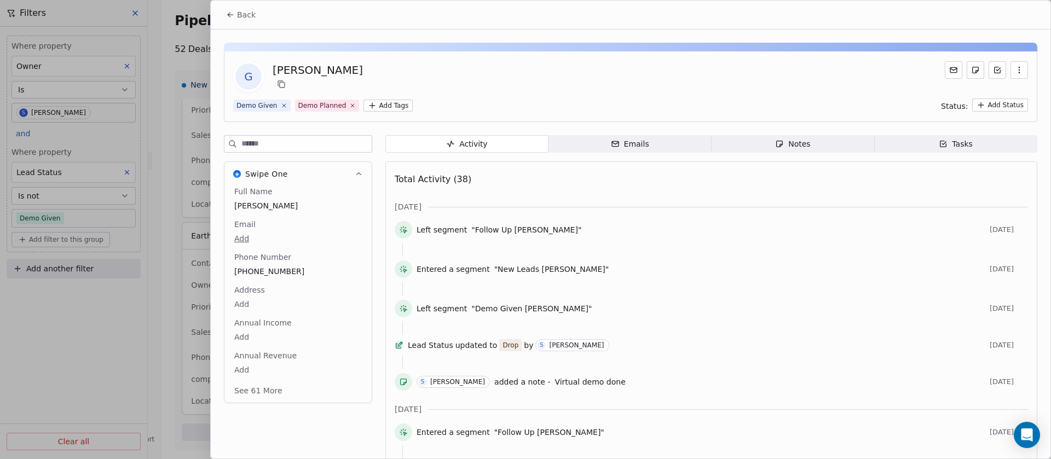
click at [788, 143] on div "Notes" at bounding box center [792, 145] width 35 height 12
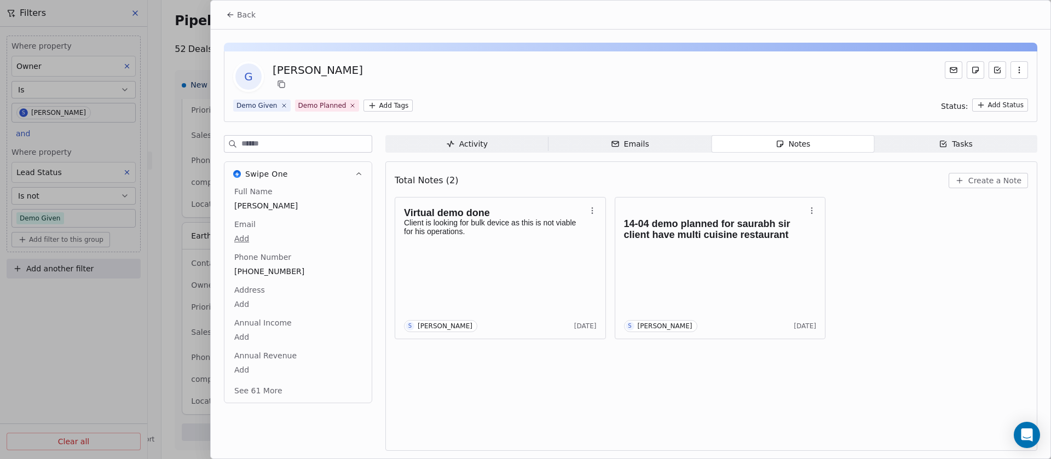
click at [240, 13] on span "Back" at bounding box center [246, 14] width 19 height 11
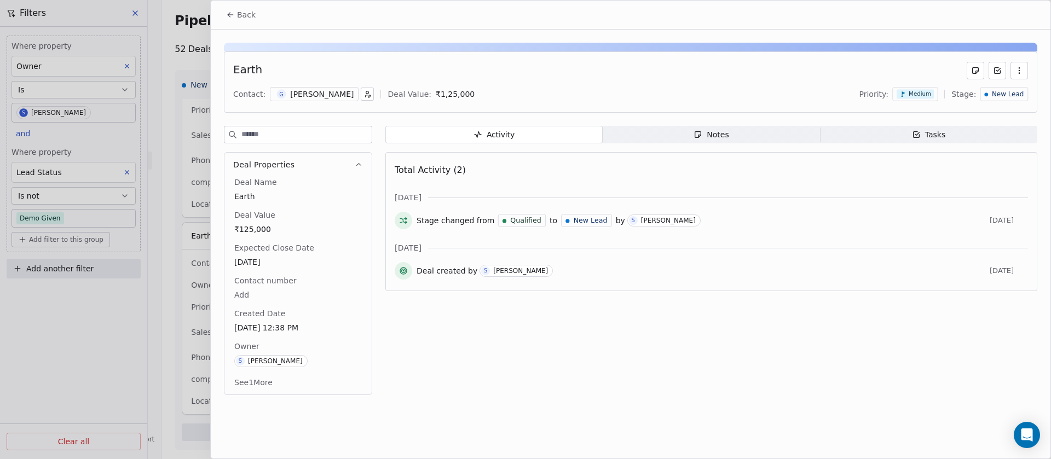
click at [1004, 93] on span "New Lead" at bounding box center [1008, 94] width 32 height 9
click at [988, 223] on div "Lost" at bounding box center [990, 222] width 60 height 11
click at [240, 11] on span "Back" at bounding box center [246, 14] width 19 height 11
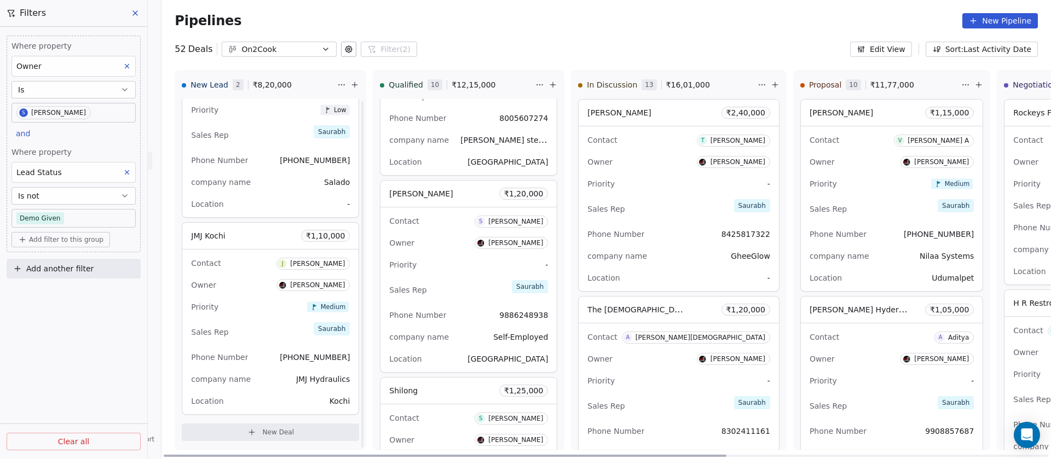
scroll to position [74, 0]
click at [258, 146] on div "Sales Rep Saurabh" at bounding box center [270, 135] width 159 height 24
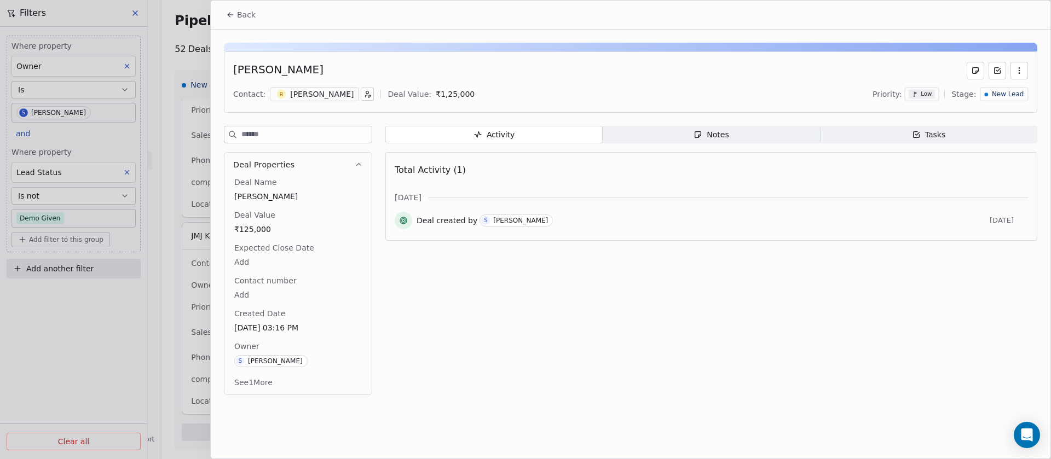
click at [996, 99] on div "New Lead" at bounding box center [1005, 94] width 48 height 14
click at [977, 225] on span "Lost" at bounding box center [977, 222] width 16 height 11
click at [315, 96] on div "Rohit Nandurkar" at bounding box center [322, 94] width 64 height 11
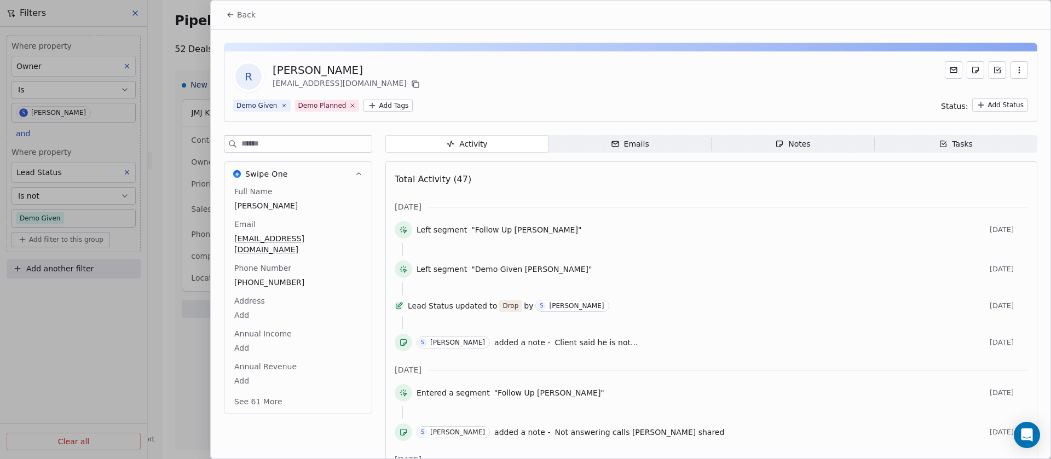
click at [944, 140] on div "Tasks" at bounding box center [956, 145] width 34 height 12
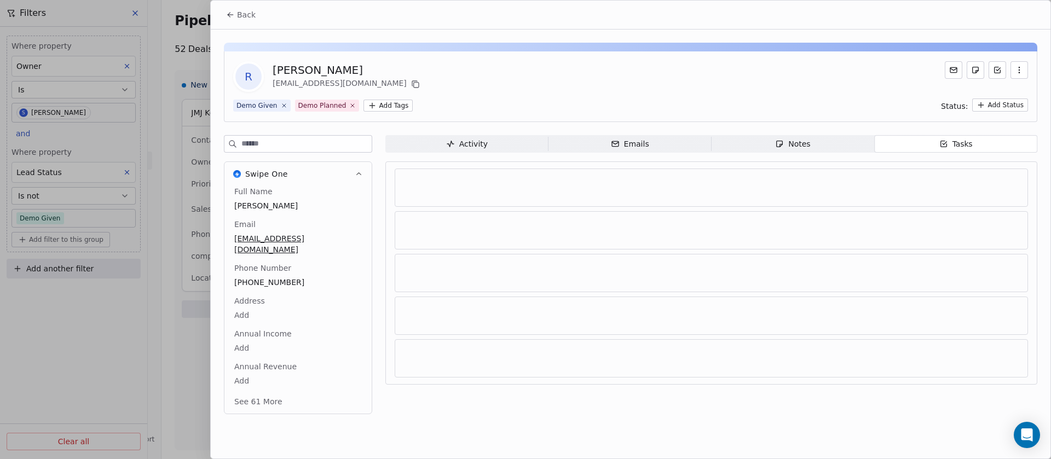
click at [779, 141] on icon "button" at bounding box center [779, 144] width 9 height 9
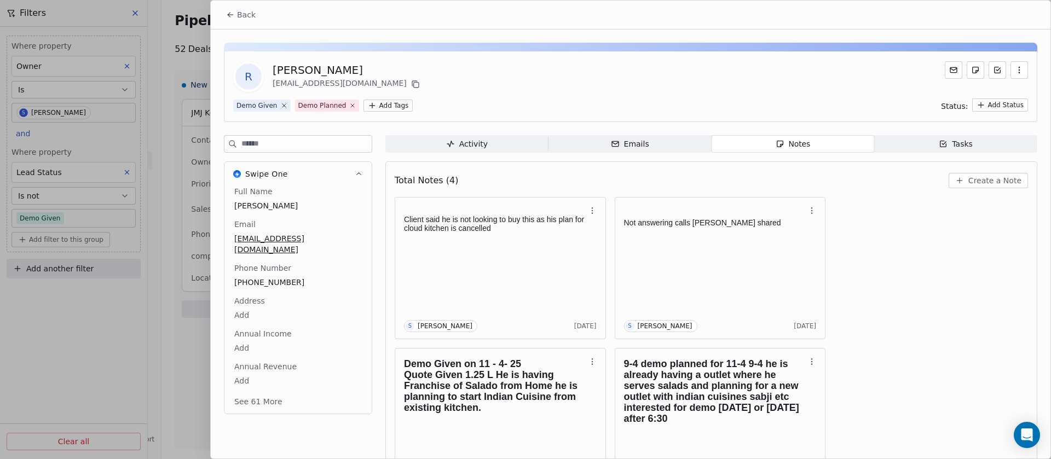
click at [248, 7] on button "Back" at bounding box center [241, 15] width 43 height 20
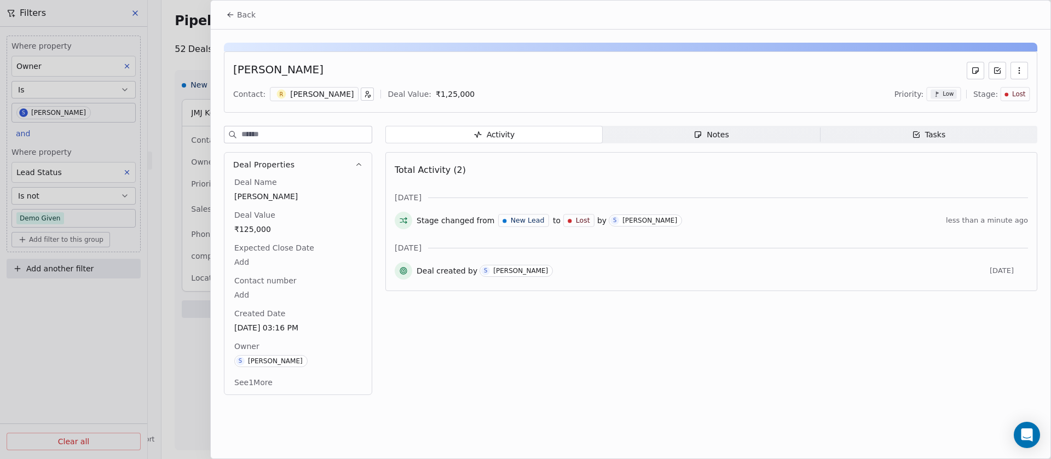
click at [243, 13] on span "Back" at bounding box center [246, 14] width 19 height 11
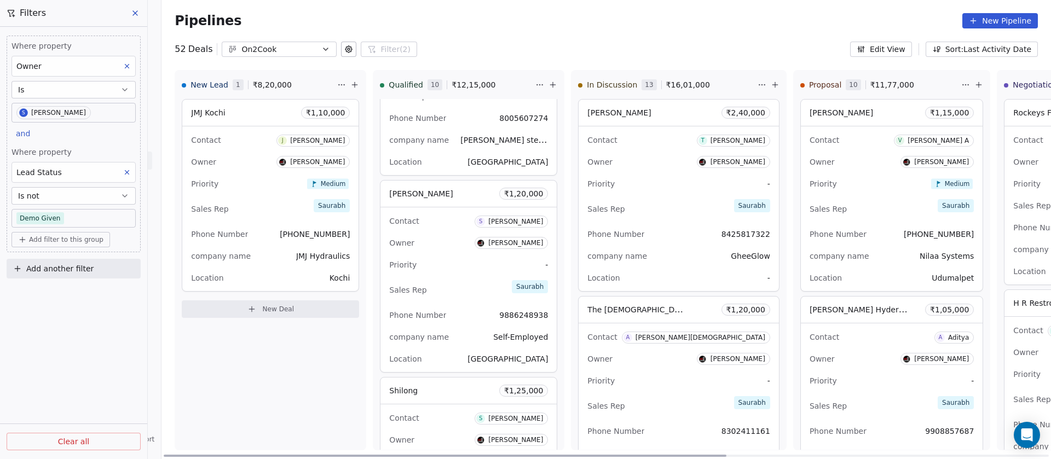
click at [244, 143] on div "Contact J Joseph Francis" at bounding box center [270, 140] width 159 height 18
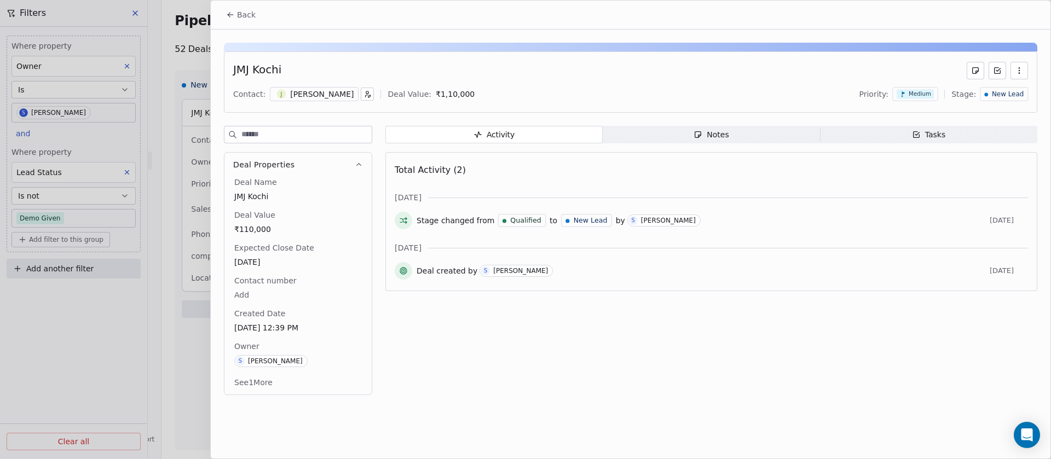
click at [656, 132] on span "Notes Notes" at bounding box center [711, 135] width 217 height 18
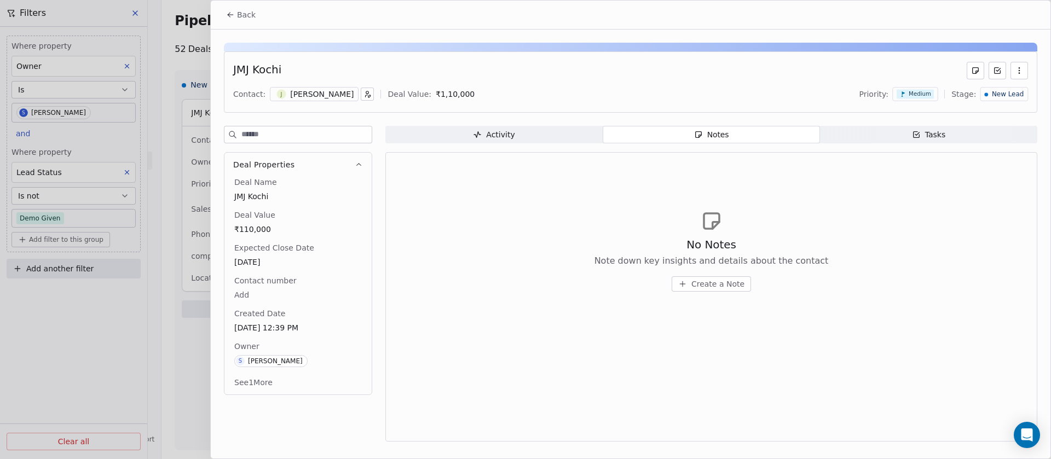
click at [299, 92] on div "Joseph Francis" at bounding box center [322, 94] width 64 height 11
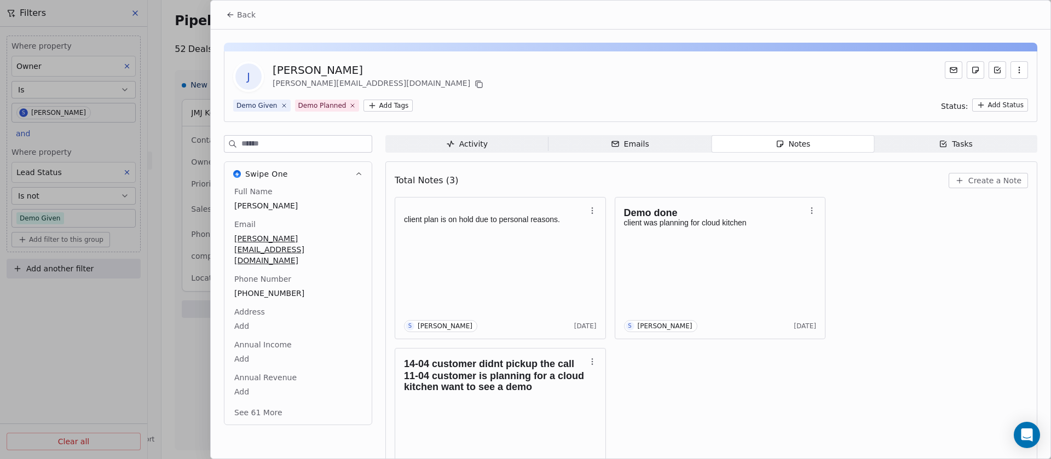
click at [245, 14] on span "Back" at bounding box center [246, 14] width 19 height 11
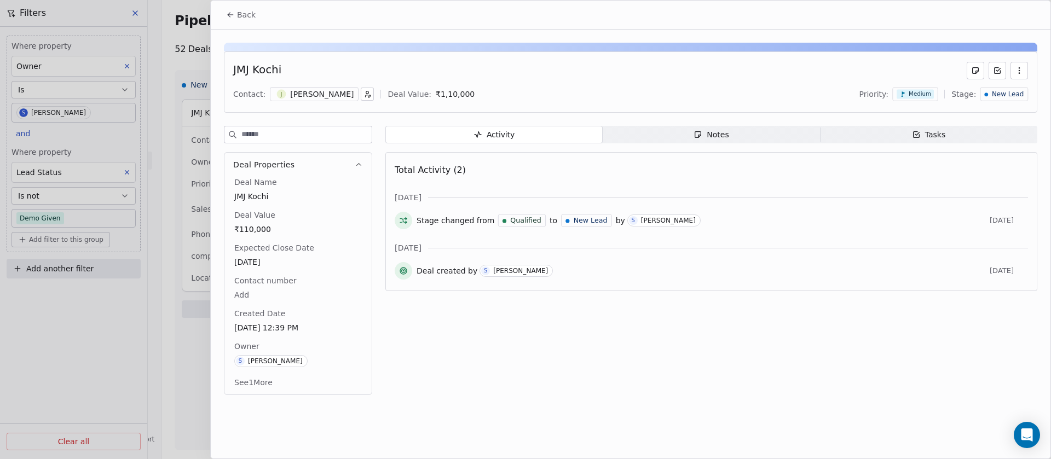
click at [1002, 97] on span "New Lead" at bounding box center [1008, 94] width 32 height 9
click at [964, 221] on div "Lost" at bounding box center [990, 222] width 60 height 11
click at [239, 14] on span "Back" at bounding box center [246, 14] width 19 height 11
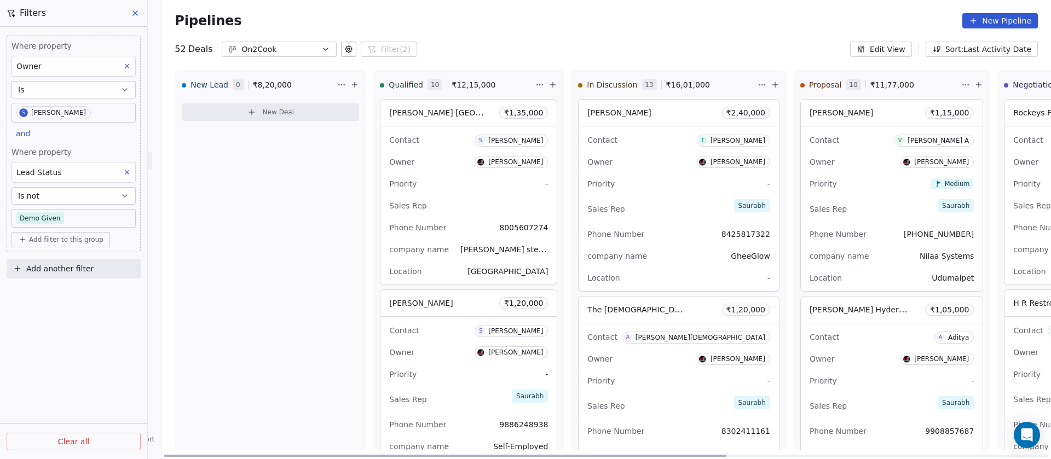
click at [467, 142] on div "Contact S Sahil Bhati" at bounding box center [468, 140] width 159 height 18
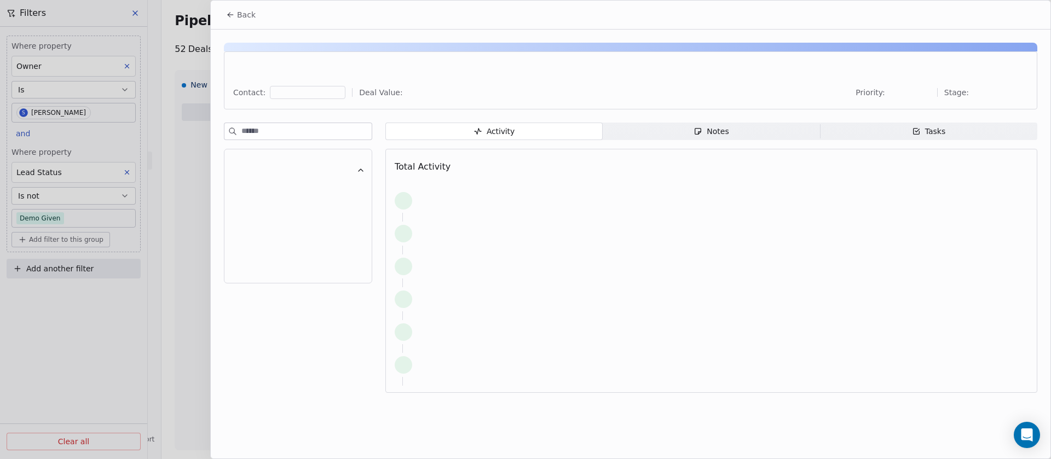
click at [235, 17] on button "Back" at bounding box center [241, 15] width 43 height 20
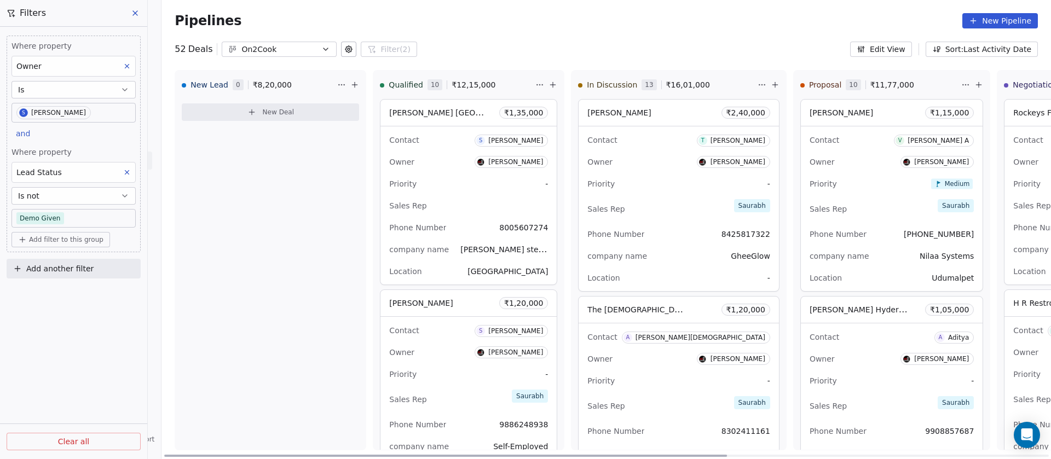
scroll to position [0, 522]
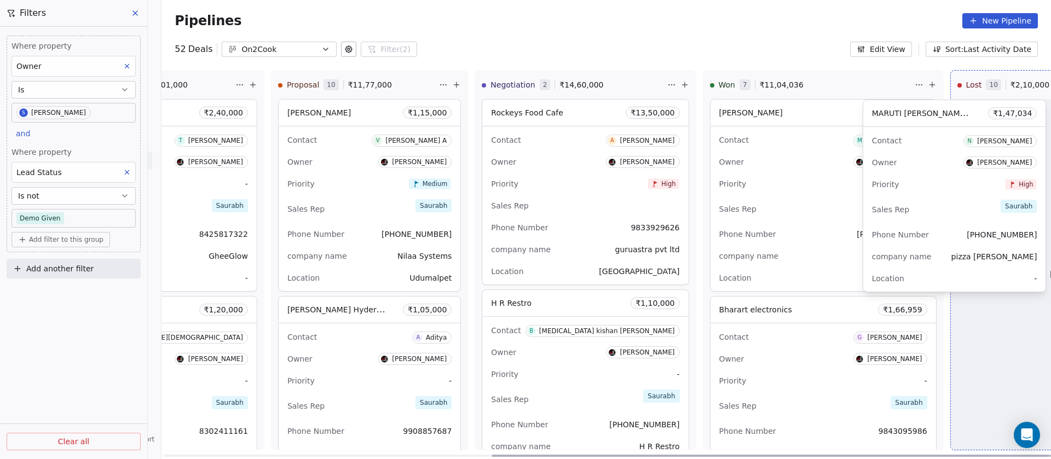
drag, startPoint x: 707, startPoint y: 180, endPoint x: 921, endPoint y: 181, distance: 213.6
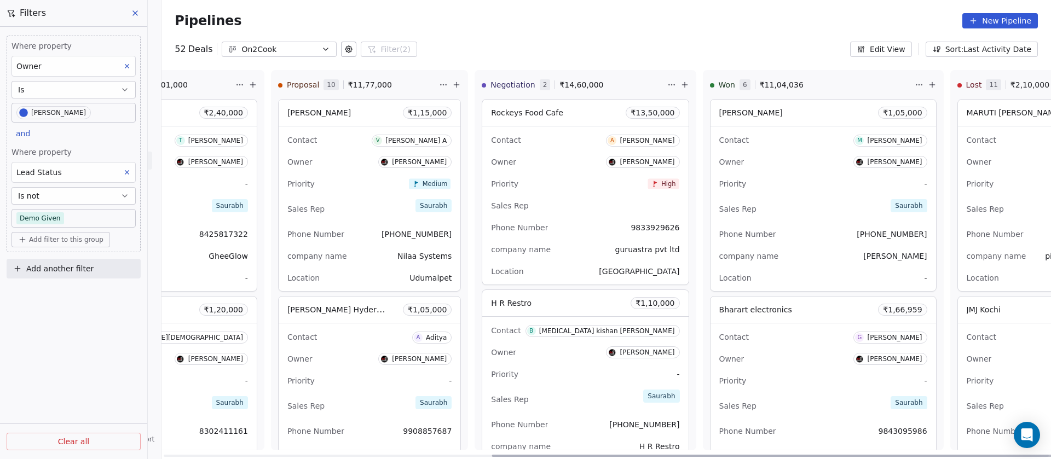
scroll to position [67, 0]
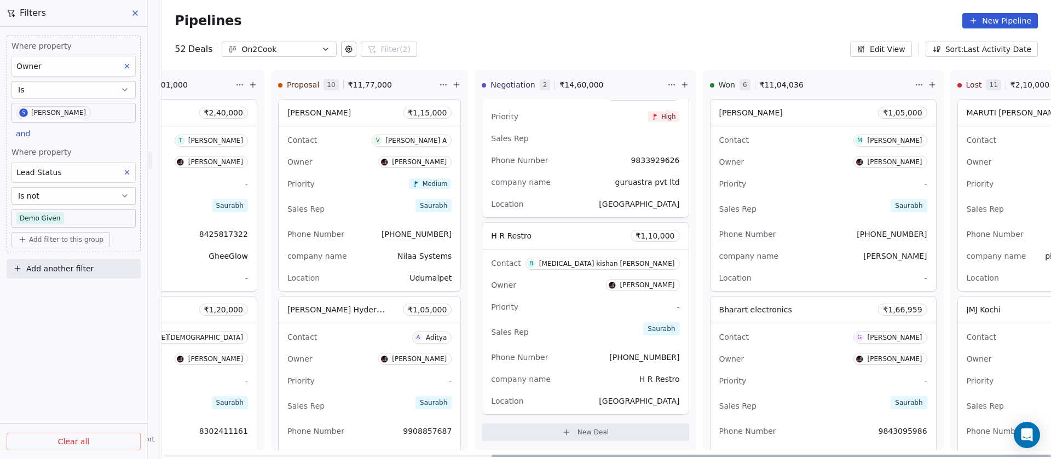
click at [531, 303] on div "Priority -" at bounding box center [585, 307] width 188 height 18
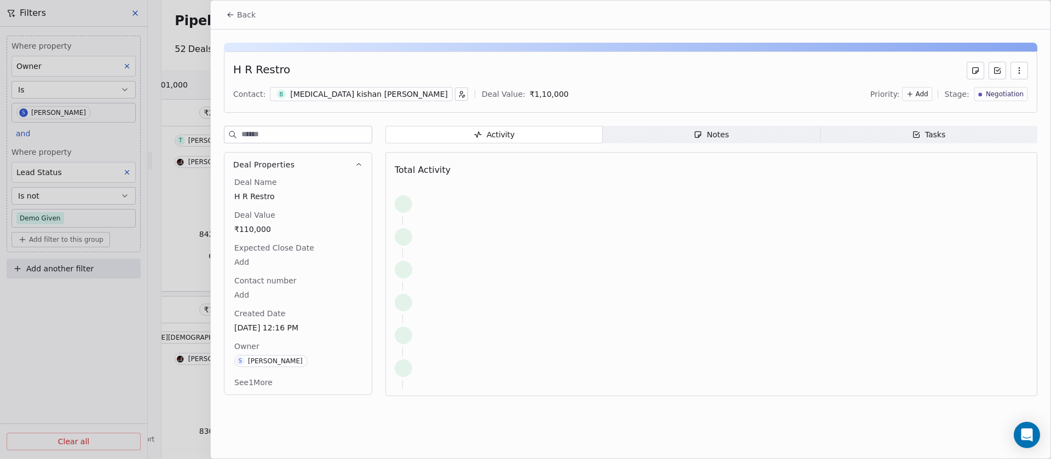
click at [318, 89] on div "Bal kishan Anurag Vaishnaw" at bounding box center [369, 94] width 158 height 11
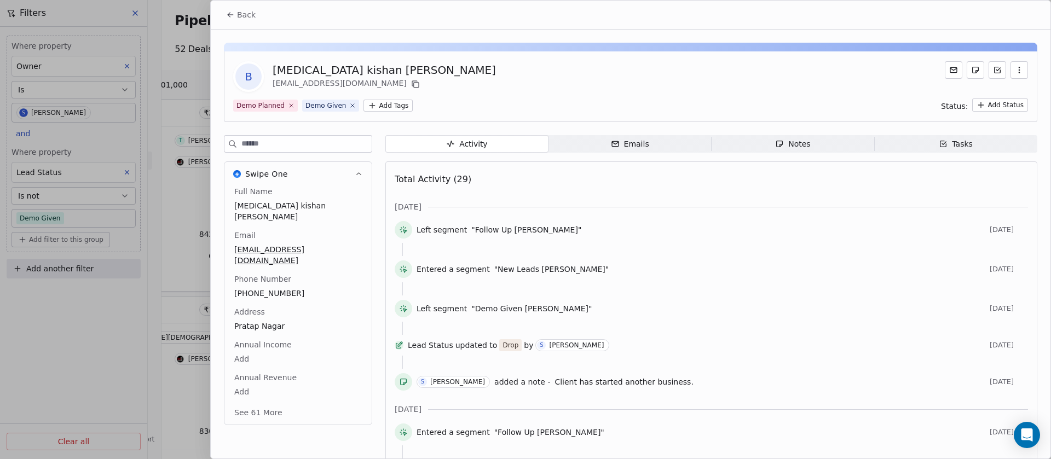
click at [782, 151] on span "Notes Notes" at bounding box center [793, 144] width 163 height 18
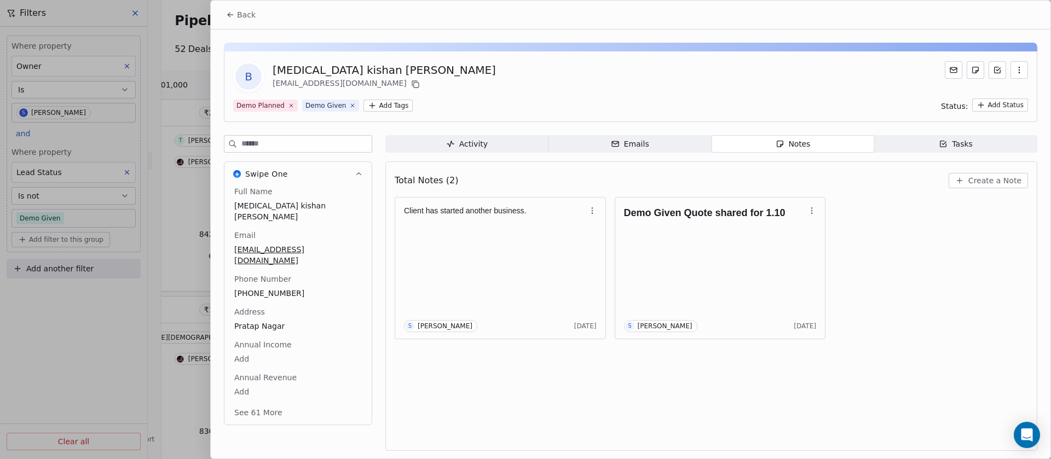
click at [294, 143] on input at bounding box center [307, 144] width 130 height 16
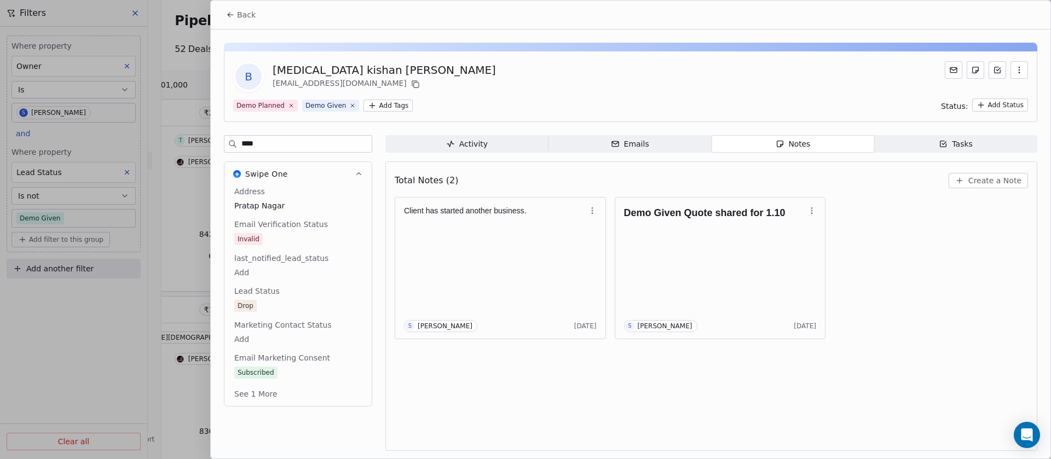
type input "****"
click at [257, 20] on button "Back" at bounding box center [241, 15] width 43 height 20
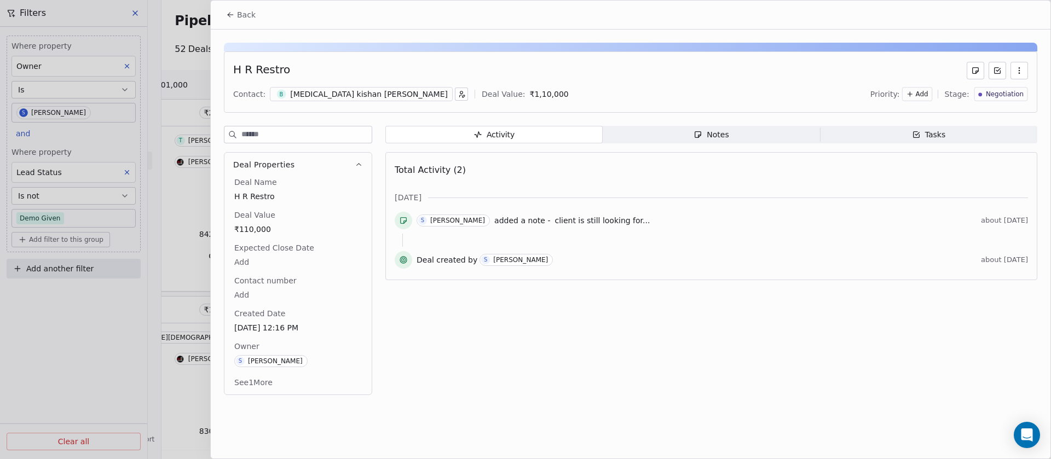
click at [996, 94] on span "Negotiation" at bounding box center [1005, 94] width 38 height 9
click at [972, 223] on span "Lost" at bounding box center [969, 222] width 16 height 11
click at [232, 11] on icon at bounding box center [230, 14] width 9 height 9
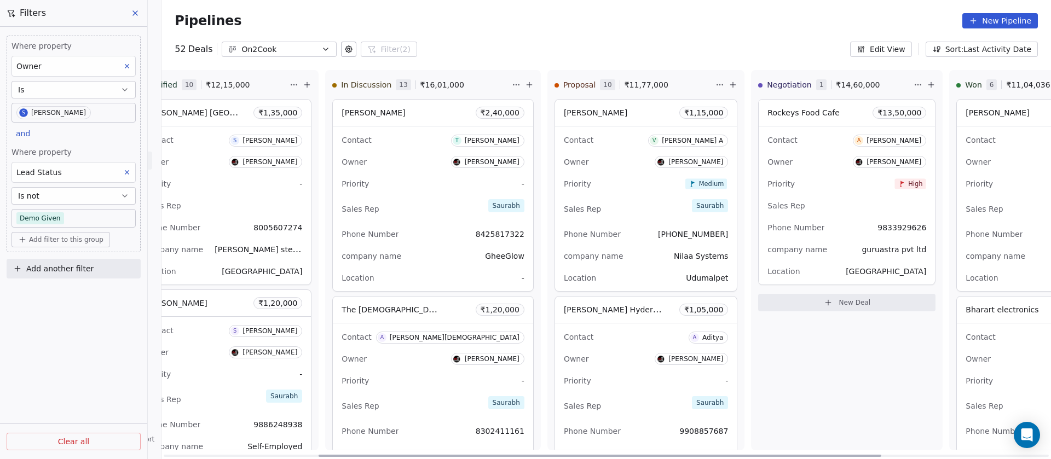
scroll to position [0, 246]
click at [601, 175] on div "Priority Medium" at bounding box center [646, 184] width 164 height 18
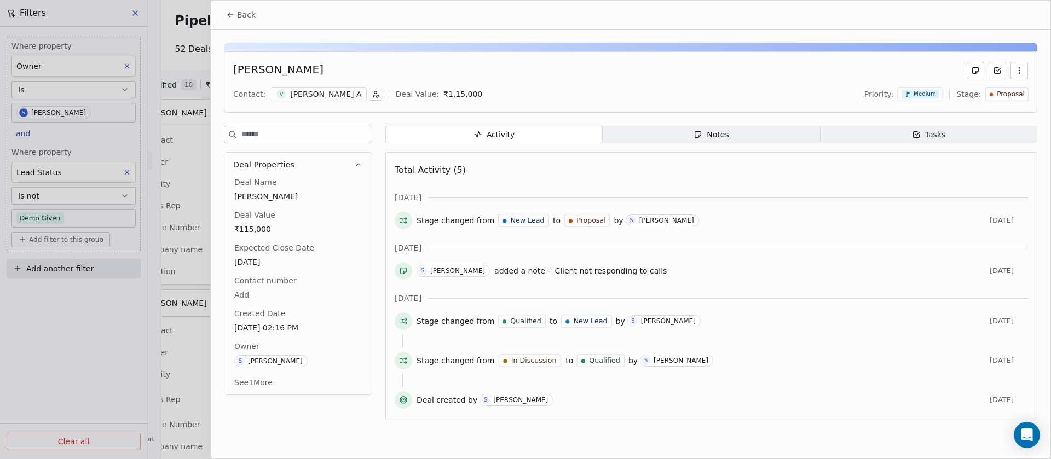
click at [1005, 90] on span "Proposal" at bounding box center [1011, 94] width 28 height 9
click at [976, 217] on span "Lost" at bounding box center [979, 222] width 16 height 11
click at [716, 137] on div "Notes" at bounding box center [711, 135] width 35 height 12
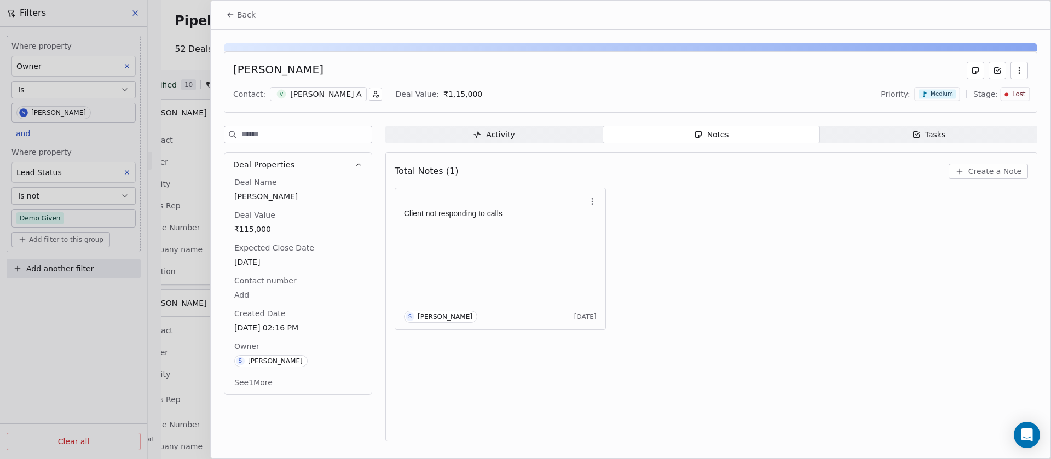
click at [304, 99] on div "Vineth Kumar A" at bounding box center [325, 94] width 71 height 11
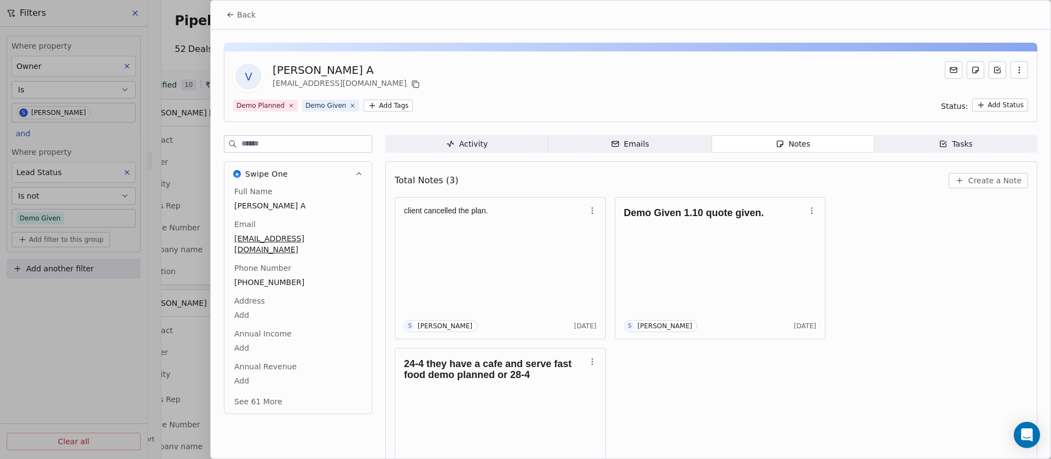
click at [245, 23] on button "Back" at bounding box center [241, 15] width 43 height 20
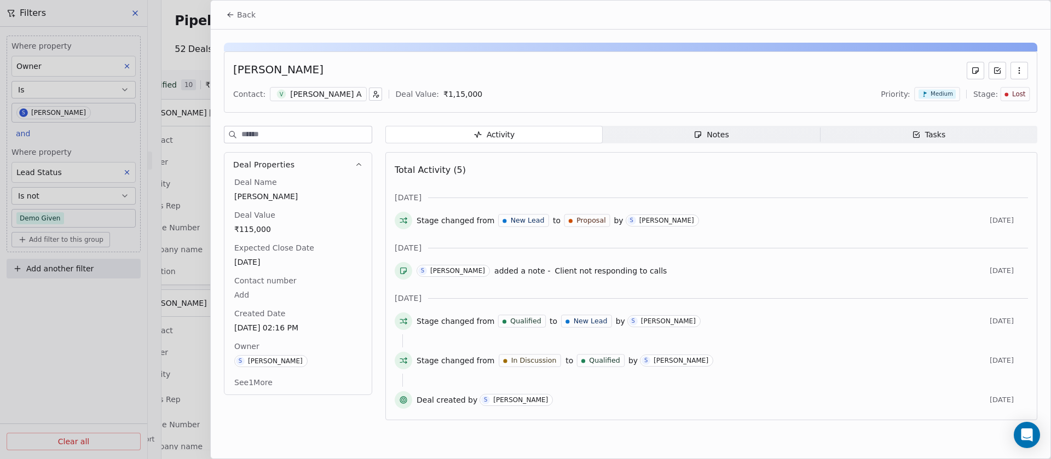
click at [990, 94] on span "Stage:" at bounding box center [986, 94] width 25 height 11
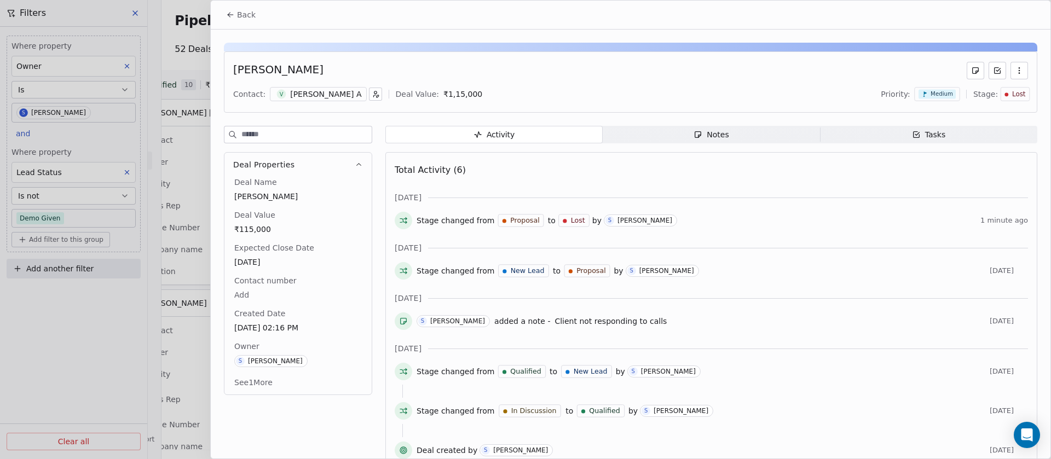
click at [236, 22] on button "Back" at bounding box center [241, 15] width 43 height 20
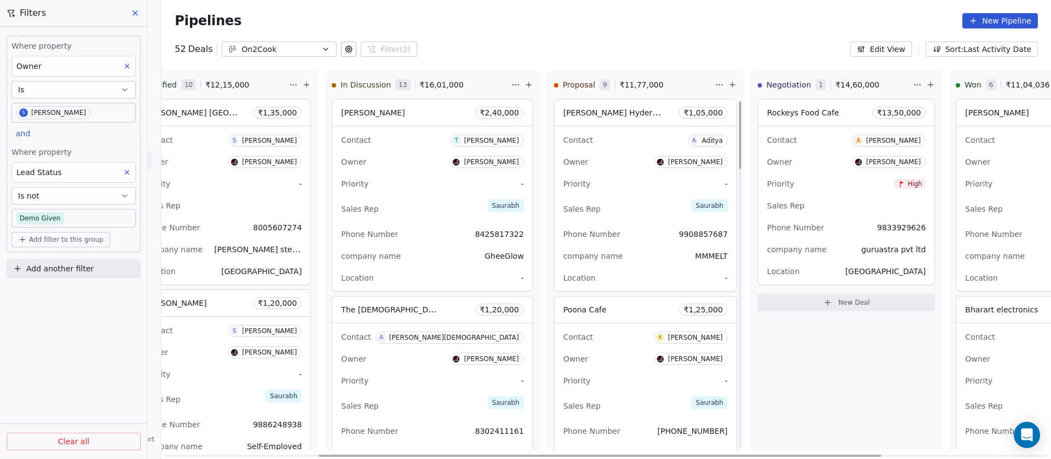
click at [612, 208] on div "Sales Rep Saurabh" at bounding box center [646, 209] width 164 height 24
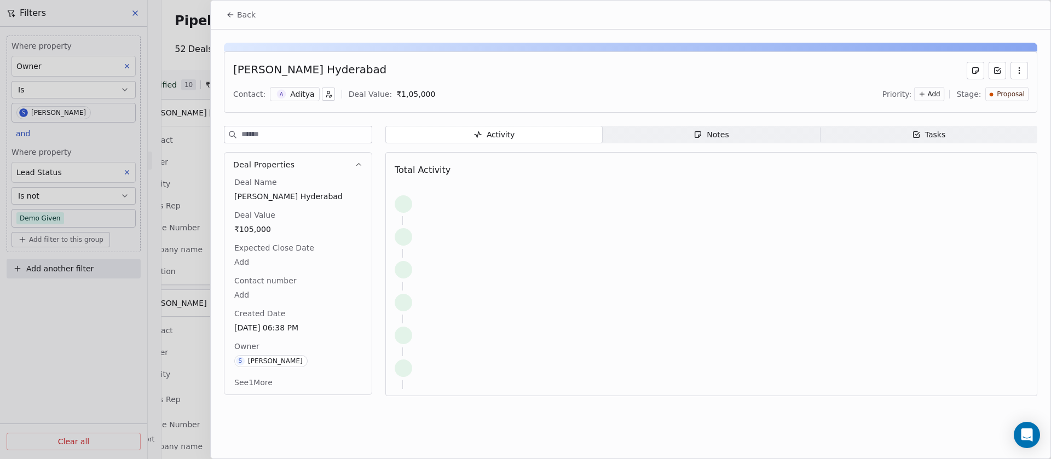
click at [1007, 89] on div "Proposal" at bounding box center [1007, 94] width 43 height 14
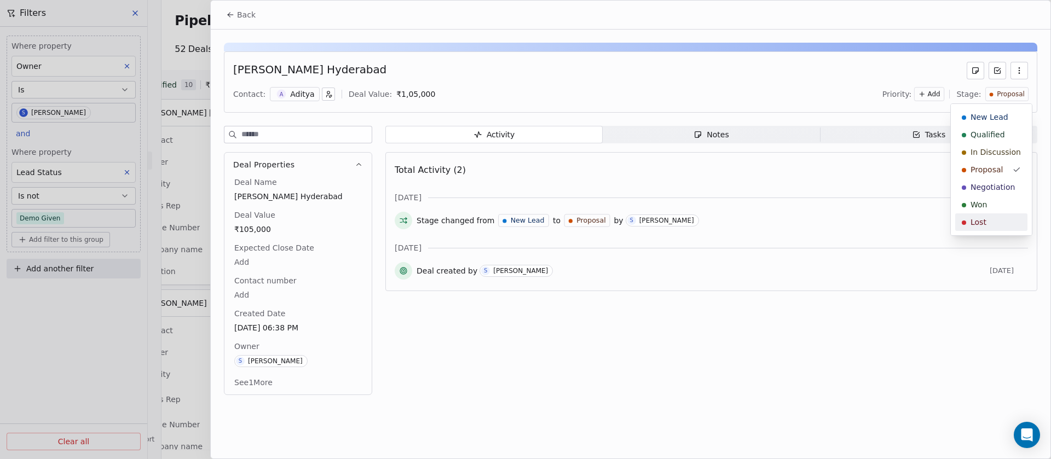
click at [979, 219] on span "Lost" at bounding box center [979, 222] width 16 height 11
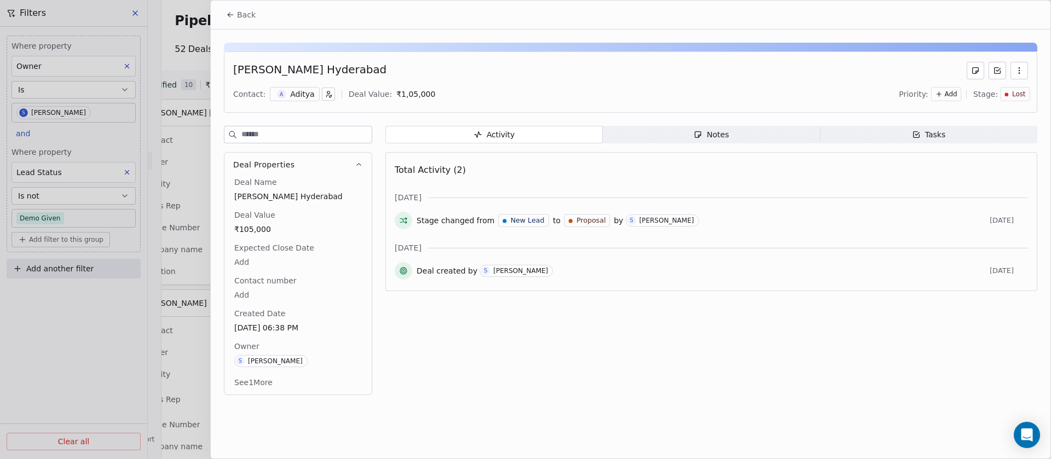
click at [656, 77] on div "Aditya Reddy Hyderabad" at bounding box center [630, 71] width 795 height 18
click at [238, 8] on button "Back" at bounding box center [241, 15] width 43 height 20
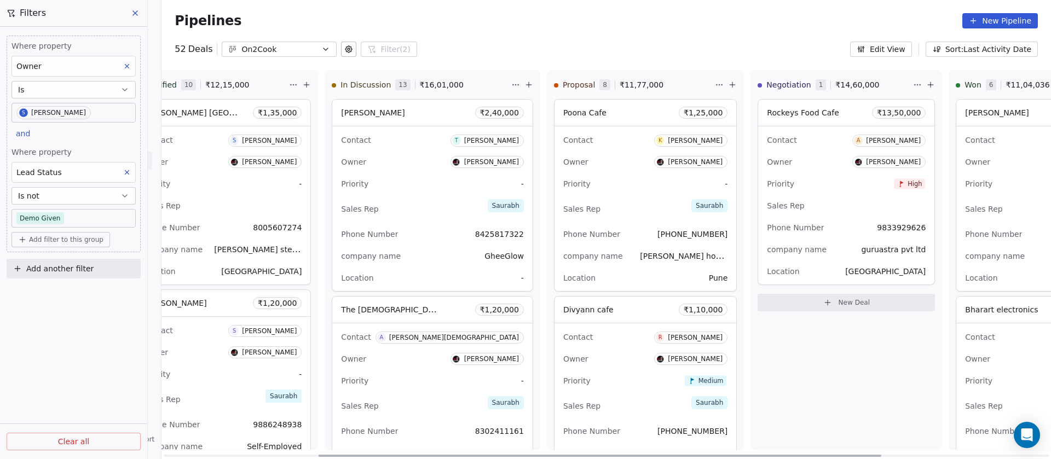
click at [587, 210] on div "Sales Rep Saurabh" at bounding box center [646, 209] width 164 height 24
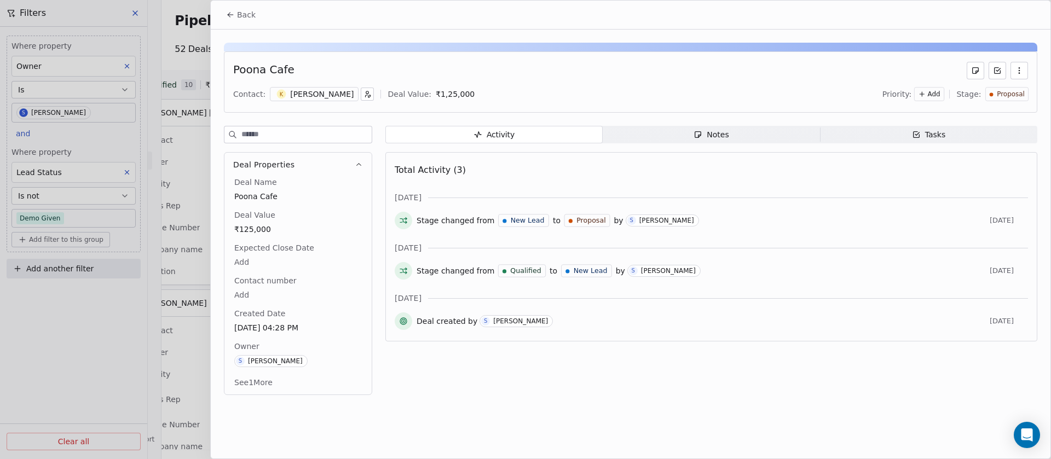
click at [1014, 97] on span "Proposal" at bounding box center [1011, 94] width 28 height 9
click at [978, 222] on span "Lost" at bounding box center [979, 222] width 16 height 11
click at [230, 11] on icon at bounding box center [230, 14] width 9 height 9
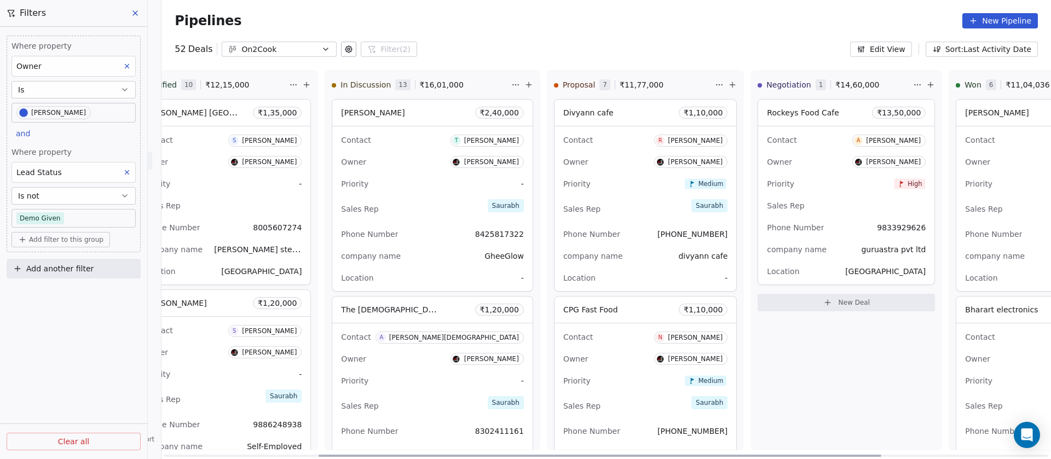
click at [587, 174] on div "Contact R Ravi Jaiswal Owner Saurabh Shah Priority Medium Sales Rep Saurabh Pho…" at bounding box center [646, 209] width 182 height 165
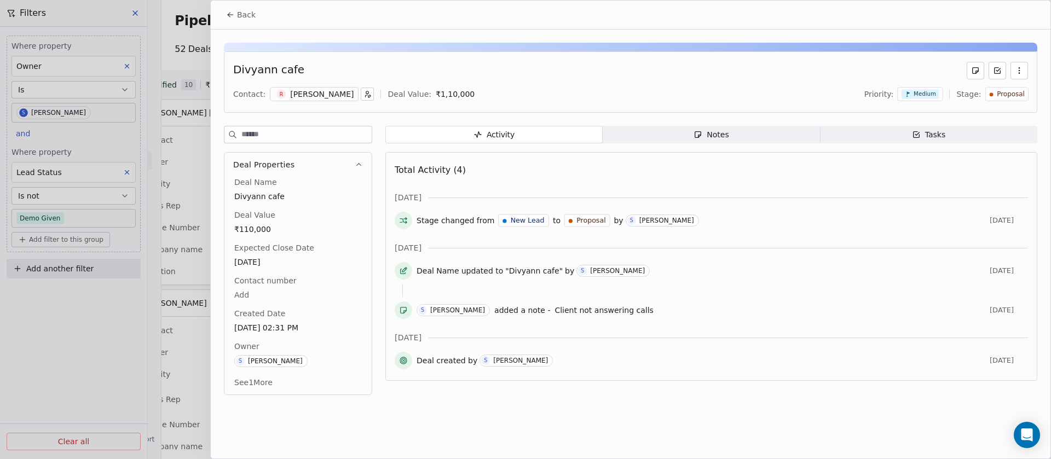
click at [998, 99] on div "Proposal" at bounding box center [1007, 94] width 43 height 14
click at [984, 221] on span "Lost" at bounding box center [979, 222] width 16 height 11
click at [237, 9] on button "Back" at bounding box center [241, 15] width 43 height 20
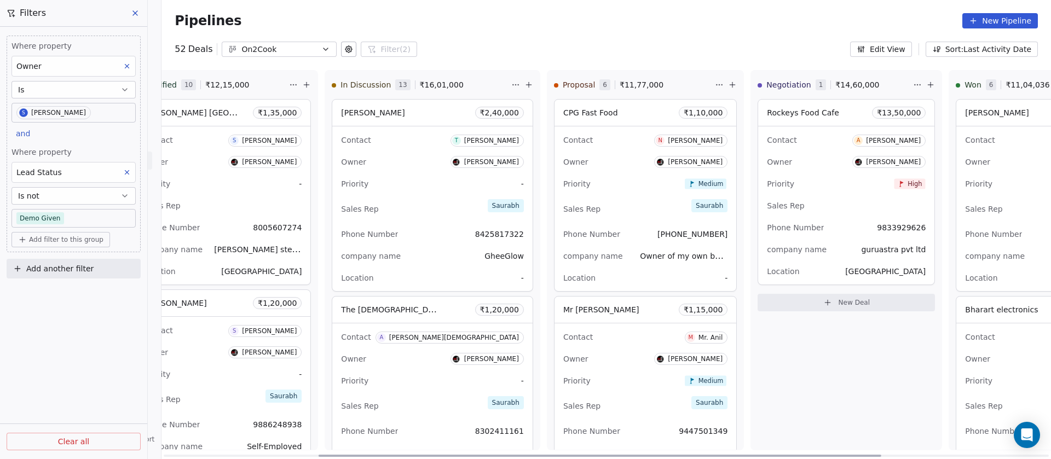
click at [610, 184] on div "Priority Medium" at bounding box center [646, 184] width 164 height 18
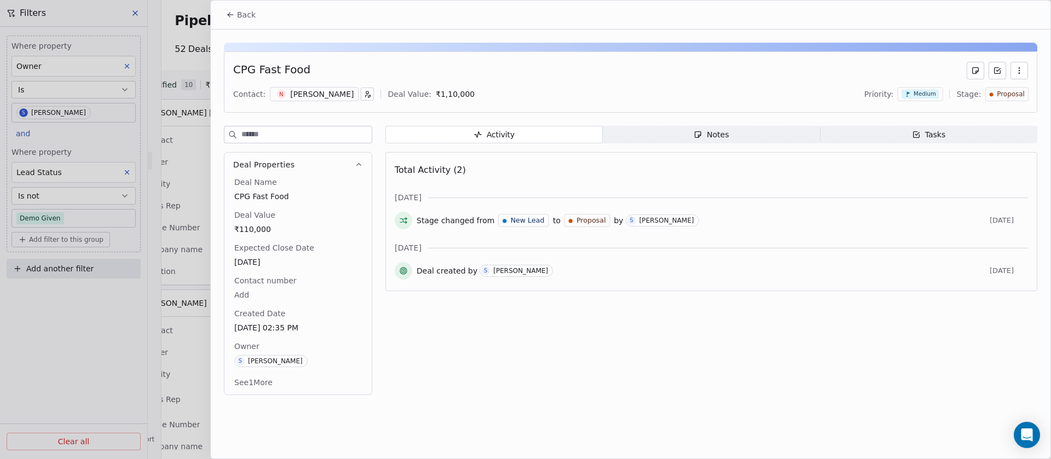
click at [1001, 99] on div "Proposal" at bounding box center [1007, 94] width 43 height 14
click at [974, 220] on span "Lost" at bounding box center [979, 222] width 16 height 11
click at [337, 92] on div "Narendra Singh Chouhan" at bounding box center [322, 94] width 64 height 11
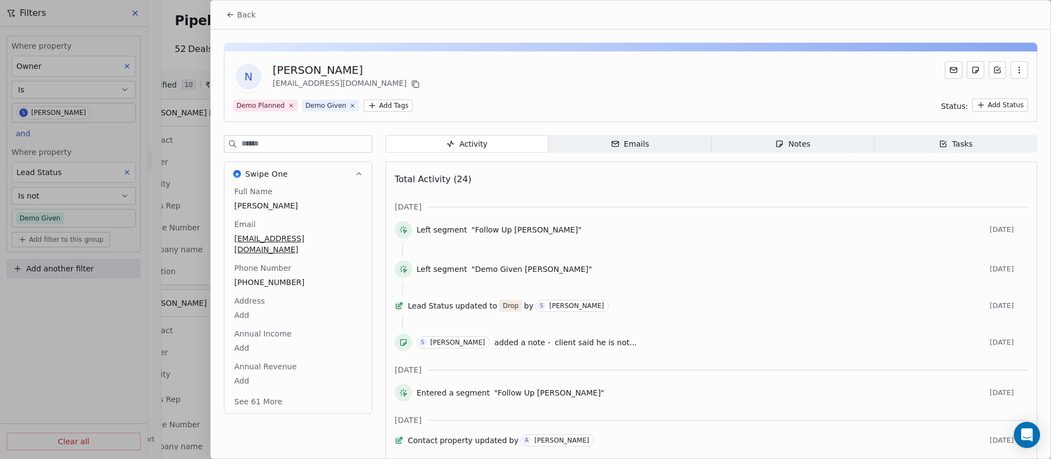
click at [807, 144] on span "Notes Notes" at bounding box center [793, 144] width 163 height 18
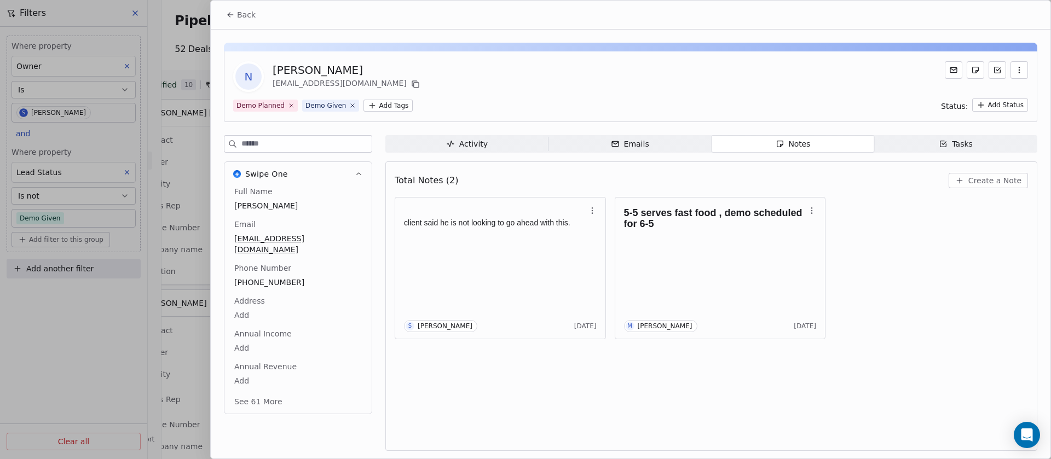
click at [240, 20] on button "Back" at bounding box center [241, 15] width 43 height 20
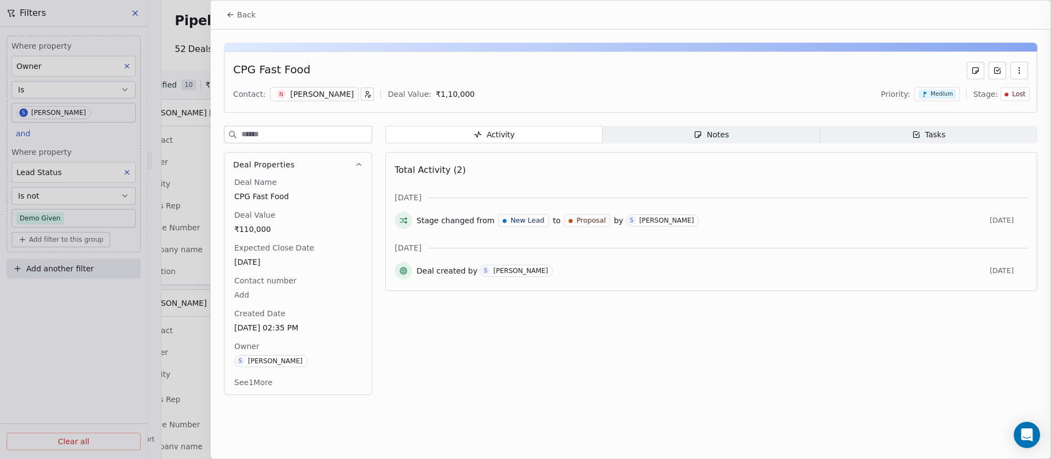
click at [240, 20] on button "Back" at bounding box center [241, 15] width 43 height 20
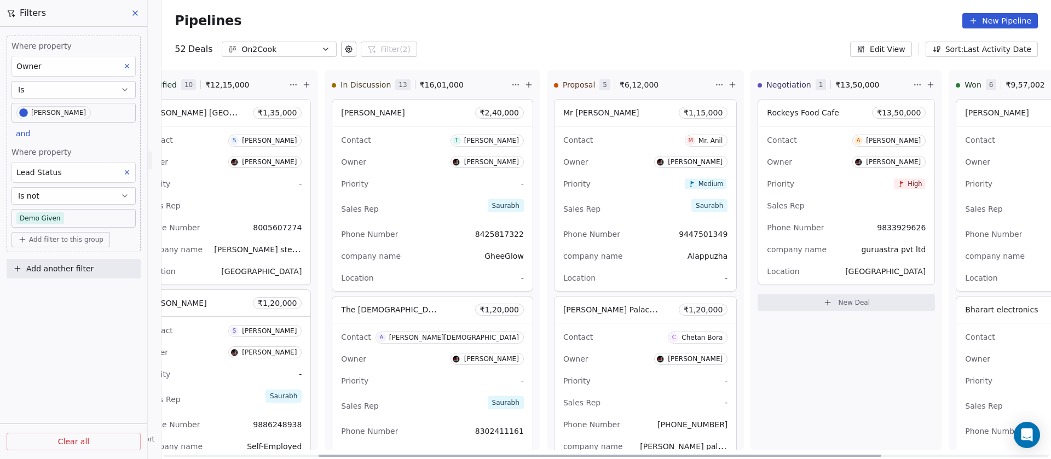
click at [597, 163] on div "Owner Saurabh Shah" at bounding box center [646, 162] width 164 height 18
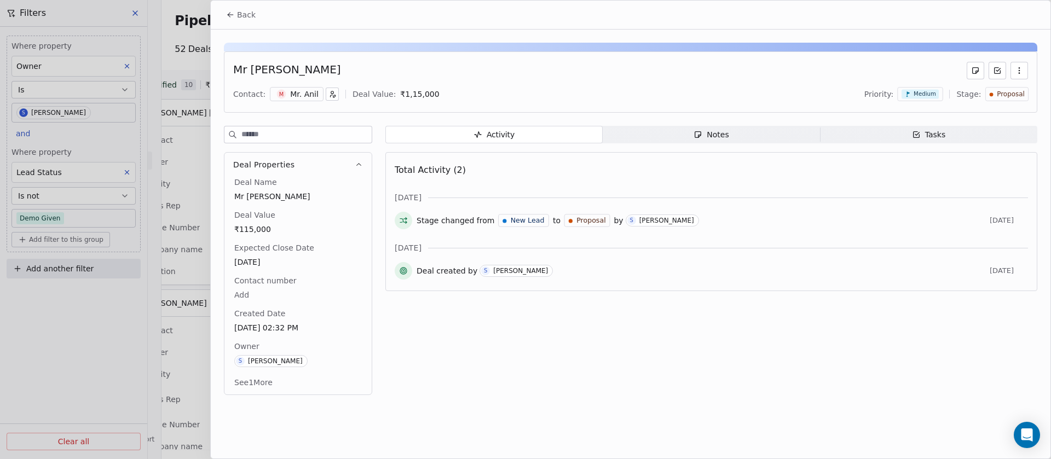
click at [1002, 100] on div "Proposal" at bounding box center [1007, 94] width 43 height 14
click at [983, 217] on span "Lost" at bounding box center [979, 222] width 16 height 11
click at [763, 133] on span "Notes Notes" at bounding box center [711, 135] width 217 height 18
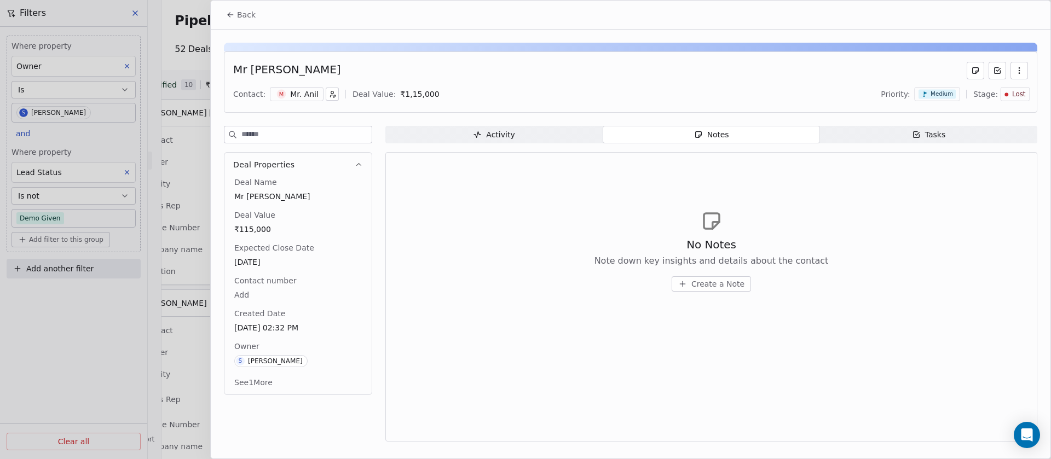
click at [300, 91] on div "Mr. Anil" at bounding box center [304, 94] width 28 height 11
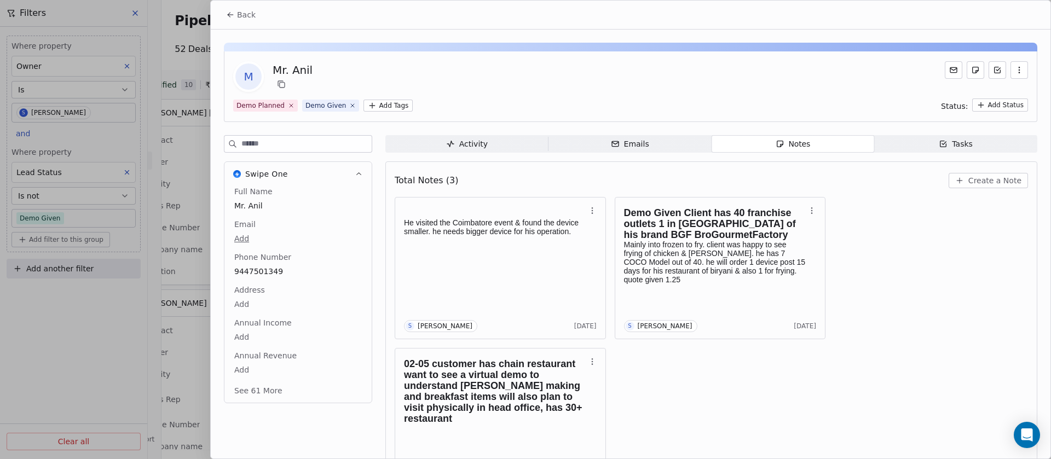
click at [239, 15] on span "Back" at bounding box center [246, 14] width 19 height 11
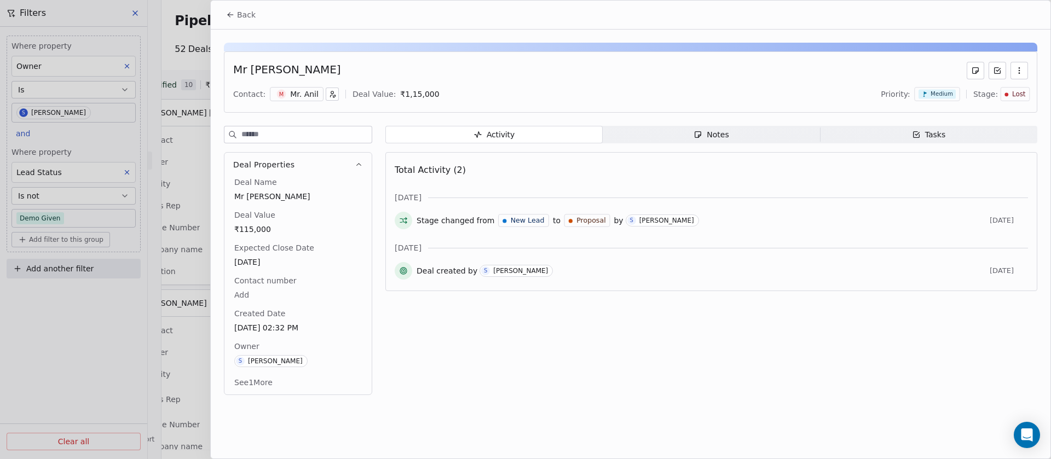
click at [239, 15] on span "Back" at bounding box center [246, 14] width 19 height 11
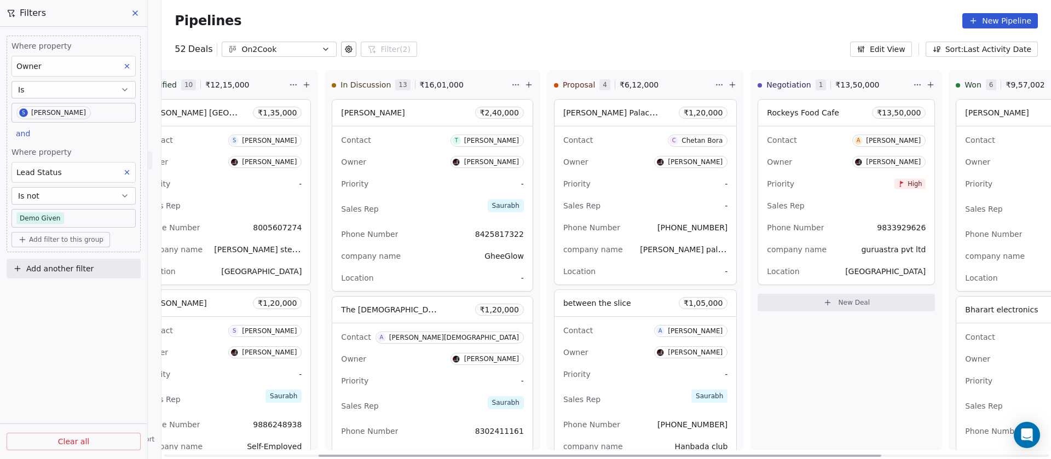
click at [590, 205] on div "Sales Rep -" at bounding box center [646, 206] width 164 height 18
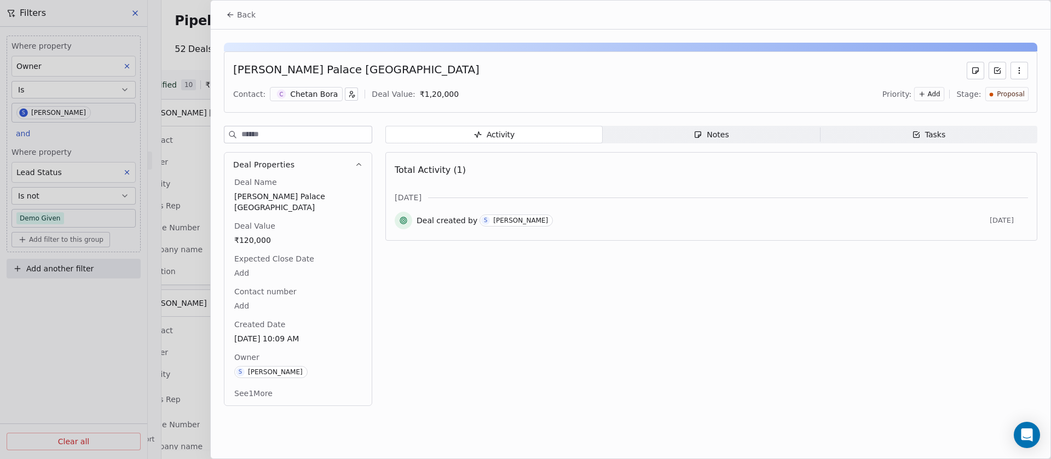
click at [998, 99] on div "Proposal" at bounding box center [1007, 94] width 43 height 14
click at [1008, 225] on div "Lost" at bounding box center [991, 222] width 59 height 11
click at [294, 95] on div "Chetan Bora" at bounding box center [314, 94] width 48 height 11
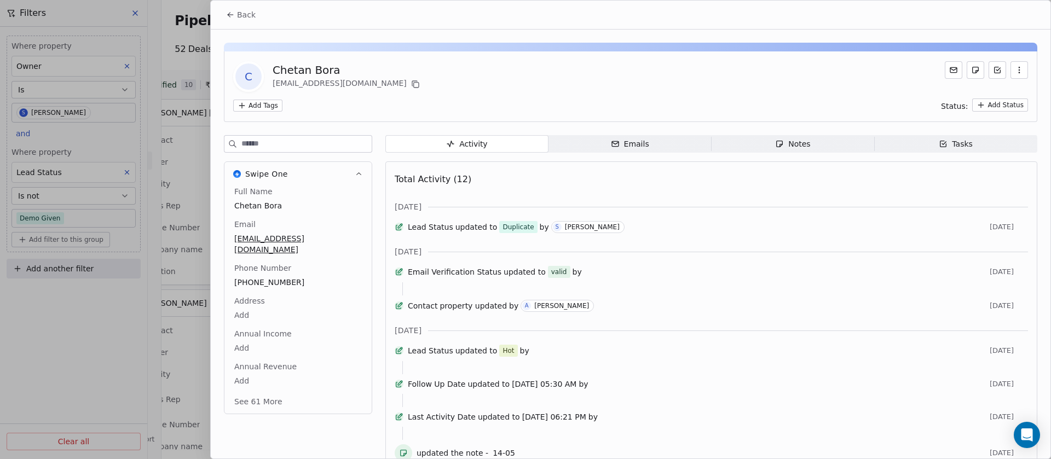
click at [818, 143] on span "Notes Notes" at bounding box center [793, 144] width 163 height 18
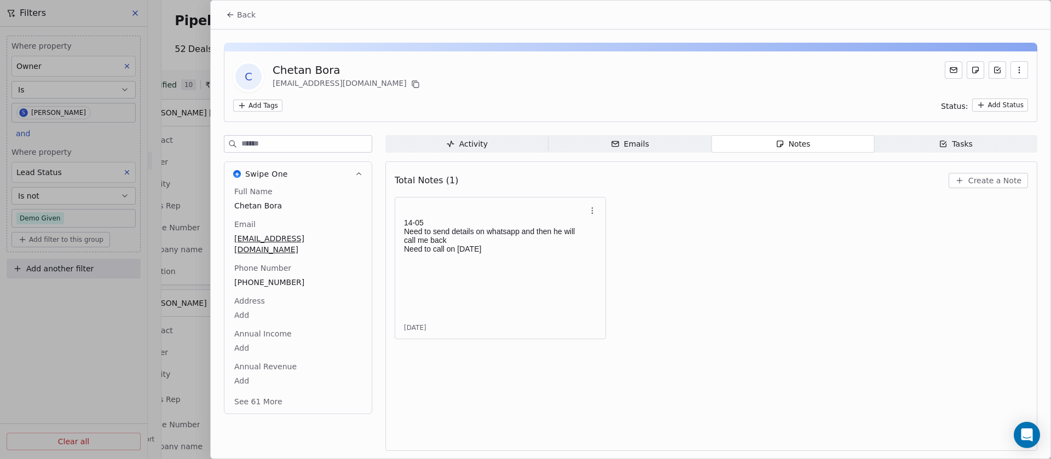
click at [273, 148] on input at bounding box center [307, 144] width 130 height 16
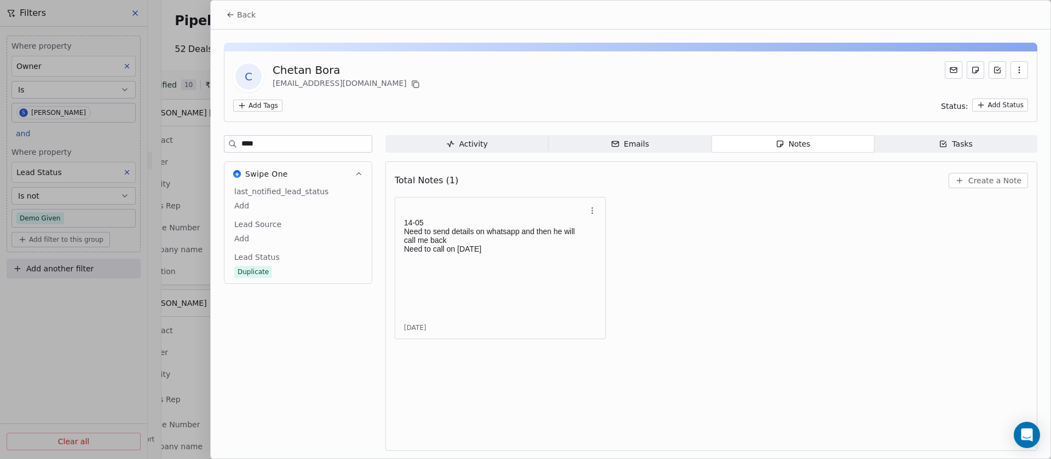
type input "****"
click at [250, 19] on span "Back" at bounding box center [246, 14] width 19 height 11
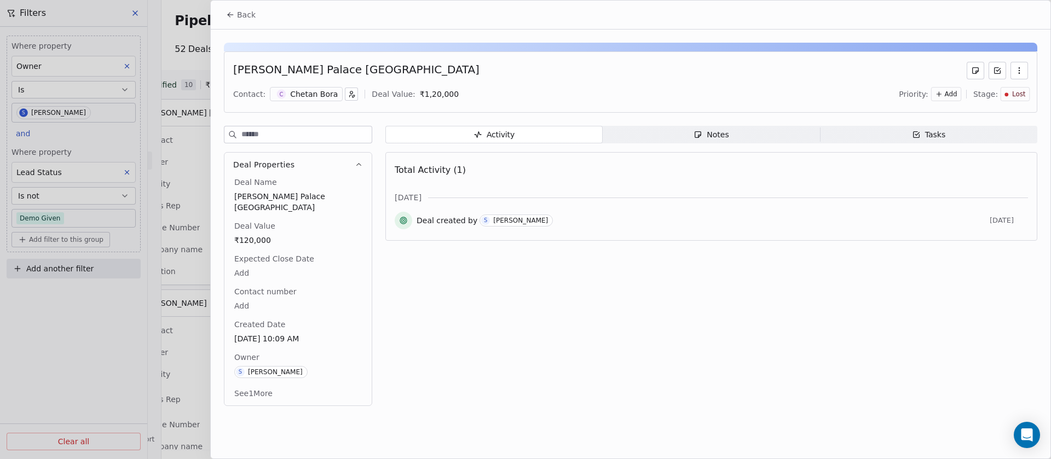
click at [1025, 99] on div "Lost" at bounding box center [1015, 94] width 29 height 14
click at [994, 139] on span "Qualified" at bounding box center [989, 134] width 35 height 11
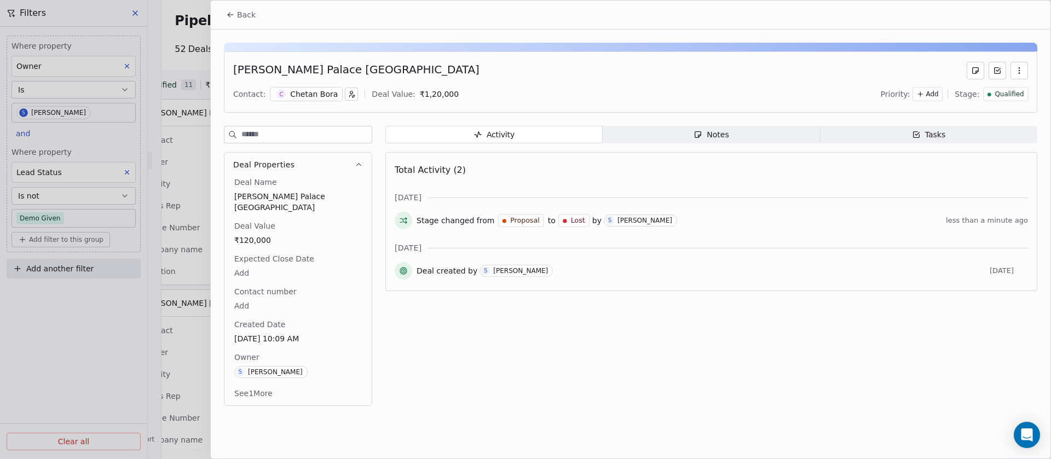
click at [311, 94] on div "Chetan Bora" at bounding box center [314, 94] width 48 height 11
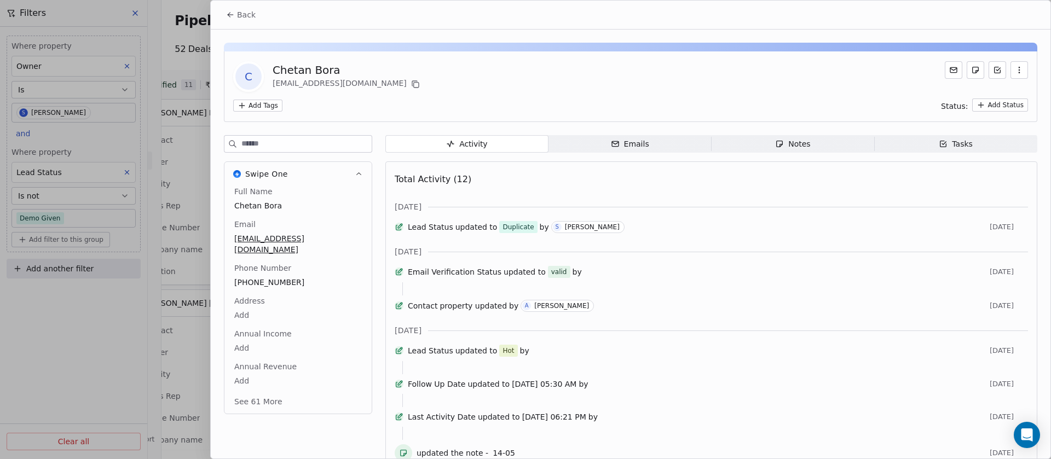
scroll to position [110, 0]
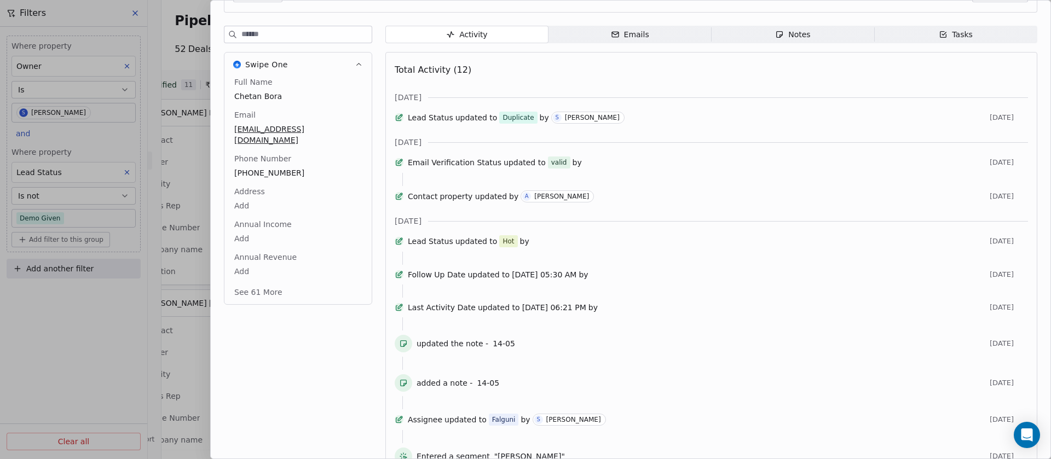
click at [263, 162] on div "Full Name Chetan Bora Email borachetan23@yahoo.in Phone Number +919561656555 Ad…" at bounding box center [298, 188] width 132 height 223
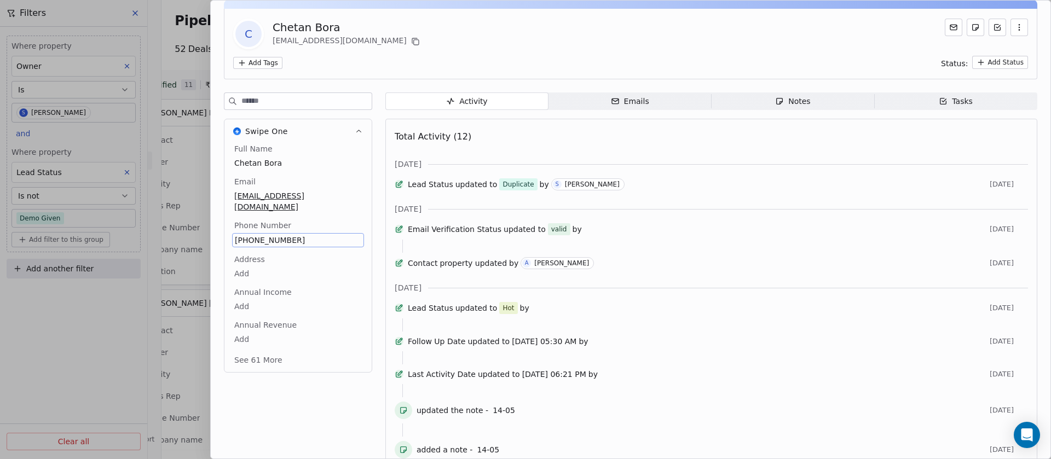
click at [263, 162] on div "Swipe One Full Name Chetan Bora Email borachetan23@yahoo.in Phone Number +91956…" at bounding box center [298, 246] width 148 height 254
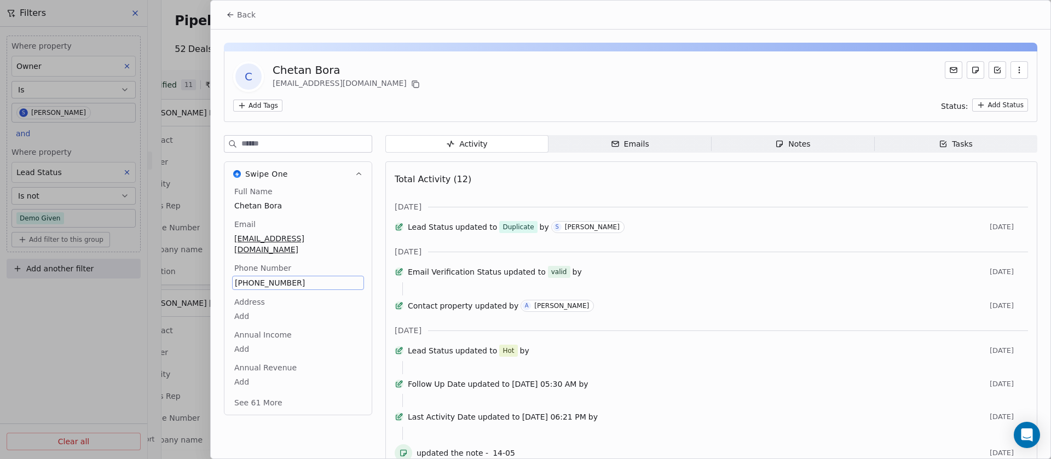
click at [271, 277] on div "Full Name Chetan Bora Email borachetan23@yahoo.in Phone Number +919561656555 Ad…" at bounding box center [298, 298] width 132 height 225
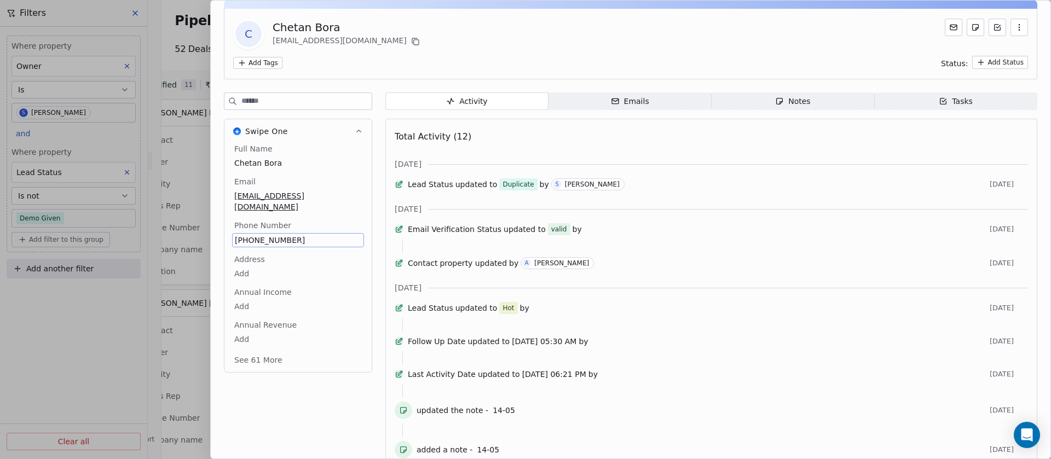
click at [279, 235] on span "+919561656555" at bounding box center [298, 240] width 127 height 11
click at [279, 230] on input "**********" at bounding box center [291, 236] width 114 height 22
click at [383, 62] on html "On2Cook India Pvt. Ltd. Contacts People Marketing Workflows Campaigns Sales Pip…" at bounding box center [525, 229] width 1051 height 459
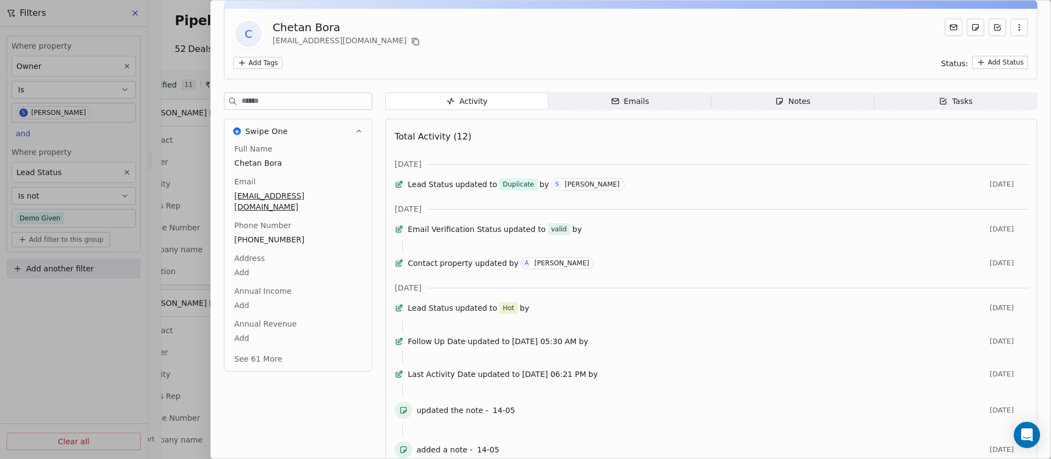
click at [182, 72] on div at bounding box center [525, 229] width 1051 height 459
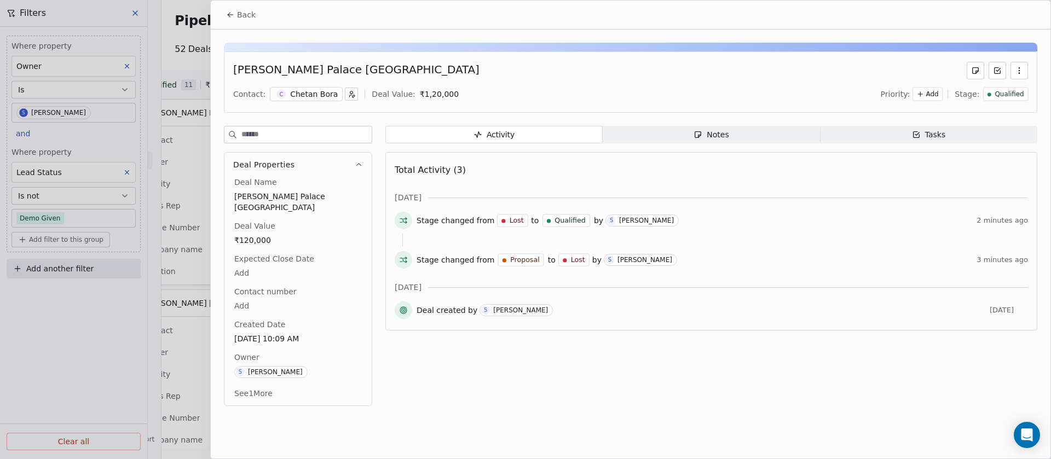
click at [237, 20] on button "Back" at bounding box center [241, 15] width 43 height 20
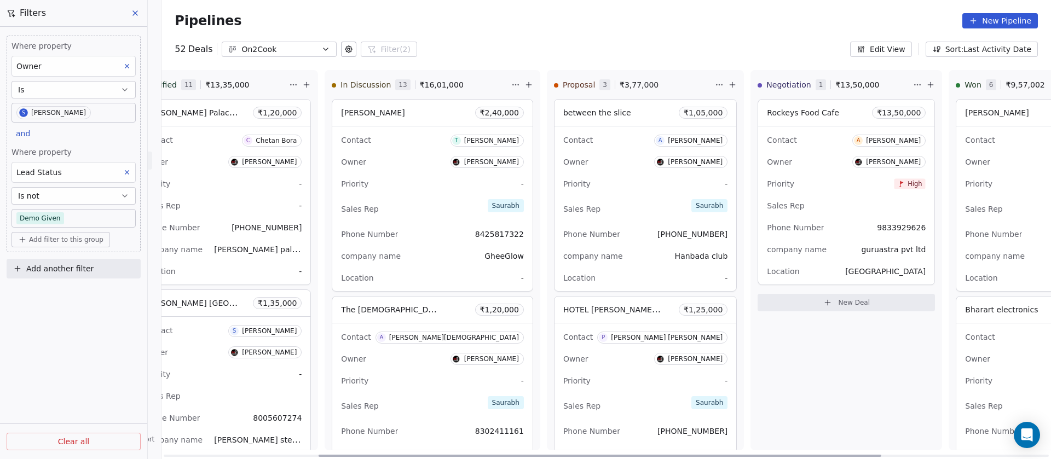
click at [607, 173] on div "Contact A Abhishek Ahuja Owner Saurabh Shah Priority - Sales Rep Saurabh Phone …" at bounding box center [646, 209] width 182 height 165
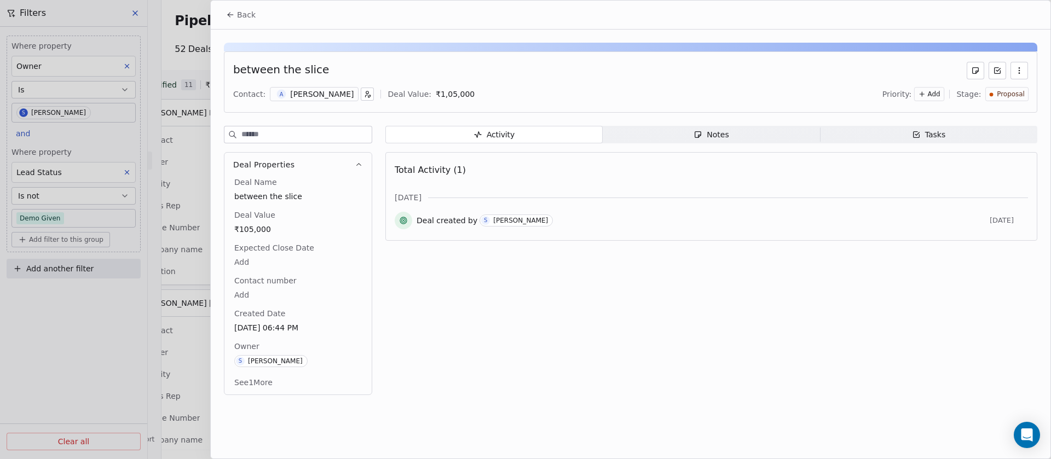
click at [734, 134] on span "Notes Notes" at bounding box center [711, 135] width 217 height 18
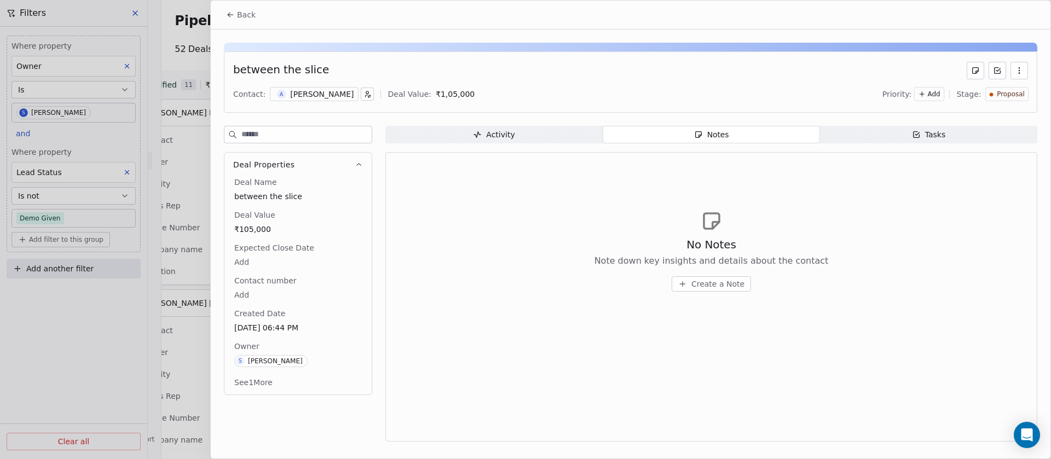
click at [311, 95] on div "Abhishek Ahuja" at bounding box center [322, 94] width 64 height 11
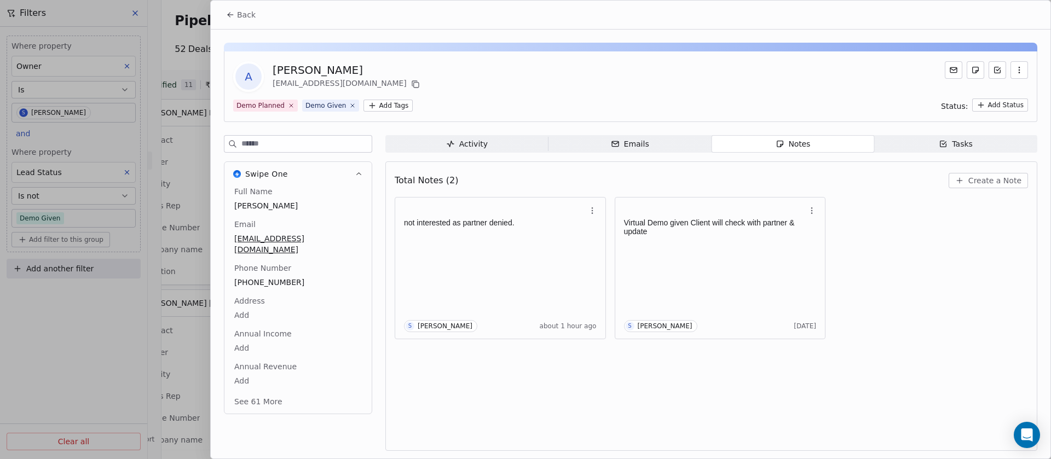
click at [247, 16] on span "Back" at bounding box center [246, 14] width 19 height 11
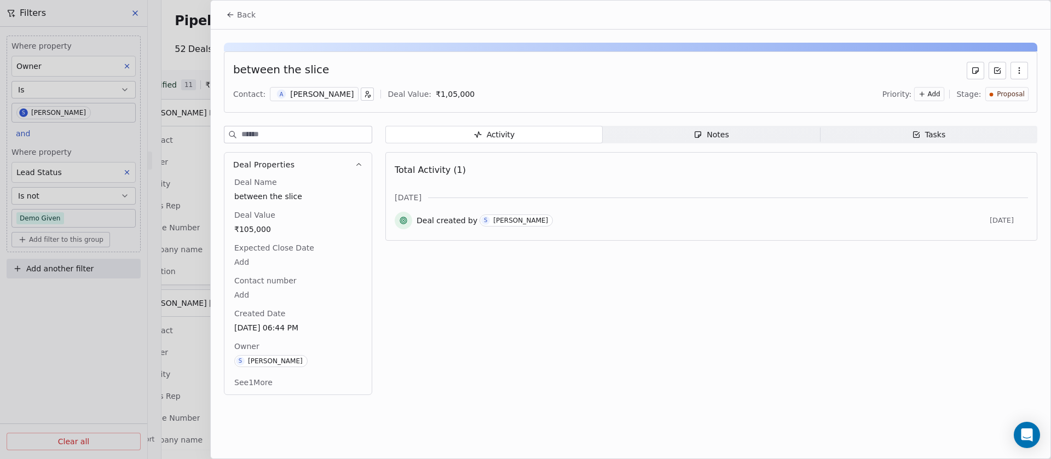
click at [996, 96] on div "Proposal" at bounding box center [1007, 94] width 35 height 9
click at [981, 226] on span "Lost" at bounding box center [979, 222] width 16 height 11
click at [241, 14] on span "Back" at bounding box center [246, 14] width 19 height 11
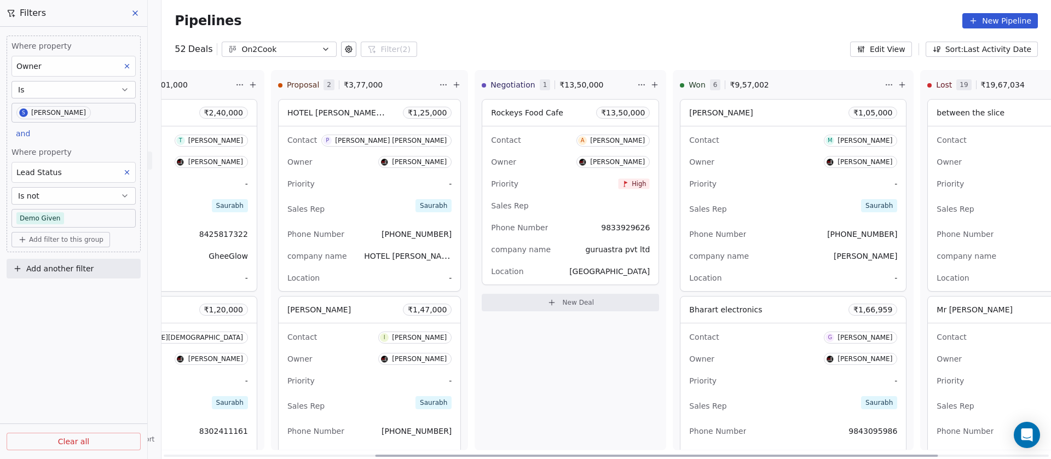
scroll to position [0, 30]
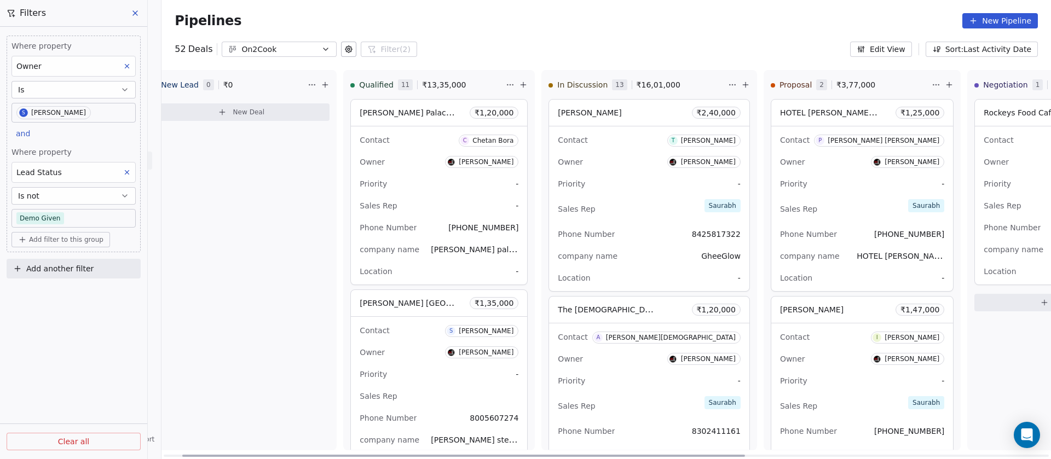
click at [808, 177] on div "Priority -" at bounding box center [862, 184] width 164 height 18
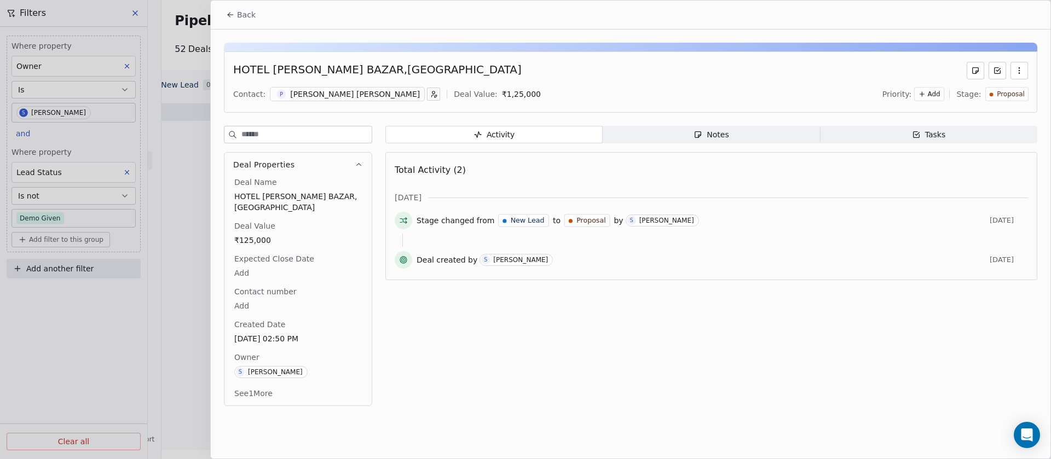
click at [324, 94] on div "Pramod Kumar Chhabra" at bounding box center [355, 94] width 130 height 11
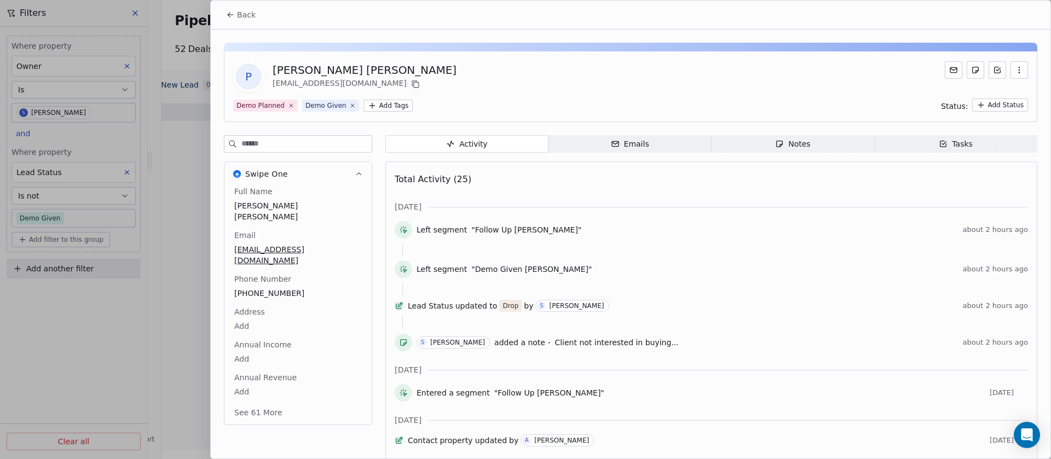
click at [809, 146] on span "Notes Notes" at bounding box center [793, 144] width 163 height 18
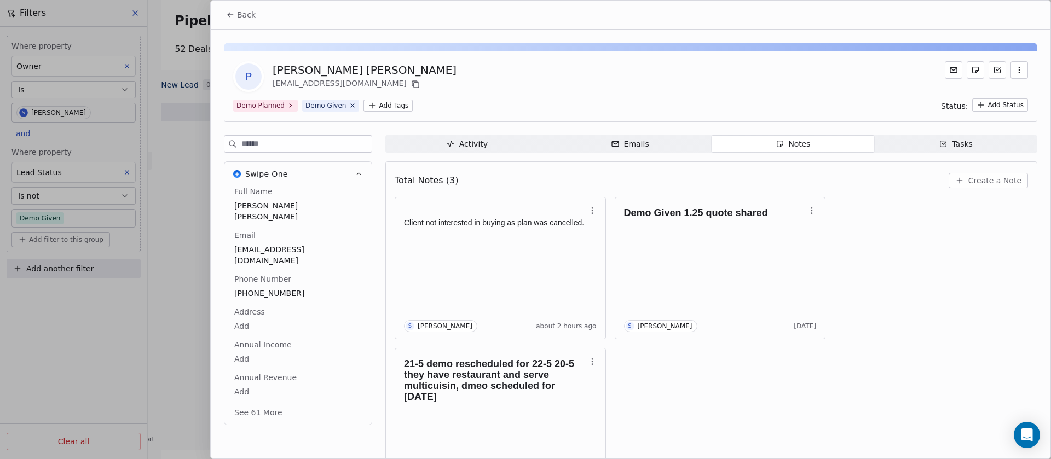
click at [244, 18] on span "Back" at bounding box center [246, 14] width 19 height 11
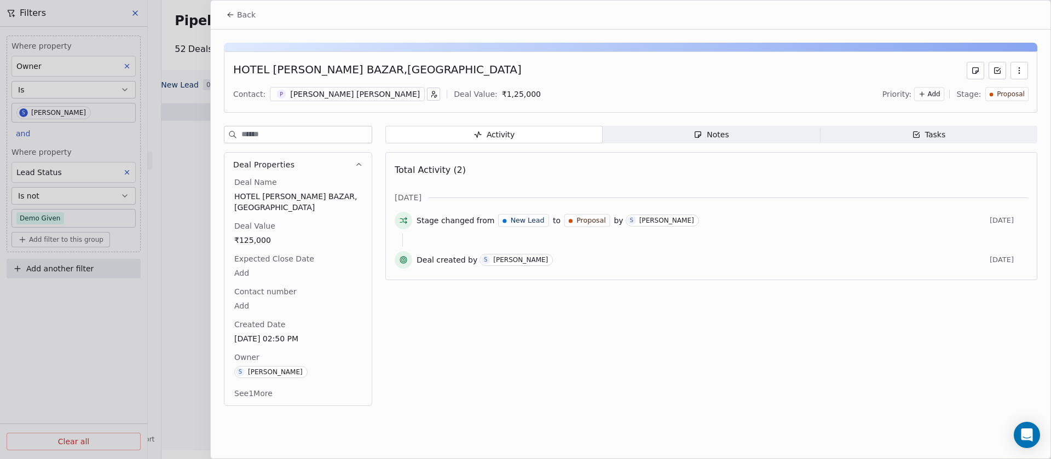
click at [1019, 94] on span "Proposal" at bounding box center [1011, 94] width 28 height 9
click at [990, 219] on div "Lost" at bounding box center [991, 222] width 59 height 11
click at [240, 20] on span "Back" at bounding box center [246, 14] width 19 height 11
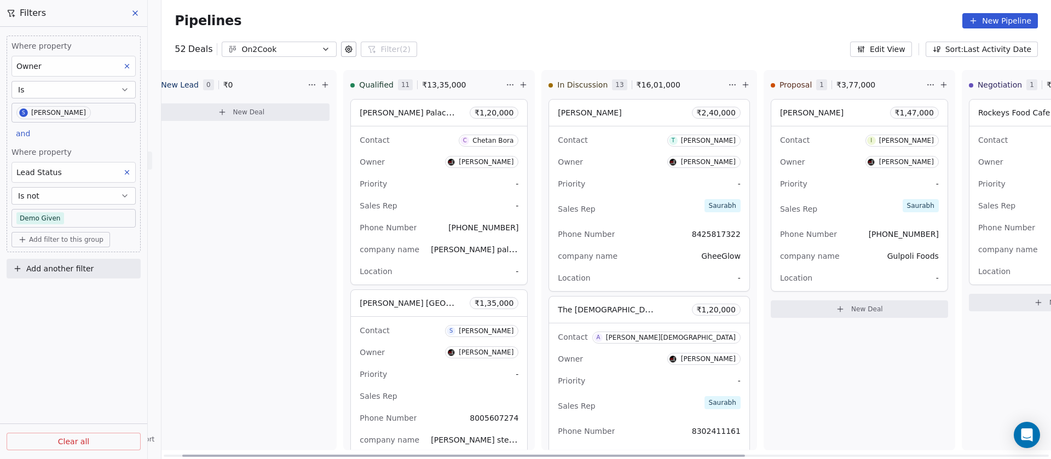
click at [783, 154] on div "Owner Saurabh Shah" at bounding box center [859, 162] width 159 height 18
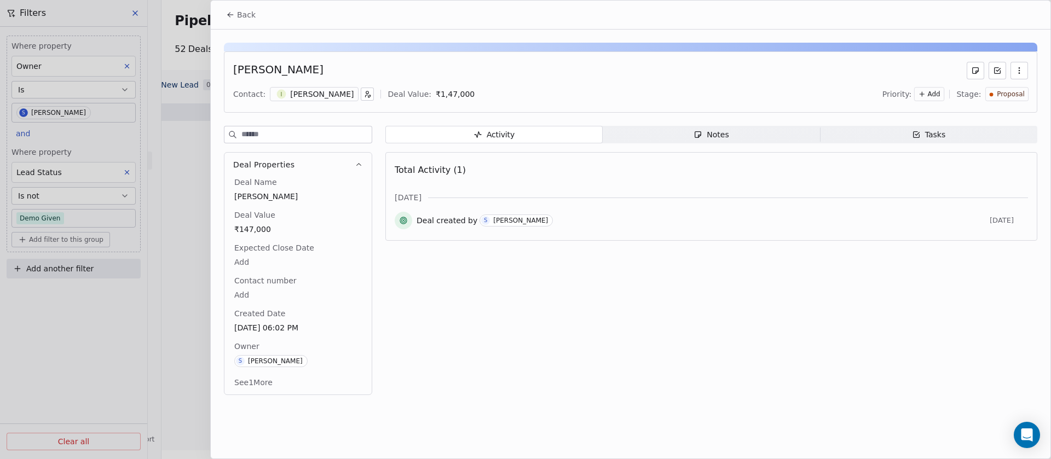
click at [999, 96] on span "Proposal" at bounding box center [1011, 94] width 28 height 9
click at [974, 220] on span "Lost" at bounding box center [979, 222] width 16 height 11
click at [232, 13] on icon at bounding box center [230, 14] width 9 height 9
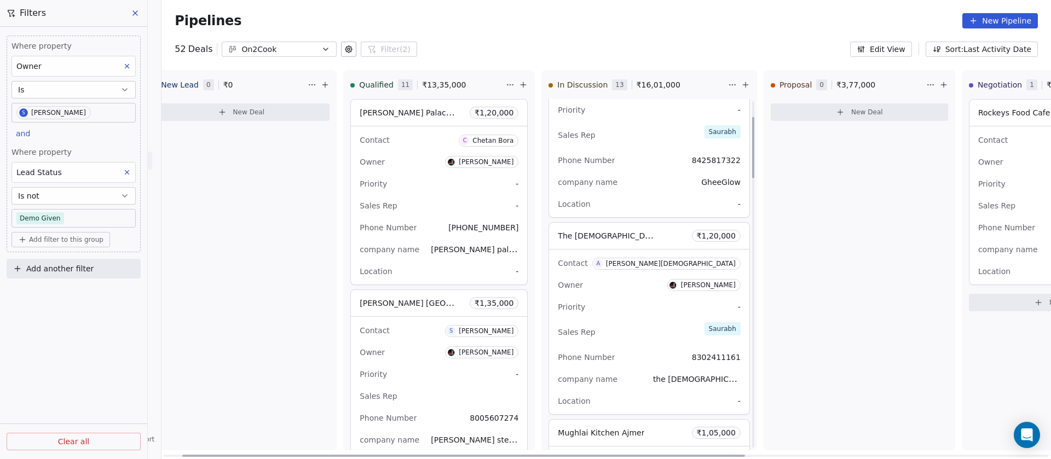
scroll to position [110, 0]
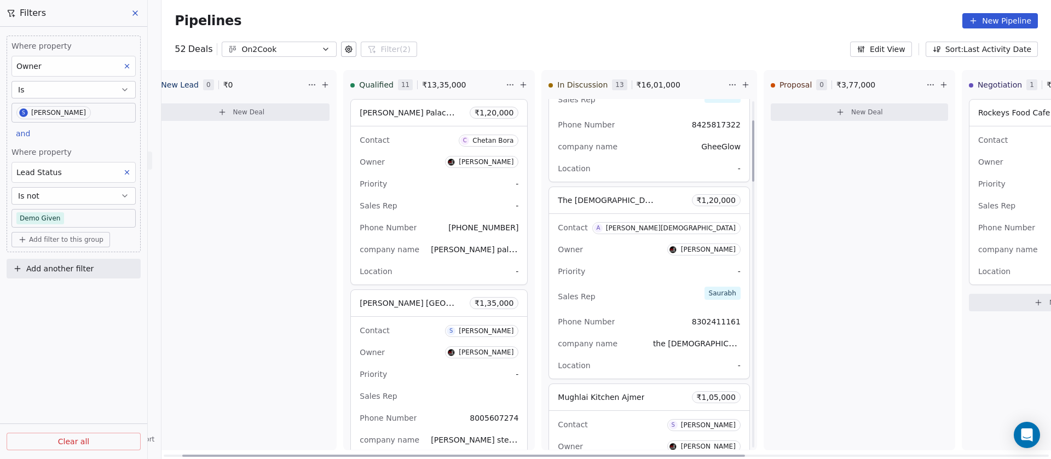
click at [605, 238] on div "Contact A Amit Jain Owner Saurabh Shah Priority - Sales Rep Saurabh Phone Numbe…" at bounding box center [649, 296] width 200 height 165
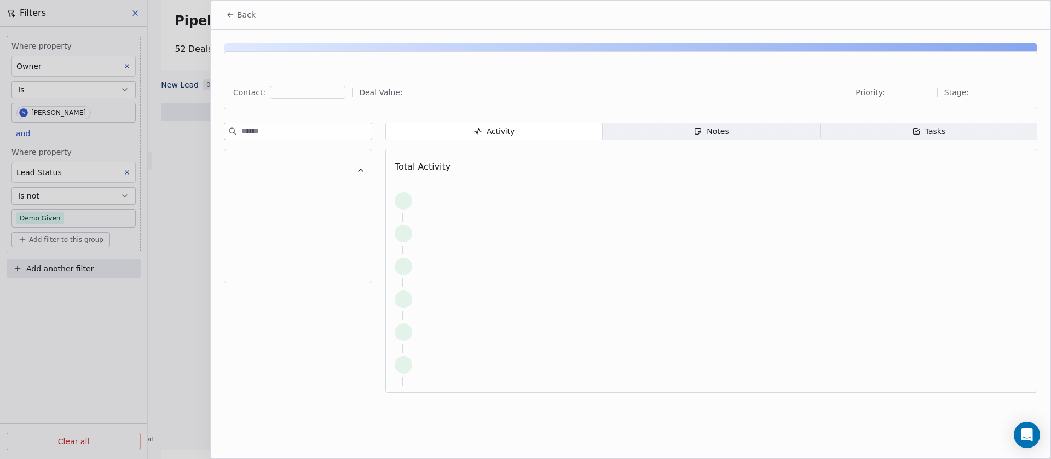
click at [1019, 90] on div "Priority: Stage:" at bounding box center [942, 92] width 173 height 13
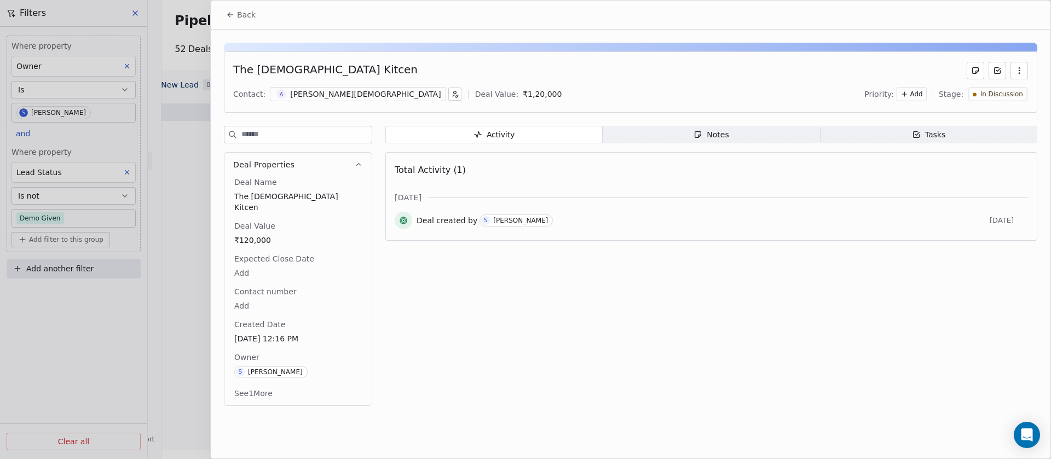
click at [1019, 90] on span "In Discussion" at bounding box center [1002, 94] width 43 height 9
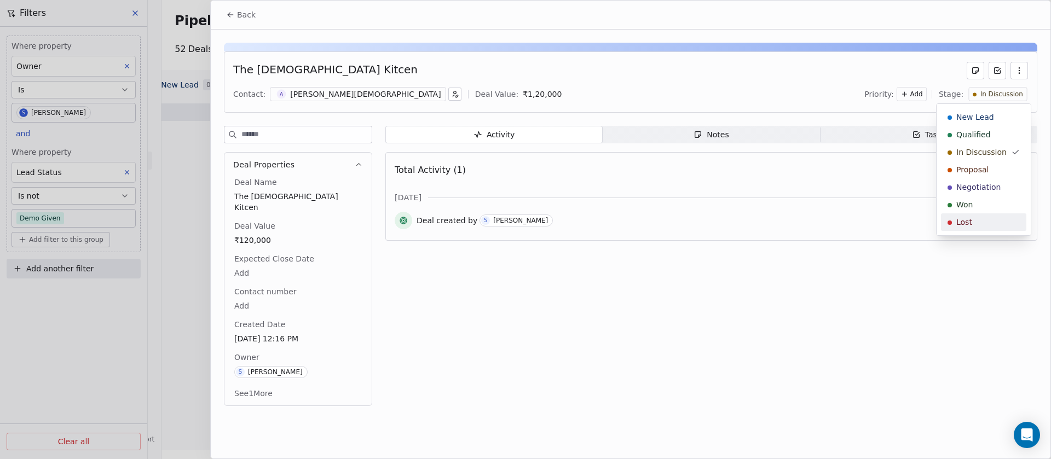
click at [975, 221] on div "Lost" at bounding box center [984, 222] width 72 height 11
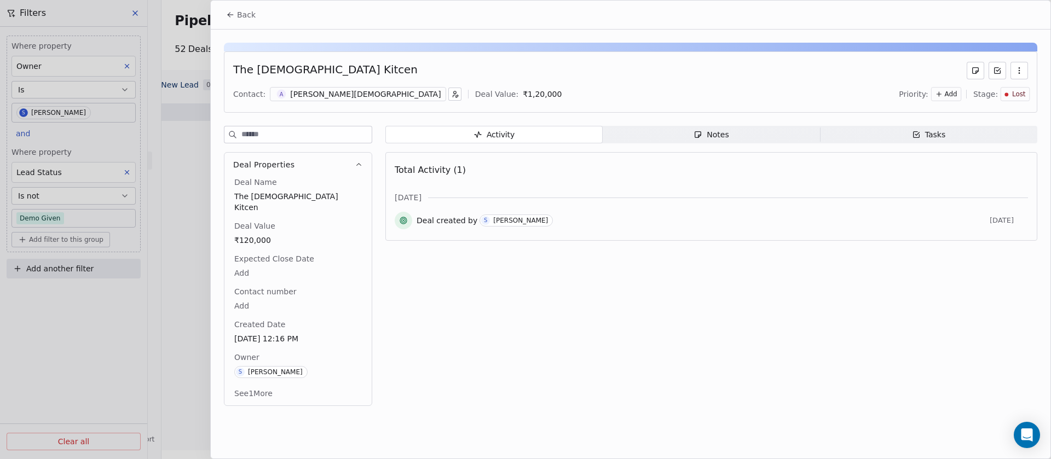
click at [239, 12] on span "Back" at bounding box center [246, 14] width 19 height 11
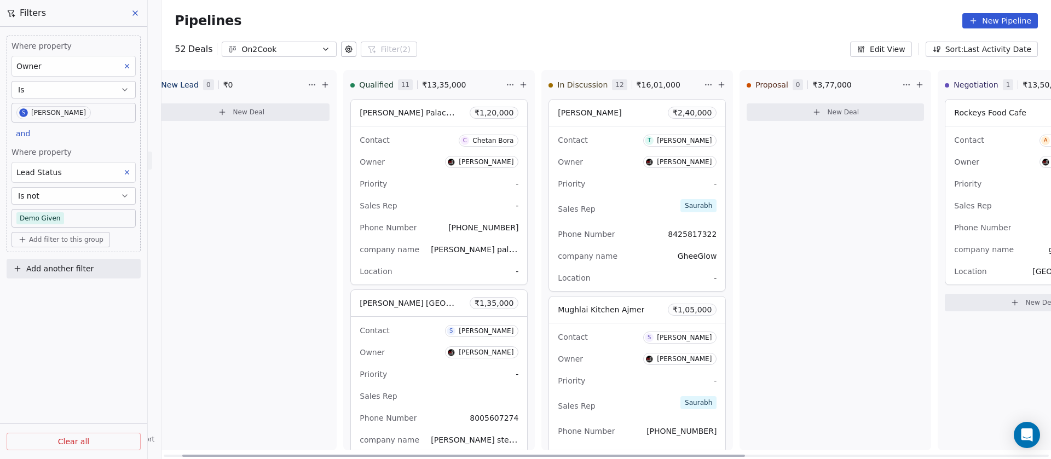
click at [632, 174] on div "Contact T Tushar Ghee Glow Owner Saurabh Shah Priority - Sales Rep Saurabh Phon…" at bounding box center [637, 209] width 176 height 165
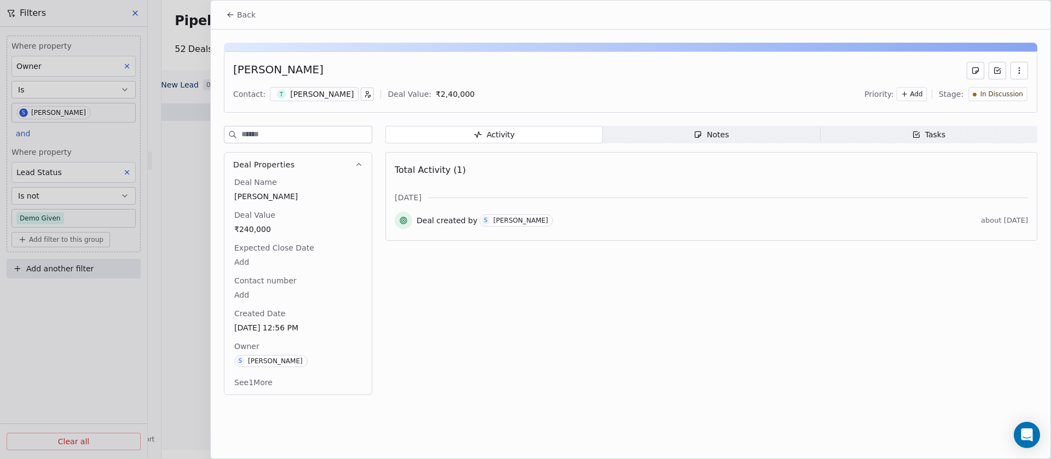
click at [307, 86] on div "Contact: T Tushar Ghee Glow Deal Value: ₹ 2,40,000 Priority: Add Stage: In Disc…" at bounding box center [630, 94] width 795 height 16
click at [306, 95] on div "Tushar Ghee Glow" at bounding box center [322, 94] width 64 height 11
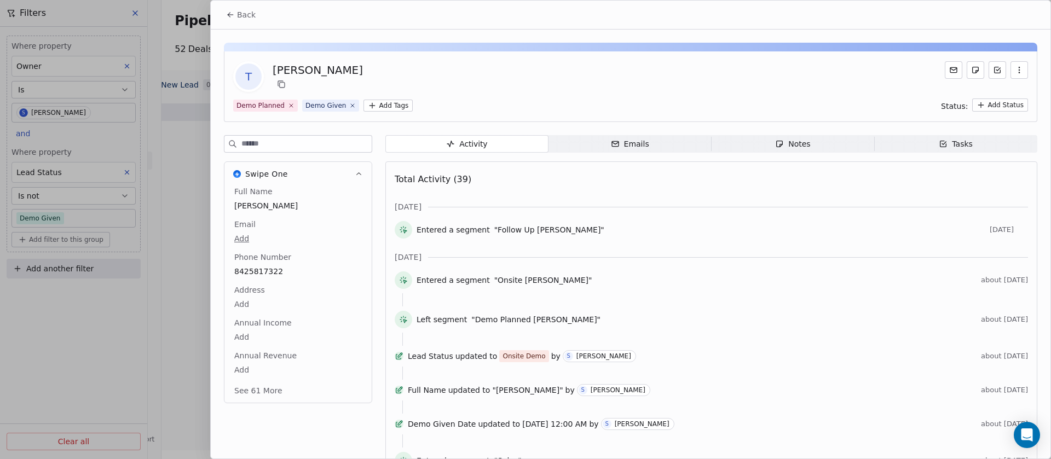
click at [283, 146] on input at bounding box center [307, 144] width 130 height 16
type input "****"
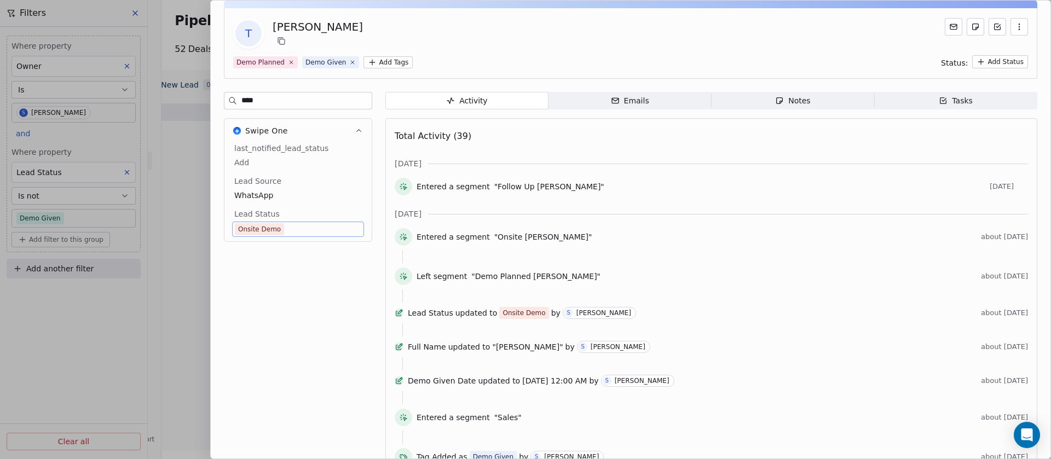
click at [302, 229] on span "Onsite Demo" at bounding box center [298, 229] width 127 height 12
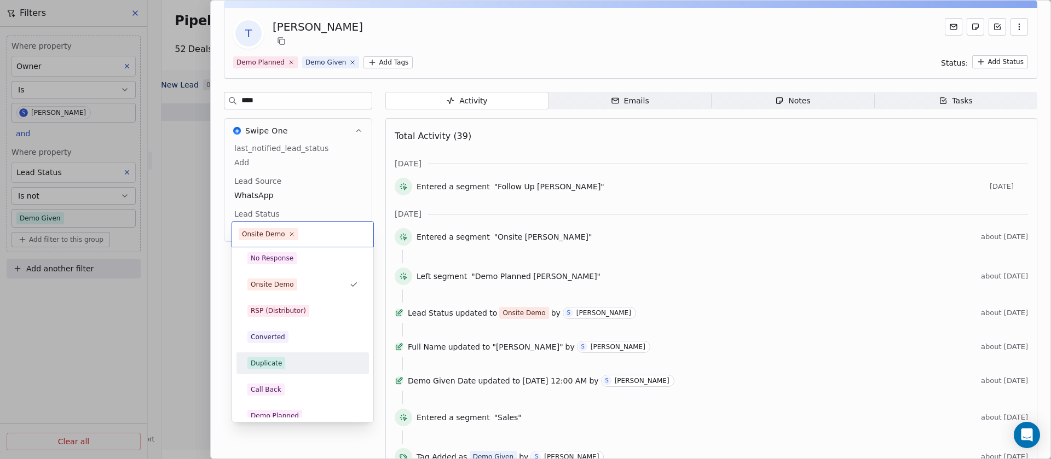
scroll to position [0, 0]
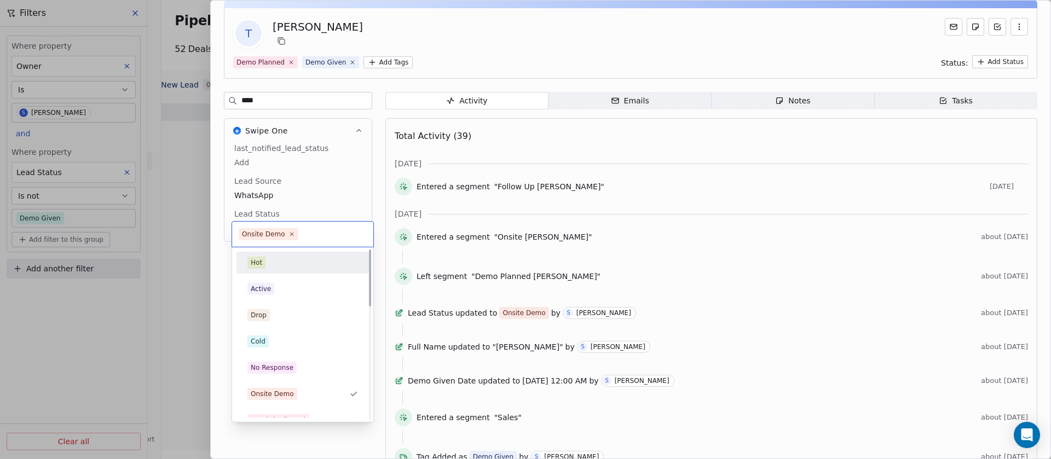
click at [500, 33] on html "On2Cook India Pvt. Ltd. Contacts People Marketing Workflows Campaigns Sales Pip…" at bounding box center [525, 229] width 1051 height 459
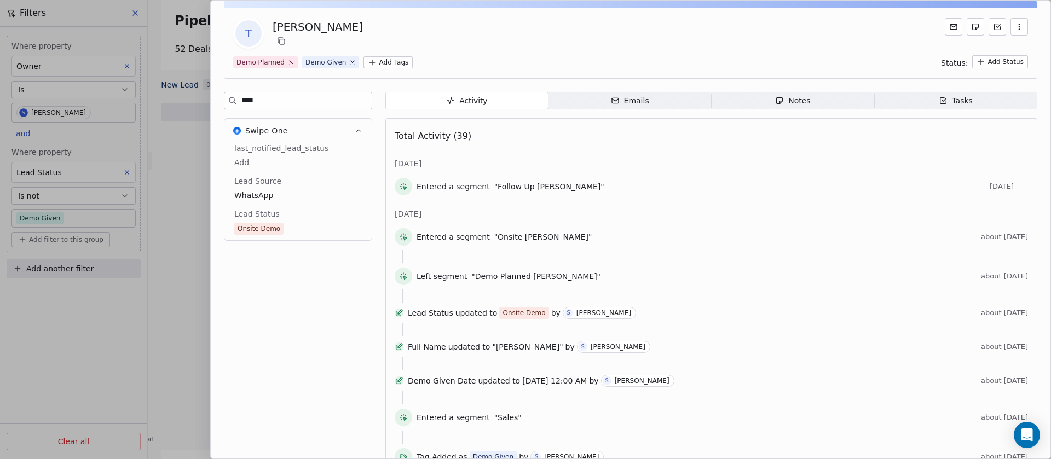
click at [787, 100] on div "Notes" at bounding box center [792, 101] width 35 height 12
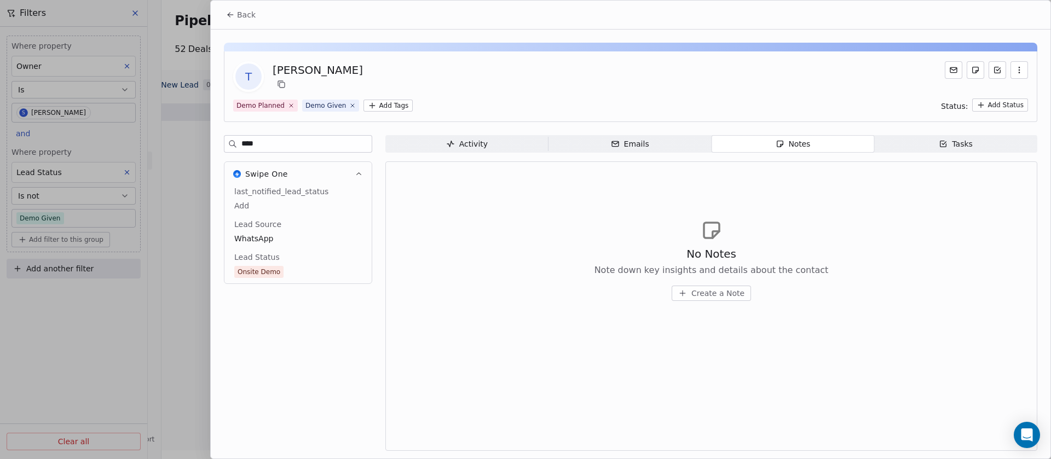
click at [249, 13] on span "Back" at bounding box center [246, 14] width 19 height 11
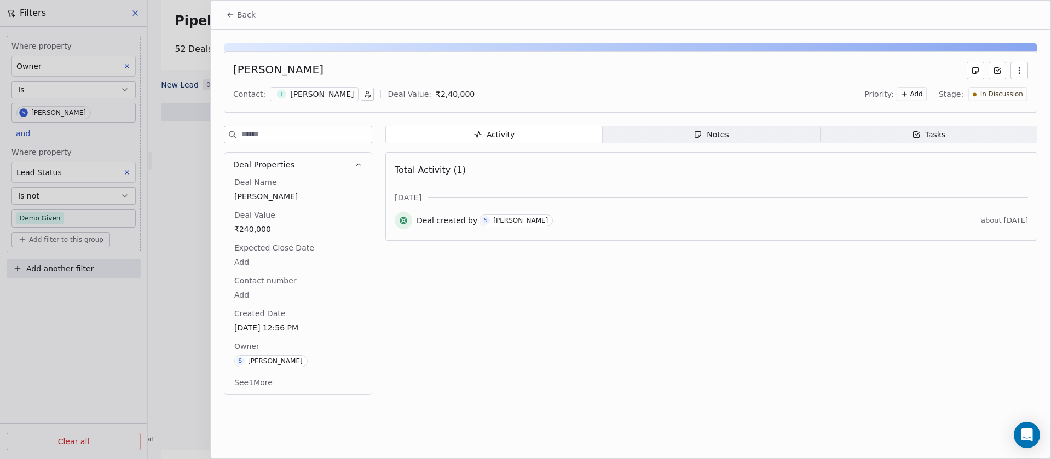
click at [738, 139] on span "Notes Notes" at bounding box center [711, 135] width 217 height 18
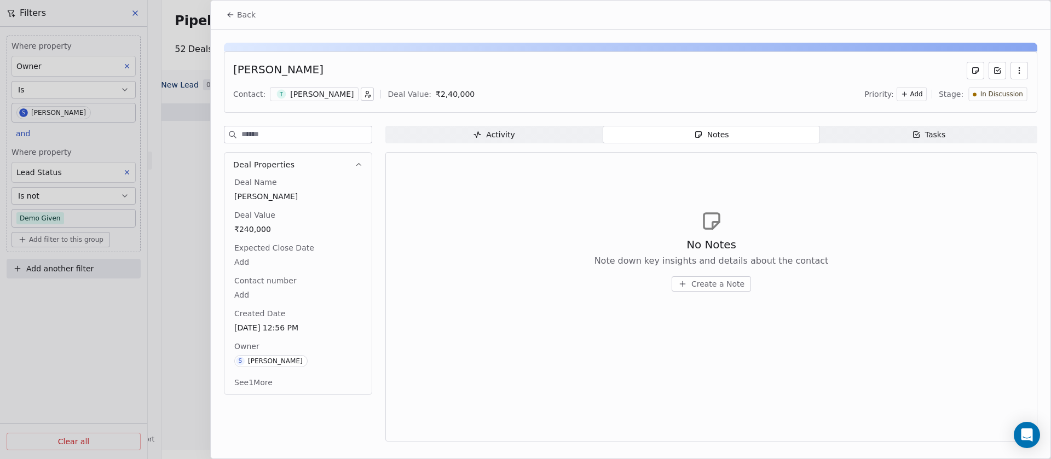
click at [1013, 94] on span "In Discussion" at bounding box center [1002, 94] width 43 height 9
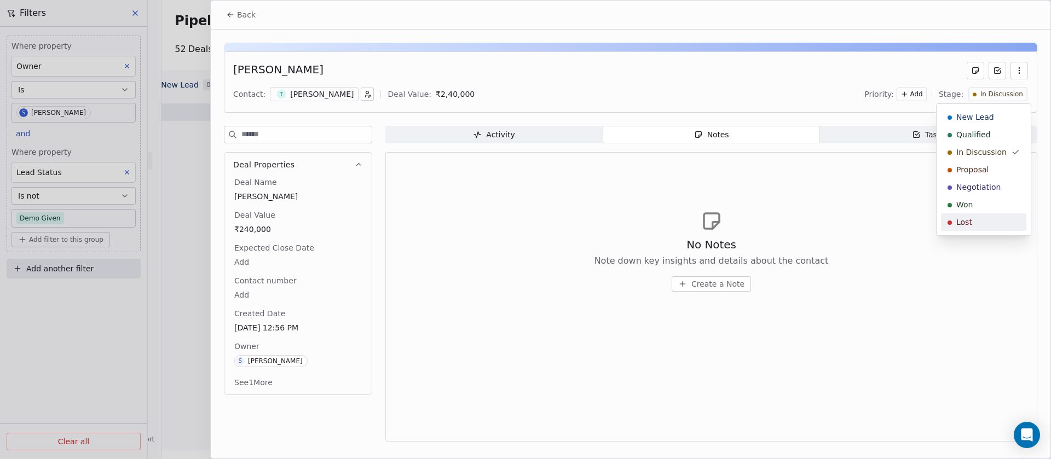
click at [983, 227] on div "Lost" at bounding box center [984, 222] width 72 height 11
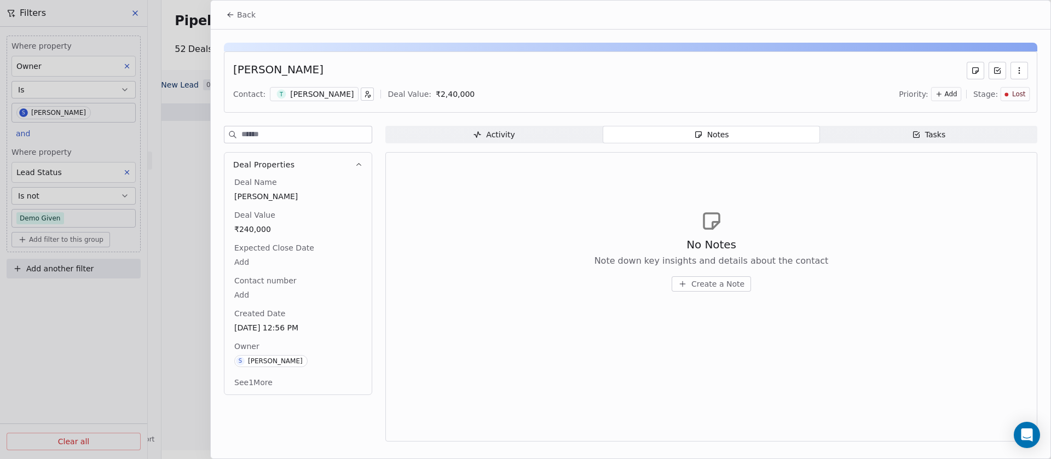
click at [326, 96] on div "Tushar Ghee Glow" at bounding box center [322, 94] width 64 height 11
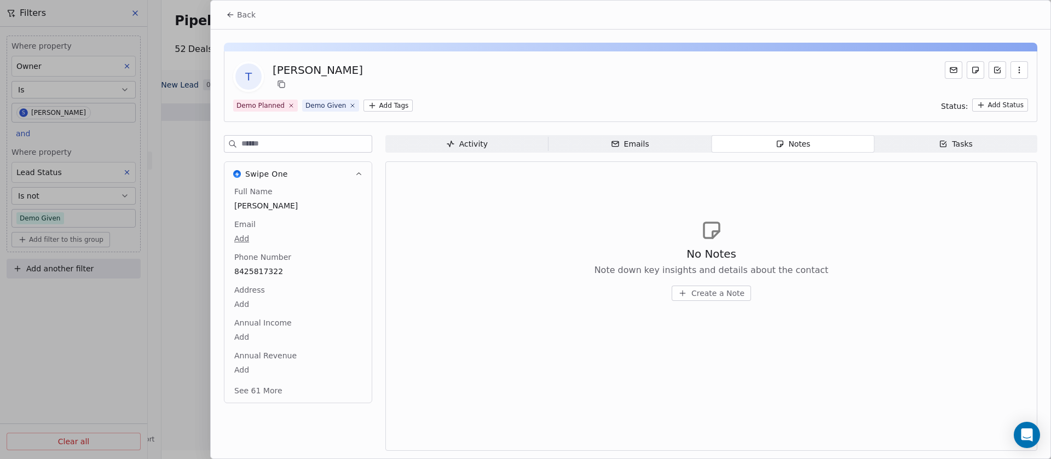
click at [281, 143] on input at bounding box center [307, 144] width 130 height 16
type input "***"
click at [246, 10] on span "Back" at bounding box center [246, 14] width 19 height 11
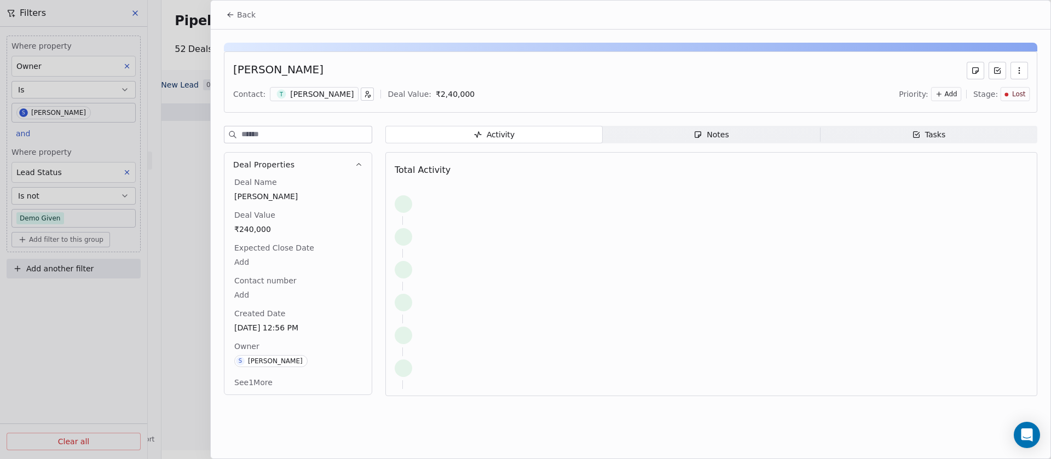
click at [1018, 96] on span "Lost" at bounding box center [1020, 94] width 14 height 9
click at [1007, 135] on div "Qualified" at bounding box center [992, 134] width 59 height 11
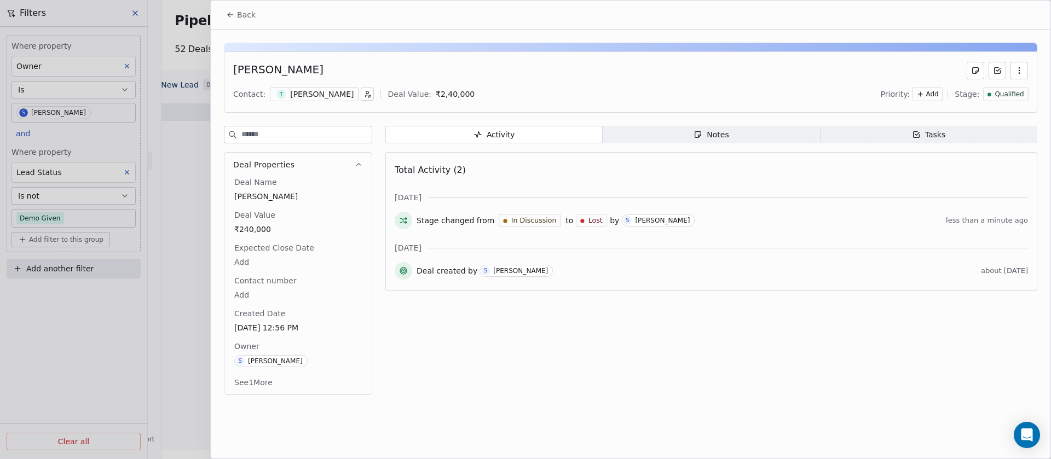
click at [251, 6] on button "Back" at bounding box center [241, 15] width 43 height 20
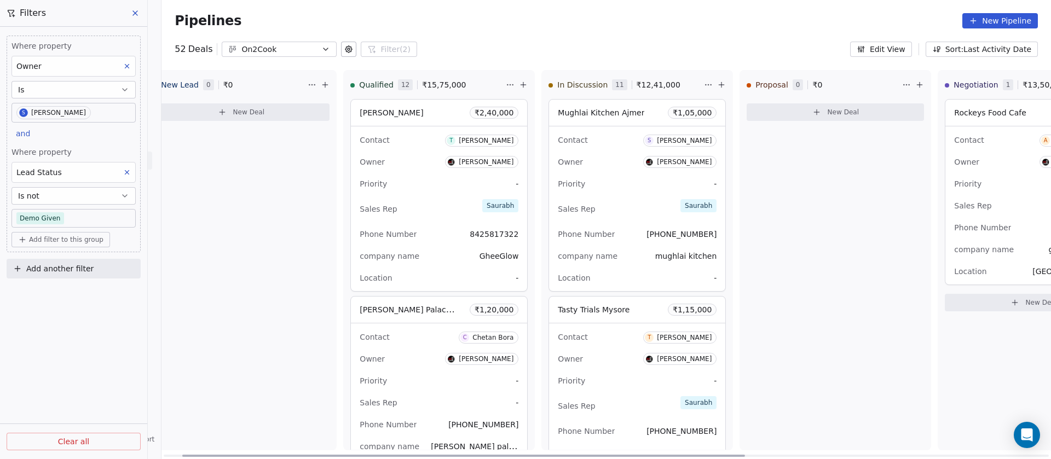
click at [614, 182] on div "Priority -" at bounding box center [637, 184] width 159 height 18
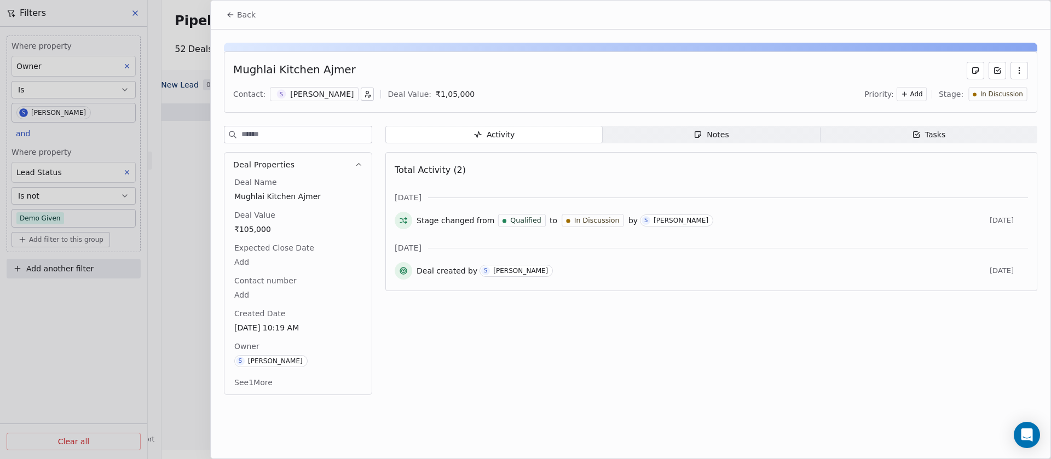
click at [320, 89] on div "Shehzad Khan" at bounding box center [322, 94] width 64 height 11
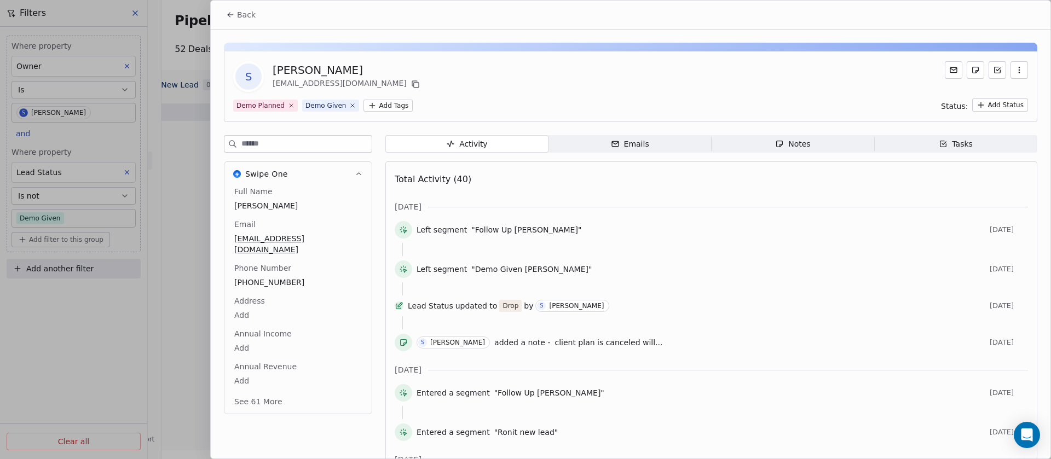
click at [798, 140] on div "Notes" at bounding box center [792, 145] width 35 height 12
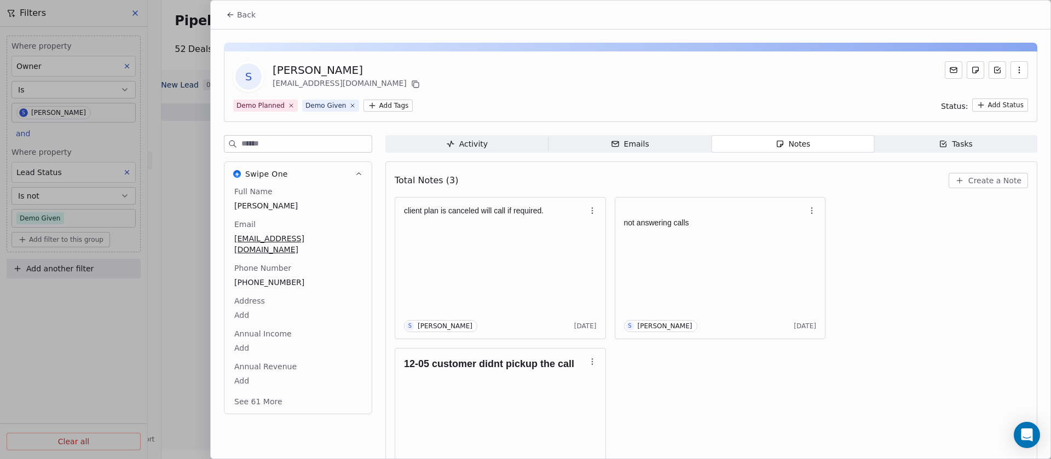
click at [243, 18] on span "Back" at bounding box center [246, 14] width 19 height 11
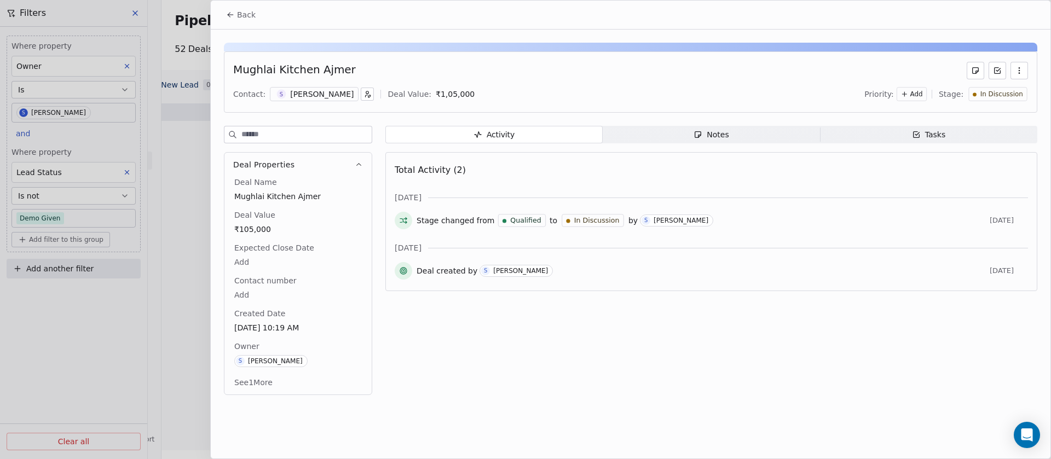
click at [990, 96] on span "In Discussion" at bounding box center [1002, 94] width 43 height 9
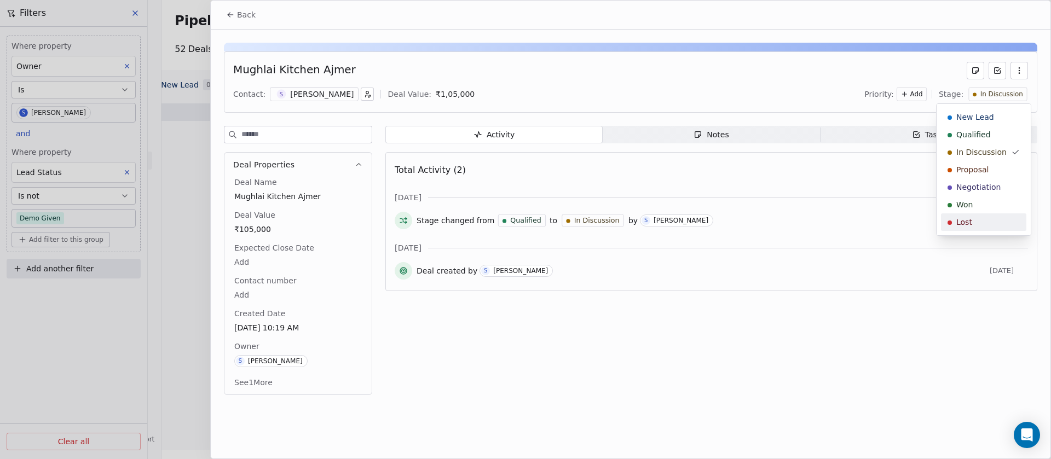
click at [981, 225] on div "Lost" at bounding box center [984, 222] width 72 height 11
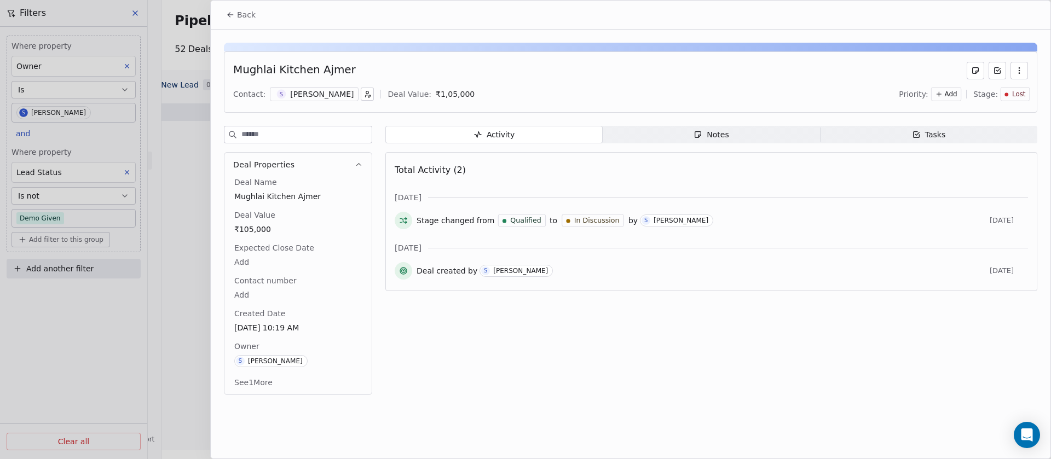
click at [240, 22] on button "Back" at bounding box center [241, 15] width 43 height 20
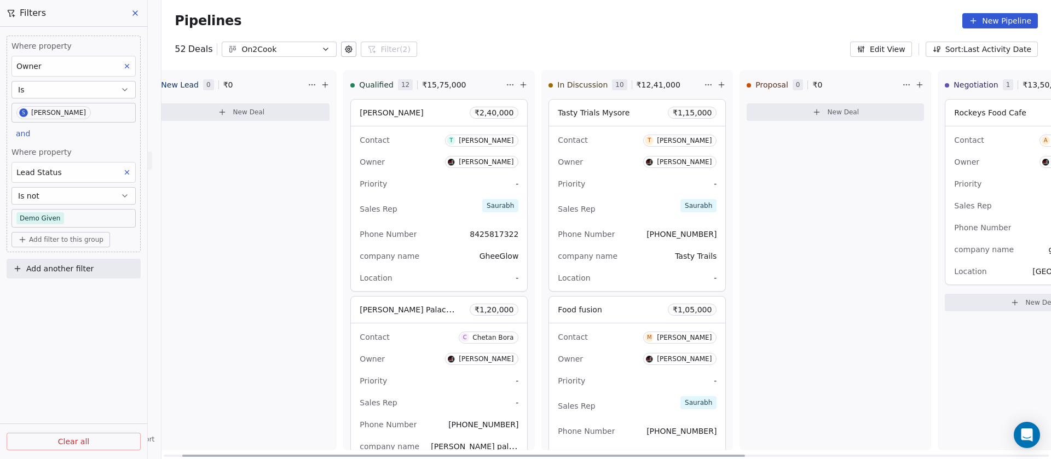
click at [620, 187] on div "Priority -" at bounding box center [637, 184] width 159 height 18
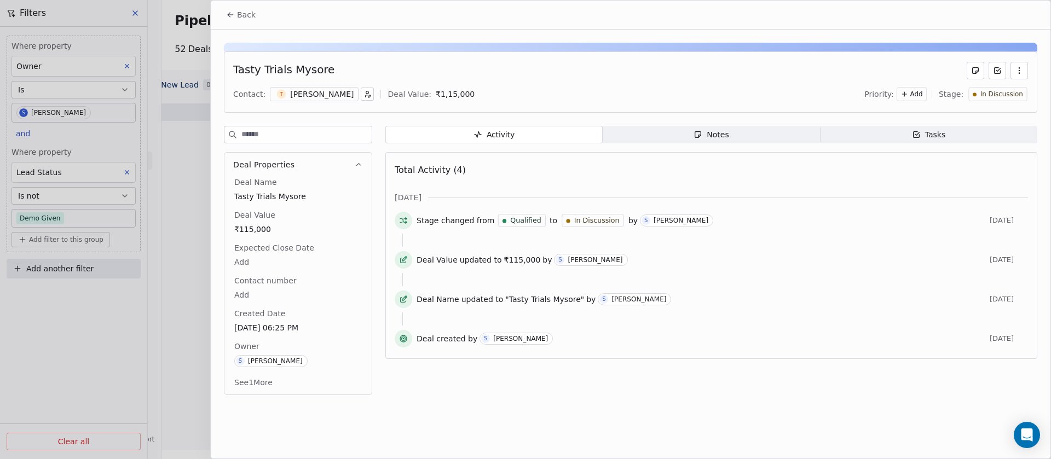
click at [764, 139] on span "Notes Notes" at bounding box center [711, 135] width 217 height 18
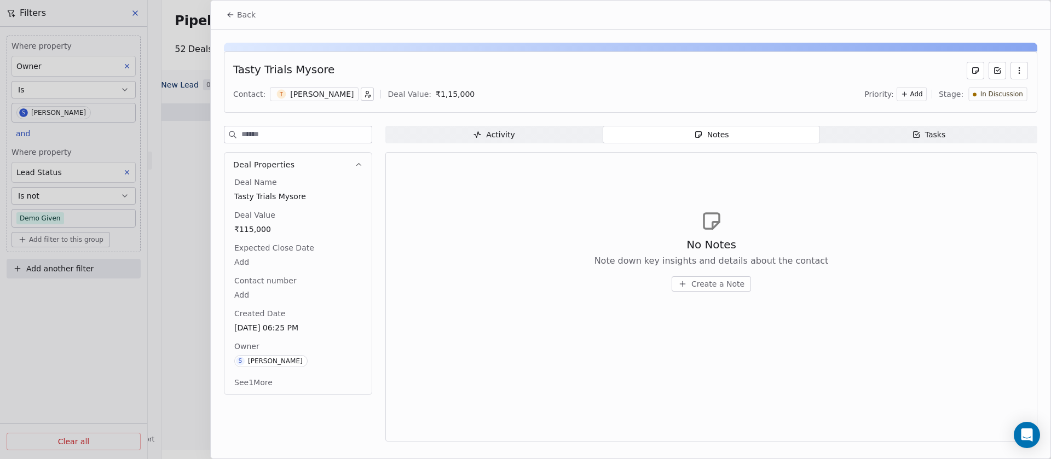
click at [285, 94] on div "T Trupti Shah" at bounding box center [314, 94] width 89 height 14
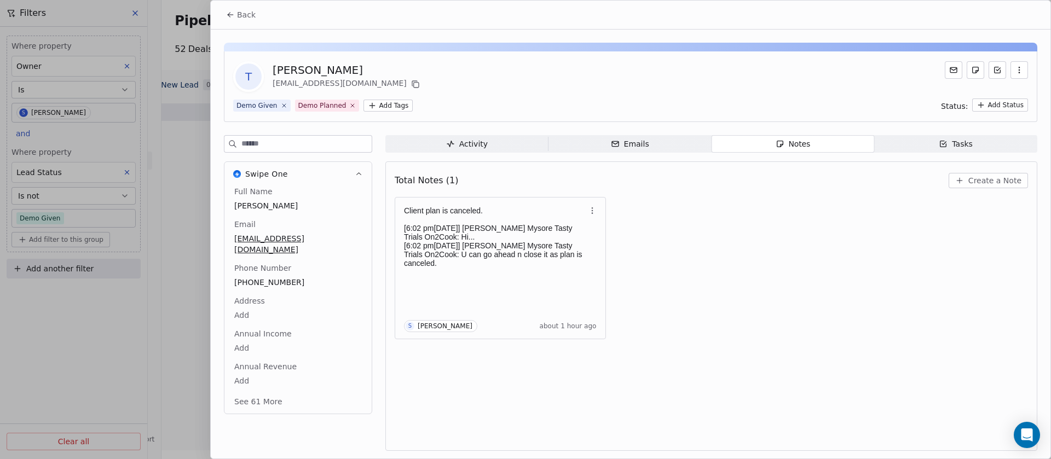
click at [239, 14] on span "Back" at bounding box center [246, 14] width 19 height 11
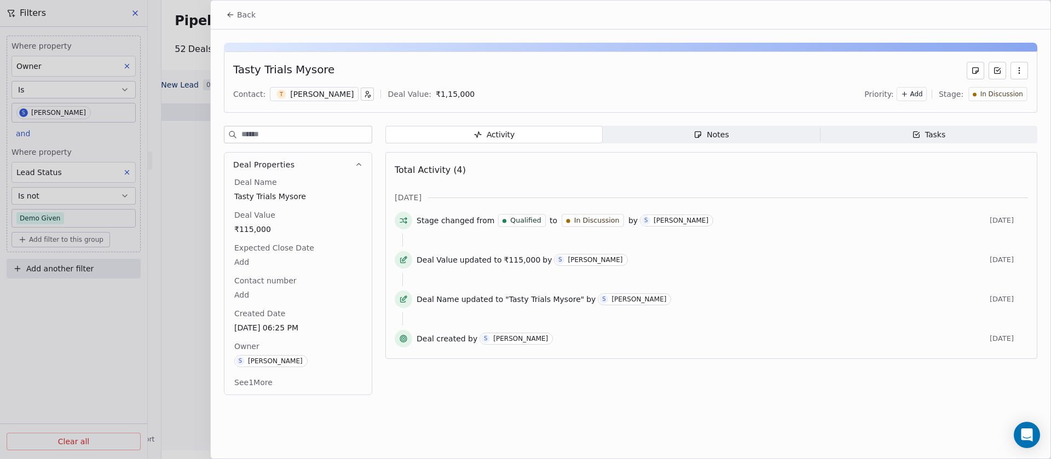
click at [990, 94] on span "In Discussion" at bounding box center [1002, 94] width 43 height 9
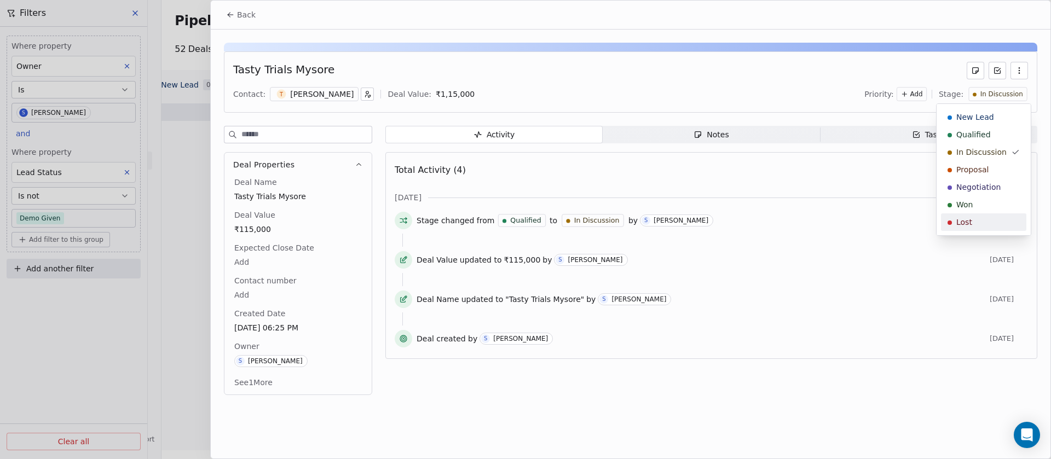
click at [976, 220] on div "Lost" at bounding box center [984, 222] width 72 height 11
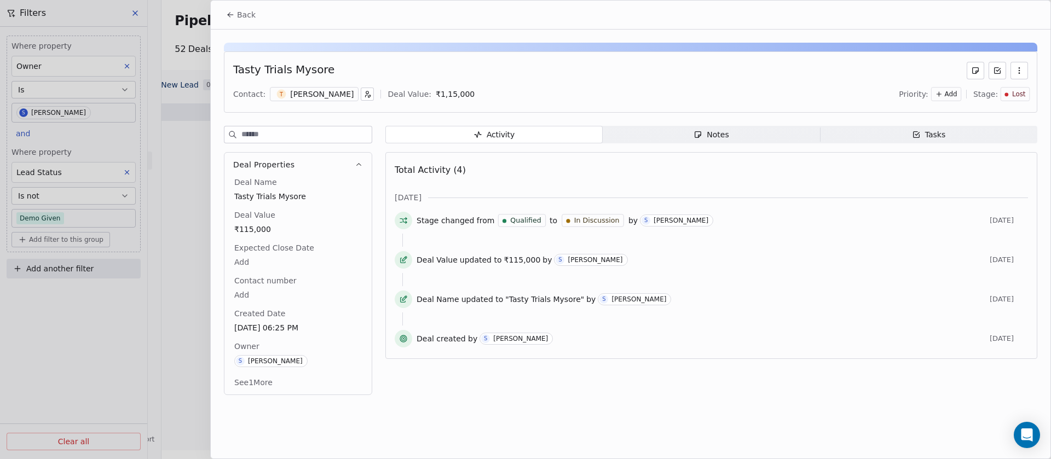
click at [250, 15] on span "Back" at bounding box center [246, 14] width 19 height 11
